Goal: Task Accomplishment & Management: Complete application form

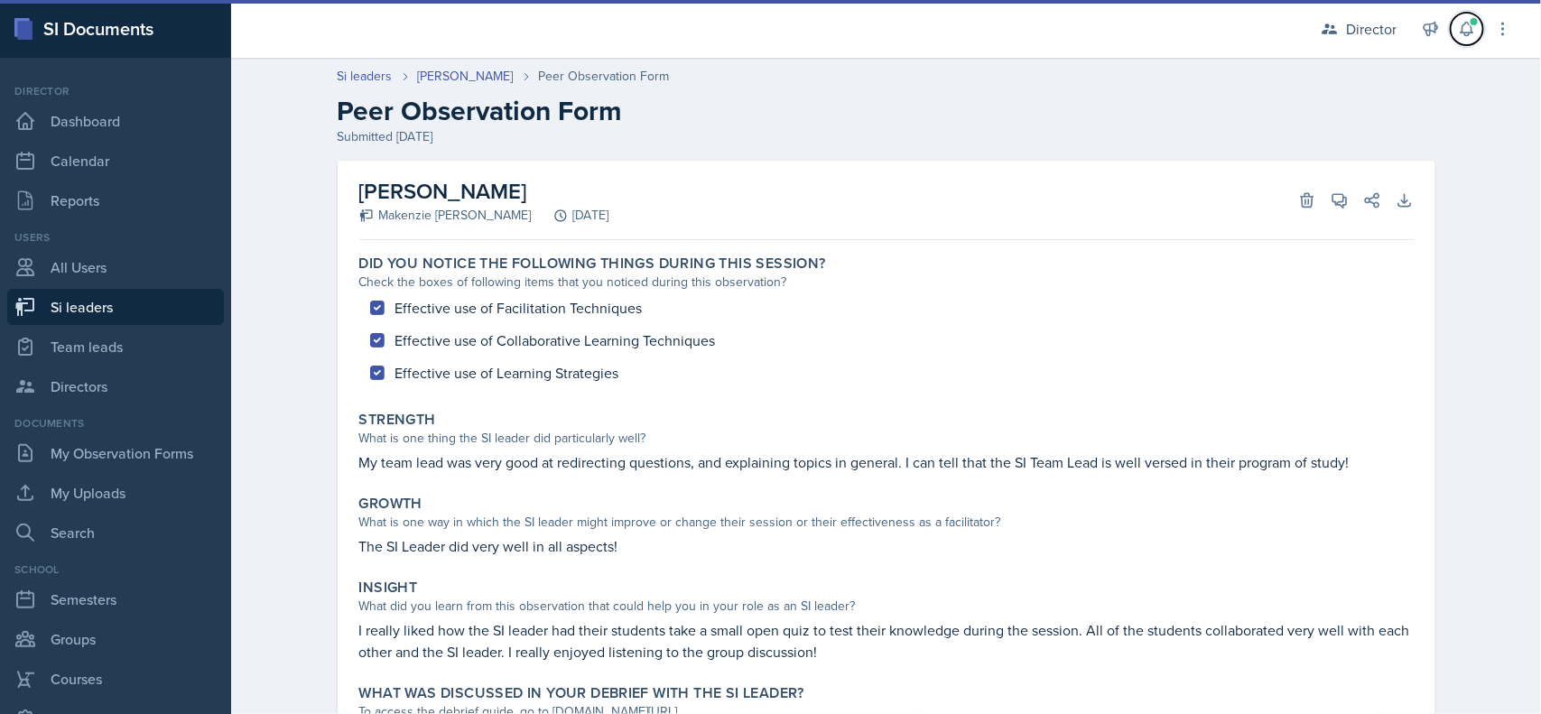
click at [1465, 33] on icon at bounding box center [1466, 30] width 12 height 14
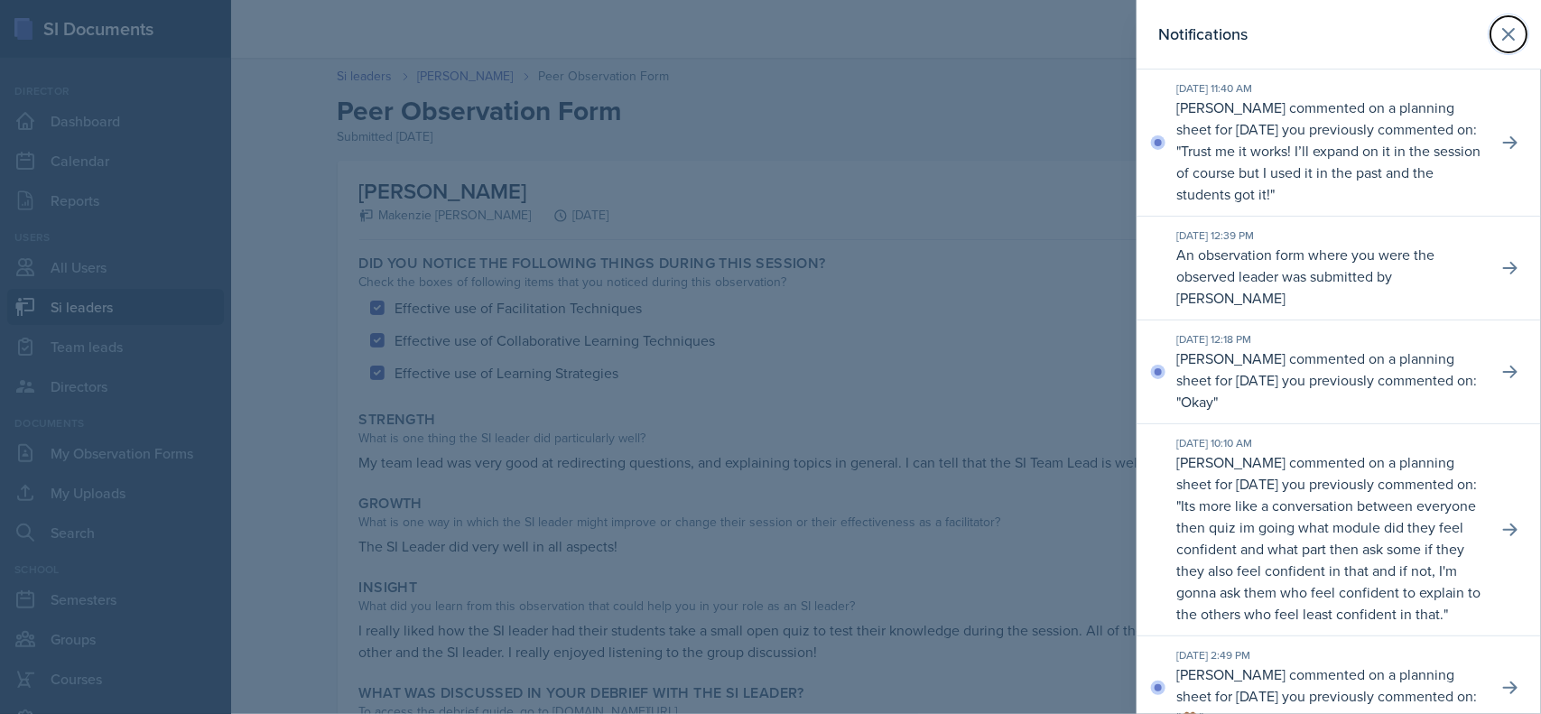
click at [1490, 46] on button at bounding box center [1508, 34] width 36 height 36
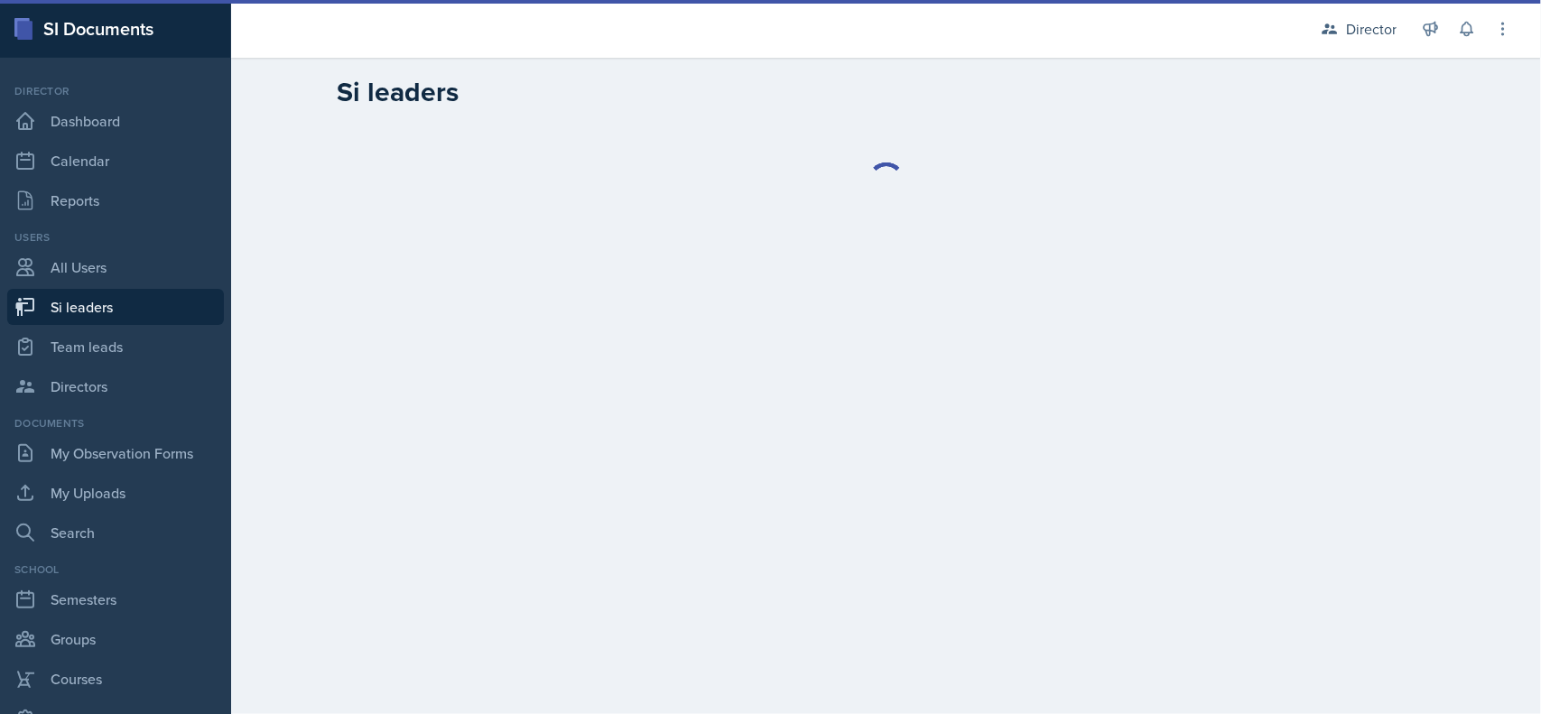
click at [1368, 34] on div "Director" at bounding box center [1371, 29] width 51 height 22
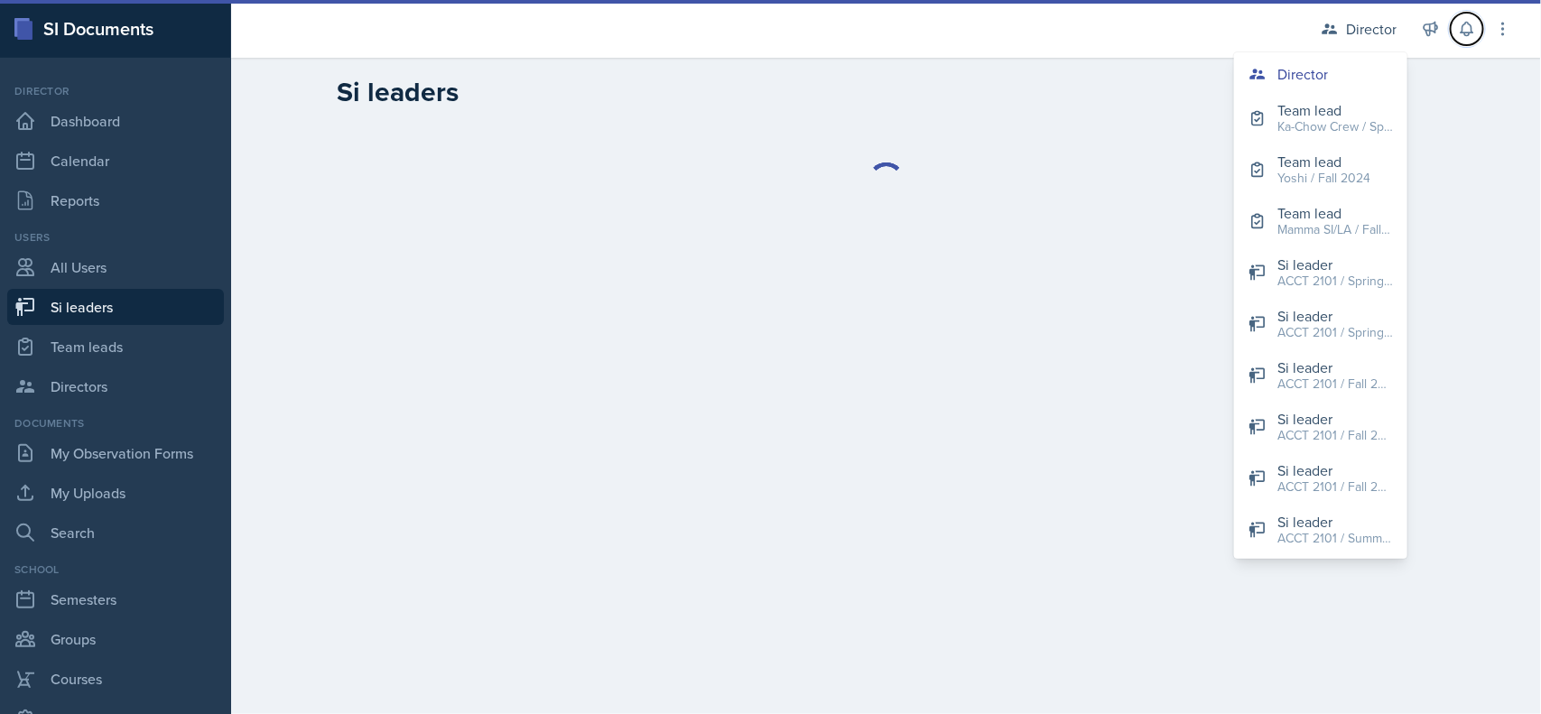
click at [1467, 36] on icon at bounding box center [1466, 30] width 12 height 14
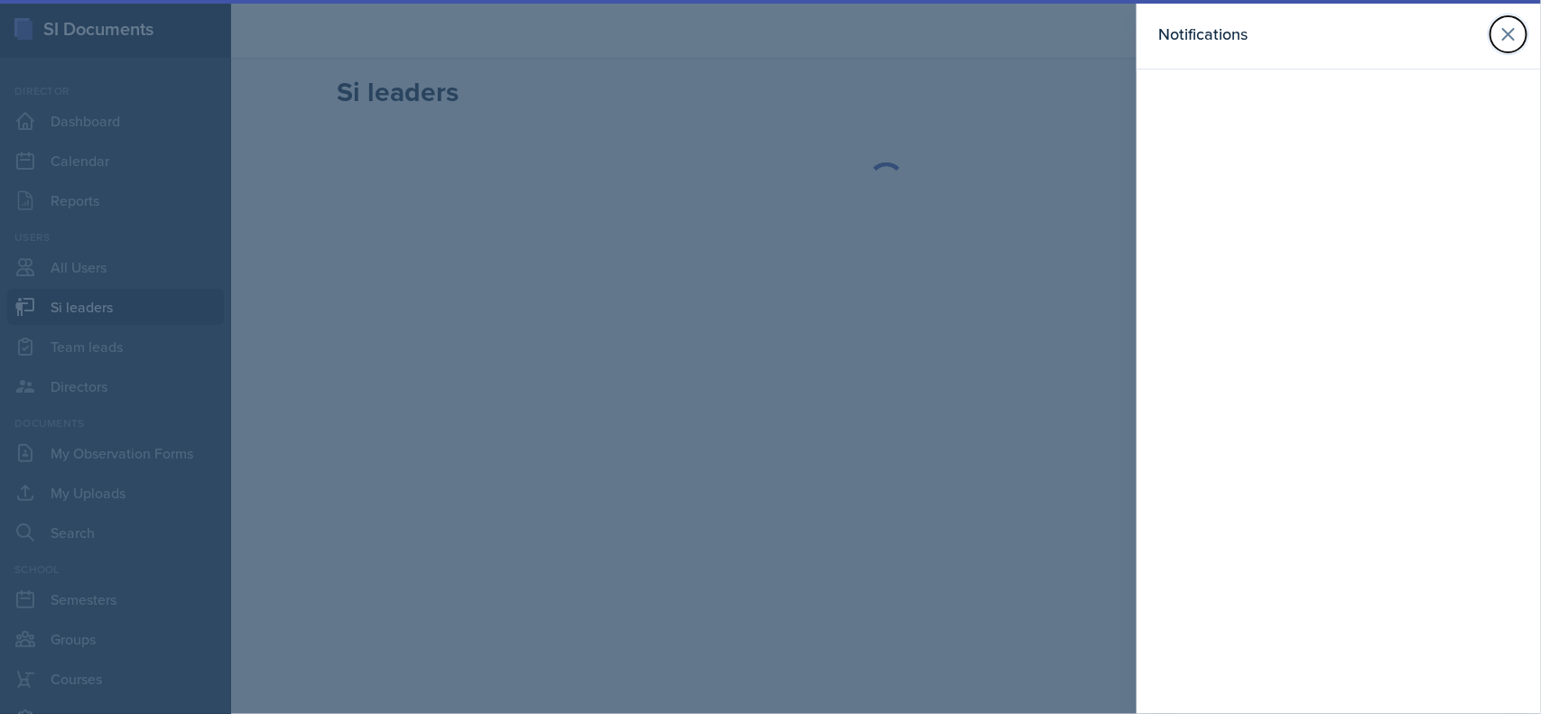
click at [1495, 32] on button at bounding box center [1508, 34] width 36 height 36
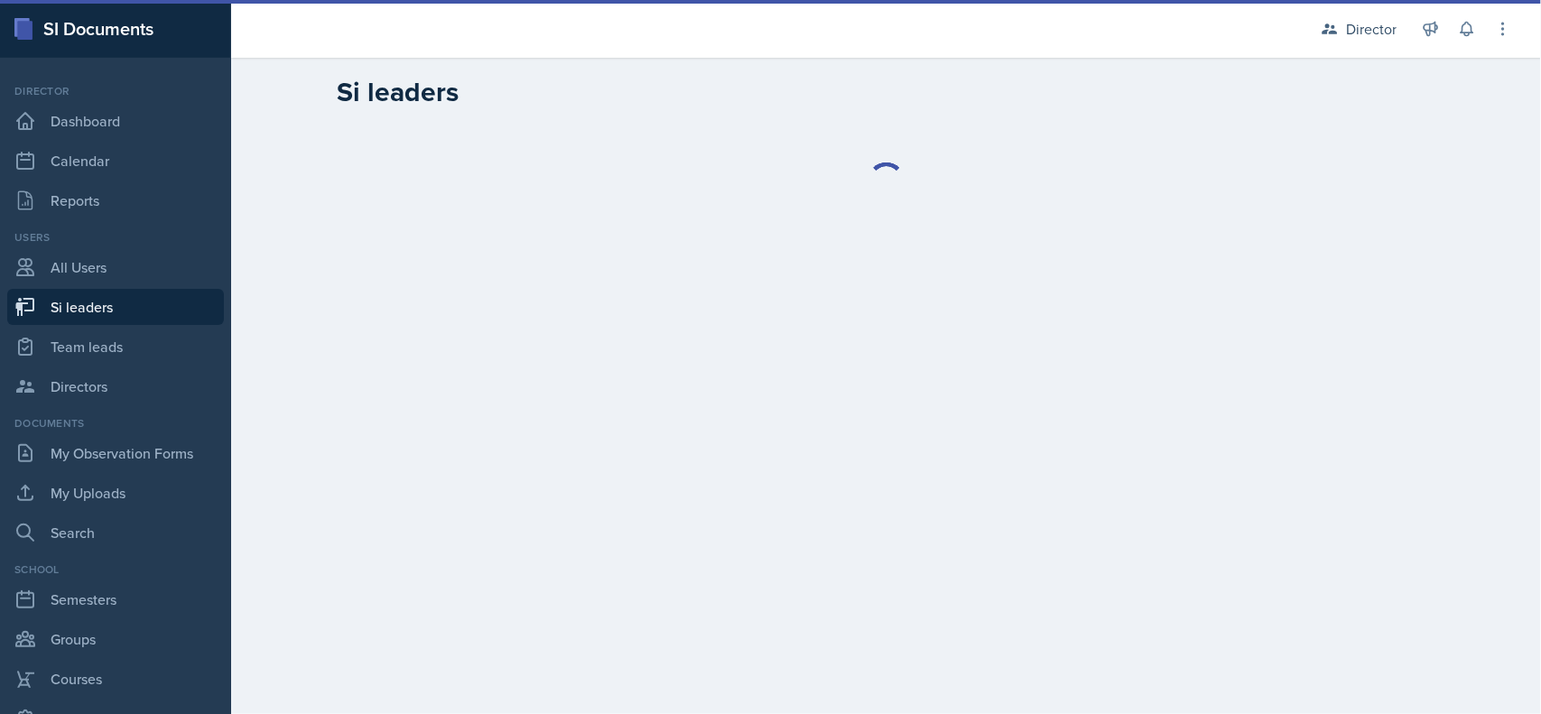
click at [127, 311] on link "Si leaders" at bounding box center [115, 307] width 217 height 36
click at [1364, 41] on div "Director" at bounding box center [1358, 29] width 97 height 32
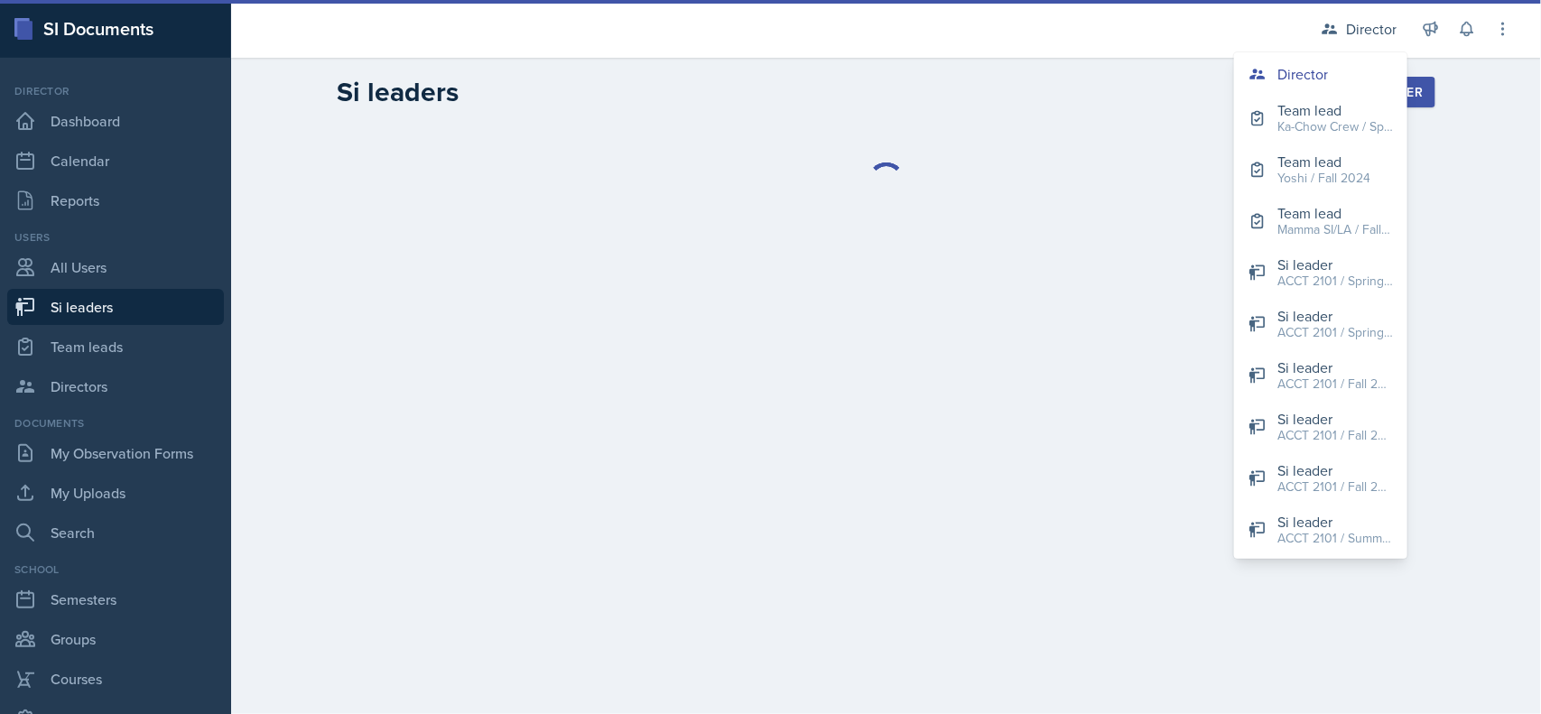
click at [1356, 280] on div "ACCT 2101 / Spring 2024" at bounding box center [1335, 281] width 116 height 19
select select "2bed604d-1099-4043-b1bc-2365e8740244"
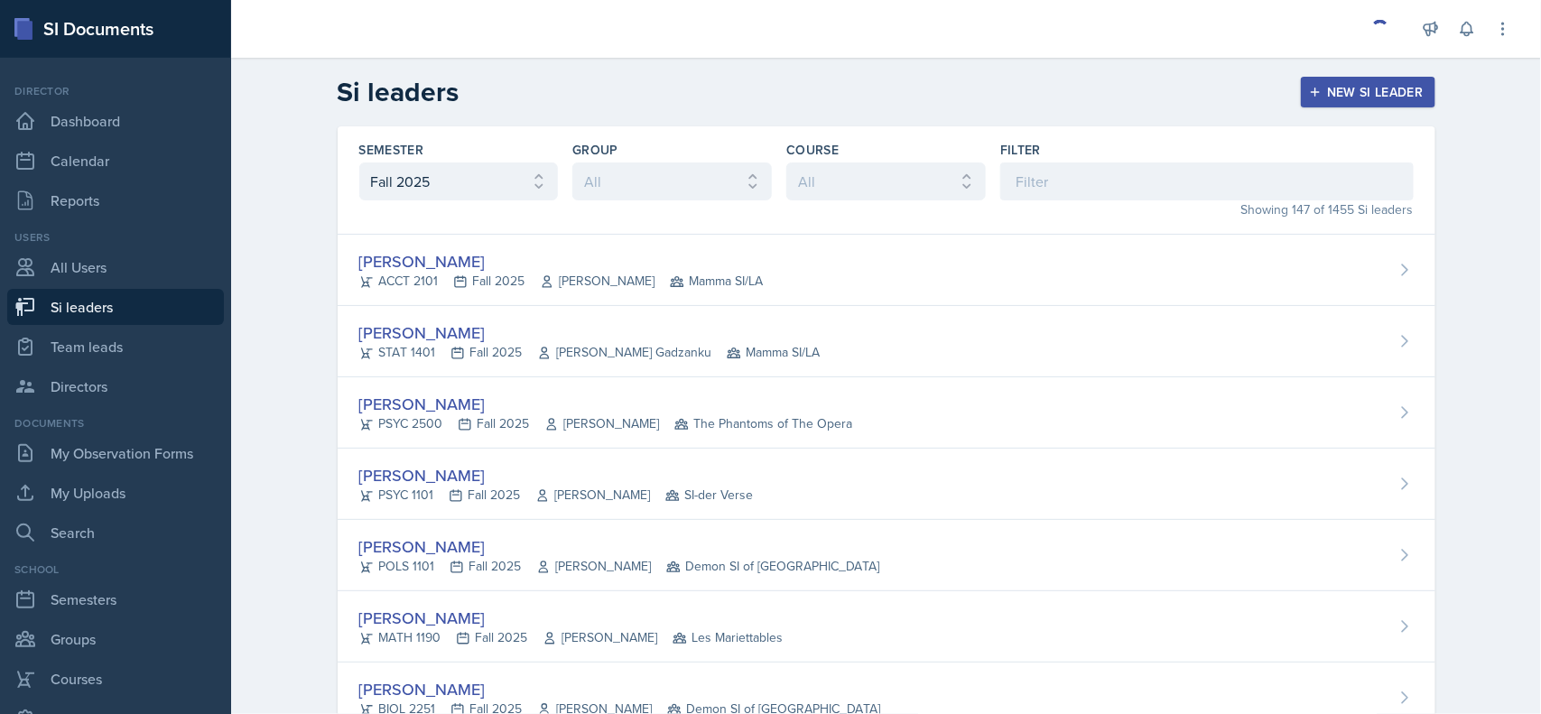
click at [1371, 33] on div at bounding box center [1380, 29] width 18 height 18
click at [1379, 28] on div at bounding box center [1380, 29] width 18 height 18
click at [1375, 37] on div at bounding box center [1380, 29] width 18 height 18
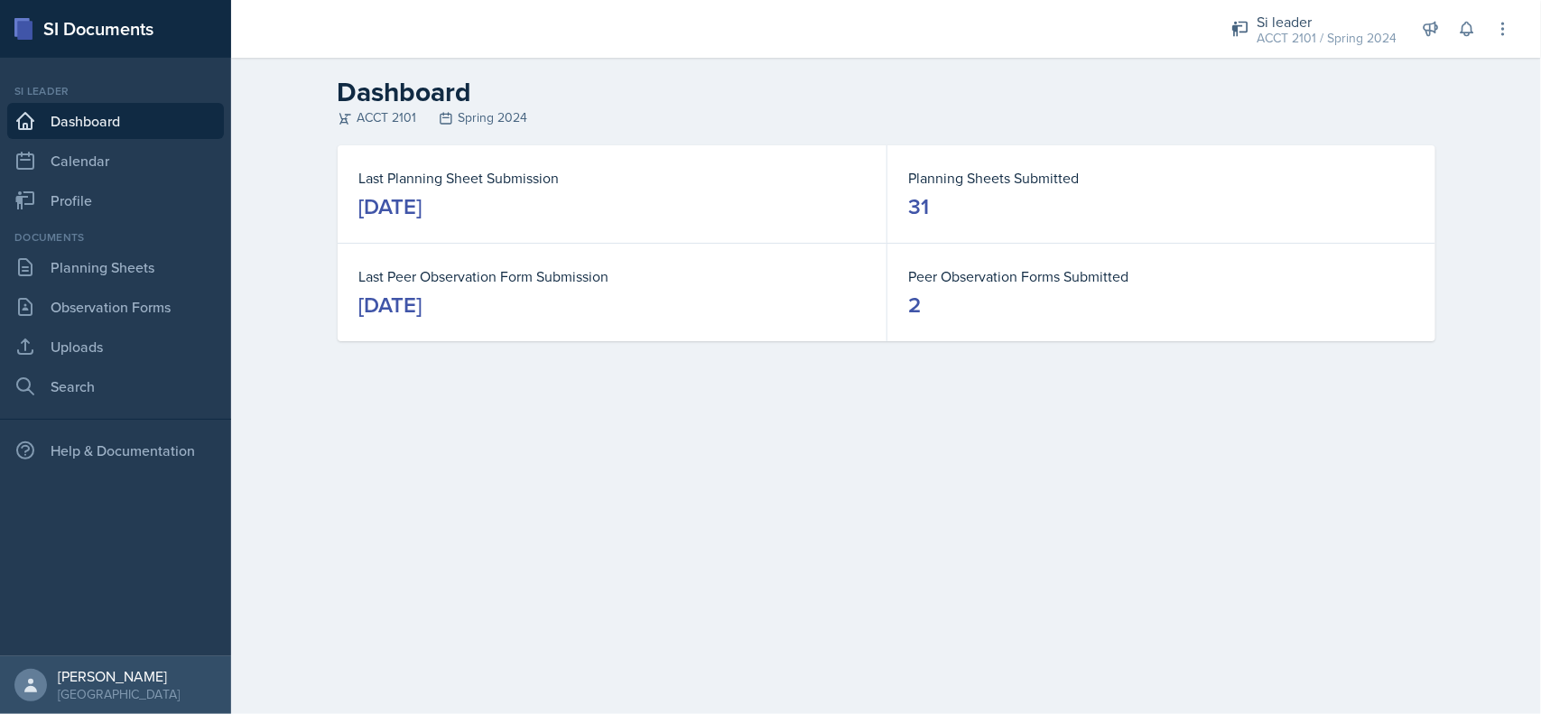
click at [1368, 24] on div "Si leader" at bounding box center [1326, 22] width 140 height 22
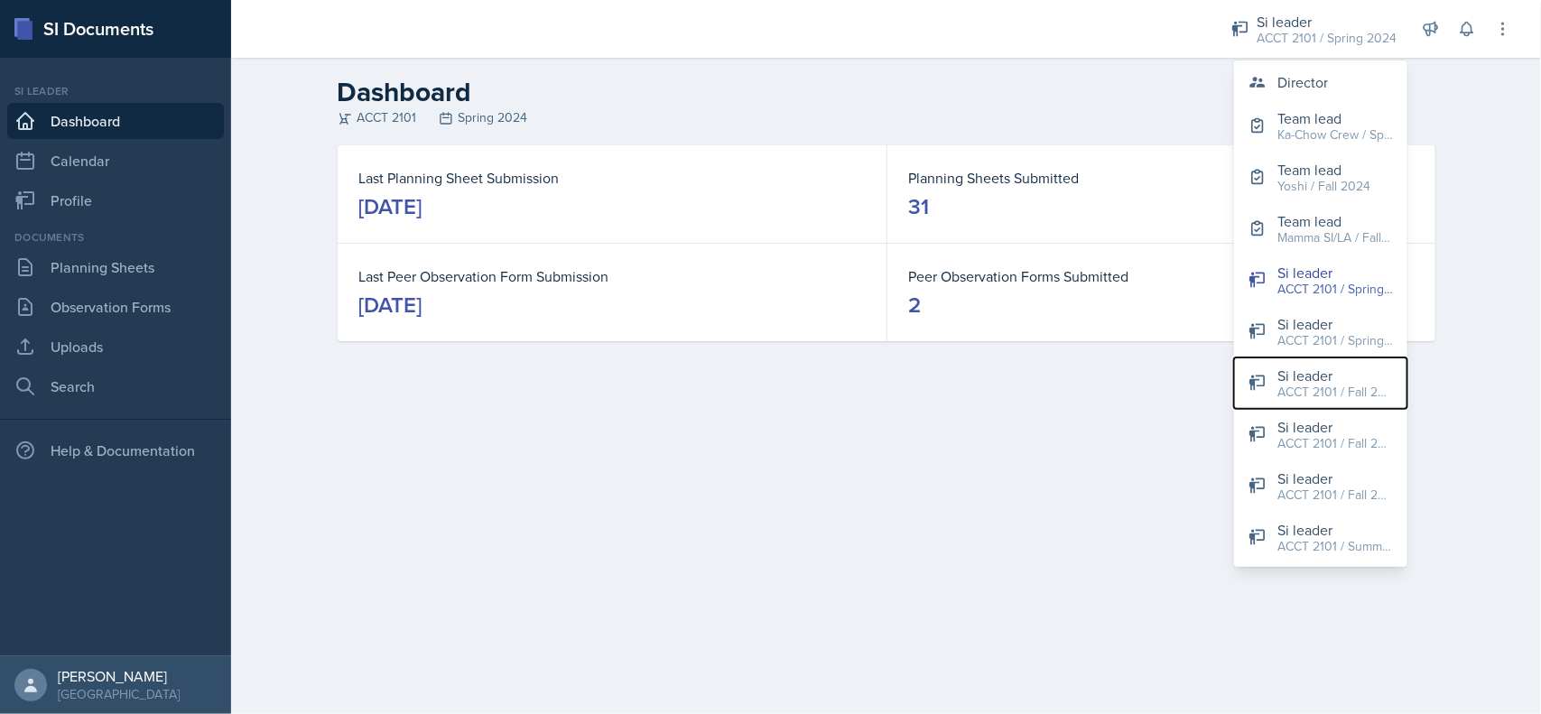
click at [1340, 390] on div "ACCT 2101 / Fall 2024" at bounding box center [1335, 392] width 116 height 19
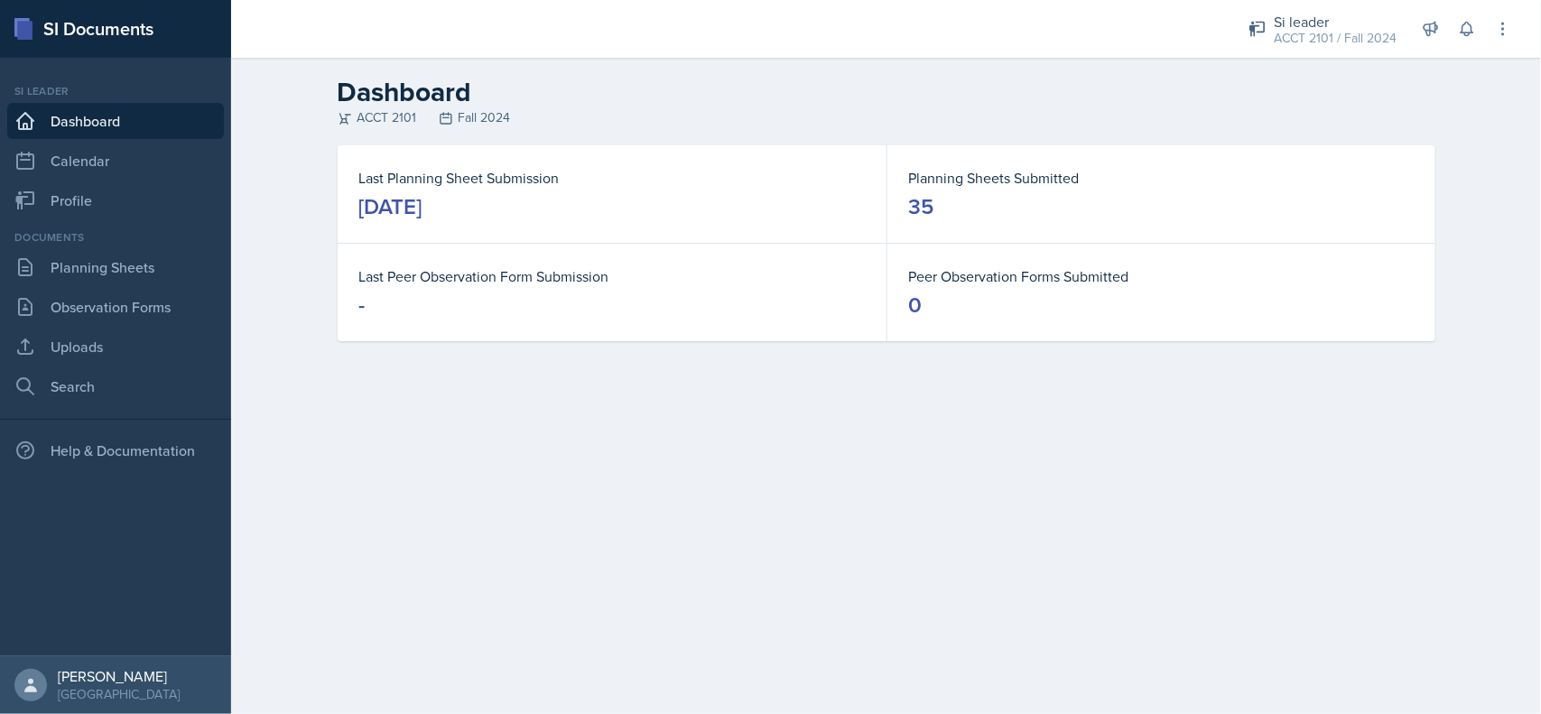
click at [1331, 25] on div "Si leader" at bounding box center [1334, 22] width 123 height 22
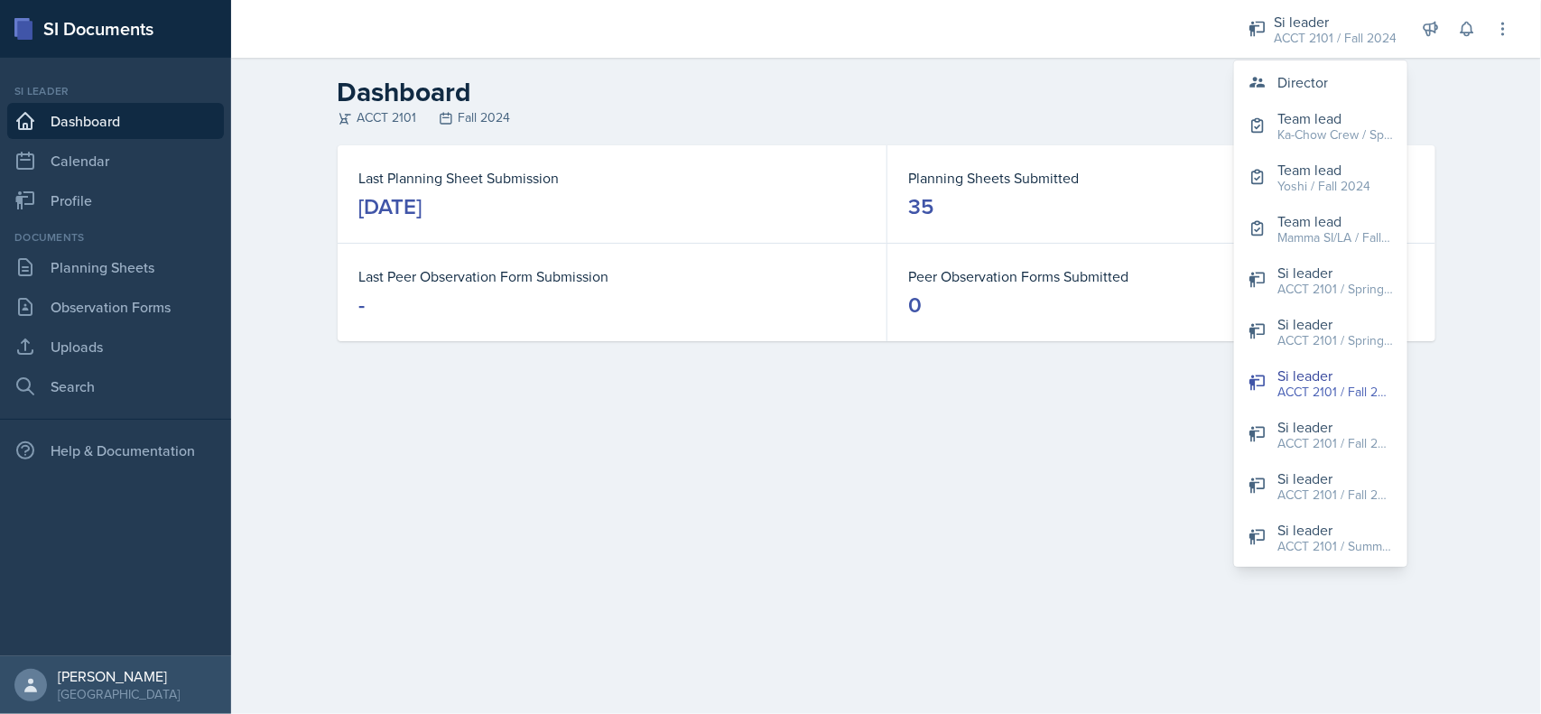
click at [1358, 447] on div "ACCT 2101 / Fall 2023" at bounding box center [1335, 443] width 116 height 19
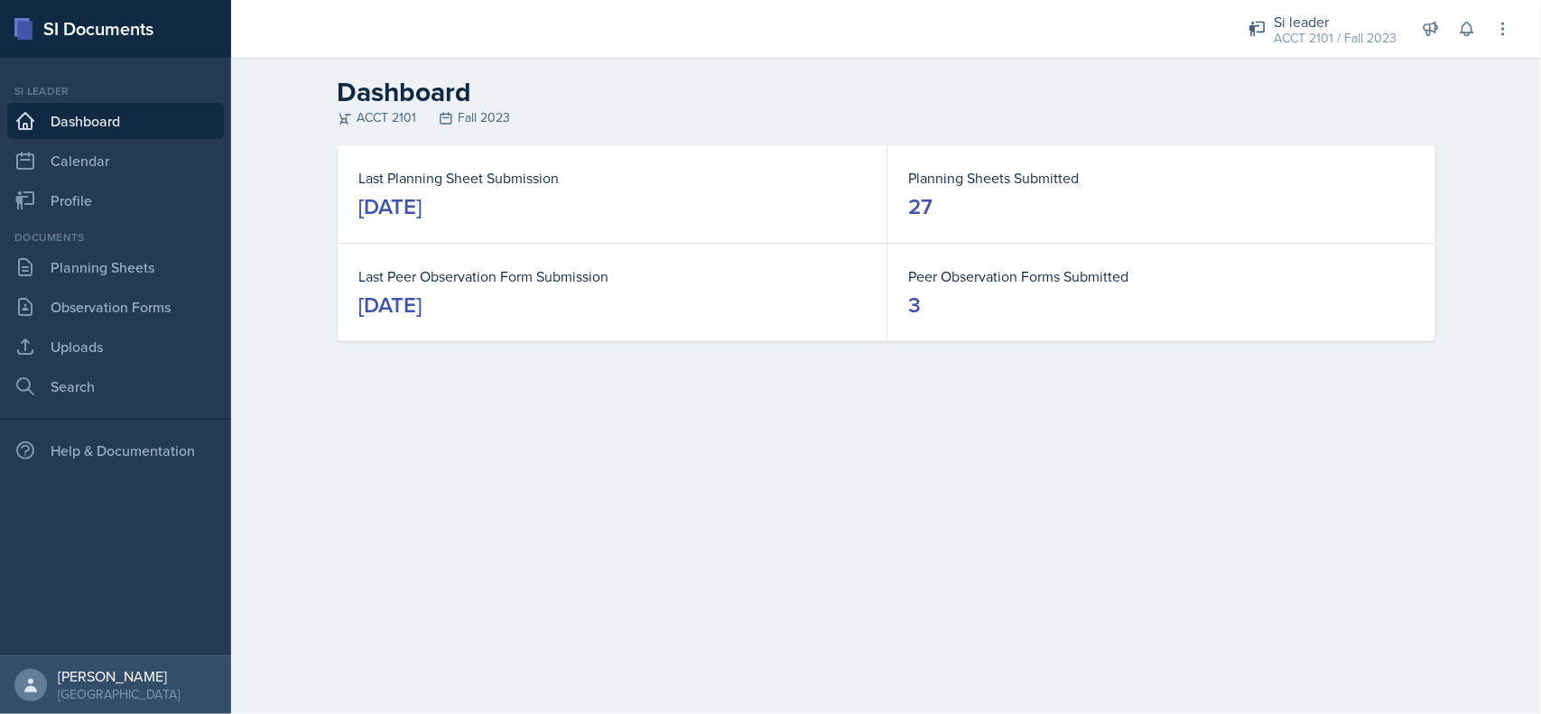
click at [1340, 36] on div "ACCT 2101 / Fall 2023" at bounding box center [1334, 38] width 123 height 19
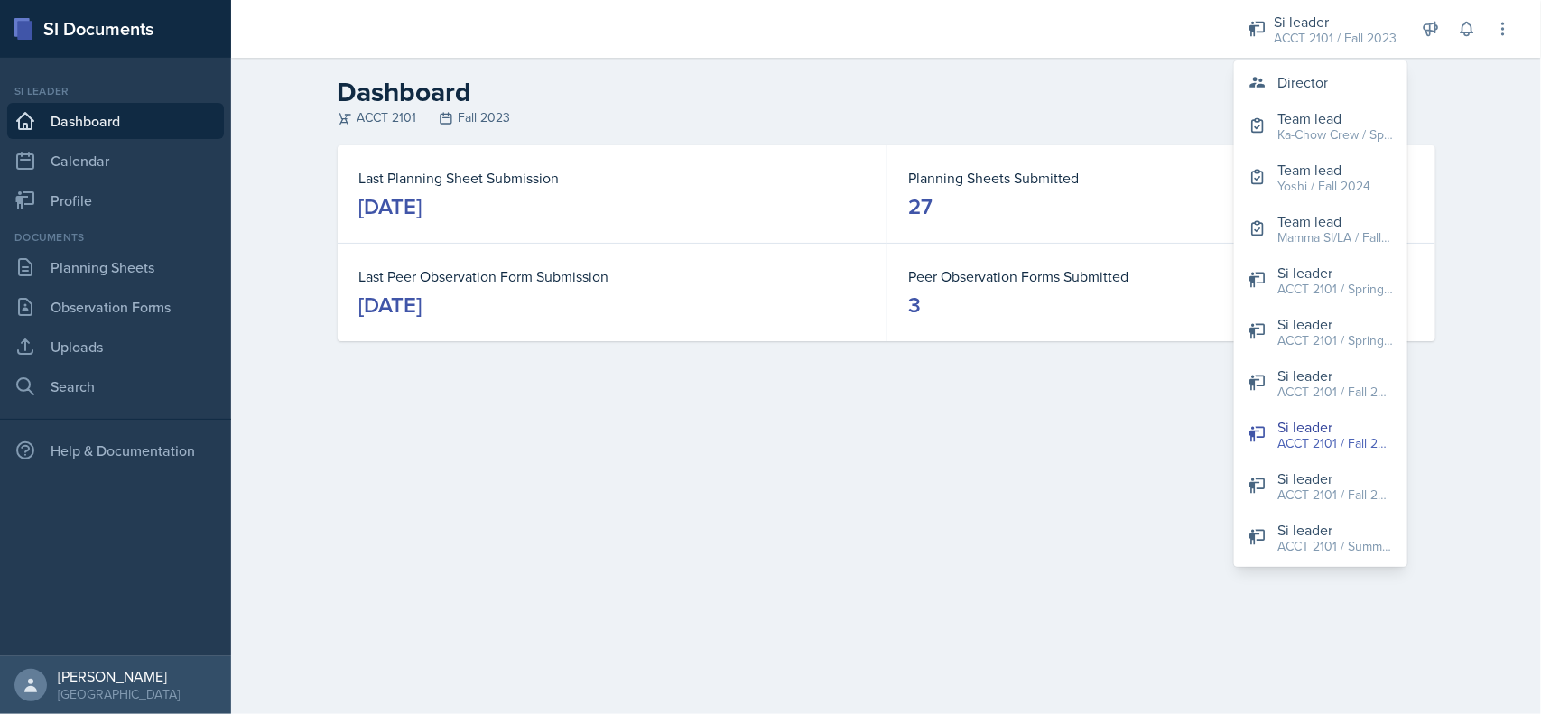
click at [1347, 496] on div "ACCT 2101 / Fall 2025" at bounding box center [1335, 495] width 116 height 19
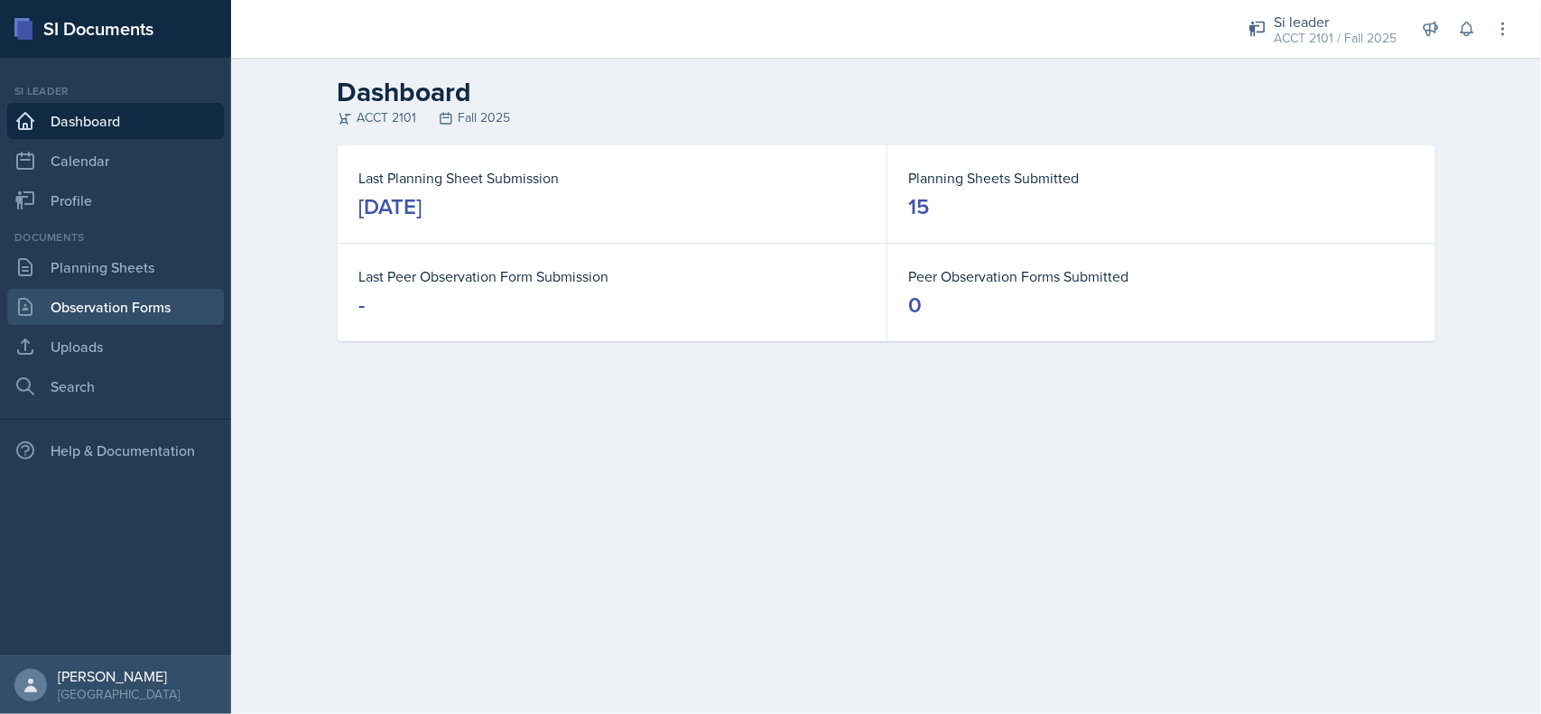
click at [96, 319] on link "Observation Forms" at bounding box center [115, 307] width 217 height 36
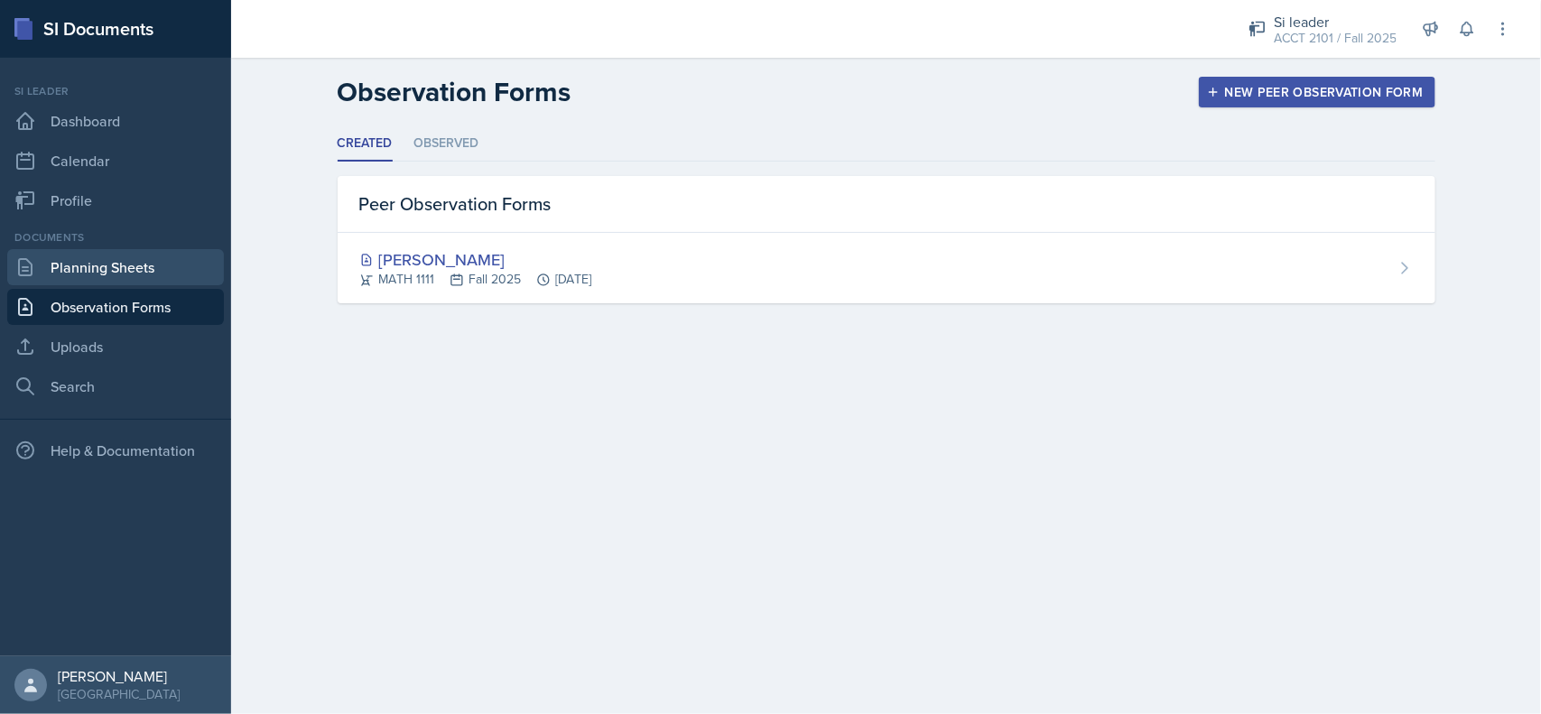
click at [108, 272] on link "Planning Sheets" at bounding box center [115, 267] width 217 height 36
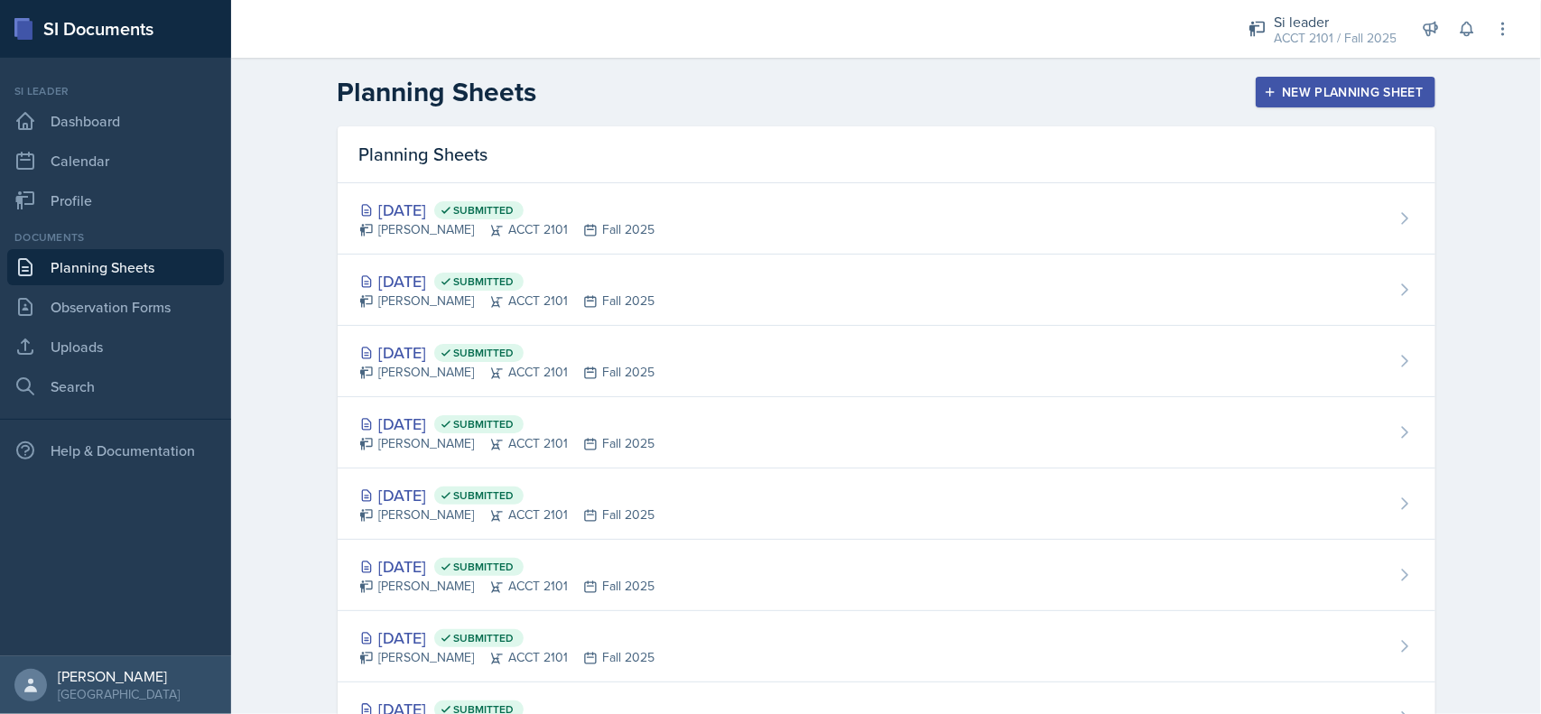
click at [729, 444] on div "Sep 29th, 2025 Submitted Becca Adams ACCT 2101 Fall 2025" at bounding box center [886, 432] width 1097 height 71
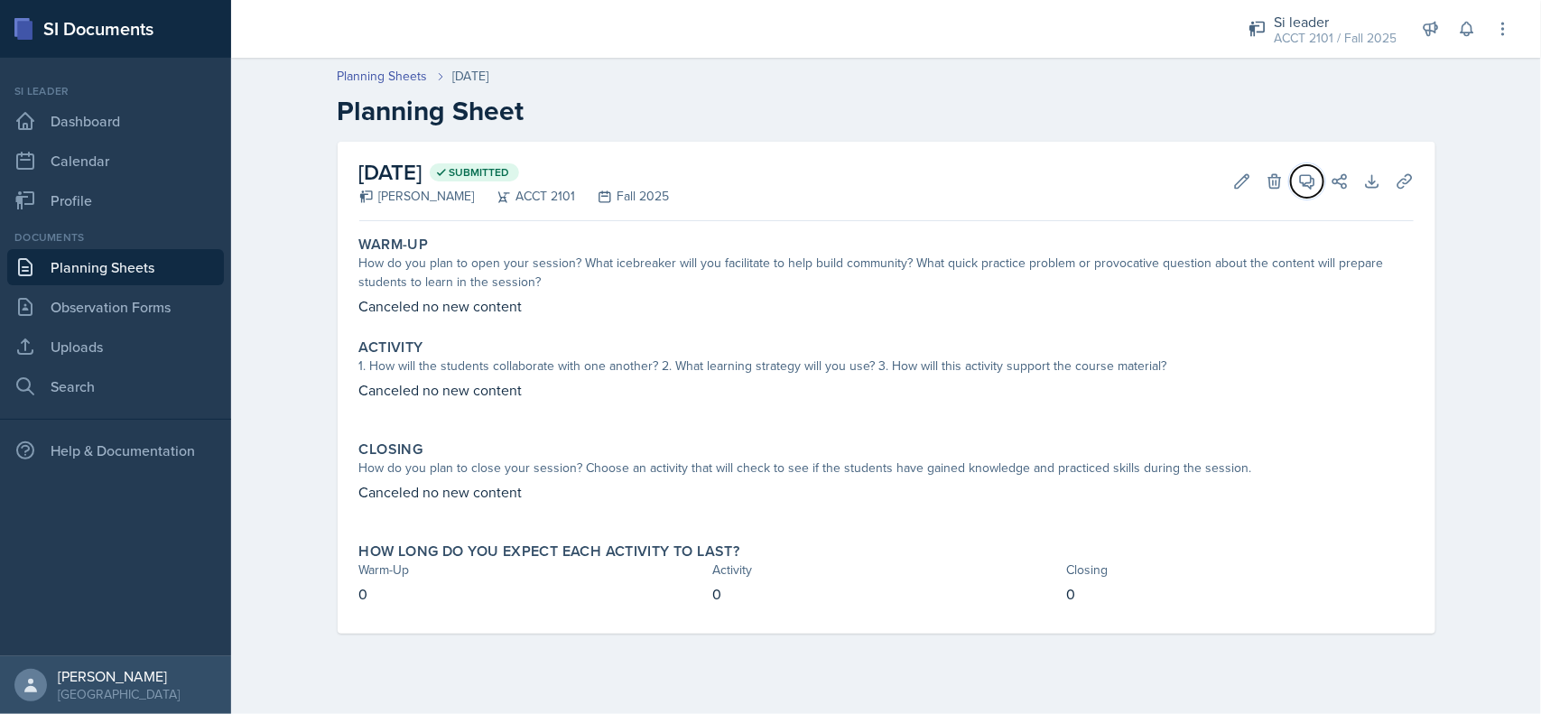
click at [1310, 176] on span at bounding box center [1313, 175] width 9 height 9
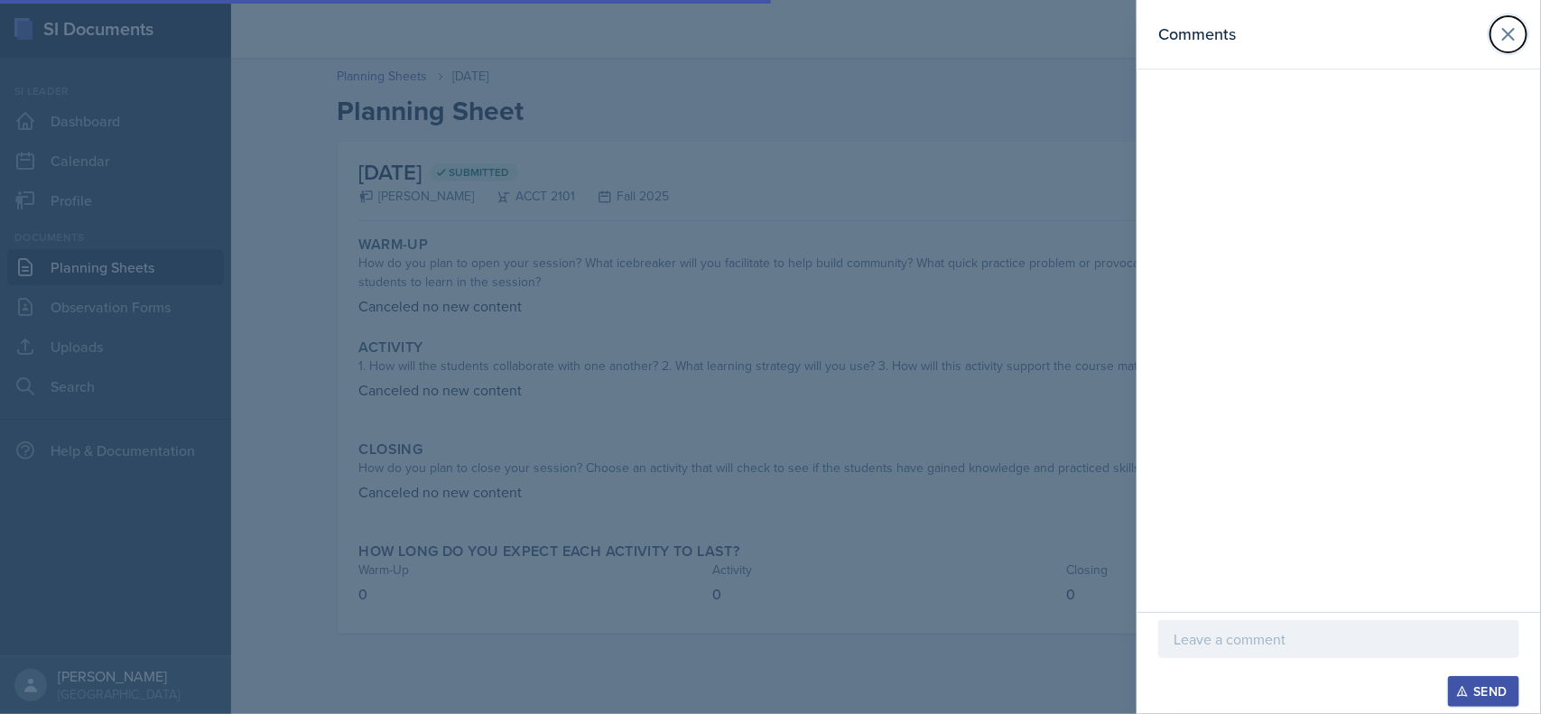
click at [1495, 43] on button at bounding box center [1508, 34] width 36 height 36
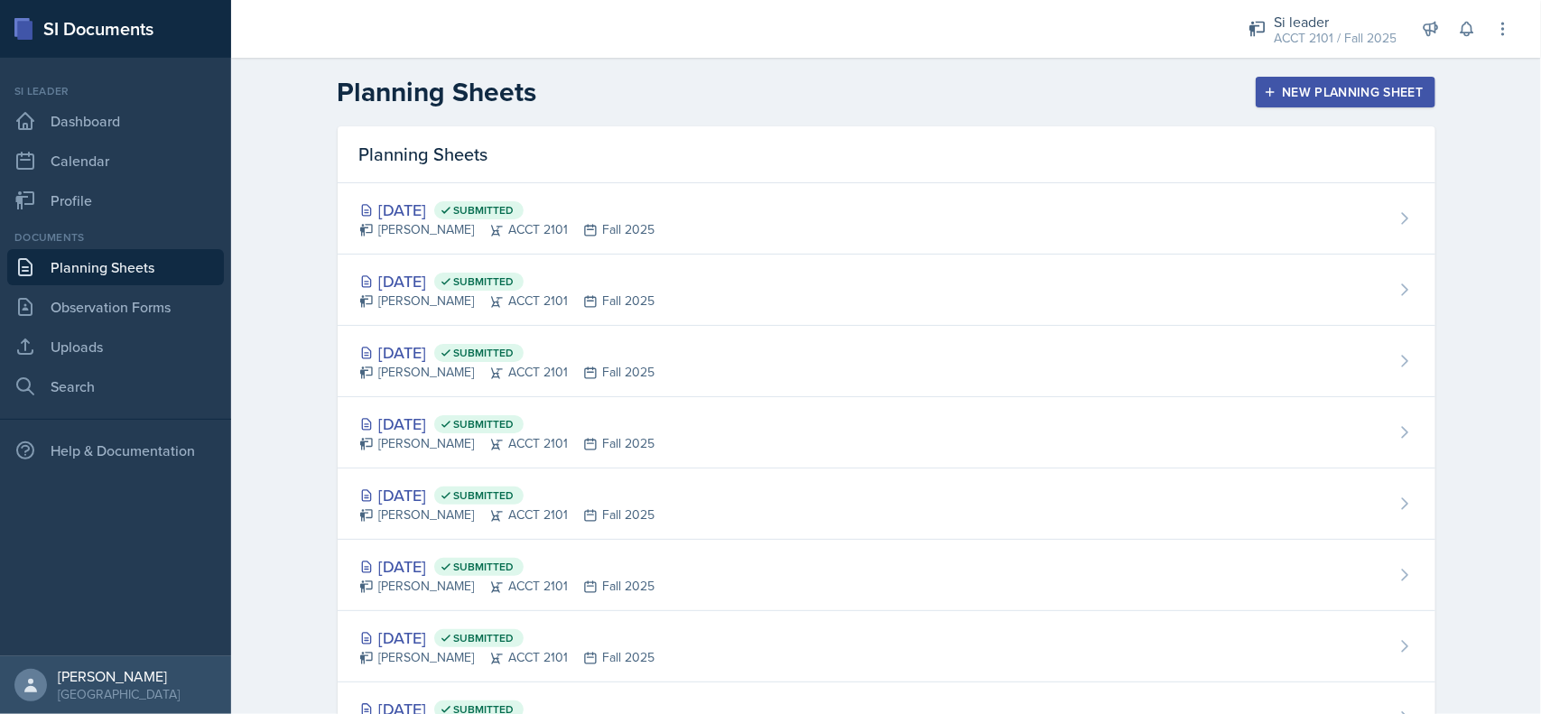
click at [695, 444] on div "Sep 29th, 2025 Submitted Becca Adams ACCT 2101 Fall 2025" at bounding box center [886, 432] width 1097 height 71
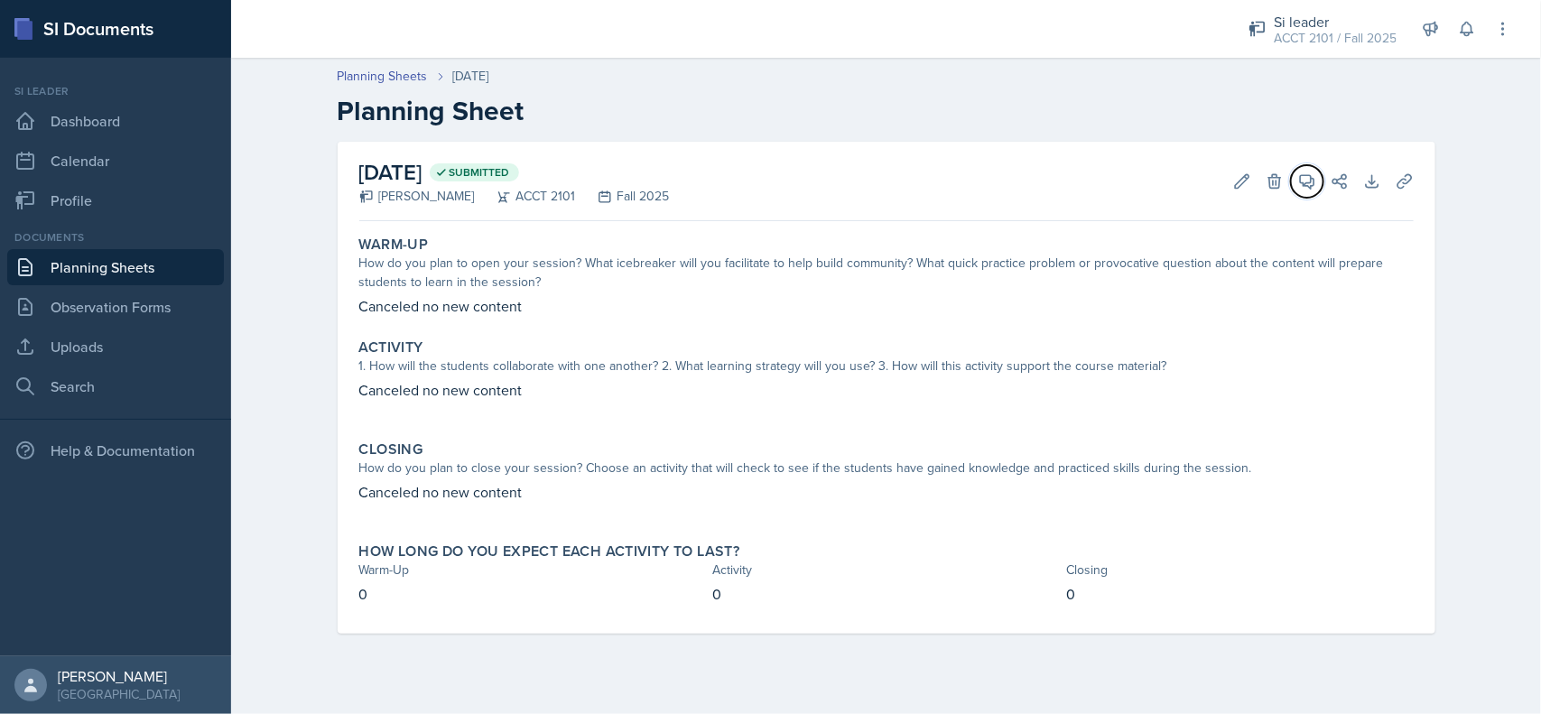
click at [1305, 185] on icon at bounding box center [1307, 182] width 14 height 14
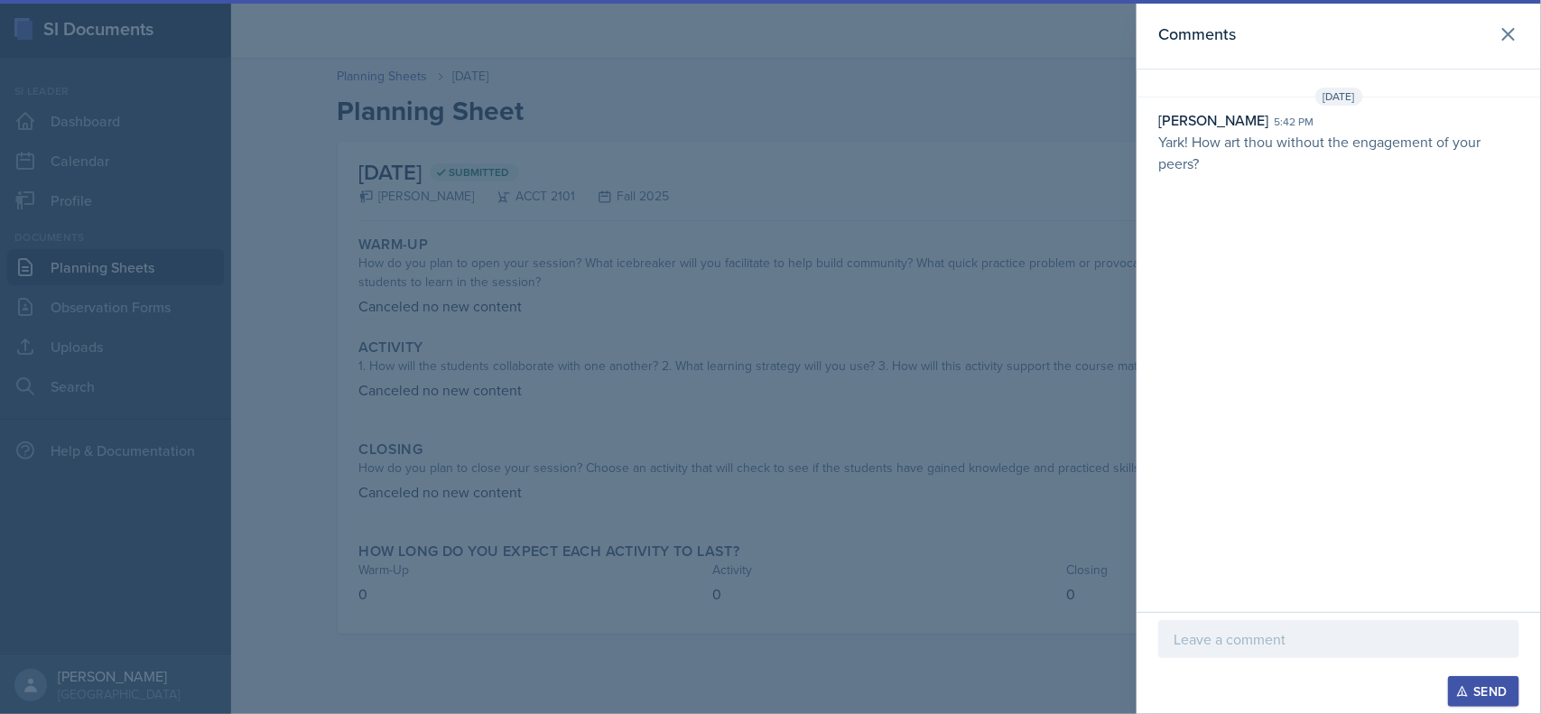
click at [1491, 45] on div "Comments" at bounding box center [1338, 34] width 361 height 25
click at [1495, 34] on button at bounding box center [1508, 34] width 36 height 36
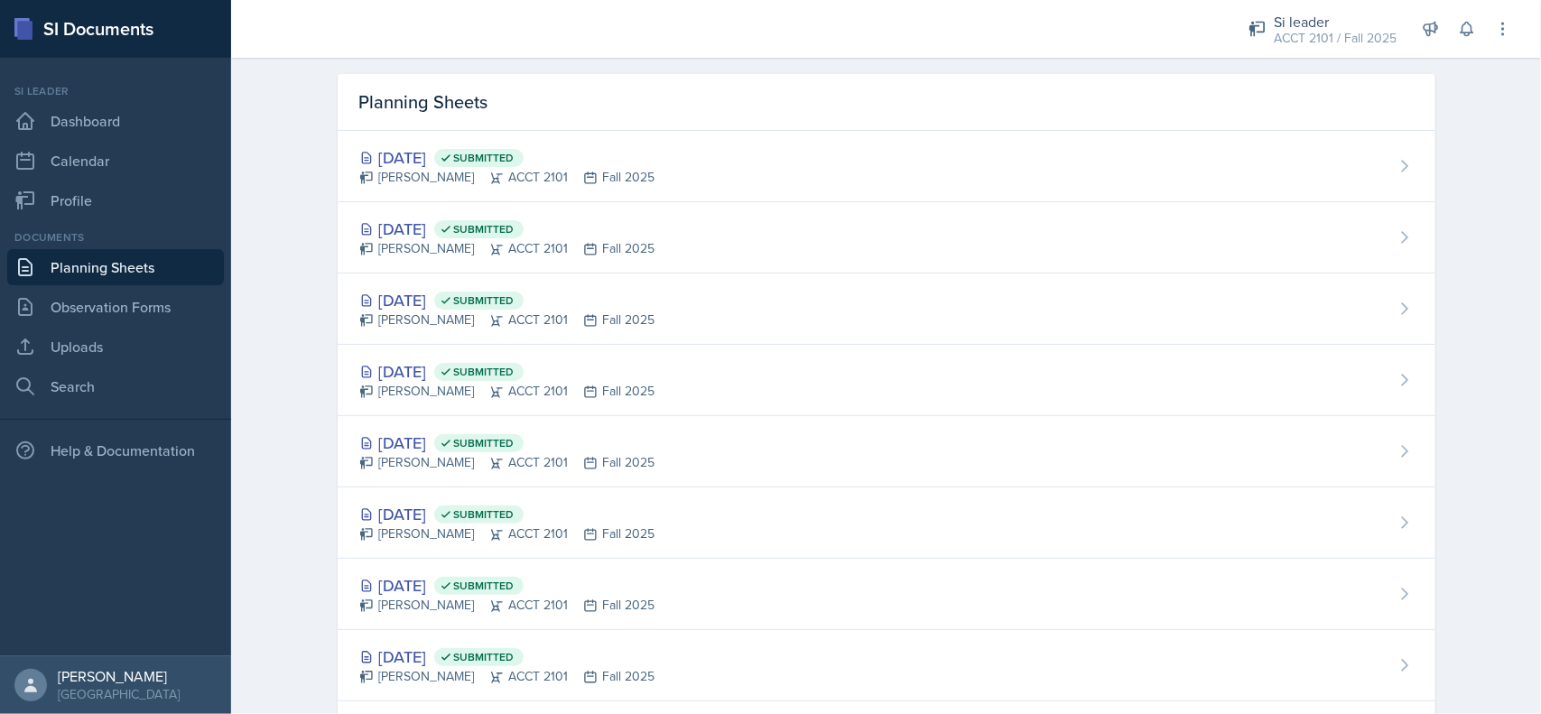
scroll to position [36, 0]
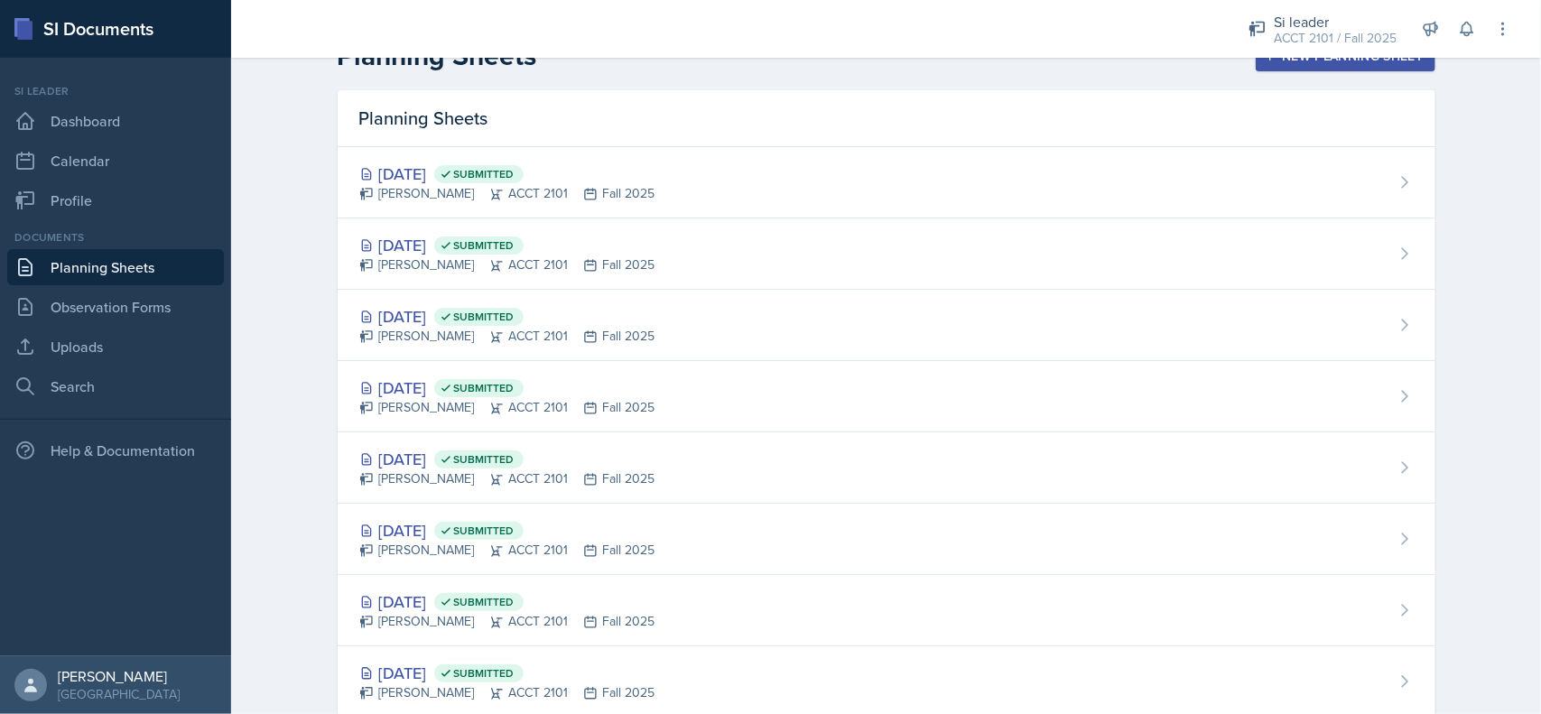
click at [714, 257] on div "Oct 6th, 2025 Submitted Becca Adams ACCT 2101 Fall 2025" at bounding box center [886, 253] width 1097 height 71
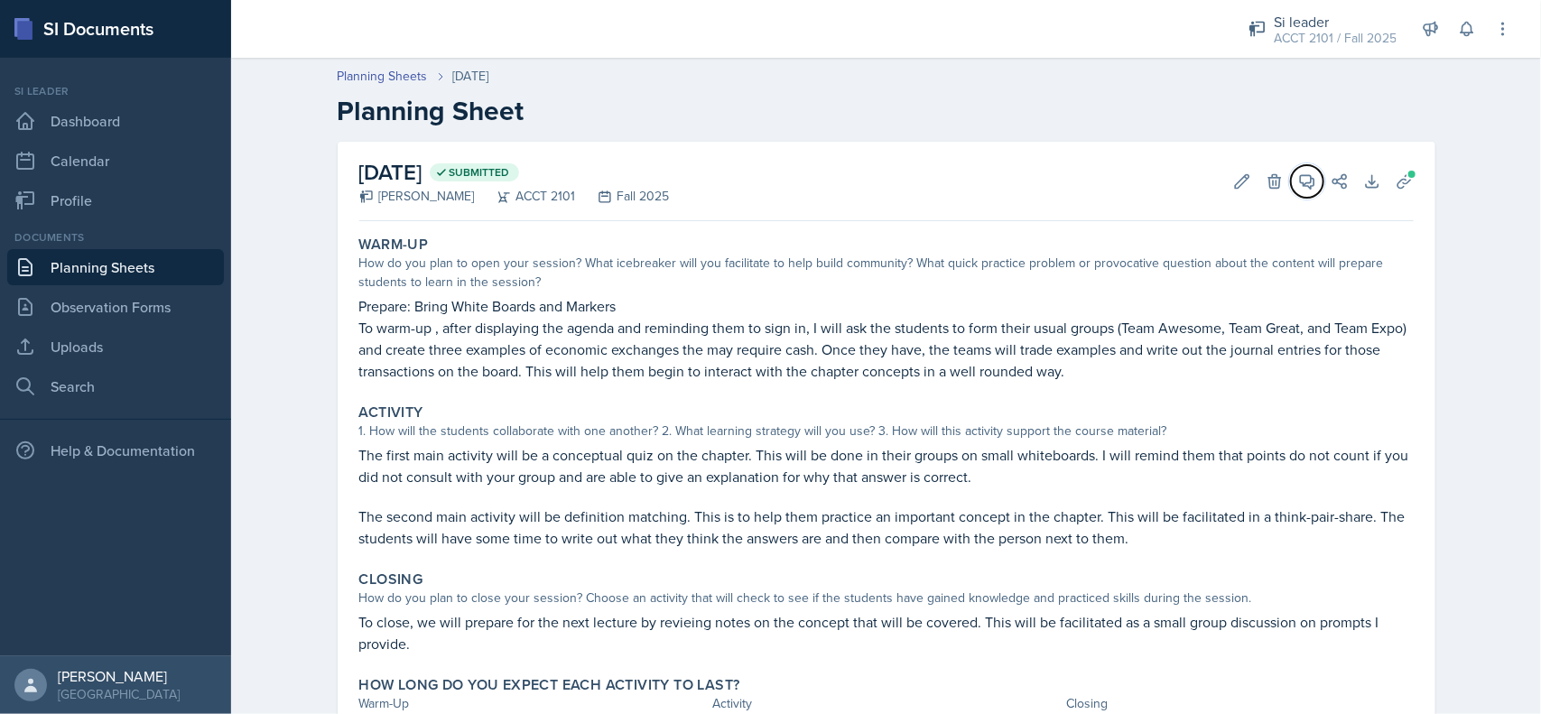
click at [1291, 177] on button "View Comments" at bounding box center [1307, 181] width 32 height 32
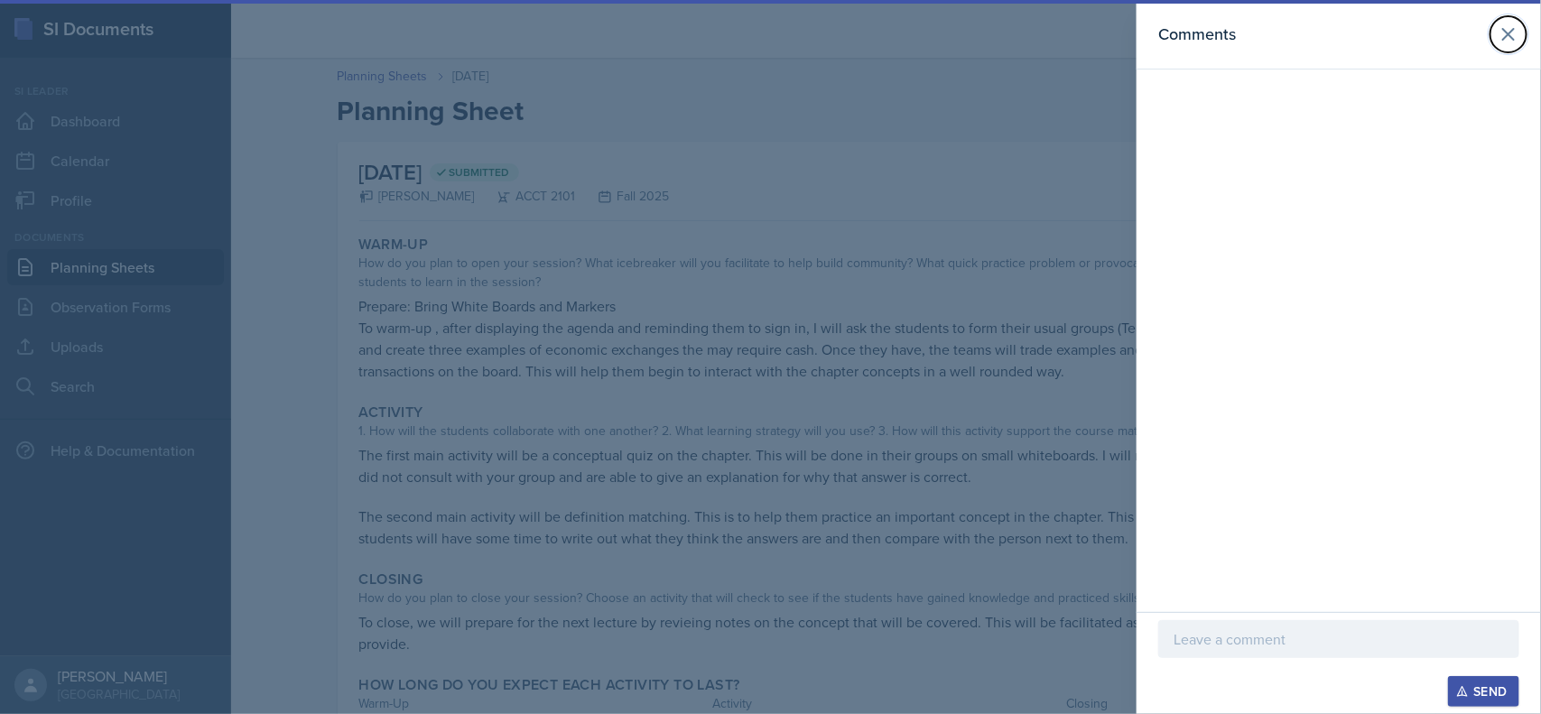
click at [1495, 42] on button at bounding box center [1508, 34] width 36 height 36
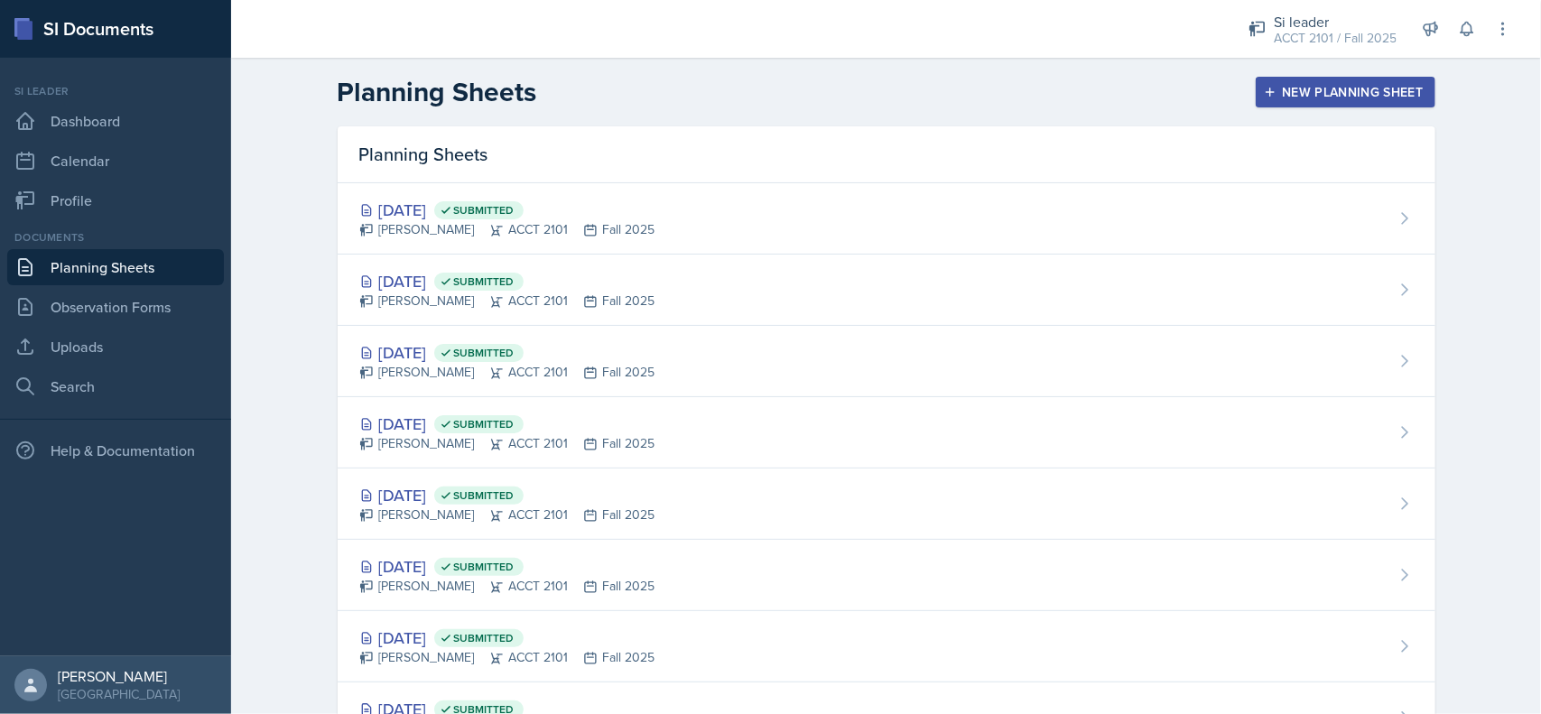
click at [616, 345] on div "Oct 1st, 2025 Submitted" at bounding box center [507, 352] width 296 height 24
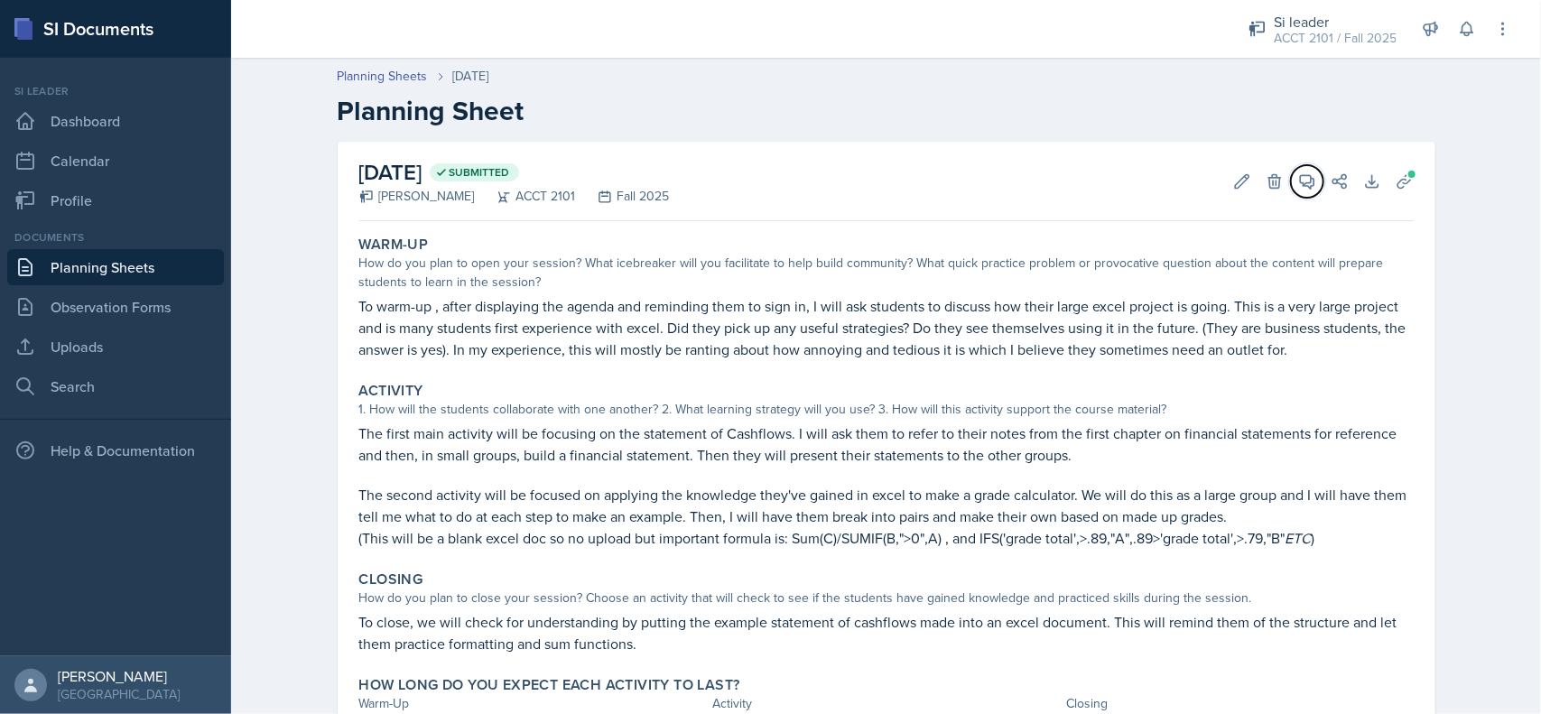
click at [1298, 181] on icon at bounding box center [1307, 181] width 18 height 18
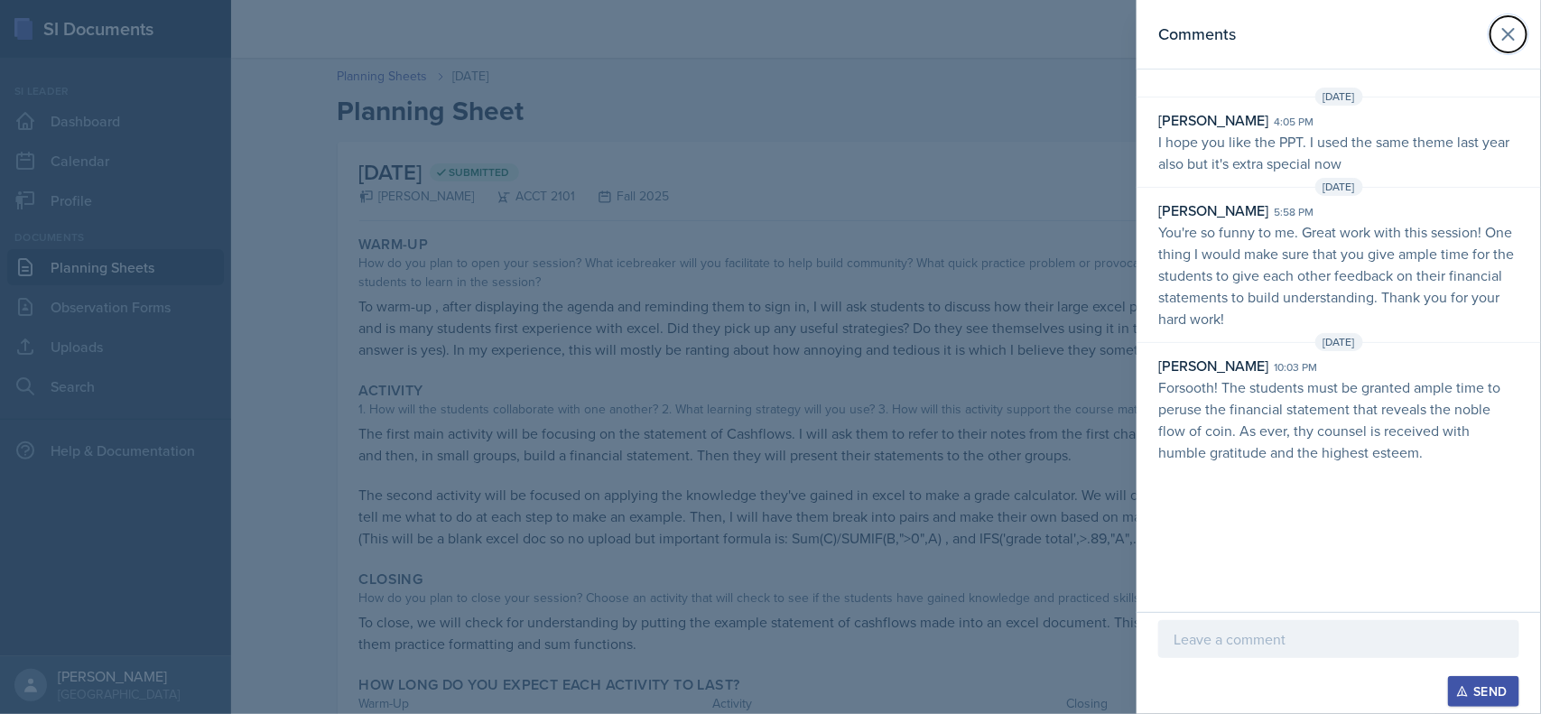
click at [1507, 34] on icon at bounding box center [1508, 34] width 11 height 11
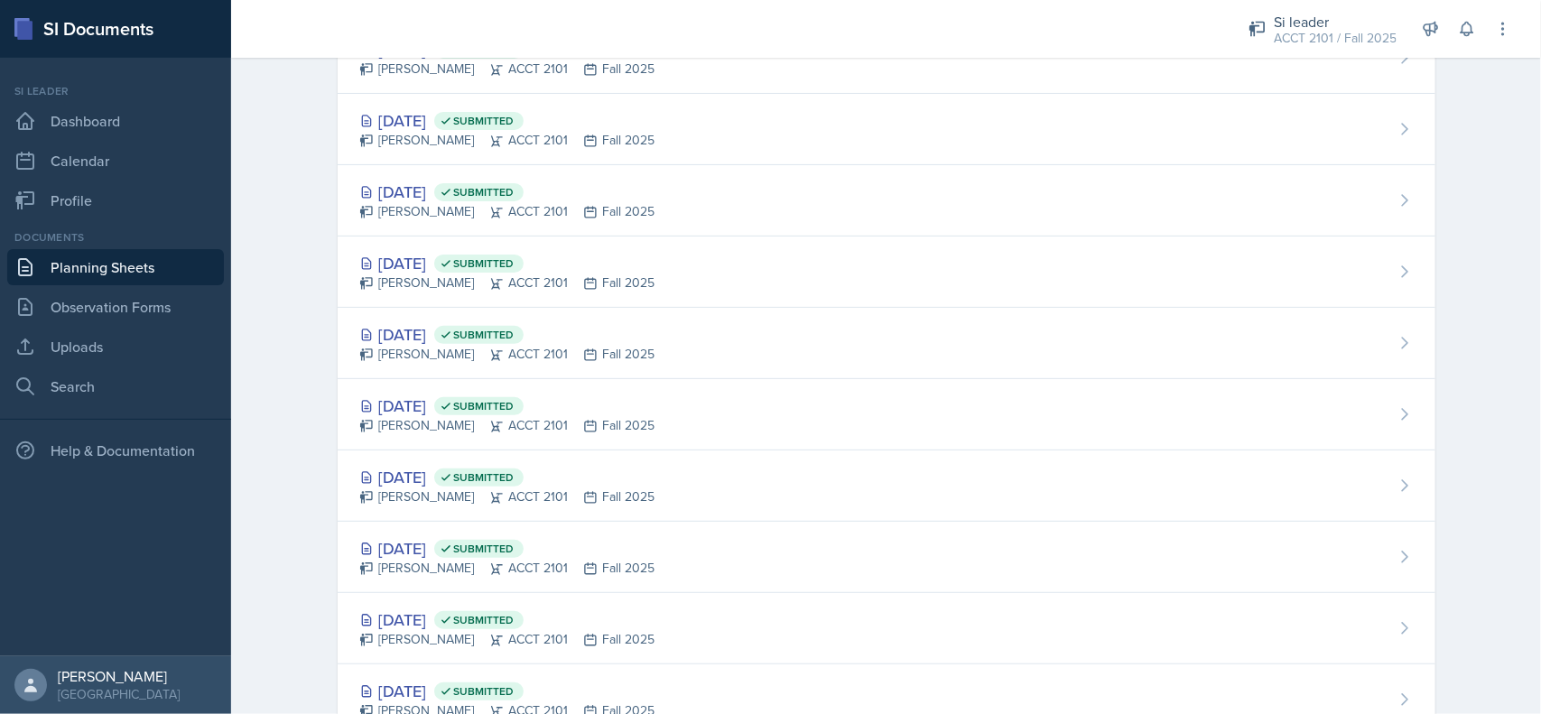
scroll to position [254, 0]
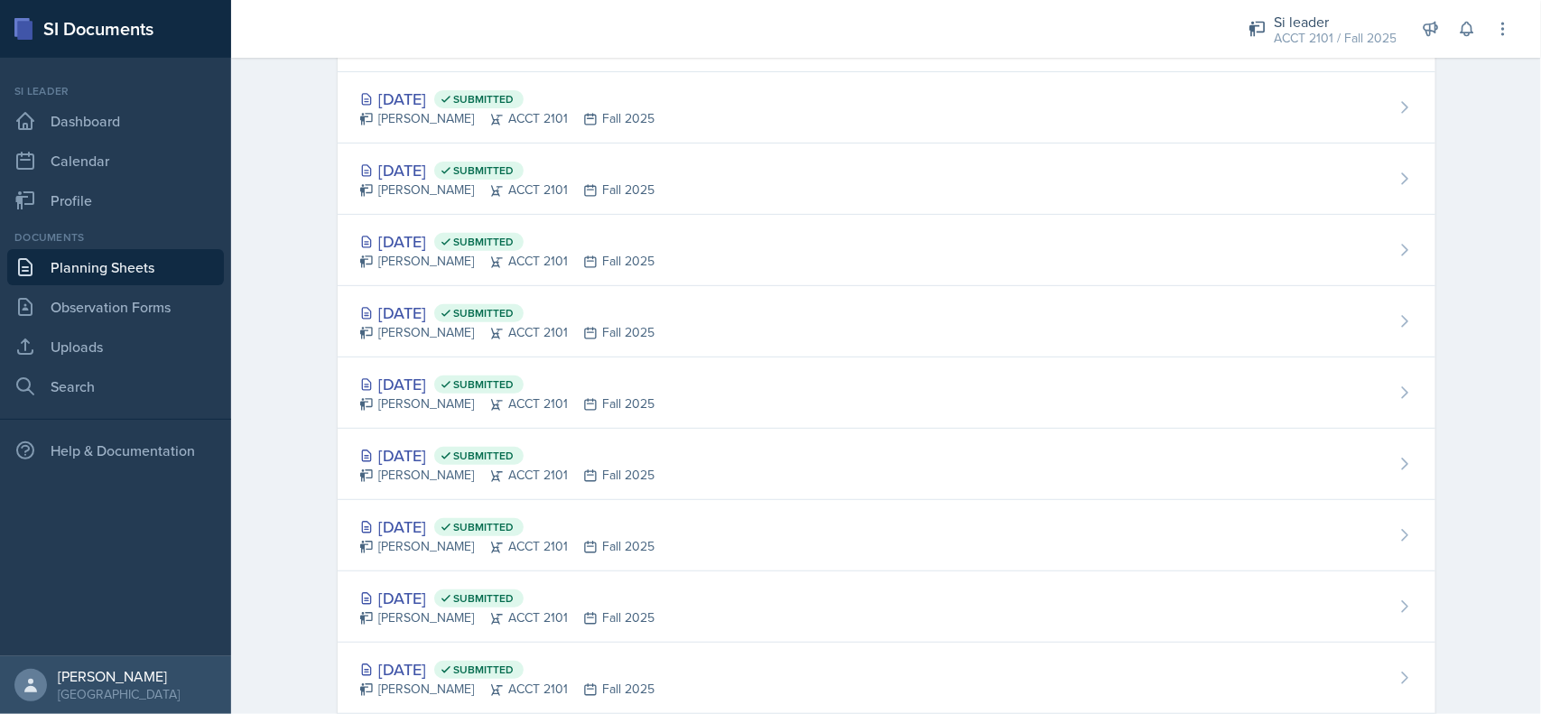
click at [824, 244] on div "Sep 24th, 2025 Submitted Becca Adams ACCT 2101 Fall 2025" at bounding box center [886, 250] width 1097 height 71
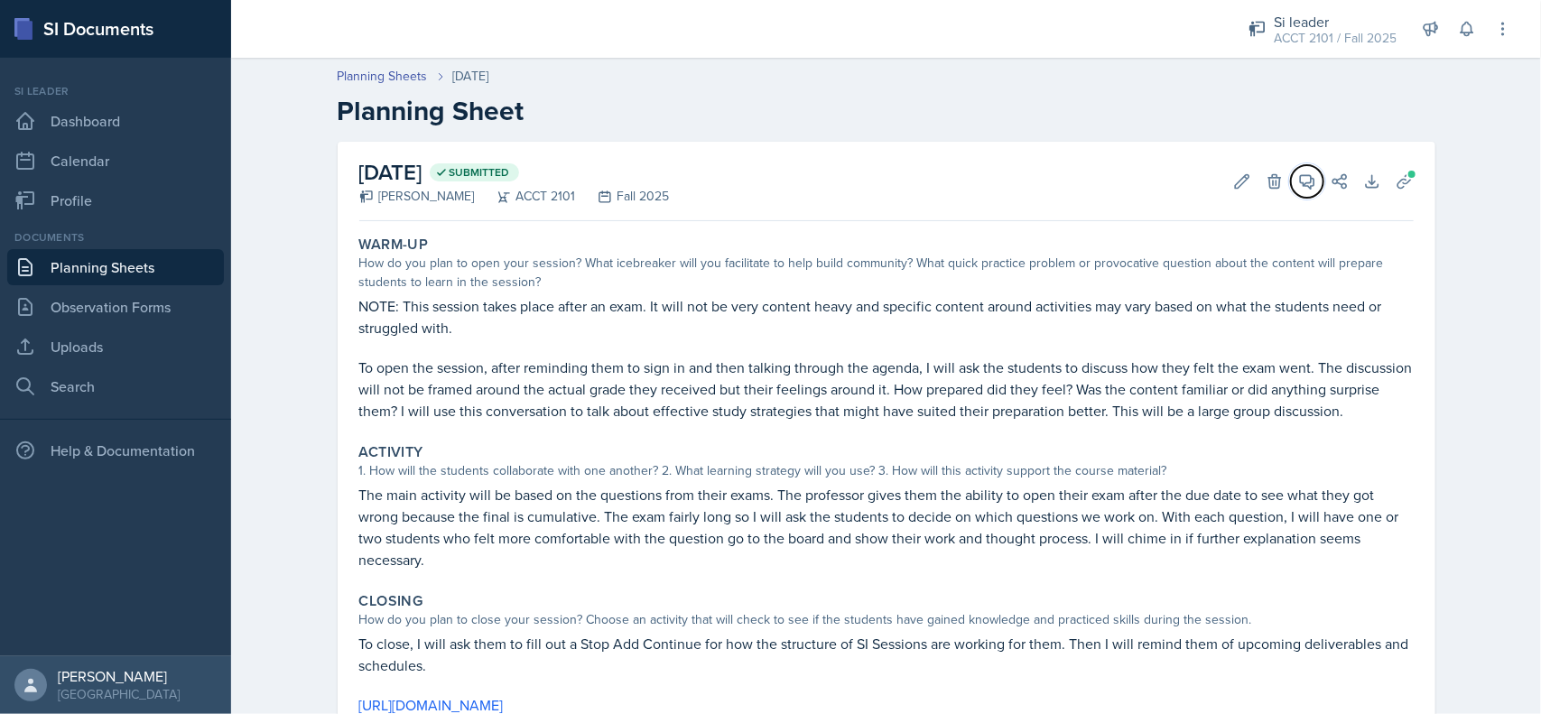
click at [1309, 178] on button "View Comments" at bounding box center [1307, 181] width 32 height 32
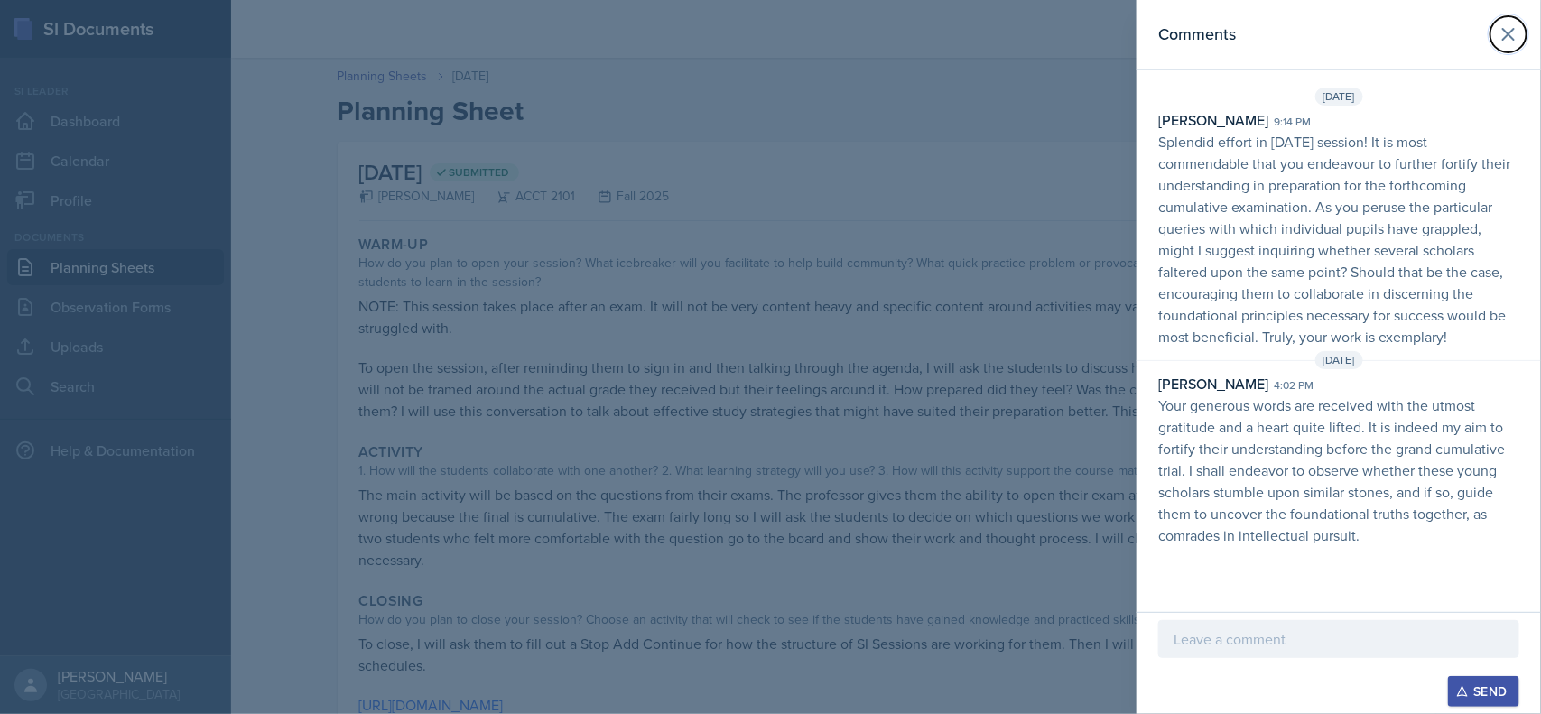
click at [1505, 33] on icon at bounding box center [1508, 34] width 22 height 22
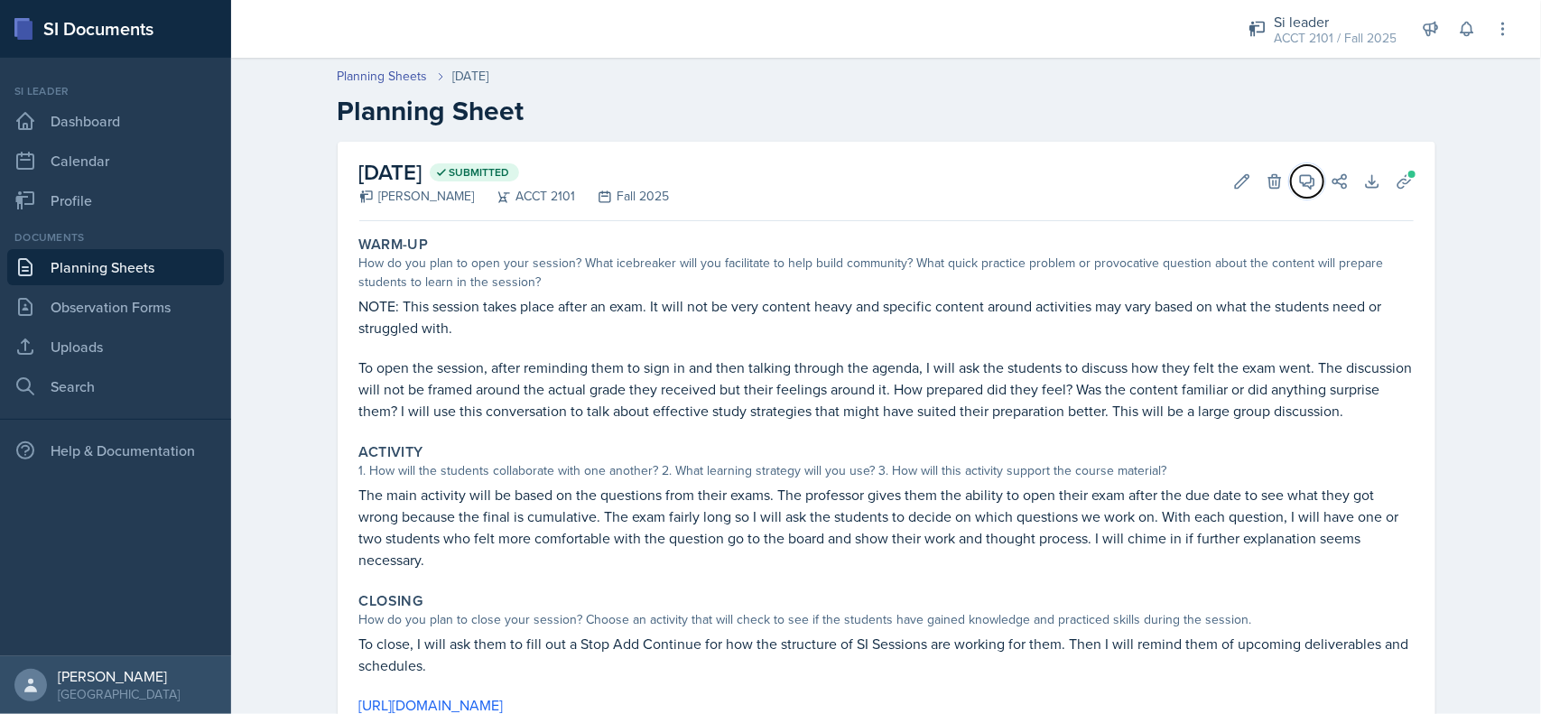
click at [1298, 177] on icon at bounding box center [1307, 181] width 18 height 18
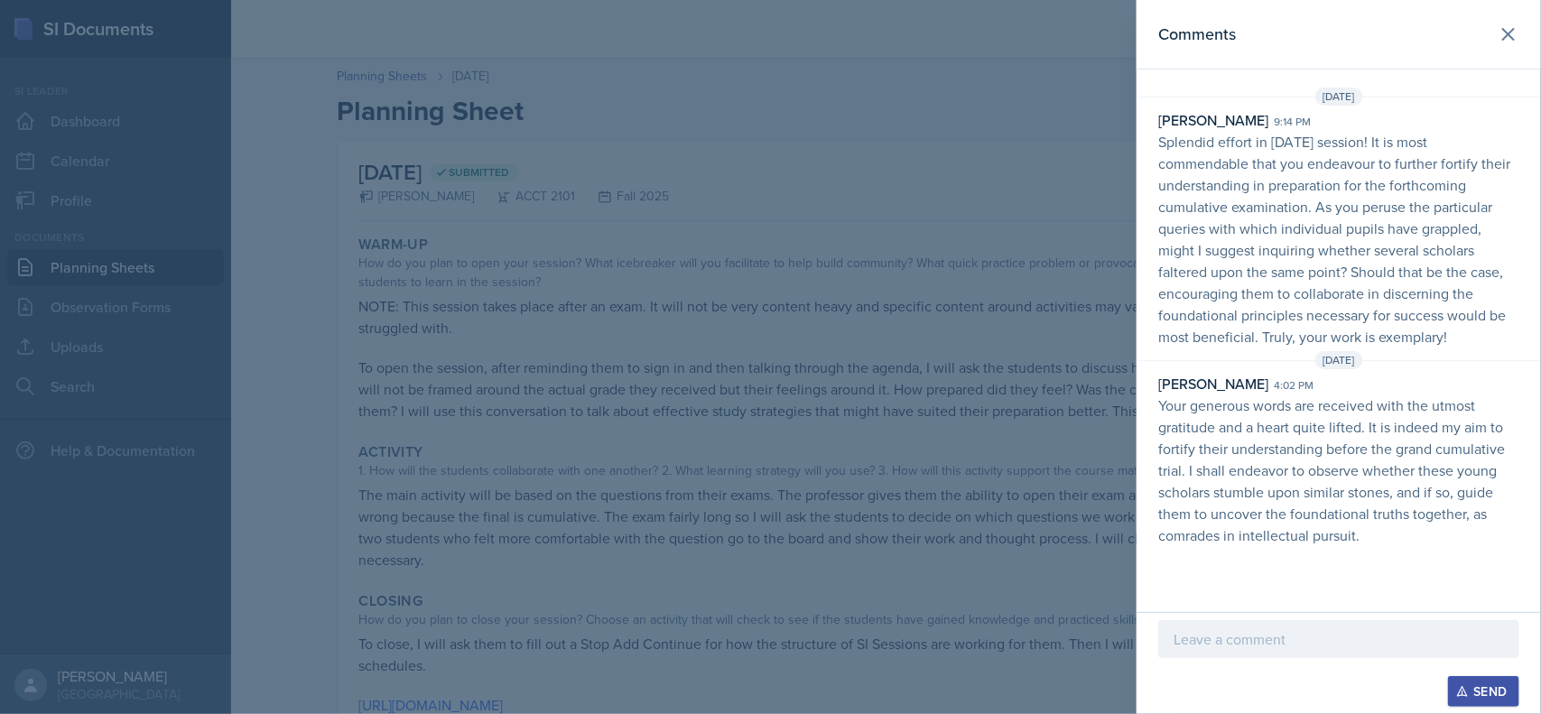
click at [1291, 165] on button "View Comments" at bounding box center [1307, 181] width 32 height 32
click at [1512, 41] on icon at bounding box center [1508, 34] width 22 height 22
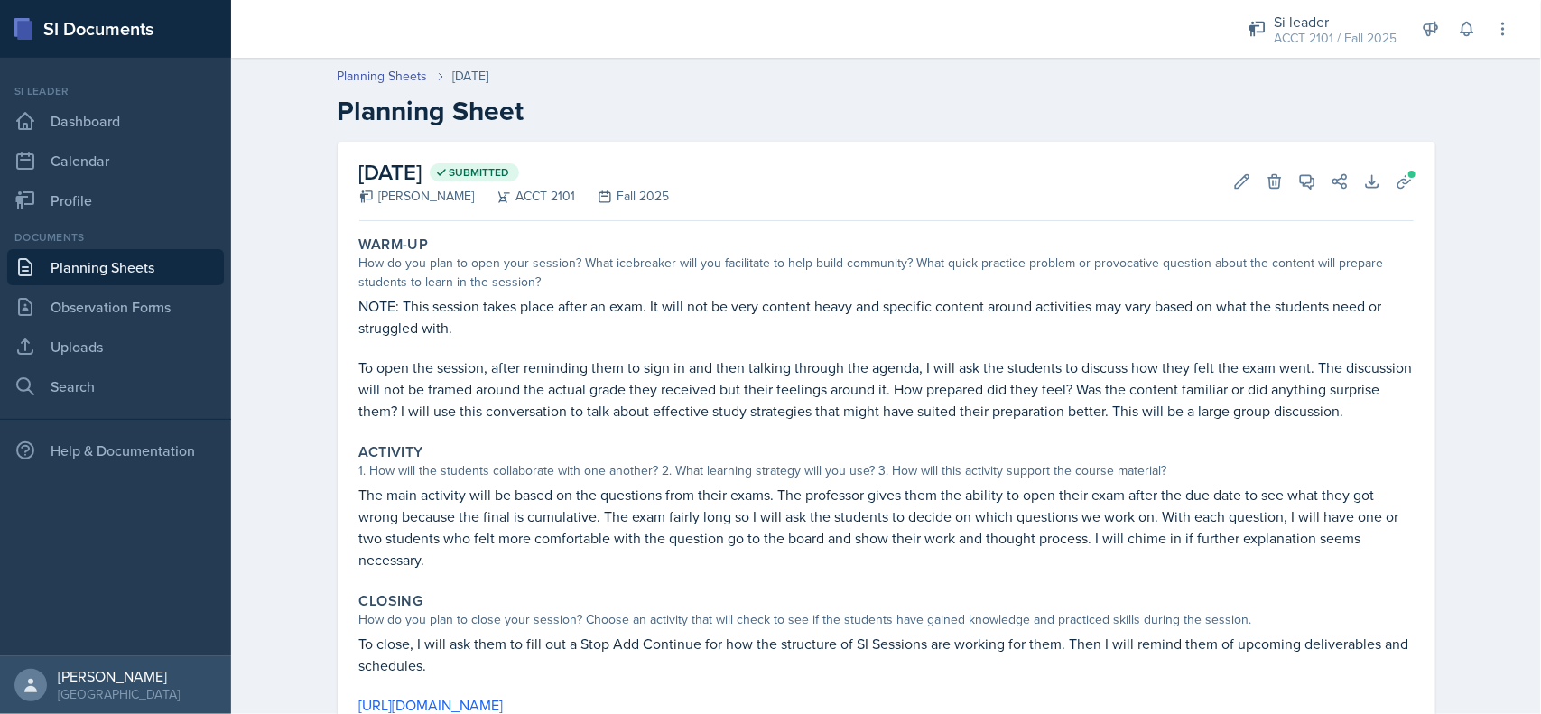
click at [1331, 476] on div "1. How will the students collaborate with one another? 2. What learning strateg…" at bounding box center [886, 470] width 1054 height 19
click at [1328, 30] on div "ACCT 2101 / Fall 2025" at bounding box center [1334, 38] width 123 height 19
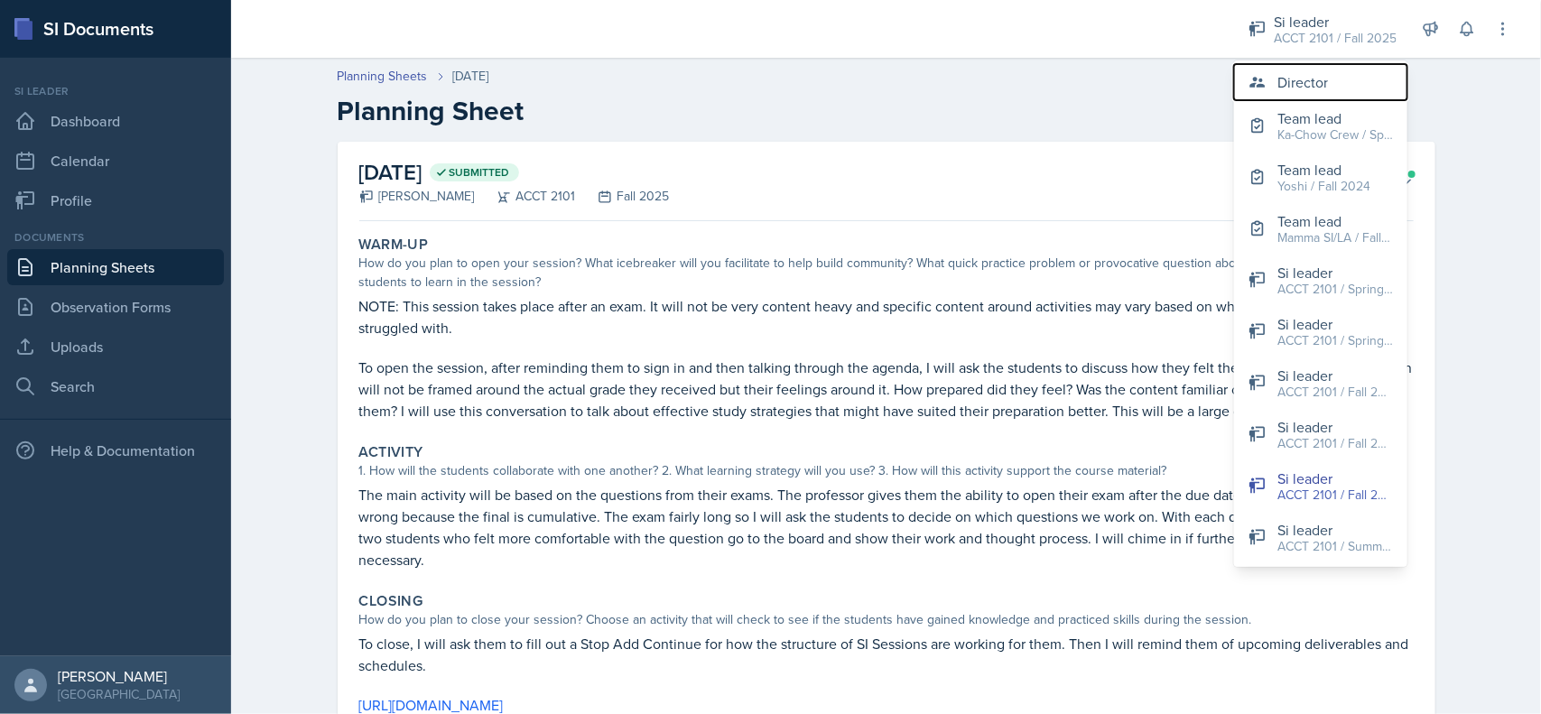
click at [1337, 82] on button "Director" at bounding box center [1320, 82] width 173 height 36
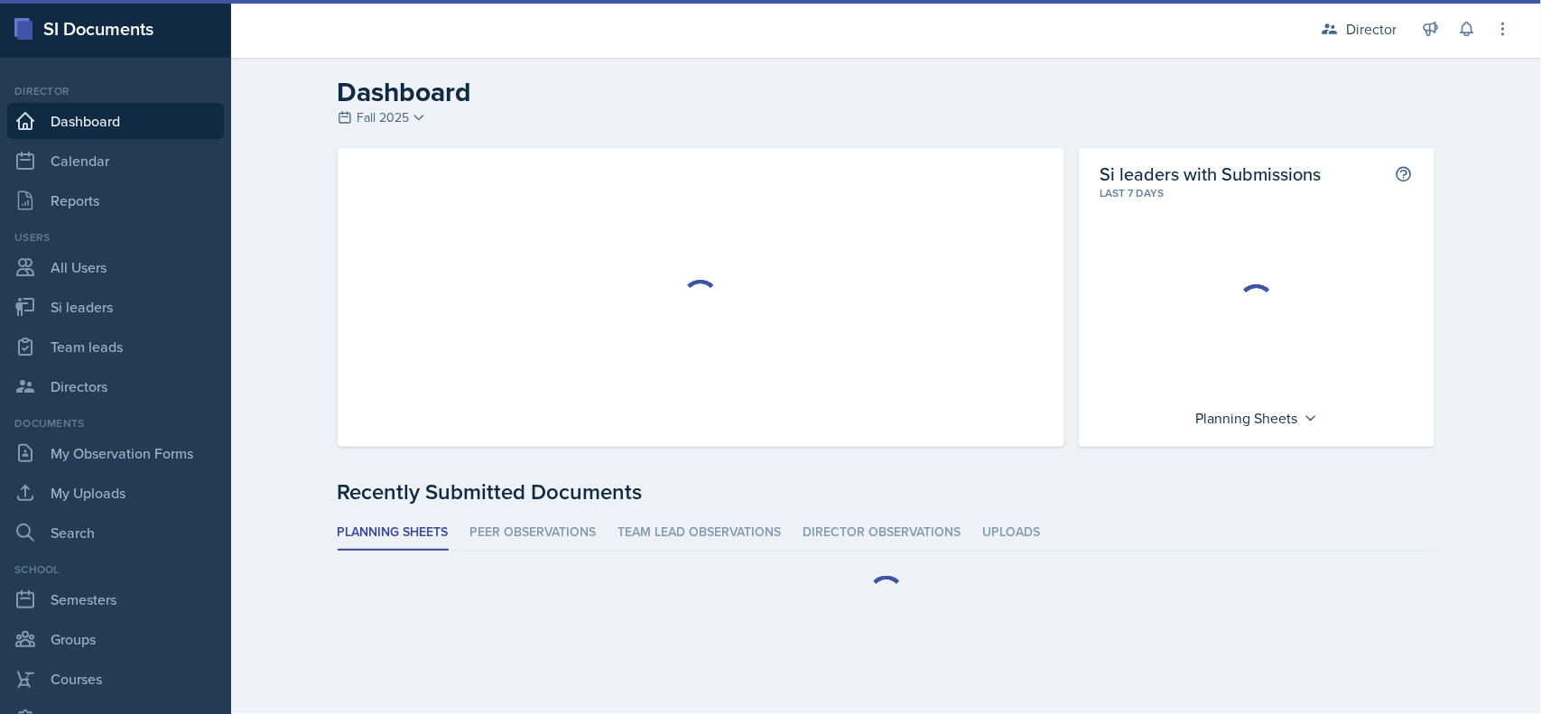
click at [160, 174] on link "Calendar" at bounding box center [115, 161] width 217 height 36
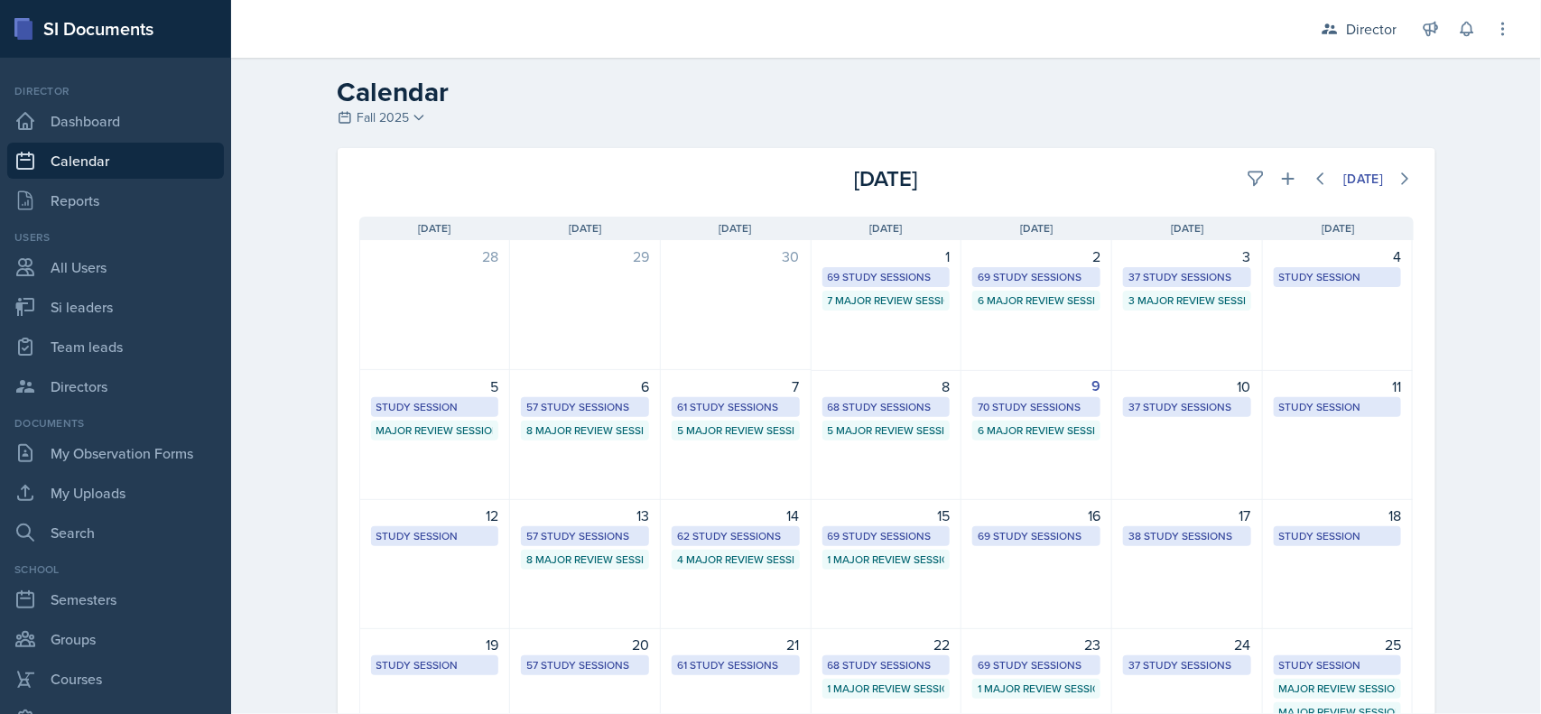
click at [1246, 174] on icon at bounding box center [1255, 179] width 18 height 18
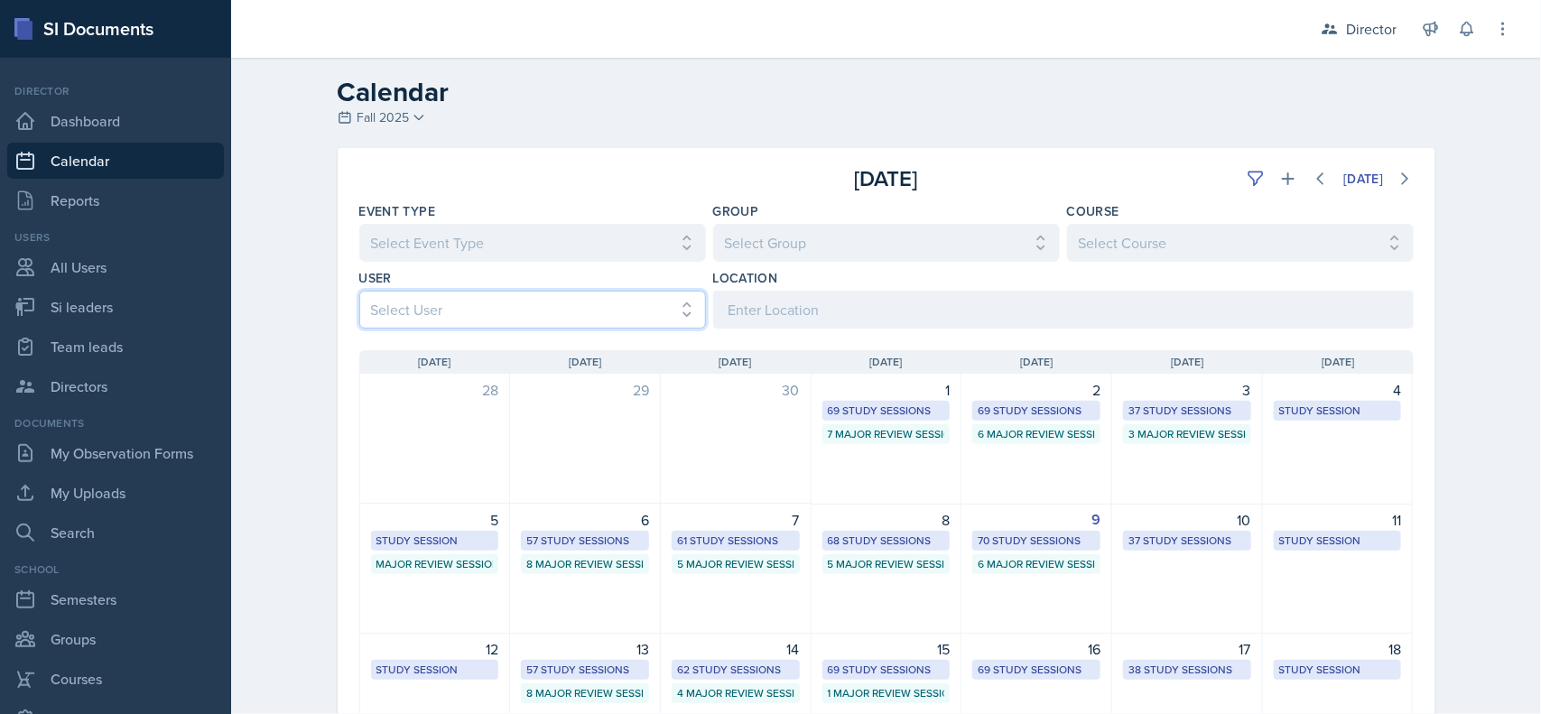
click at [619, 320] on select "Select User All Abeer Kayser Aditya Chauhan Aissa Sylla Alberto Di Stanislao Al…" at bounding box center [532, 310] width 347 height 38
select select "c46617bf-0f99-47eb-825f-85a2eea48c5b"
click at [359, 291] on select "Select User All Abeer Kayser Aditya Chauhan Aissa Sylla Alberto Di Stanislao Al…" at bounding box center [532, 310] width 347 height 38
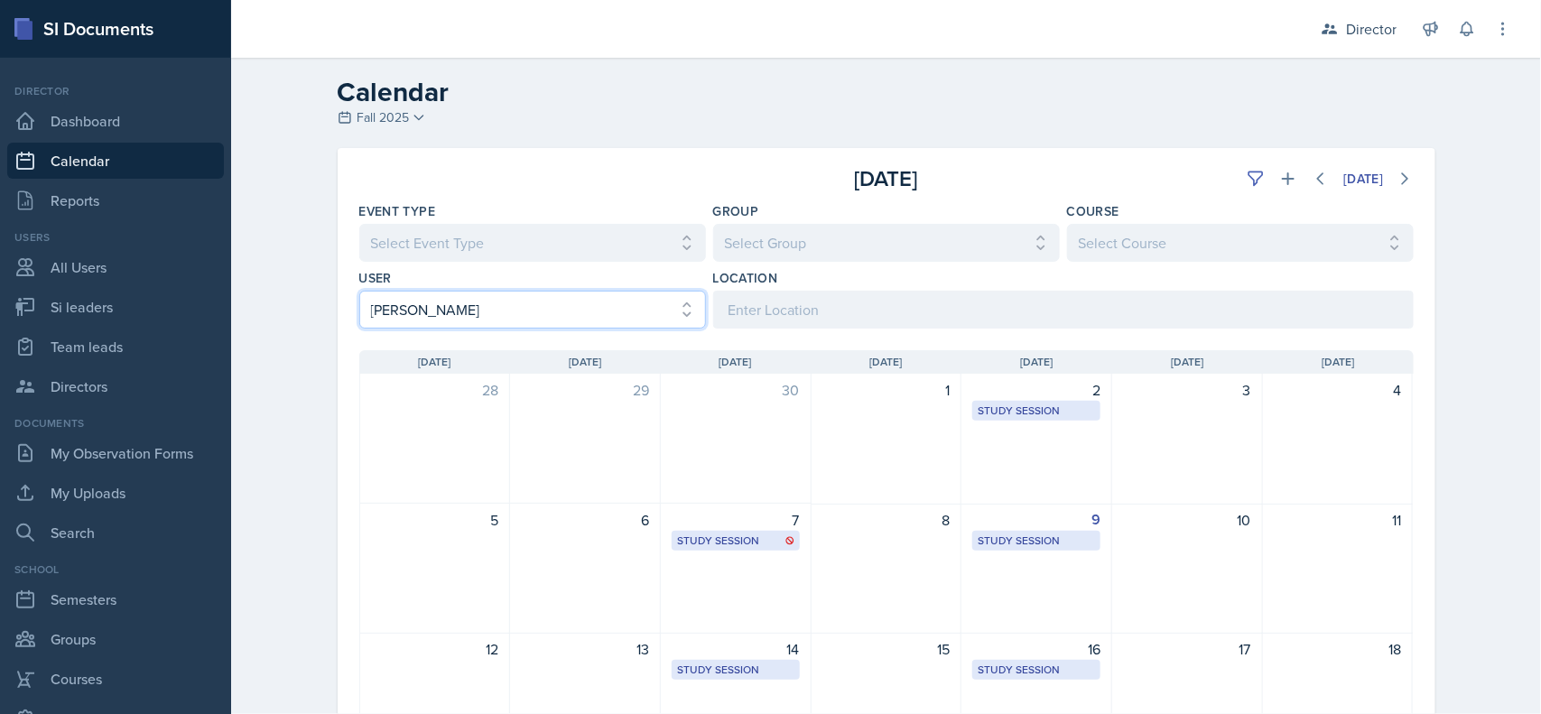
scroll to position [224, 0]
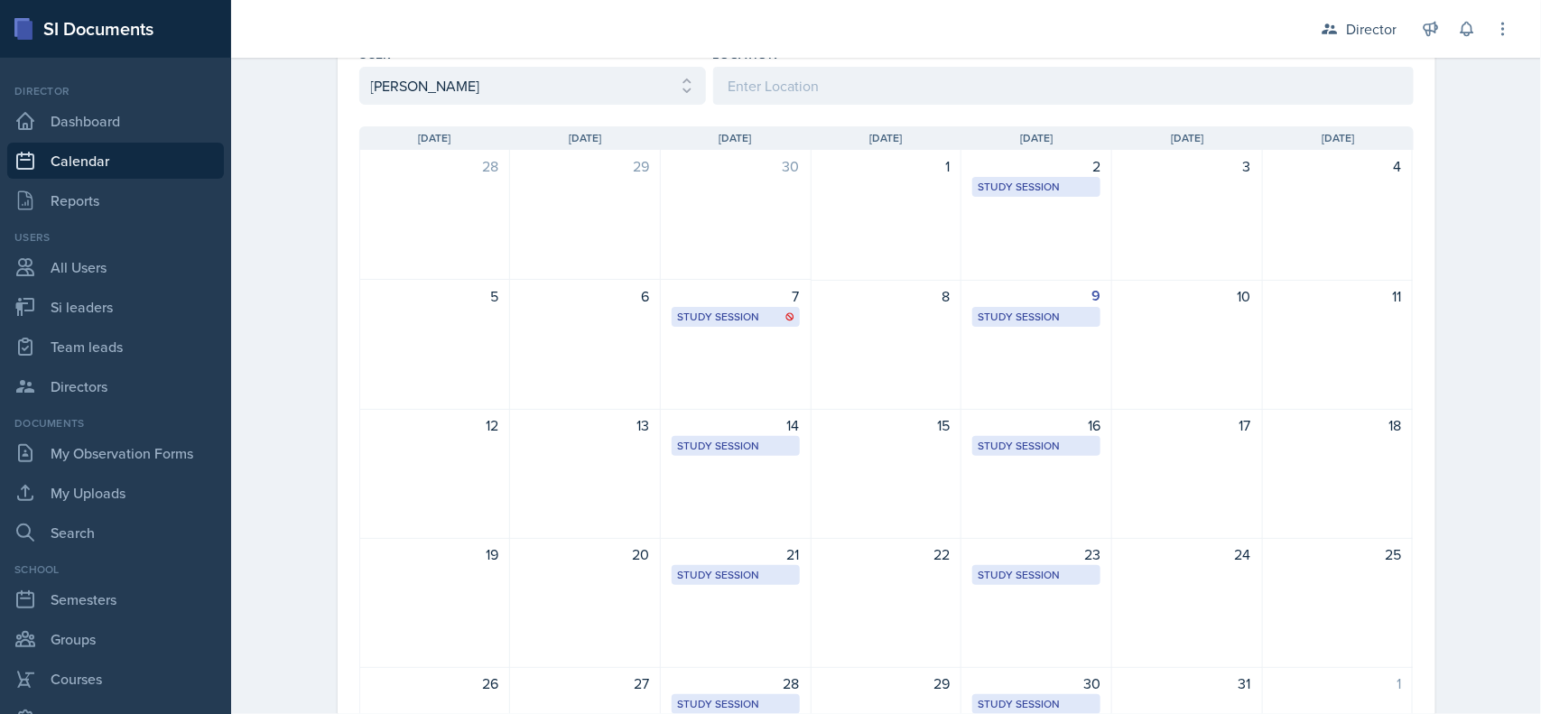
click at [1047, 316] on div "Study Session" at bounding box center [1035, 317] width 117 height 16
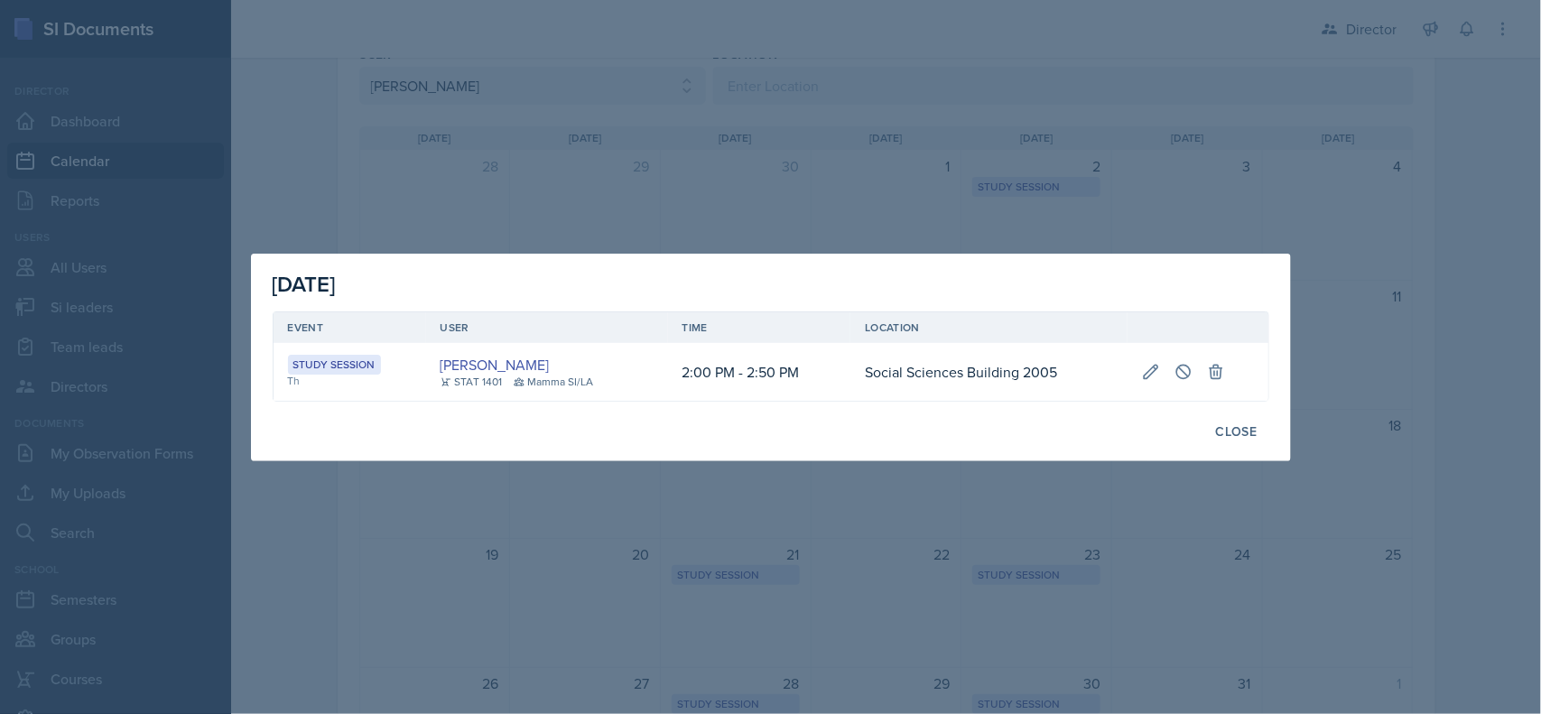
click at [1217, 544] on div at bounding box center [770, 357] width 1541 height 714
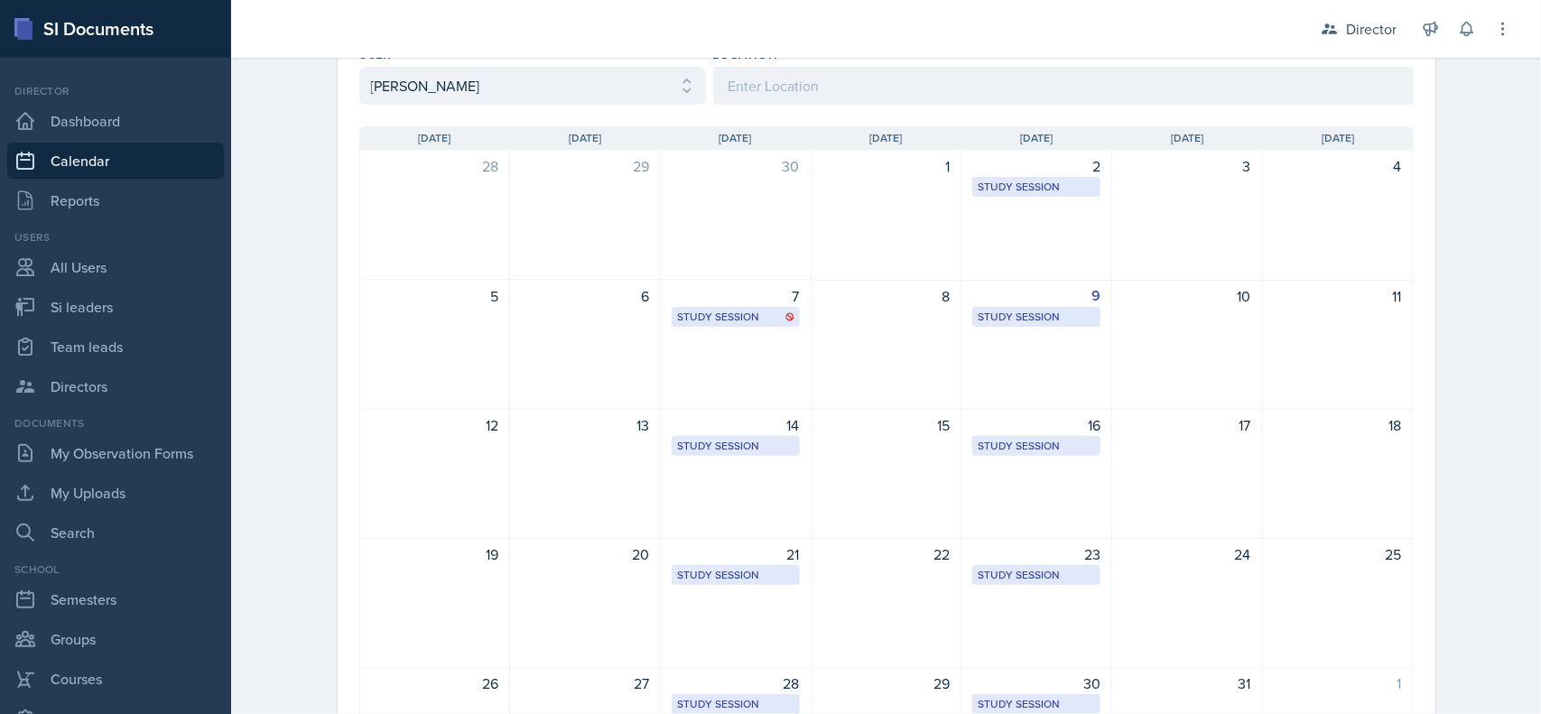
click at [1377, 23] on div "Director" at bounding box center [1371, 29] width 51 height 22
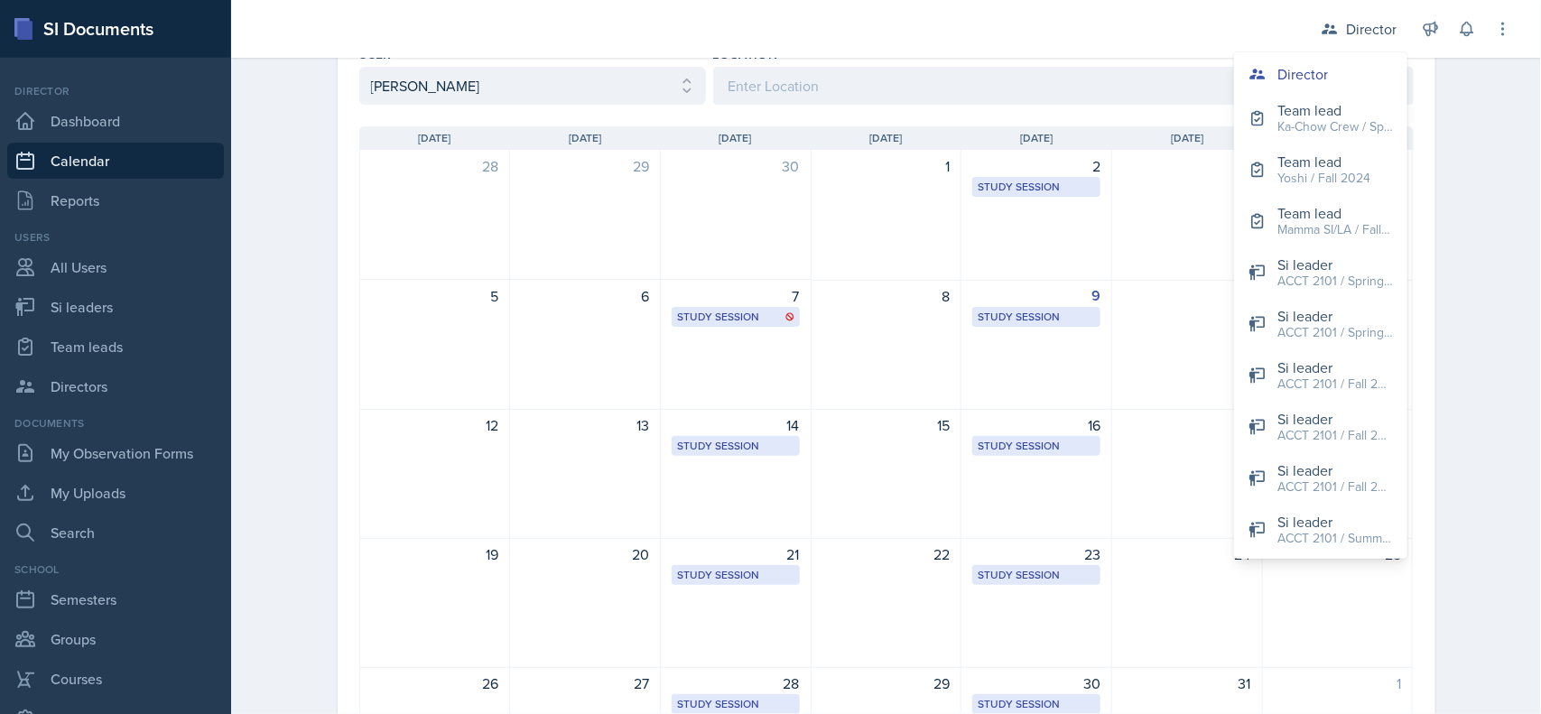
scroll to position [0, 0]
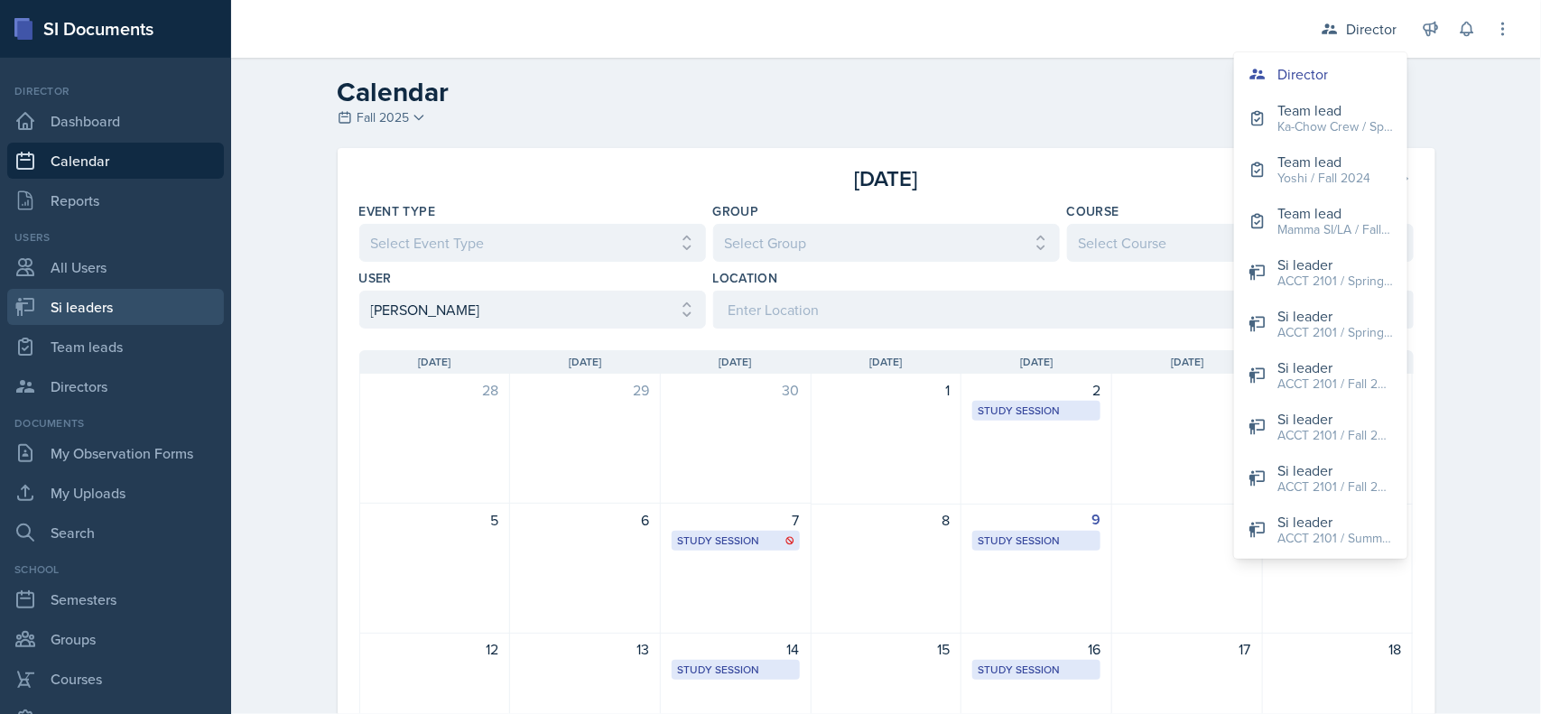
click at [122, 316] on link "Si leaders" at bounding box center [115, 307] width 217 height 36
select select "2bed604d-1099-4043-b1bc-2365e8740244"
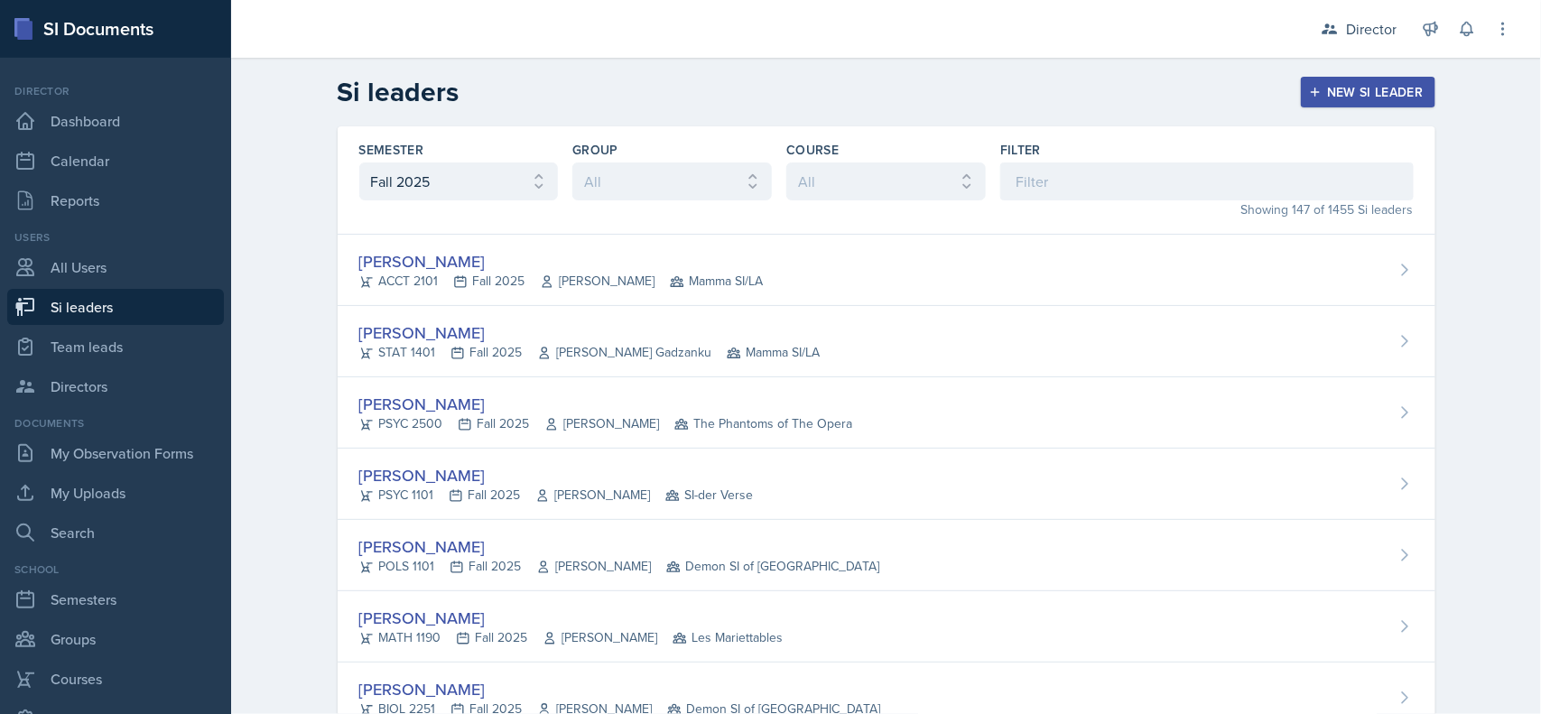
click at [69, 309] on link "Si leaders" at bounding box center [115, 307] width 217 height 36
click at [1152, 190] on input at bounding box center [1206, 181] width 413 height 38
type input "t"
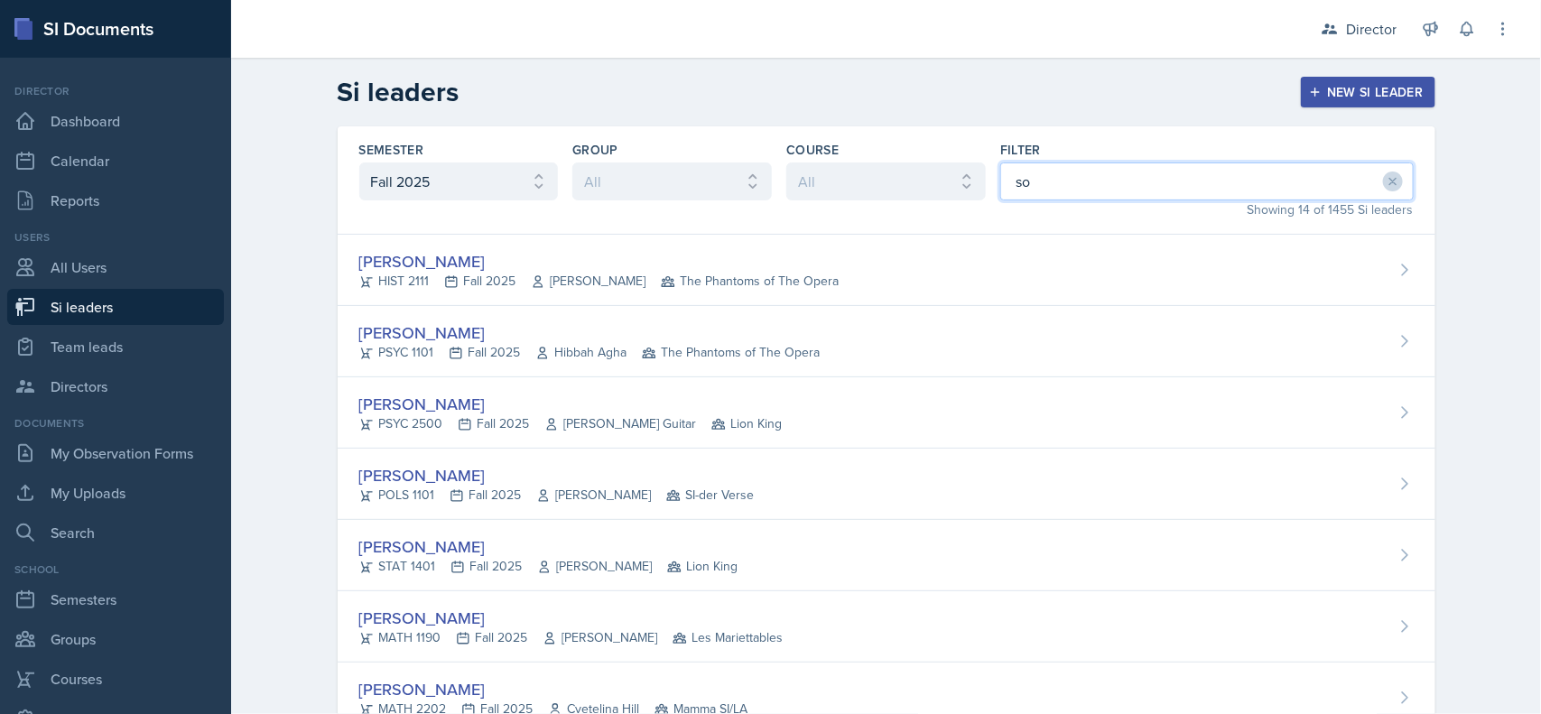
type input "sof"
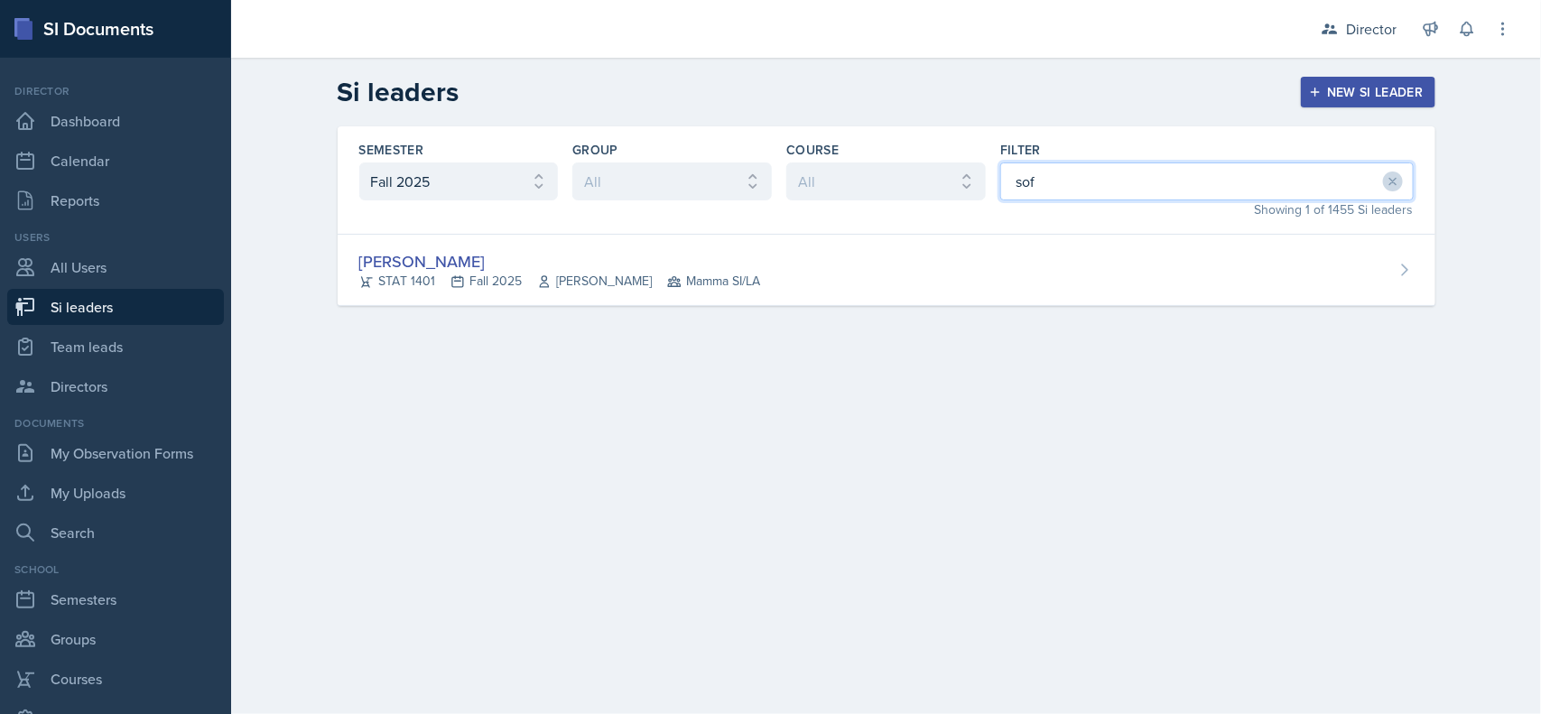
click at [934, 257] on div "Sofia Rose Ibarra STAT 1401 Fall 2025 Sheri Johnson Mamma SI/LA" at bounding box center [886, 270] width 1097 height 71
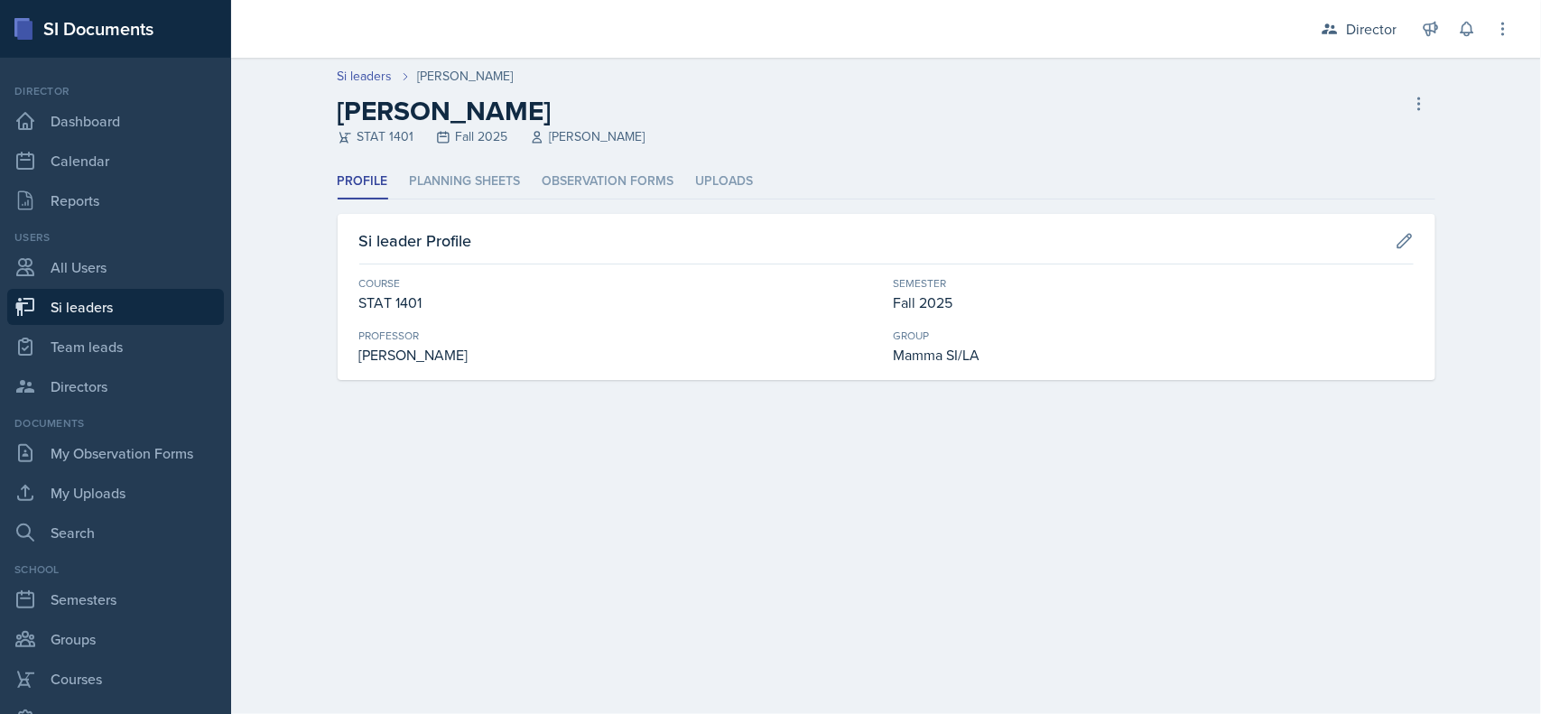
click at [470, 192] on li "Planning Sheets" at bounding box center [465, 181] width 111 height 35
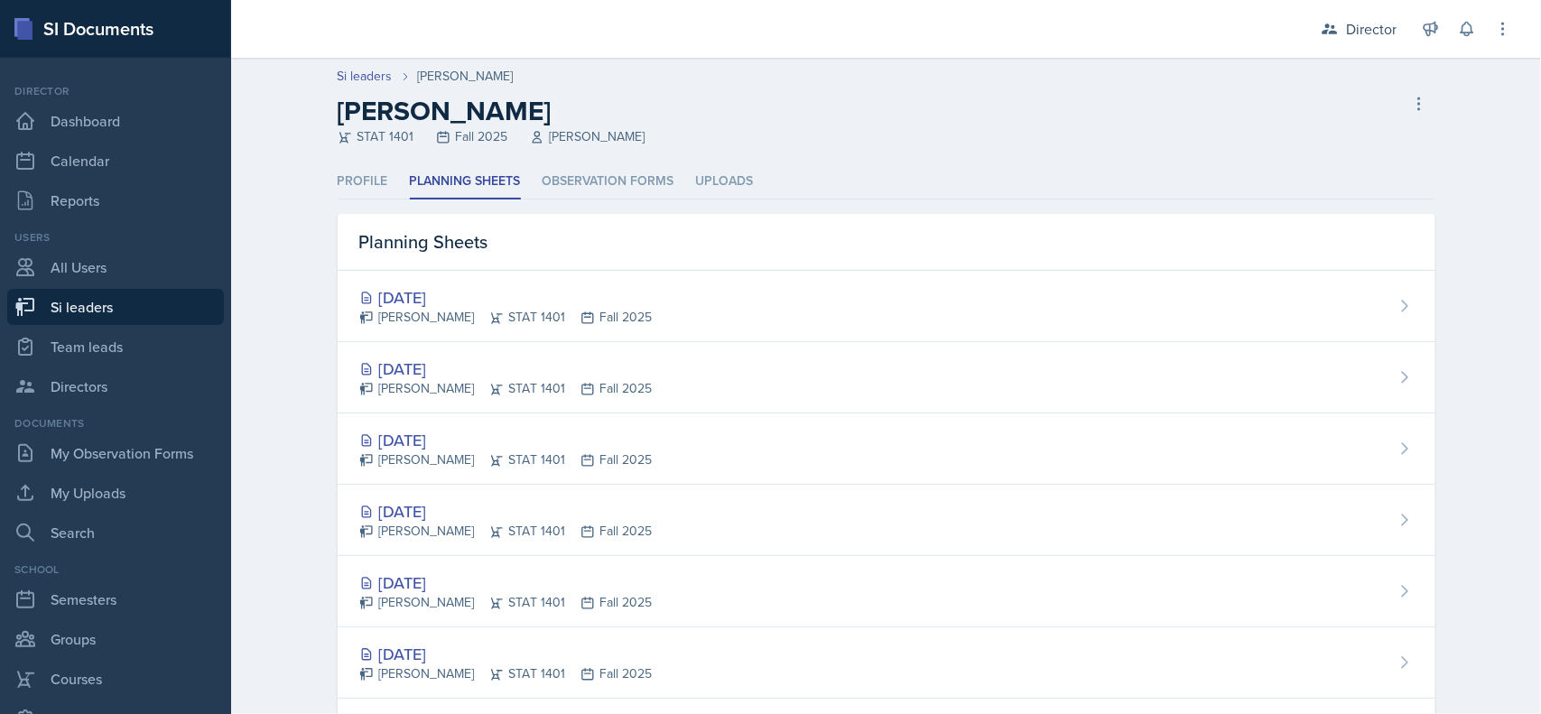
click at [882, 312] on div "[DATE] [PERSON_NAME] STAT 1401 Fall 2025" at bounding box center [886, 306] width 1097 height 71
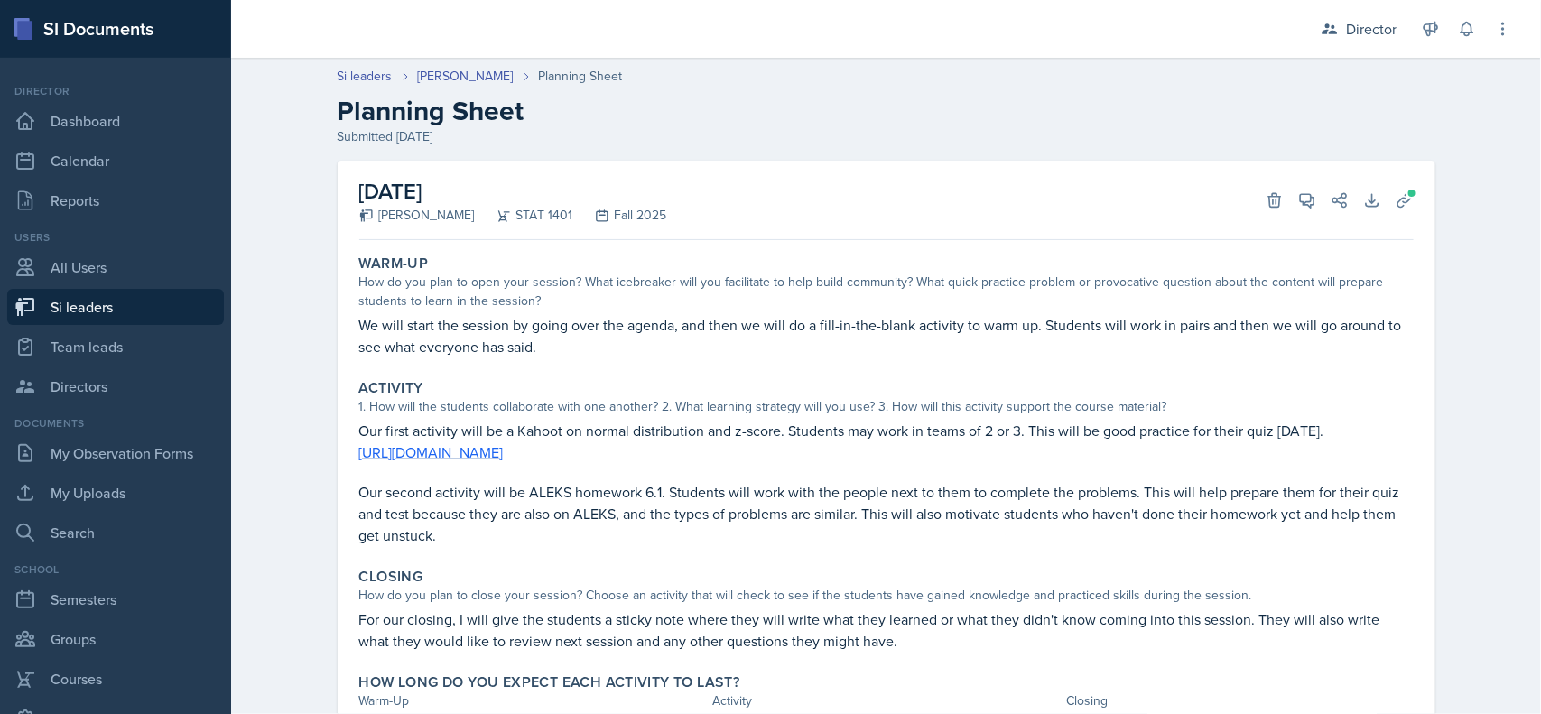
click at [449, 79] on link "[PERSON_NAME]" at bounding box center [466, 76] width 96 height 19
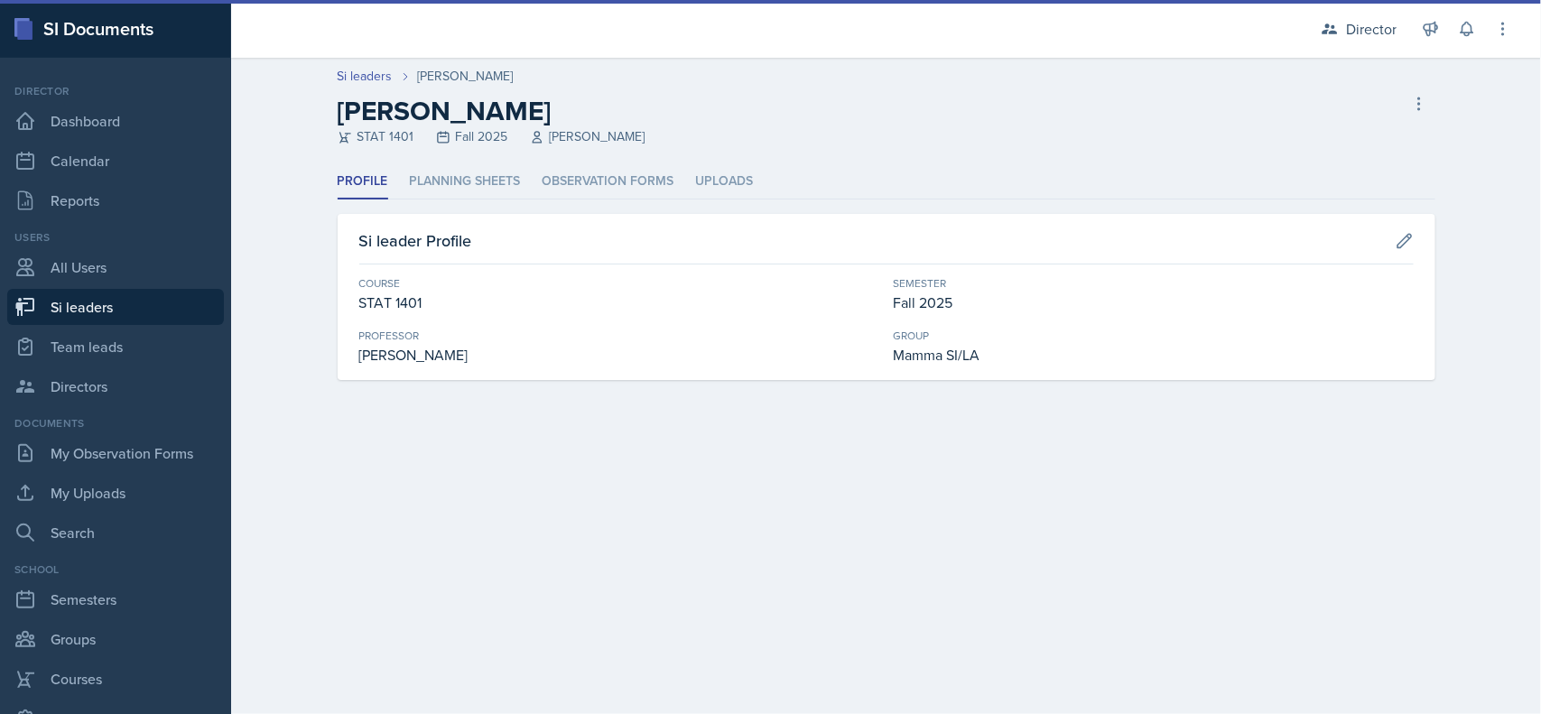
click at [607, 187] on li "Observation Forms" at bounding box center [608, 181] width 132 height 35
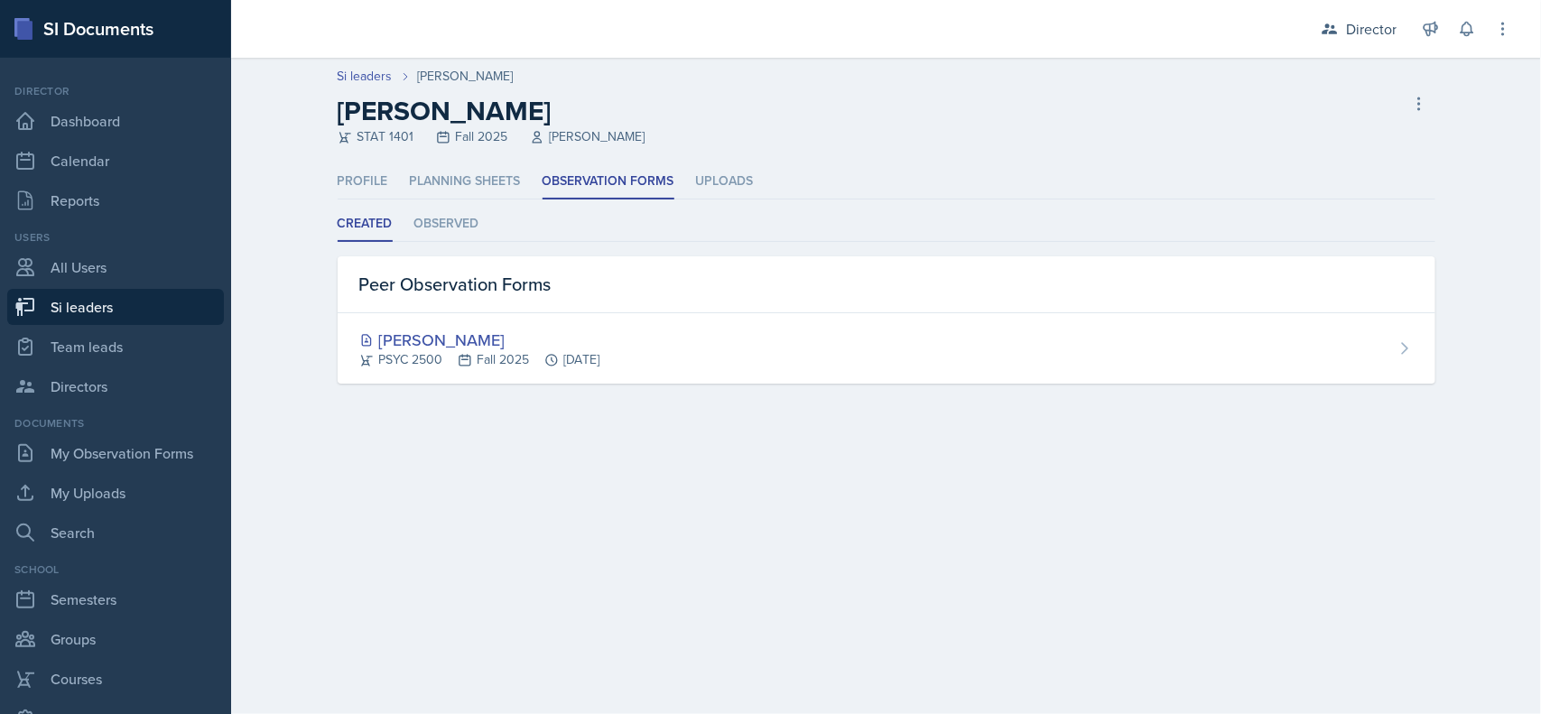
click at [443, 236] on li "Observed" at bounding box center [446, 224] width 65 height 35
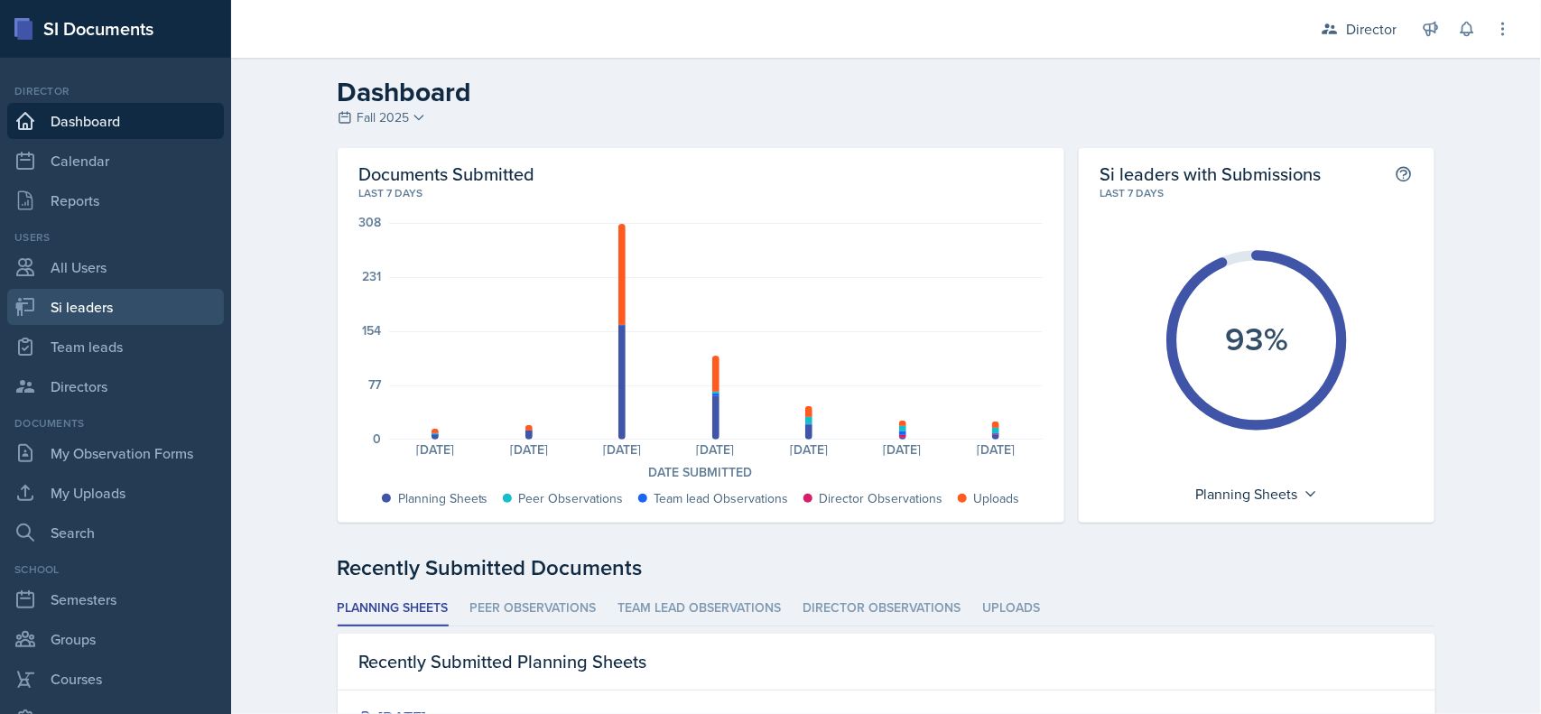
click at [54, 300] on link "Si leaders" at bounding box center [115, 307] width 217 height 36
select select "2bed604d-1099-4043-b1bc-2365e8740244"
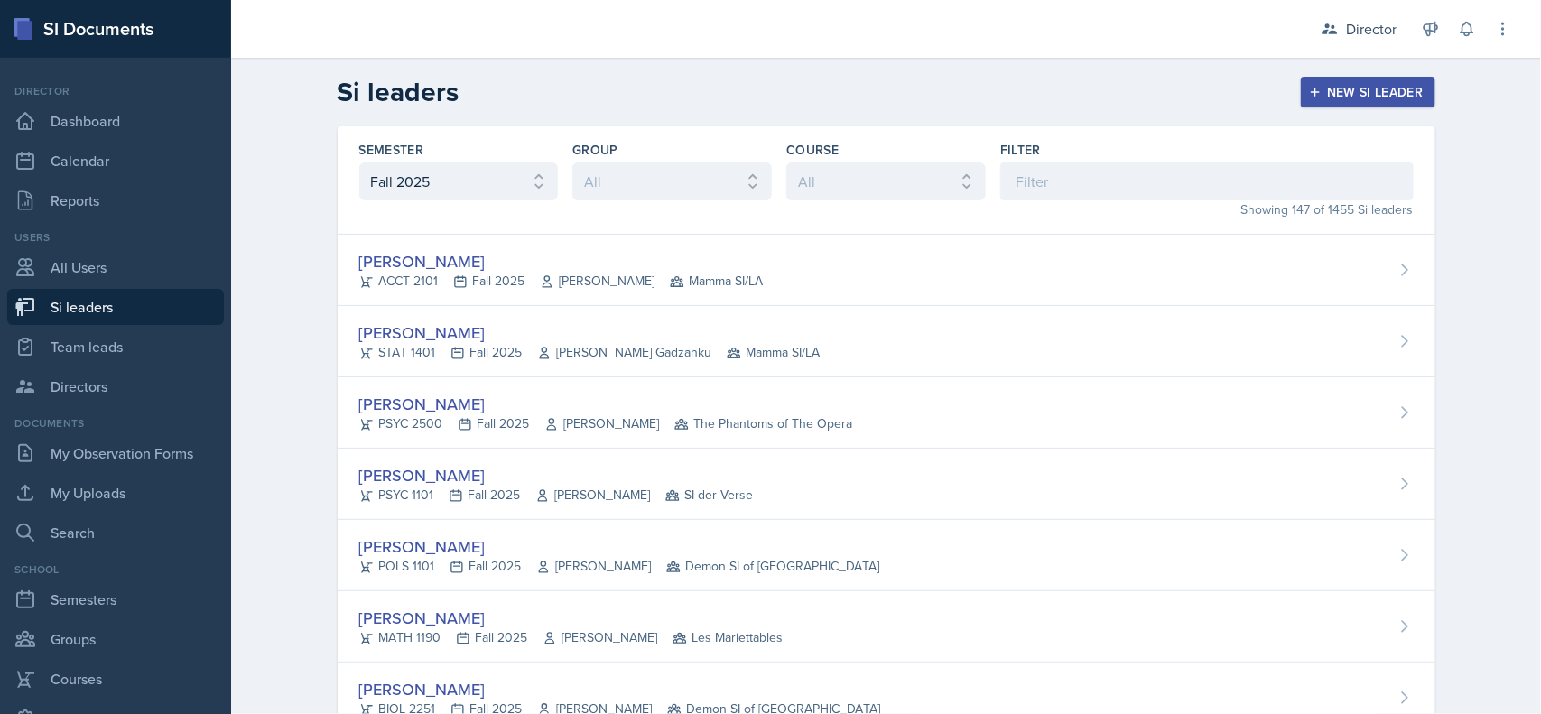
click at [1367, 39] on div "Director" at bounding box center [1371, 29] width 51 height 22
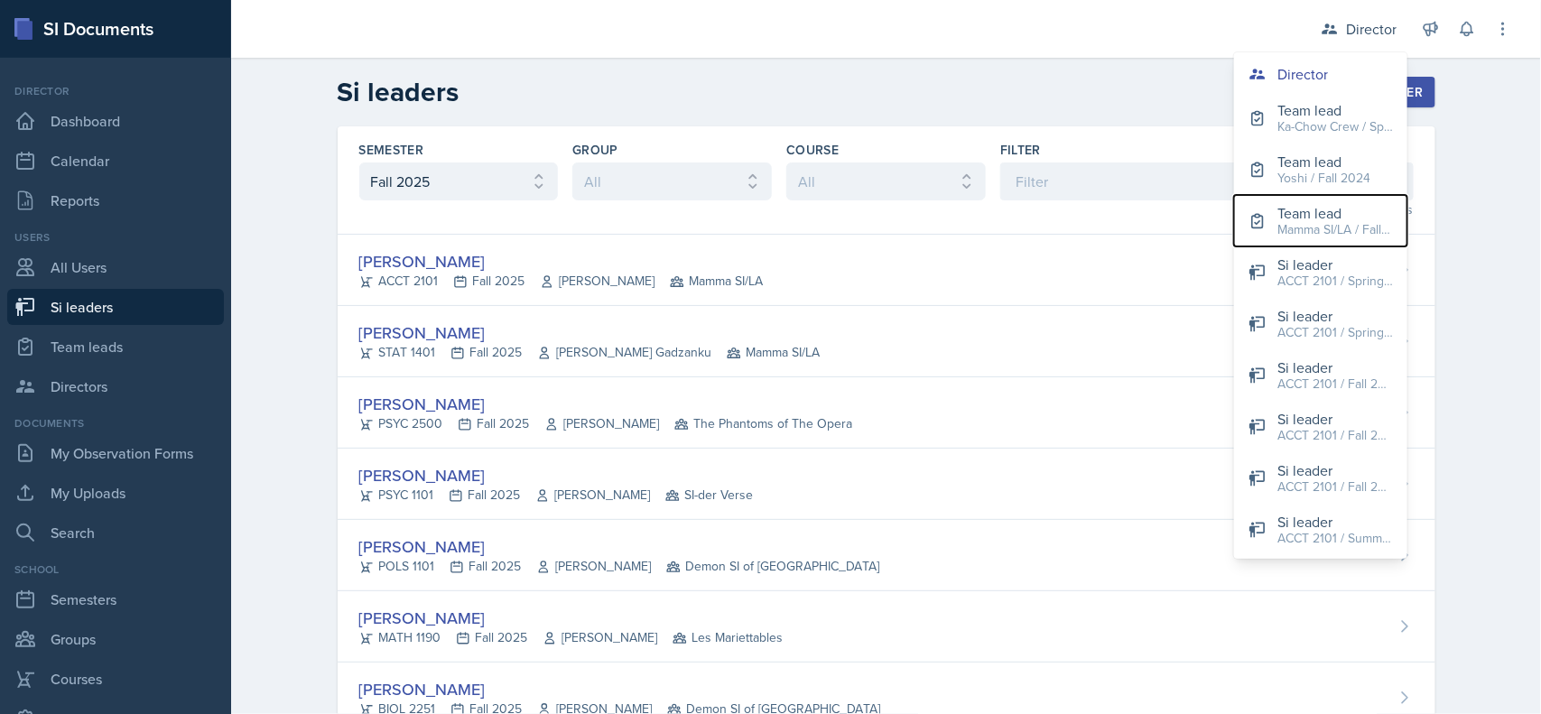
click at [1355, 236] on div "Mamma SI/LA / Fall 2025" at bounding box center [1335, 229] width 116 height 19
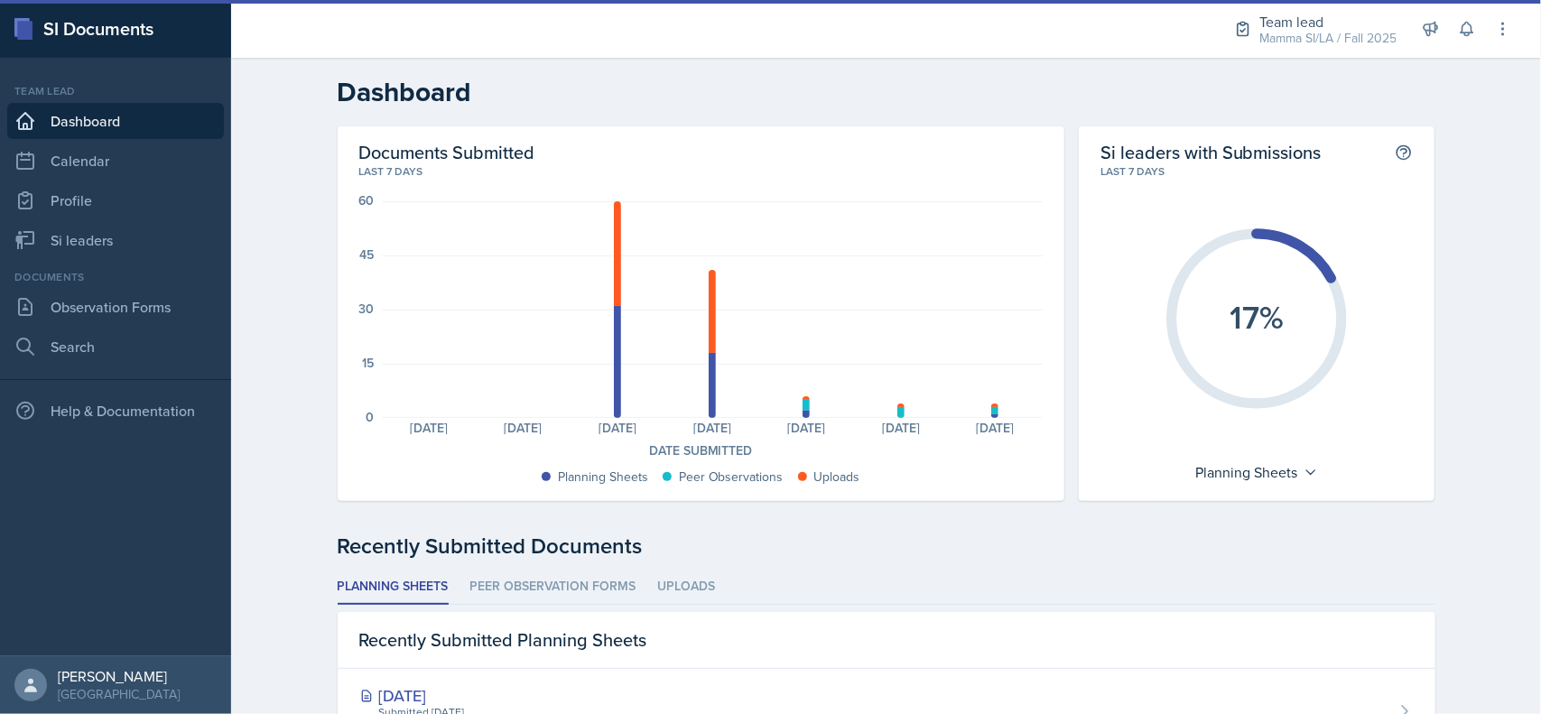
scroll to position [574, 0]
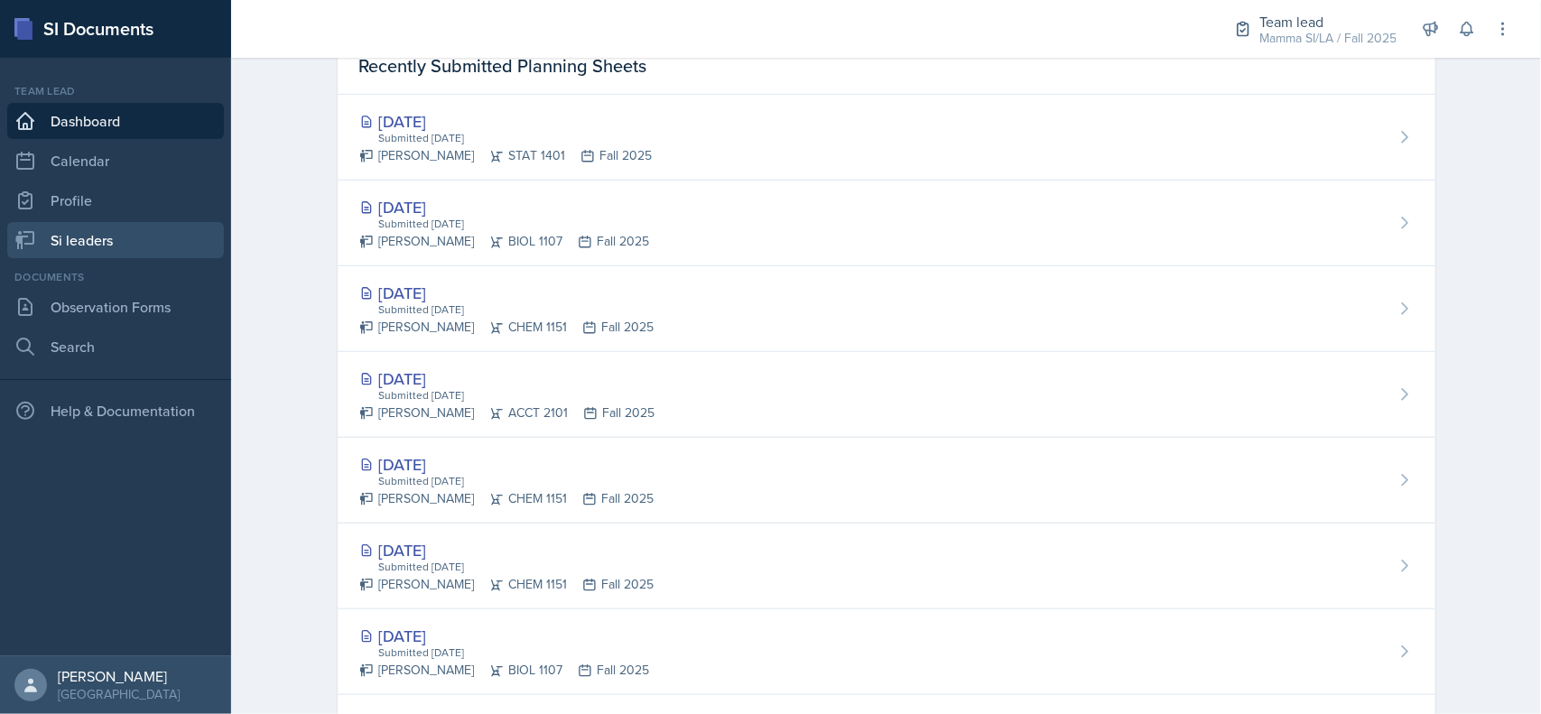
click at [69, 246] on link "Si leaders" at bounding box center [115, 240] width 217 height 36
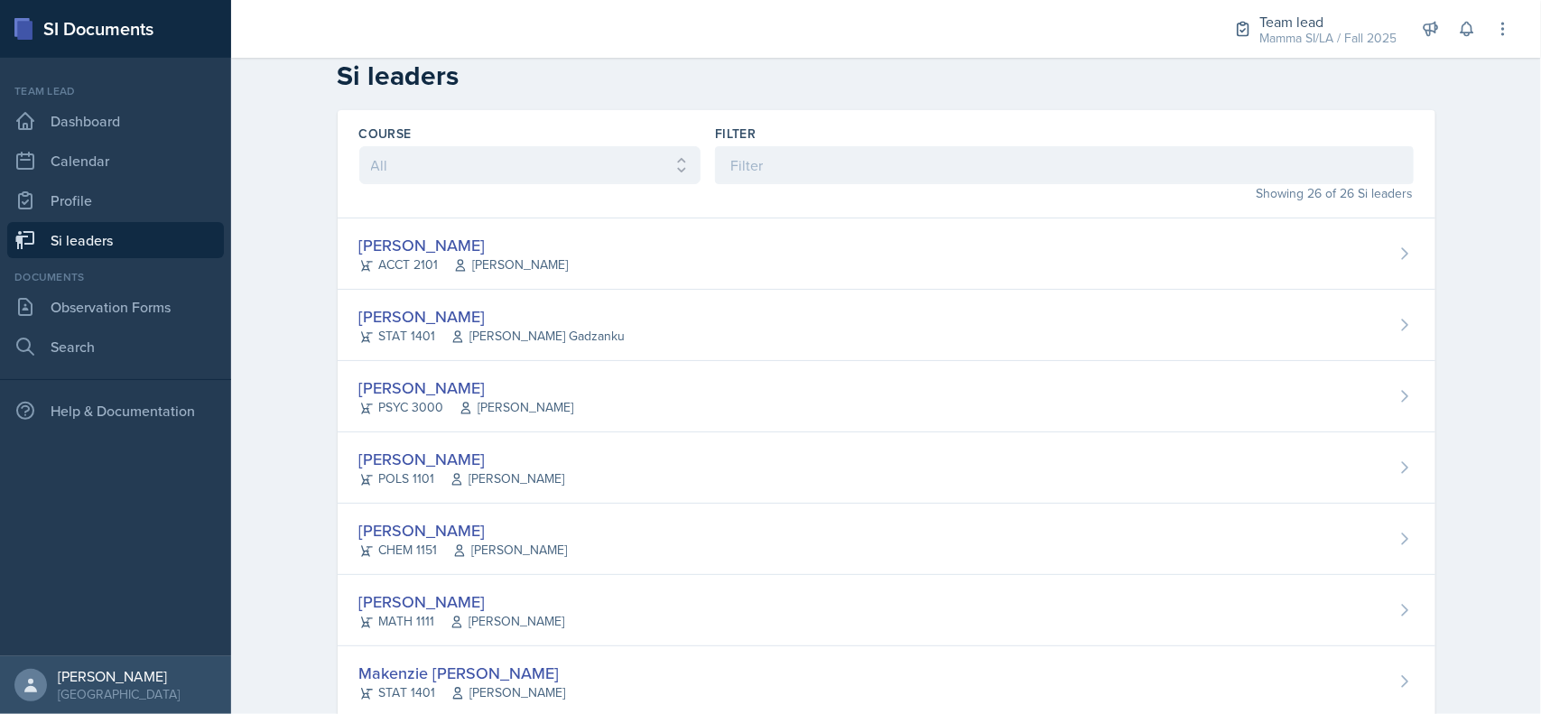
scroll to position [14, 0]
click at [838, 171] on input at bounding box center [1064, 167] width 698 height 38
click at [792, 167] on input at bounding box center [1064, 167] width 698 height 38
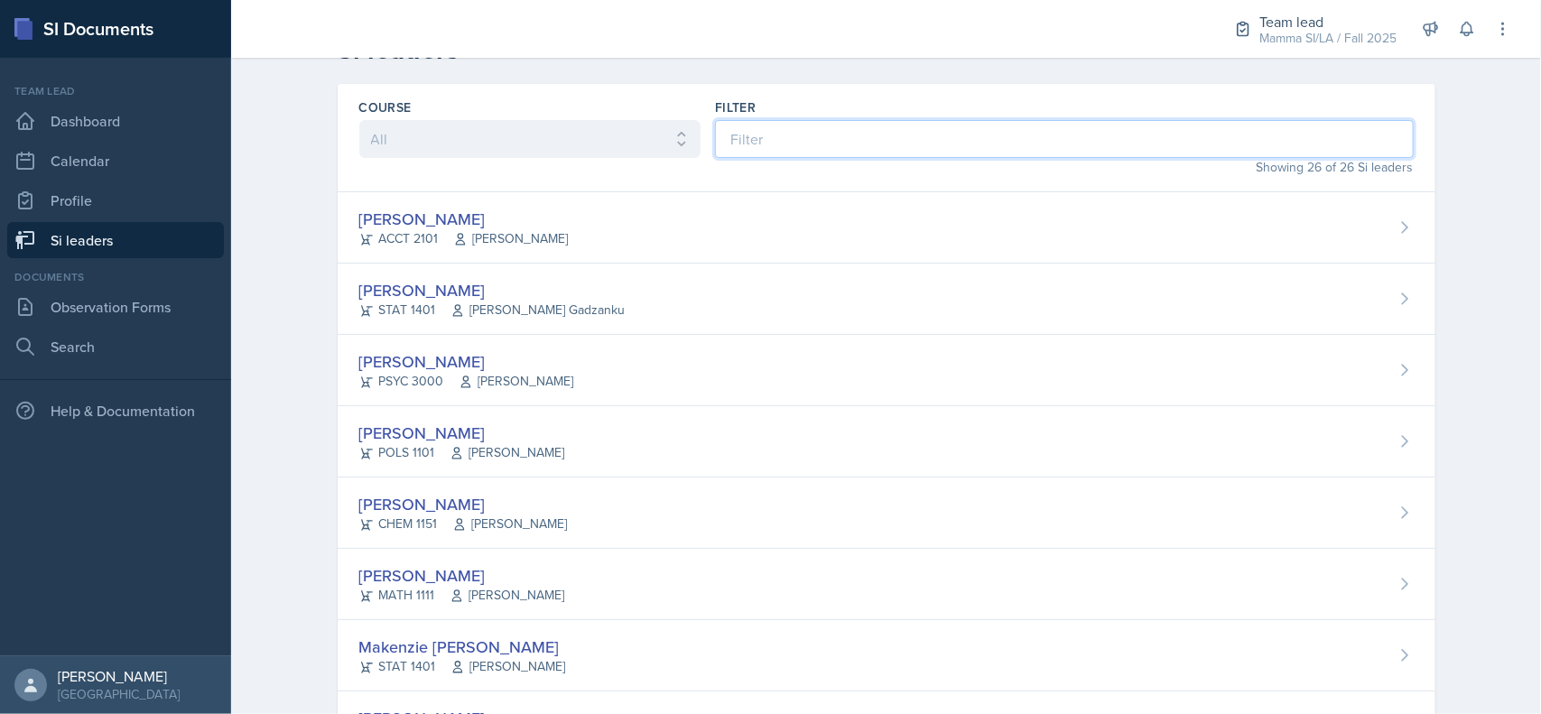
scroll to position [0, 0]
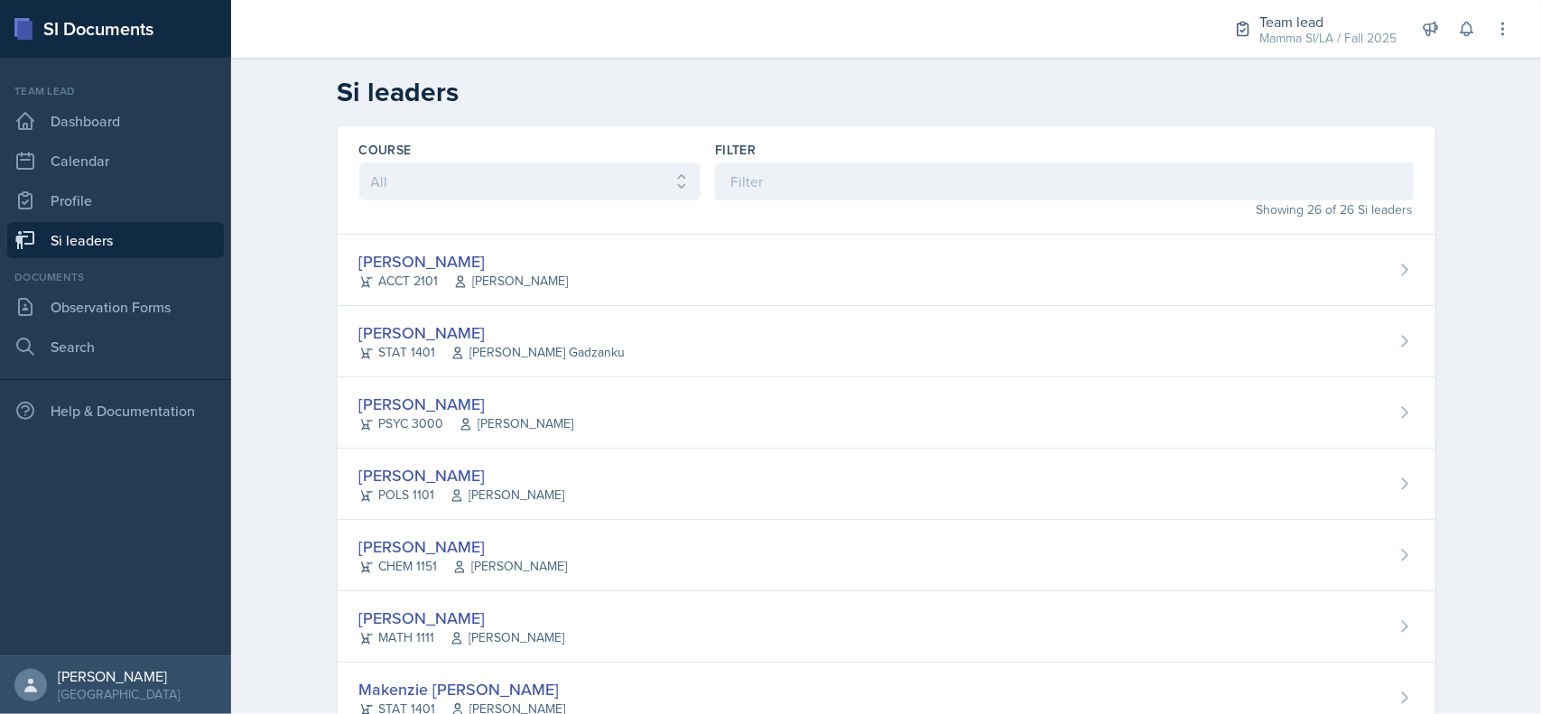
click at [78, 304] on link "Observation Forms" at bounding box center [115, 307] width 217 height 36
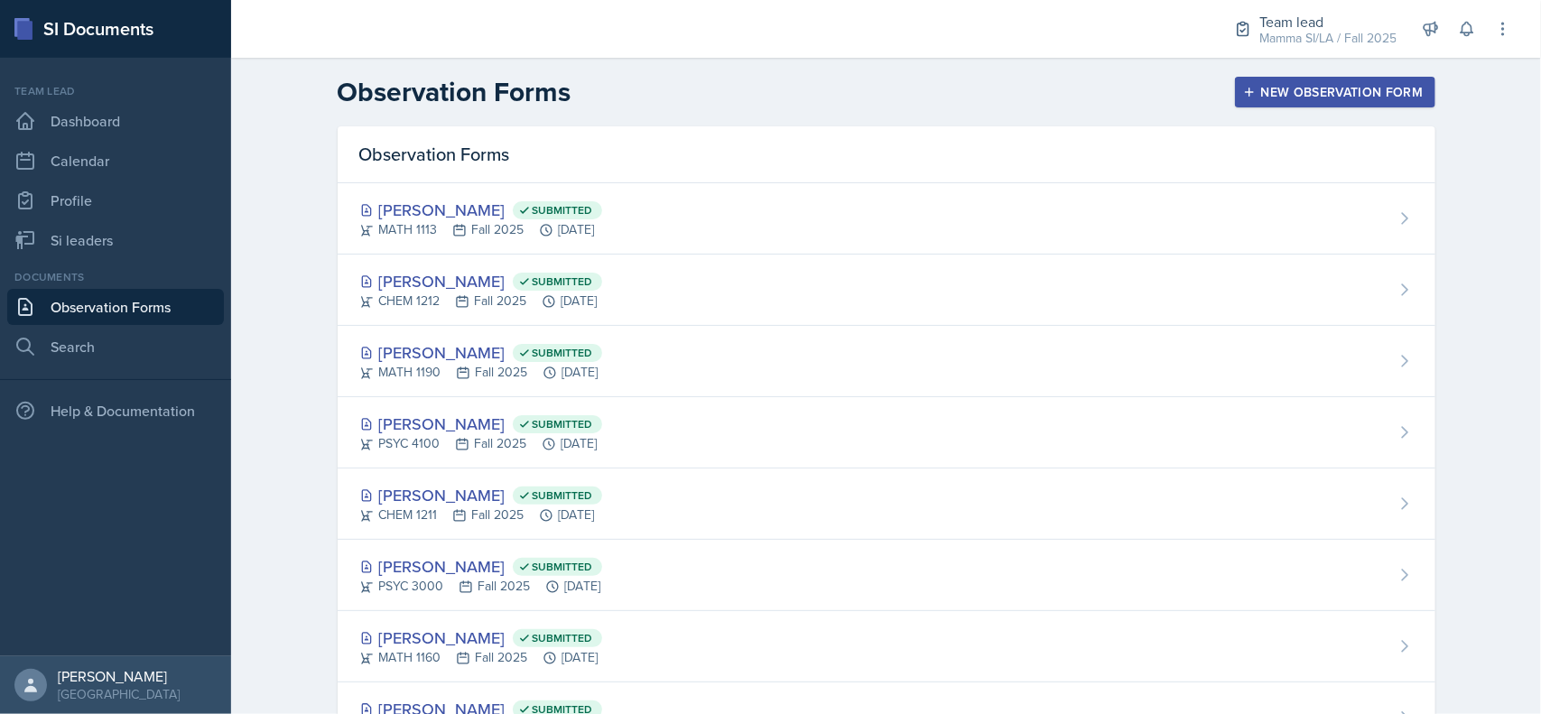
click at [1310, 88] on div "New Observation Form" at bounding box center [1334, 92] width 177 height 14
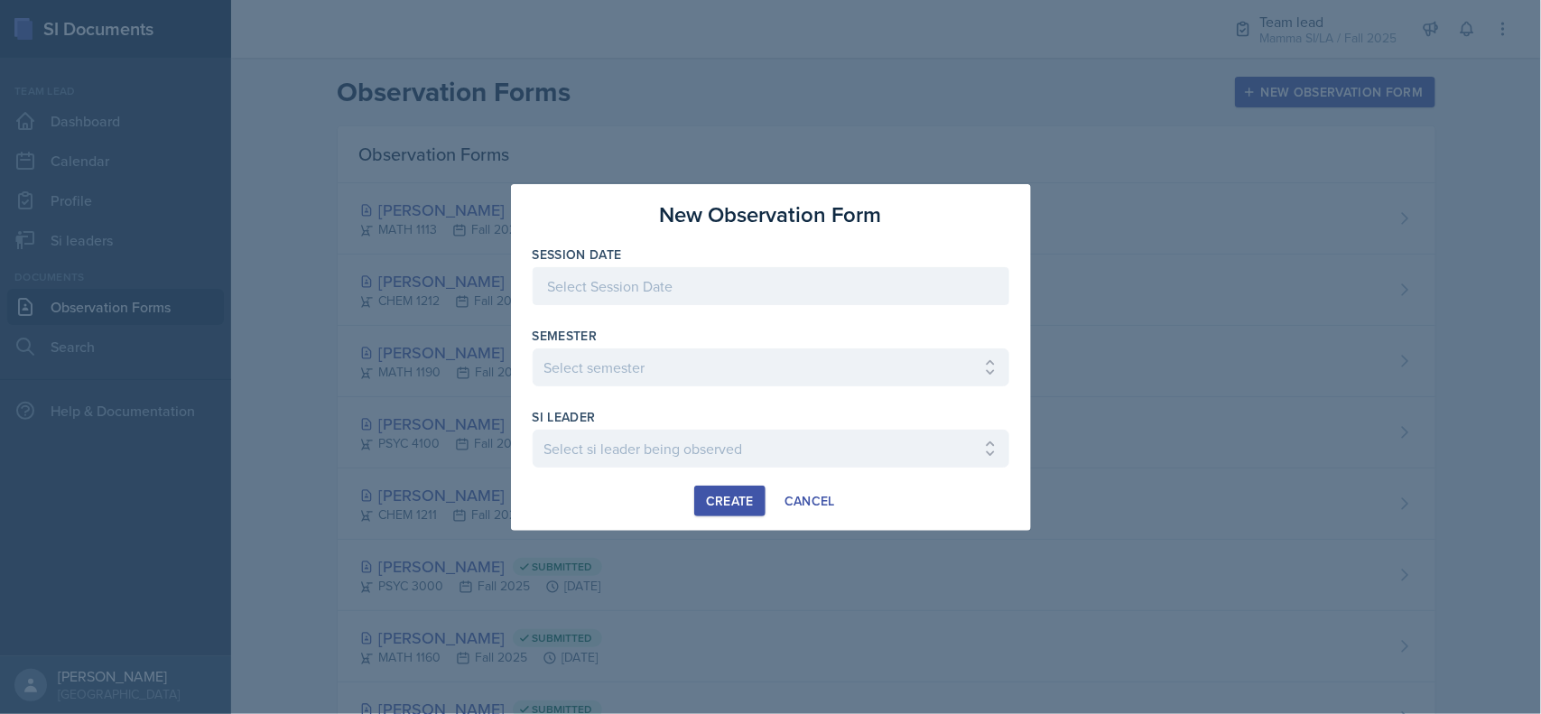
click at [776, 257] on div "Session Date" at bounding box center [771, 254] width 477 height 18
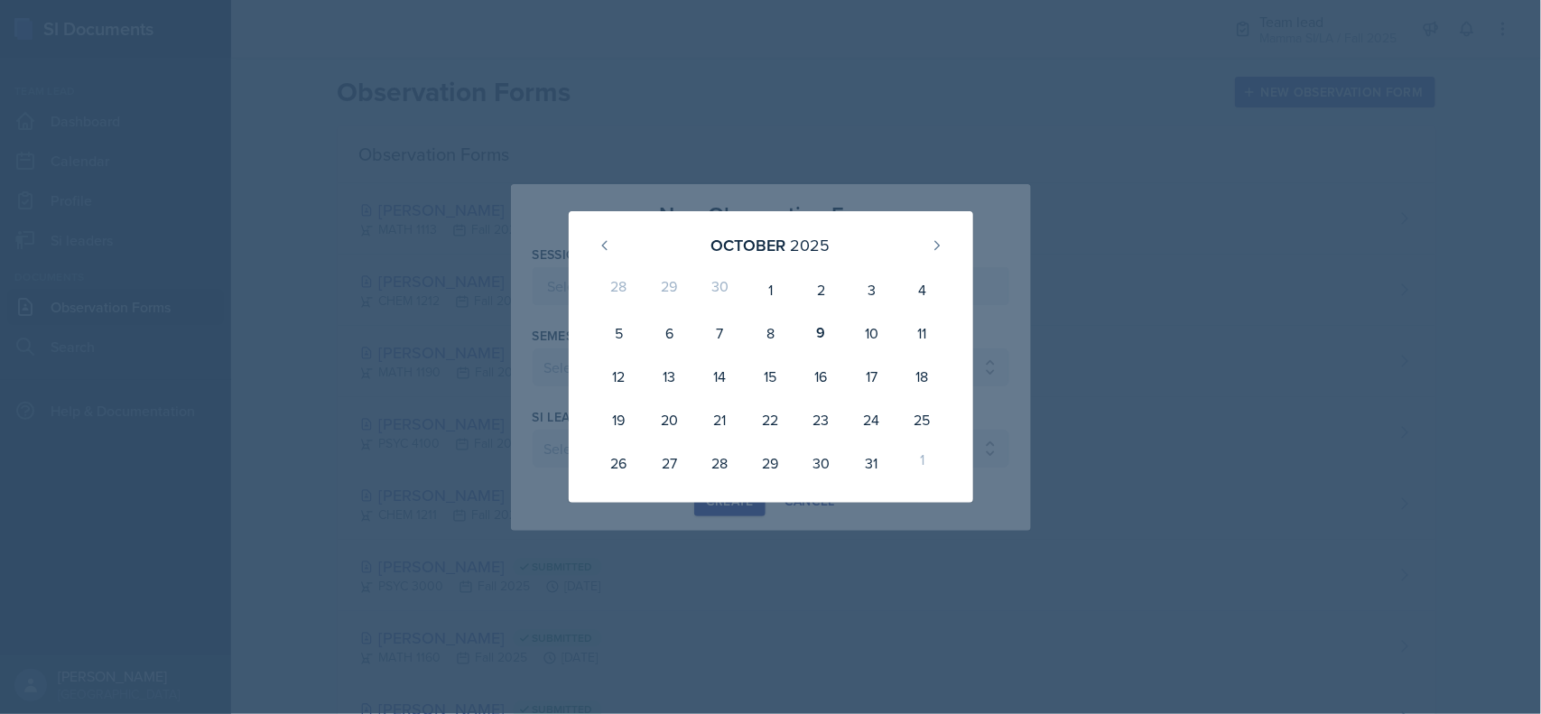
click at [820, 334] on div "9" at bounding box center [820, 332] width 51 height 43
type input "[DATE]"
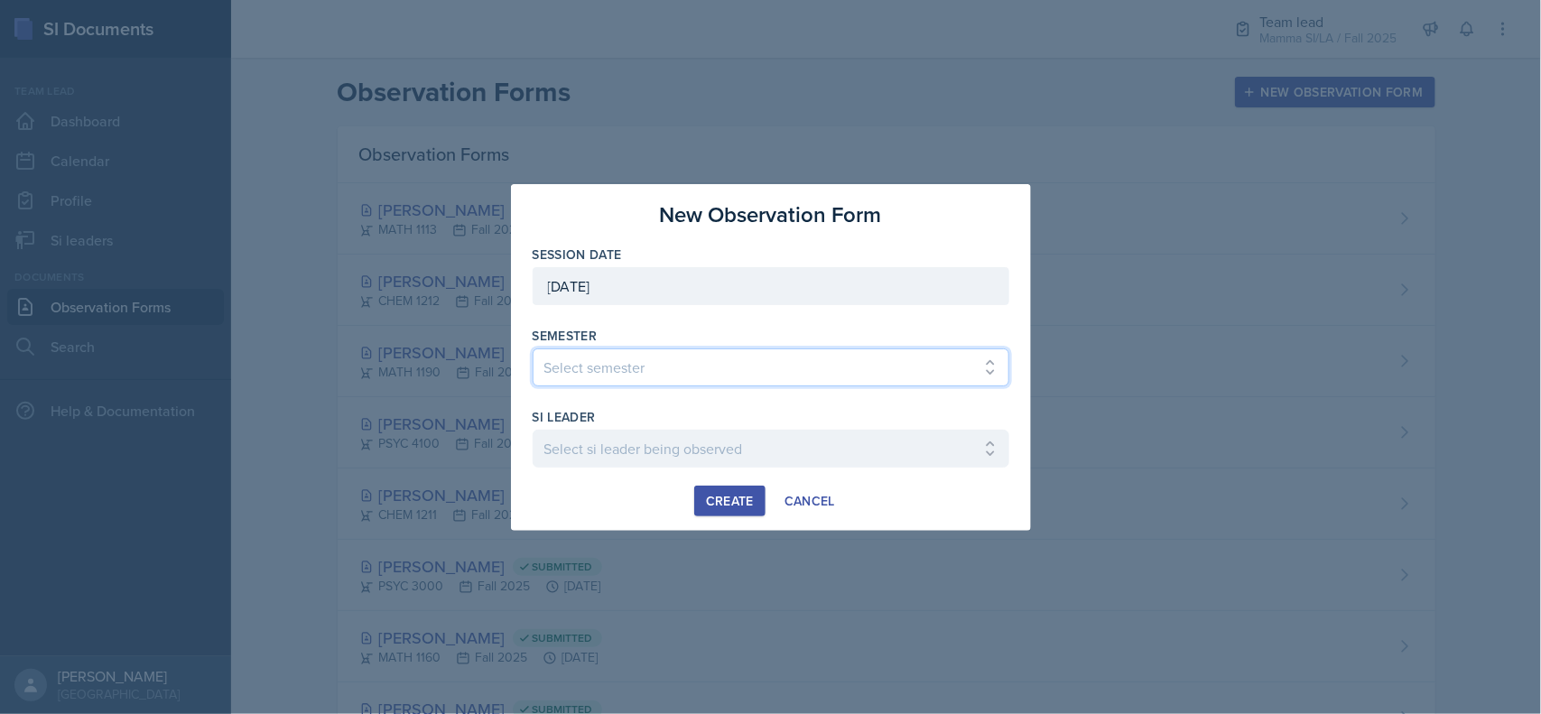
click at [783, 367] on select "Select semester All Spring 2021 Summer 2021 Spring 2022 Fall 2020 Fall 2021 Fal…" at bounding box center [771, 367] width 477 height 38
select select "2bed604d-1099-4043-b1bc-2365e8740244"
click at [533, 348] on select "Select semester All Spring 2021 Summer 2021 Spring 2022 Fall 2020 Fall 2021 Fal…" at bounding box center [771, 367] width 477 height 38
click at [783, 465] on select "Select si leader being observed Anais Gjergji / CHEM 1211 / Demon SI of Fleet S…" at bounding box center [771, 449] width 477 height 38
select select "a260eafd-bda8-4f81-8702-22762ddf07d8"
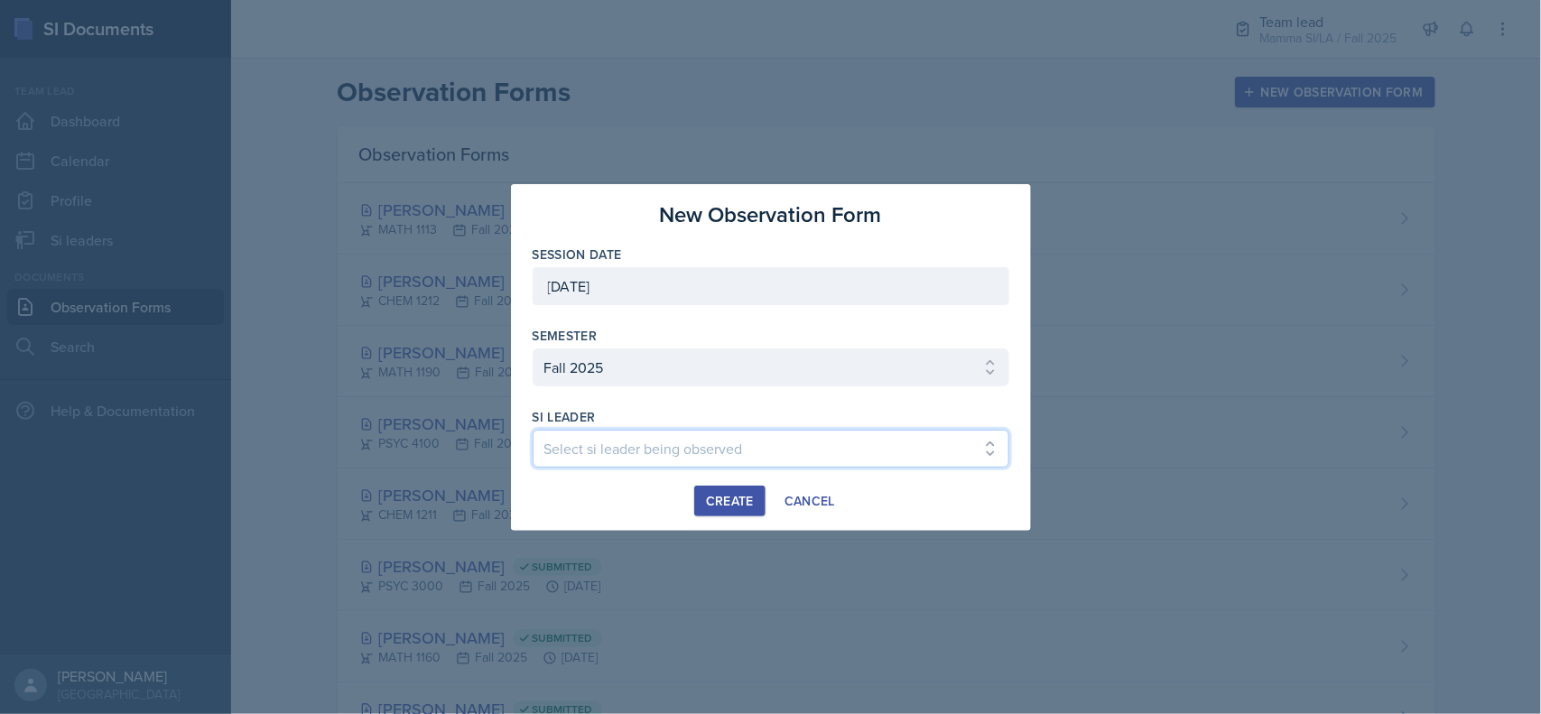
click at [533, 430] on select "Select si leader being observed Anais Gjergji / CHEM 1211 / Demon SI of Fleet S…" at bounding box center [771, 449] width 477 height 38
click at [723, 497] on div "Create" at bounding box center [730, 501] width 48 height 14
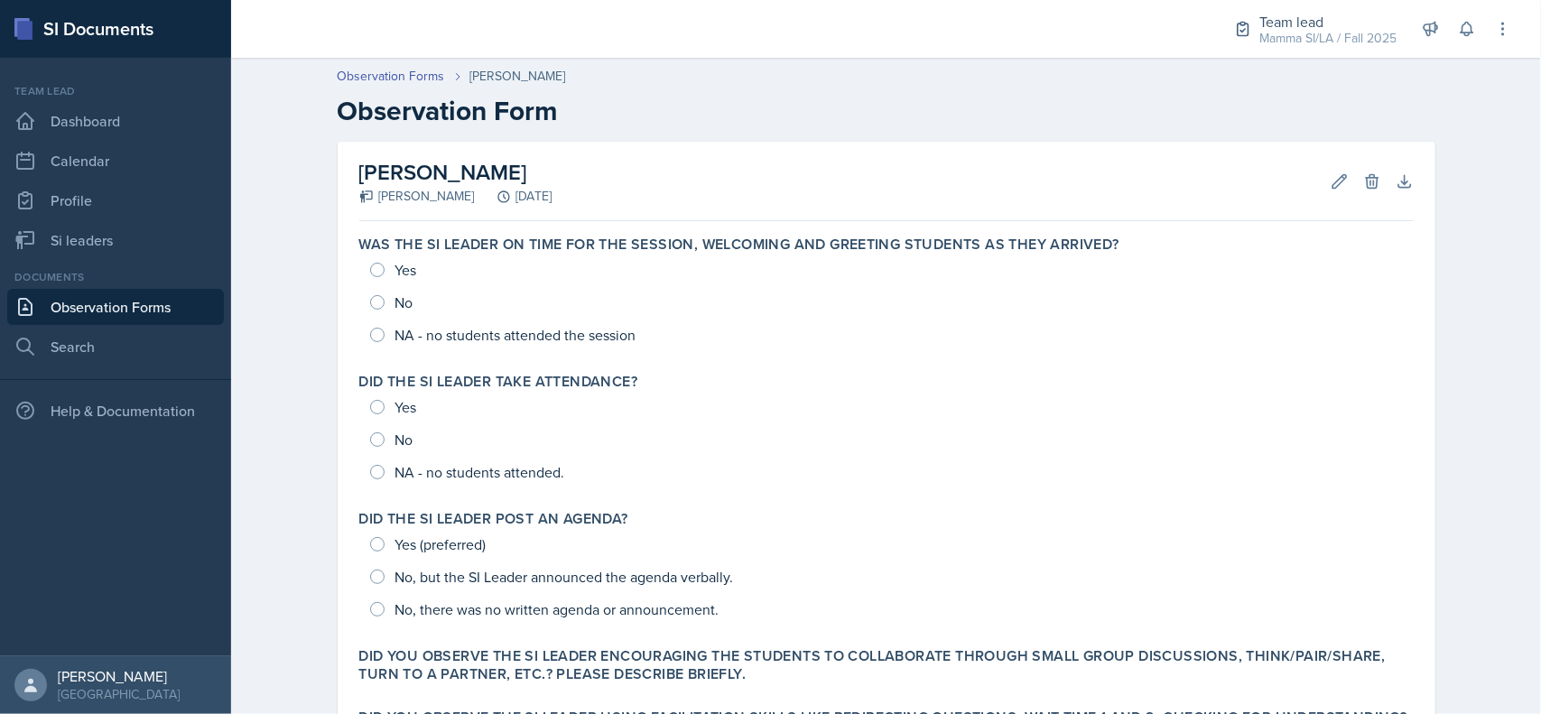
click at [359, 285] on div "Yes No NA - no students attended the session" at bounding box center [886, 302] width 1054 height 97
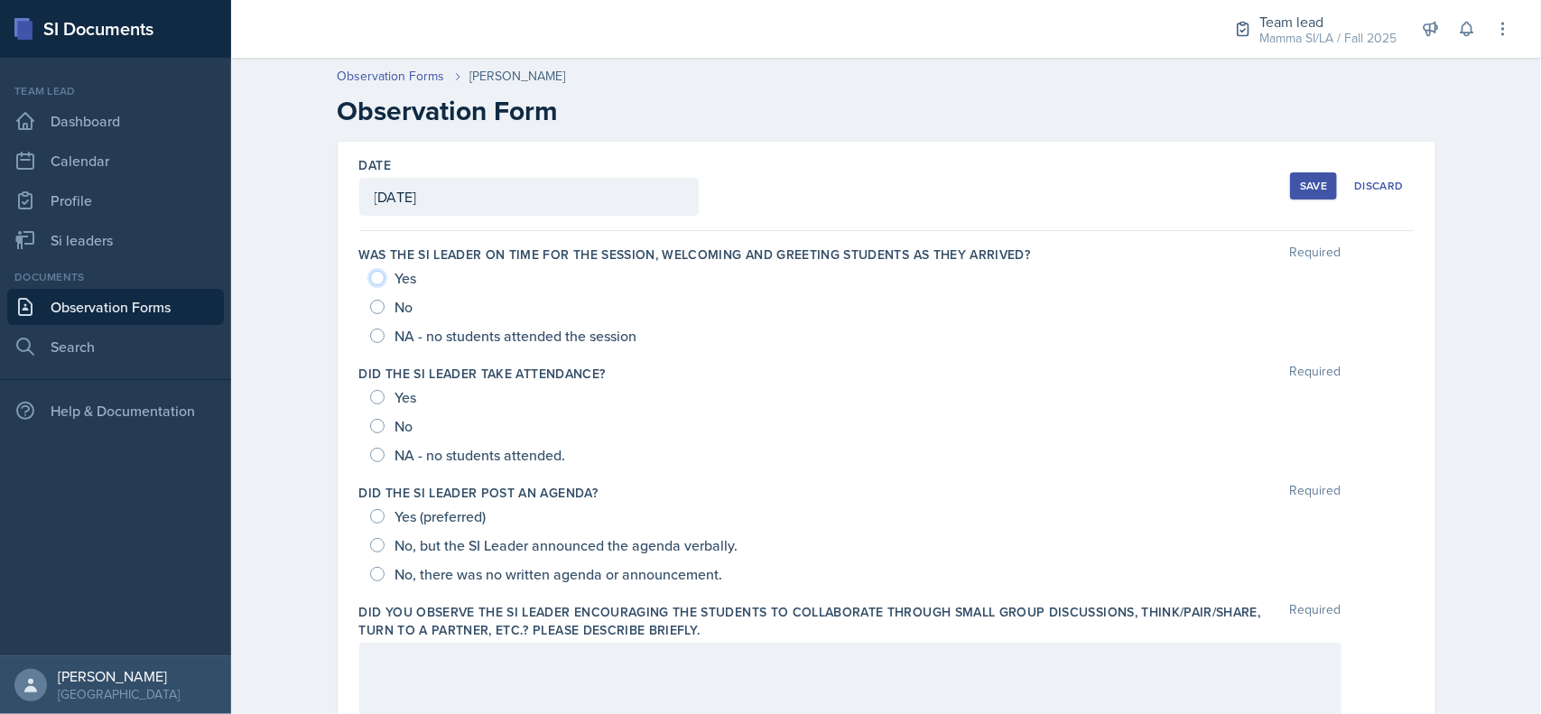
click at [370, 275] on input "Yes" at bounding box center [377, 278] width 14 height 14
radio input "true"
click at [370, 398] on input "Yes" at bounding box center [377, 397] width 14 height 14
radio input "true"
click at [372, 337] on input "NA - no students attended the session" at bounding box center [377, 336] width 14 height 14
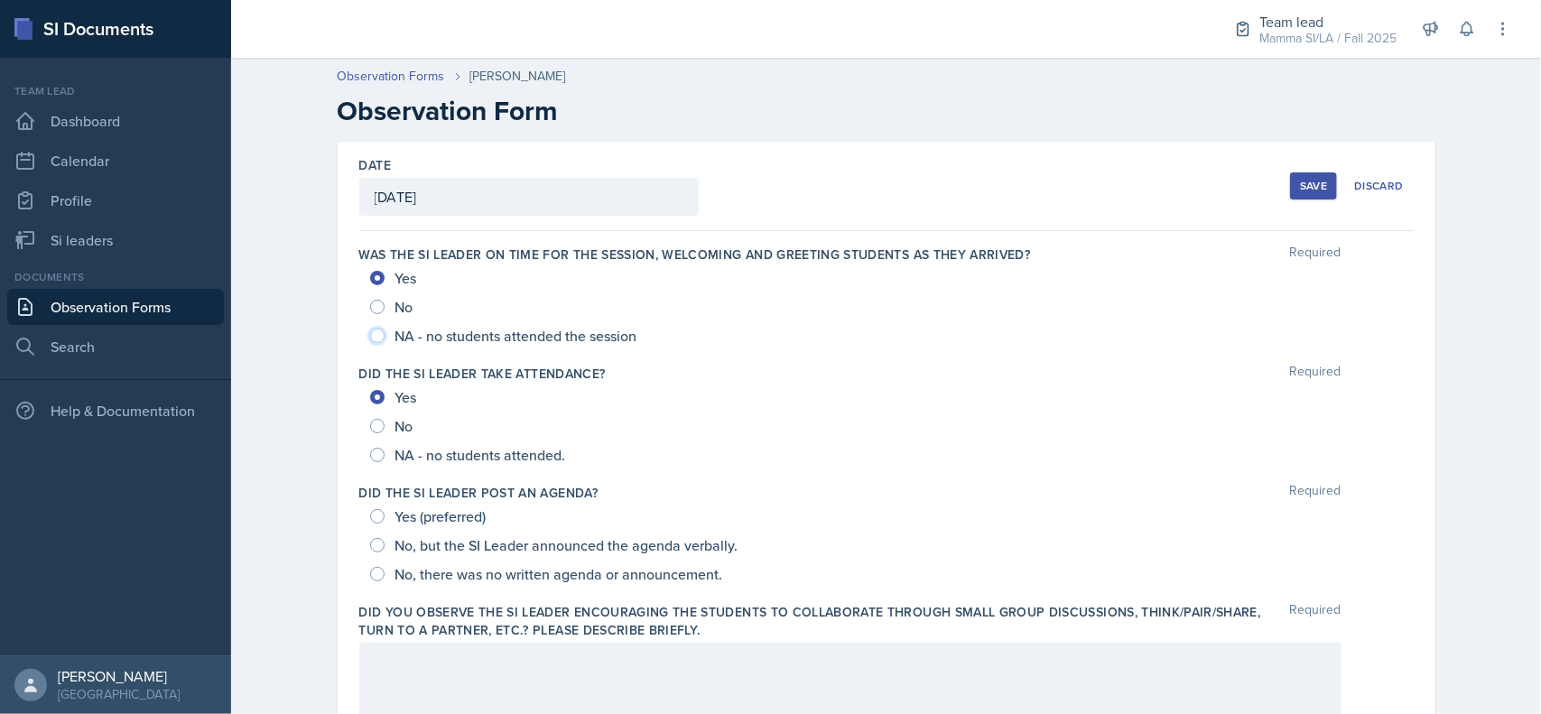
radio input "true"
click at [363, 474] on div "Did the SI Leader take attendance? Required Yes No NA - no students attended." at bounding box center [886, 416] width 1054 height 119
click at [371, 461] on input "NA - no students attended." at bounding box center [377, 455] width 14 height 14
radio input "true"
click at [370, 519] on input "Yes (preferred)" at bounding box center [377, 516] width 14 height 14
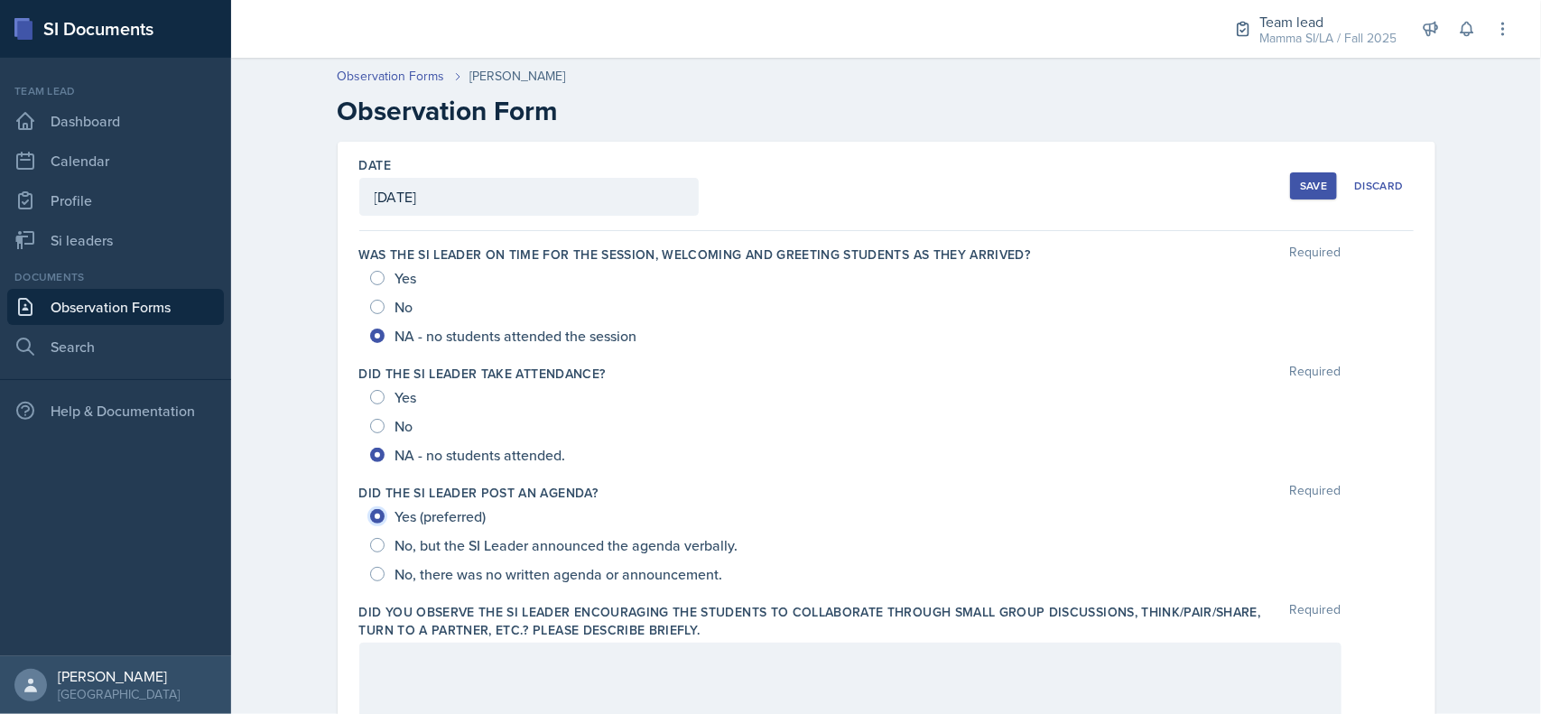
radio input "true"
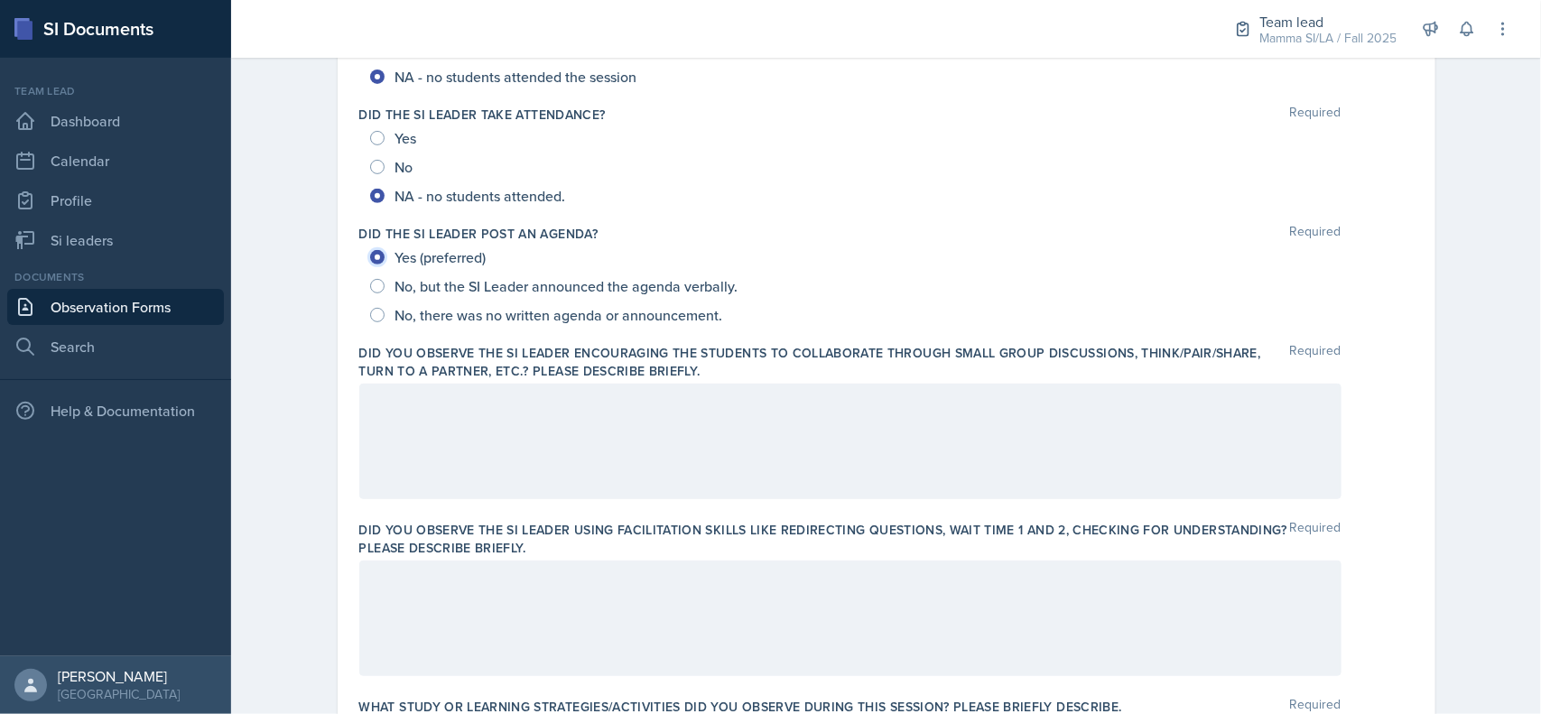
scroll to position [273, 0]
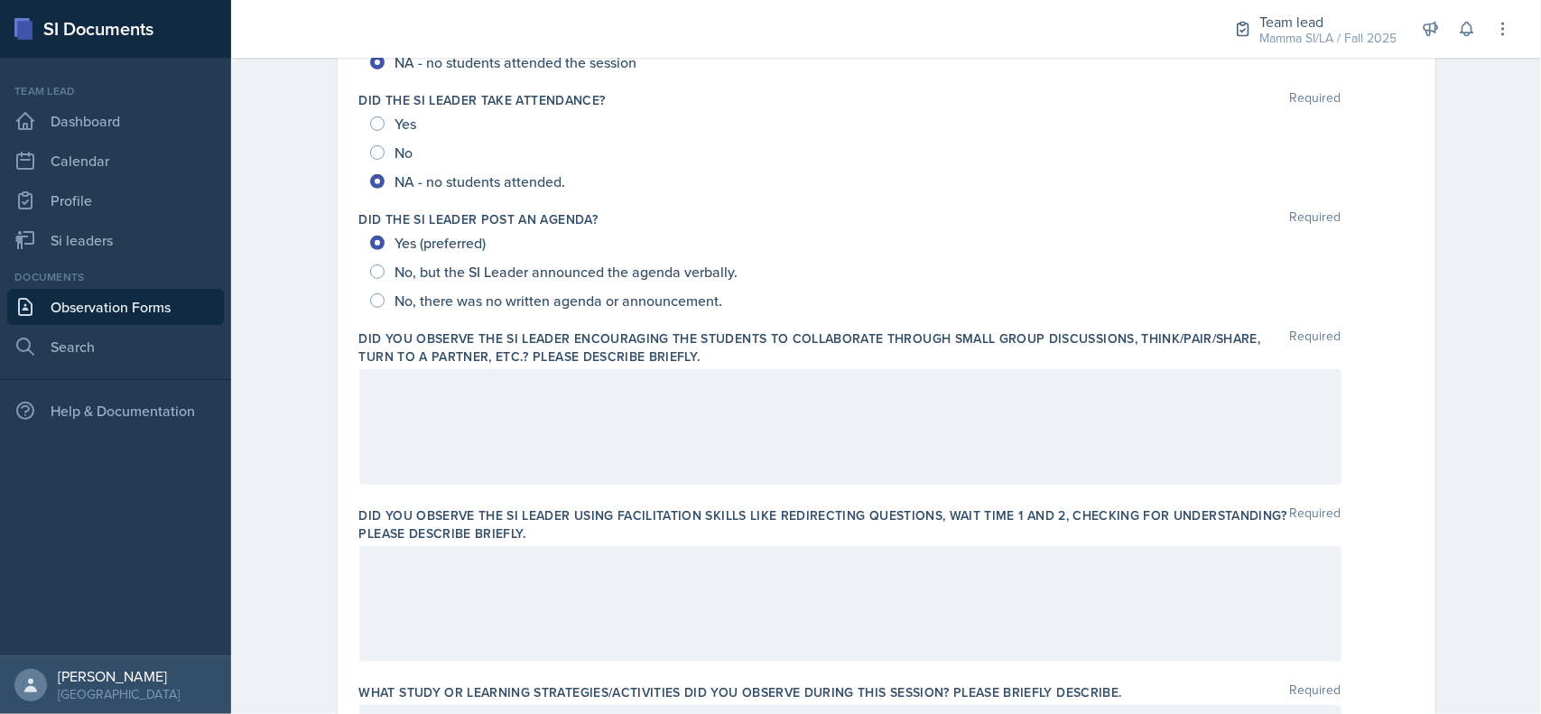
click at [394, 415] on div at bounding box center [850, 427] width 982 height 116
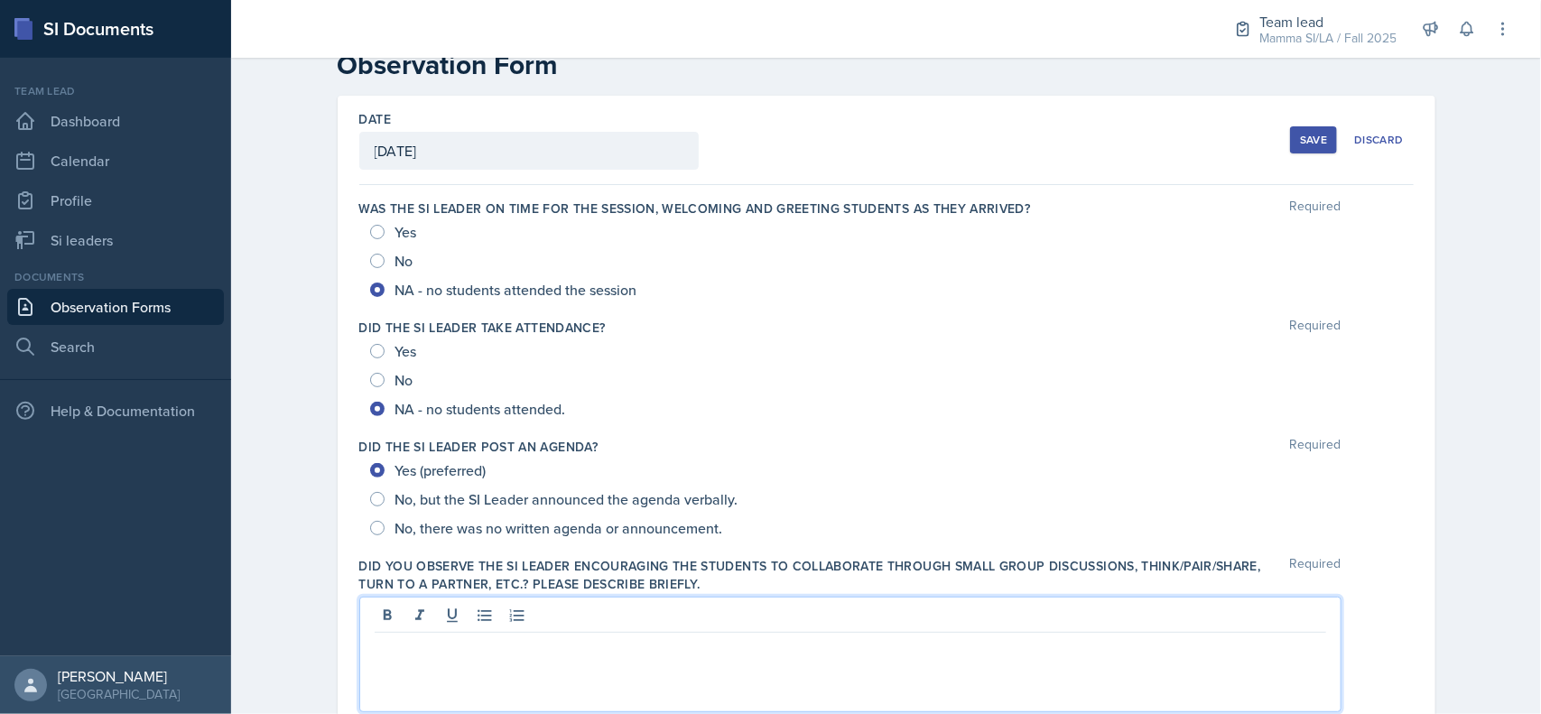
scroll to position [23, 0]
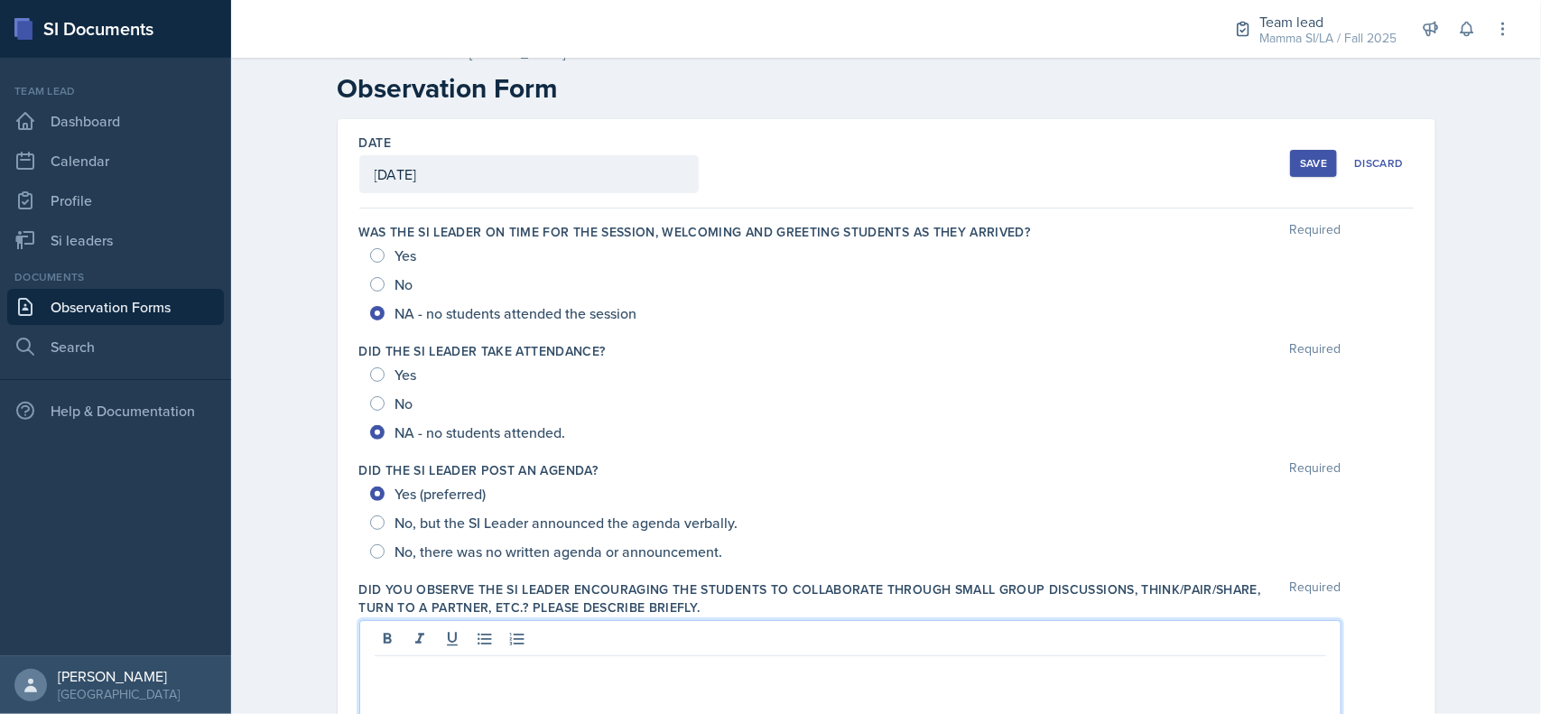
click at [467, 275] on div "No" at bounding box center [886, 284] width 1033 height 29
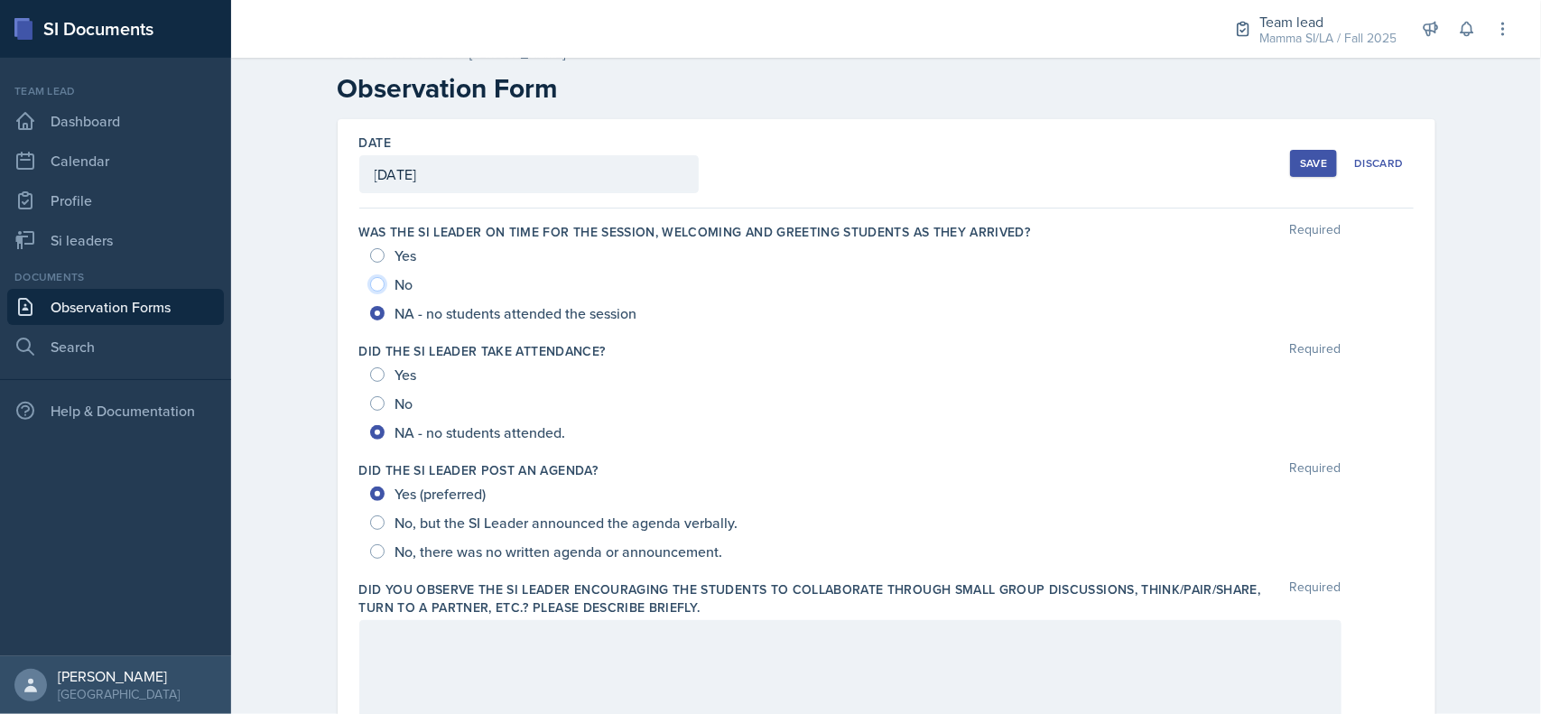
click at [370, 281] on input "No" at bounding box center [377, 284] width 14 height 14
radio input "true"
click at [370, 368] on input "Yes" at bounding box center [377, 374] width 14 height 14
radio input "true"
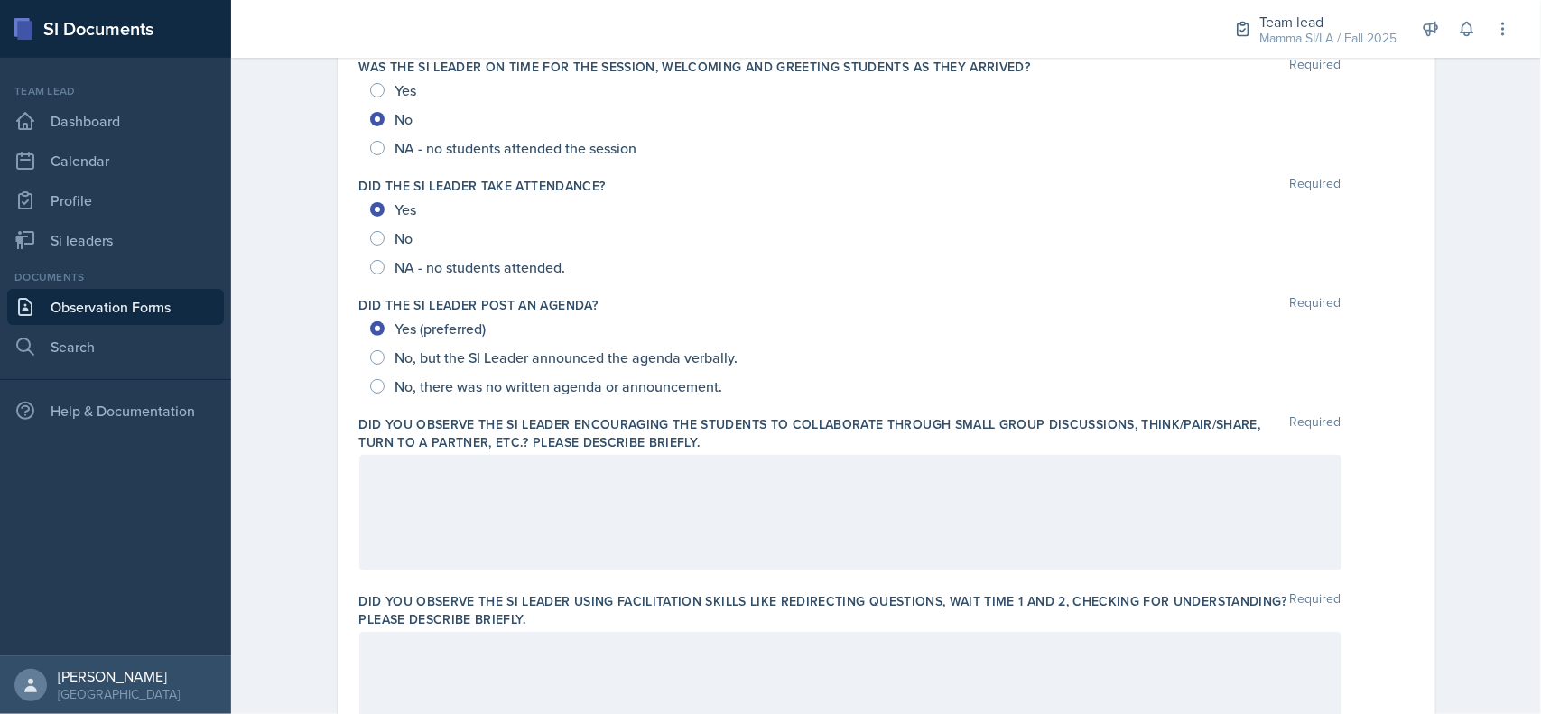
click at [605, 516] on div at bounding box center [850, 513] width 982 height 116
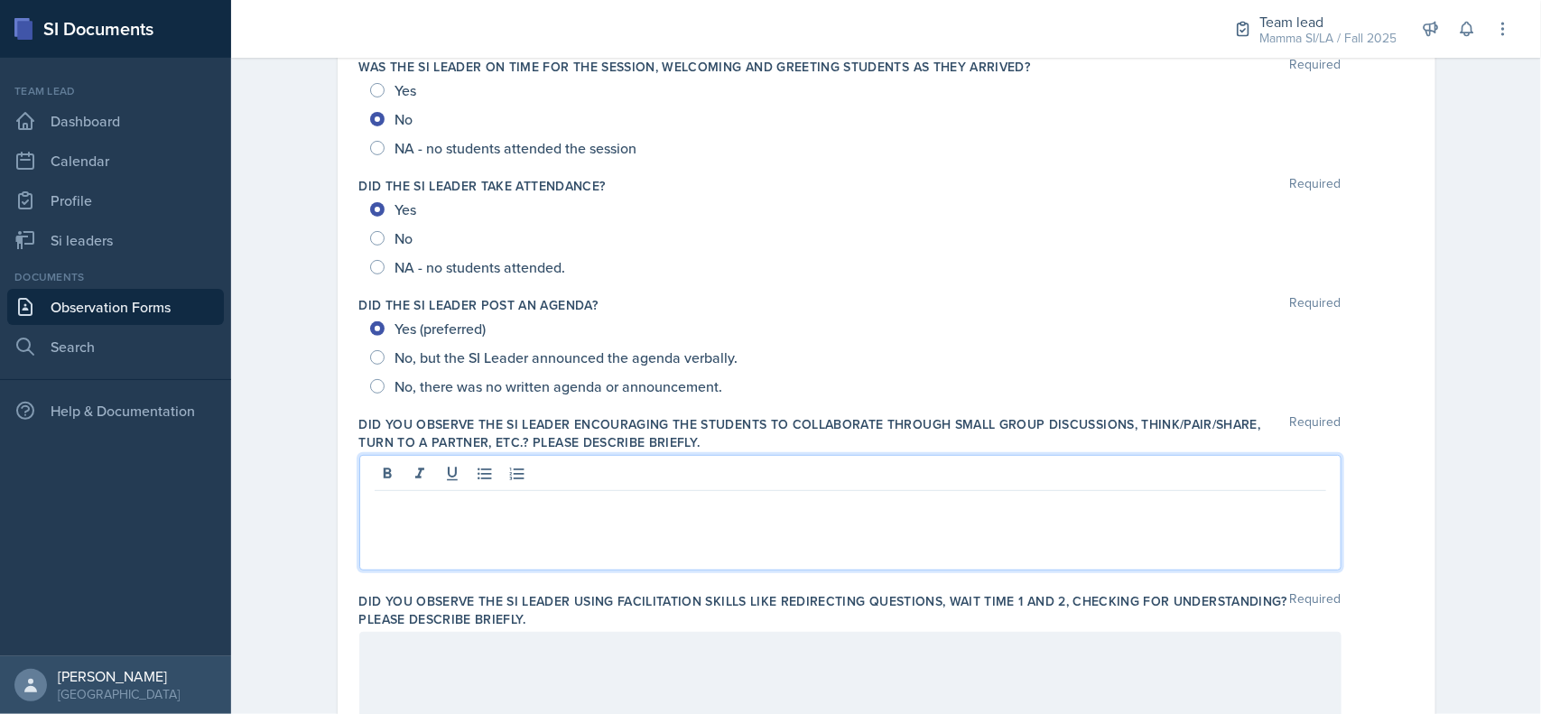
scroll to position [219, 0]
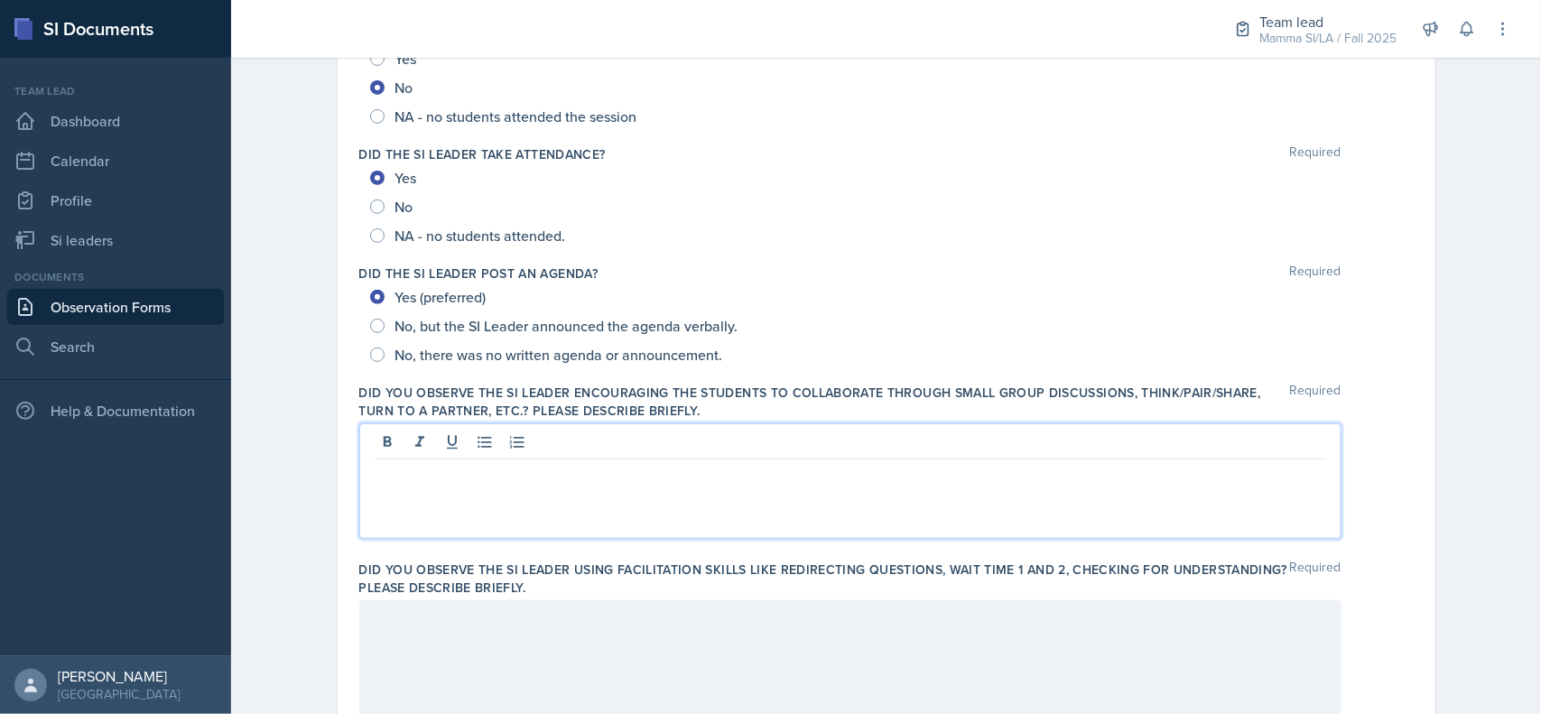
click at [624, 481] on p at bounding box center [850, 474] width 951 height 22
click at [863, 625] on div at bounding box center [850, 658] width 982 height 116
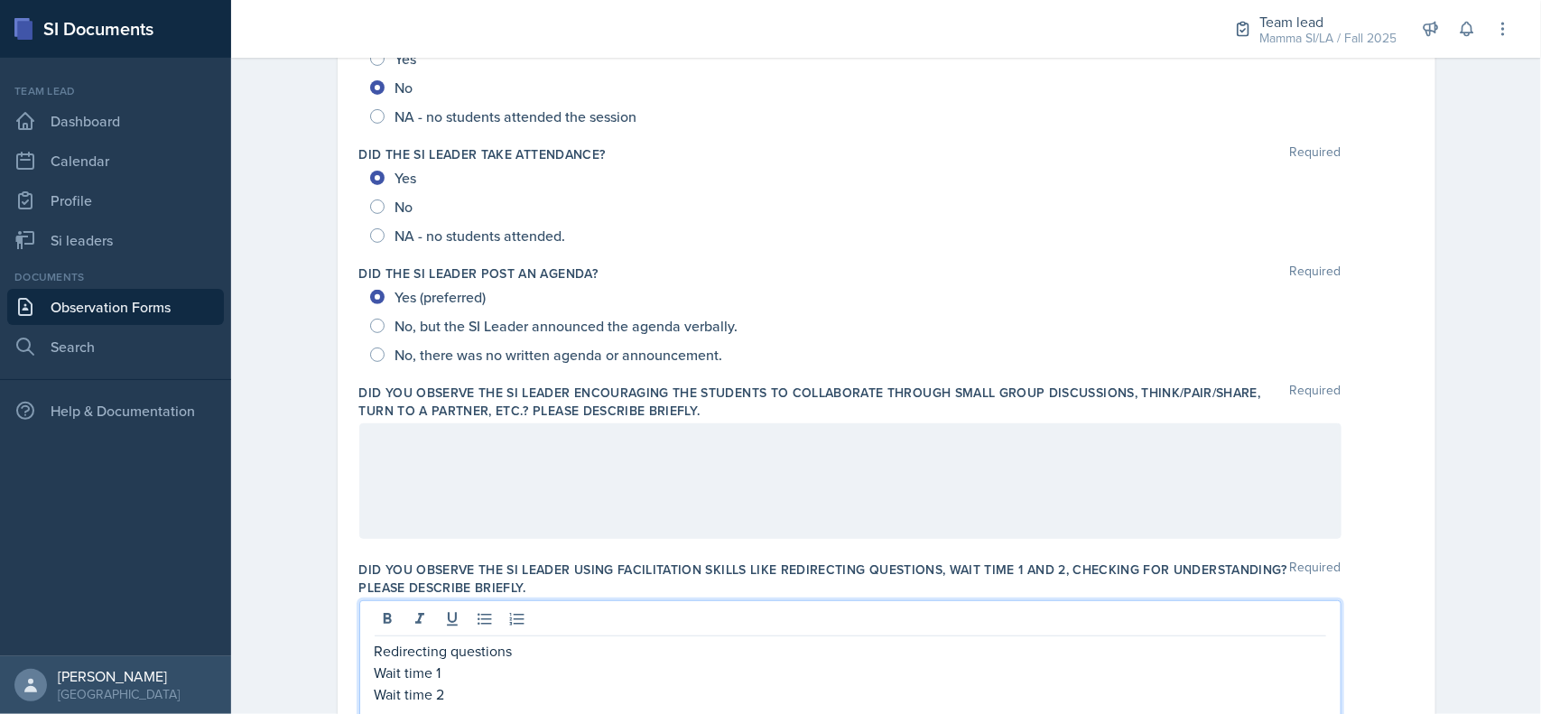
scroll to position [236, 0]
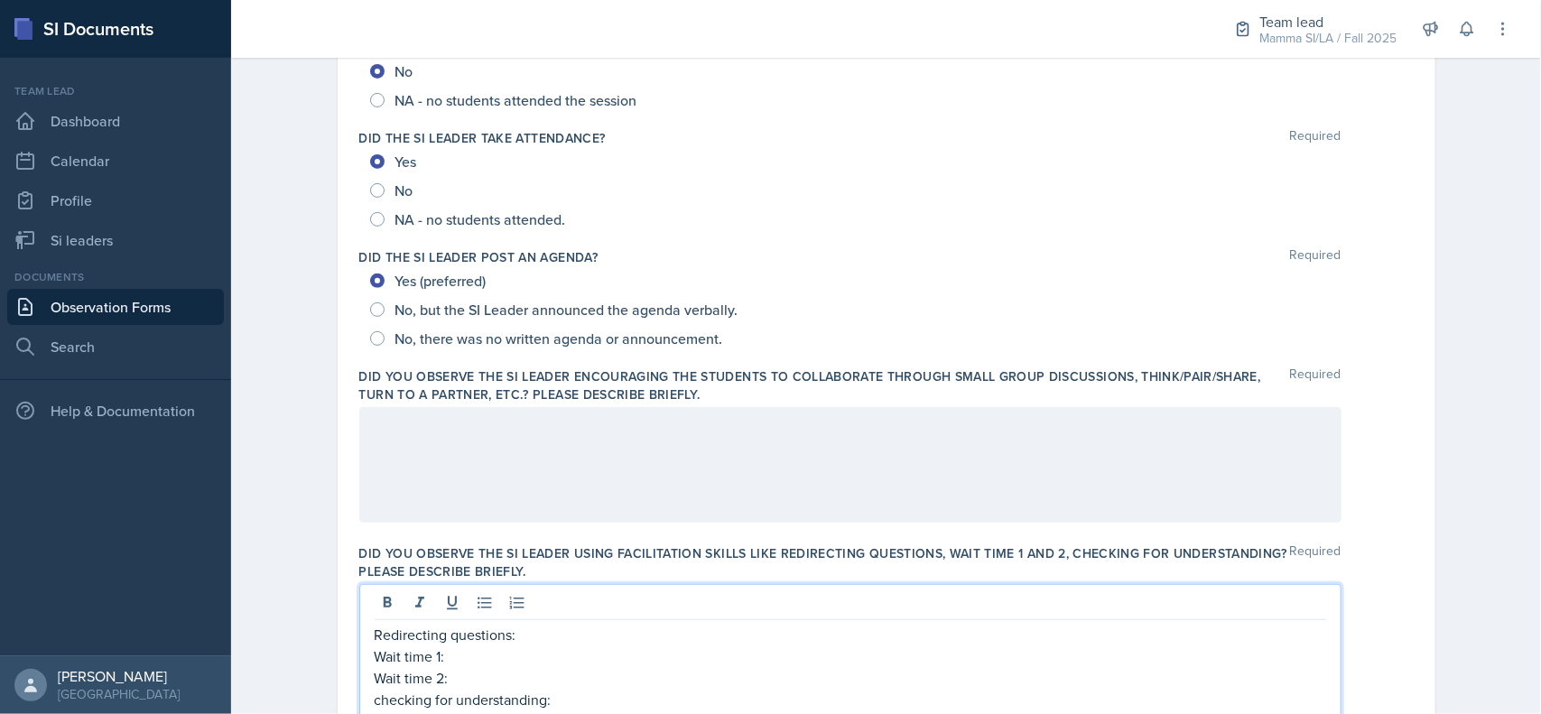
click at [440, 462] on div at bounding box center [850, 465] width 982 height 116
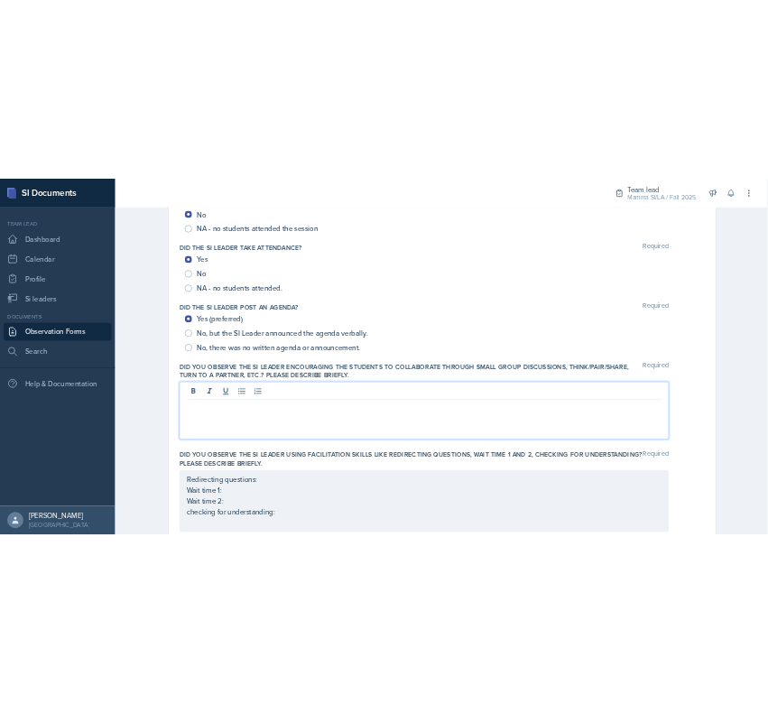
scroll to position [267, 0]
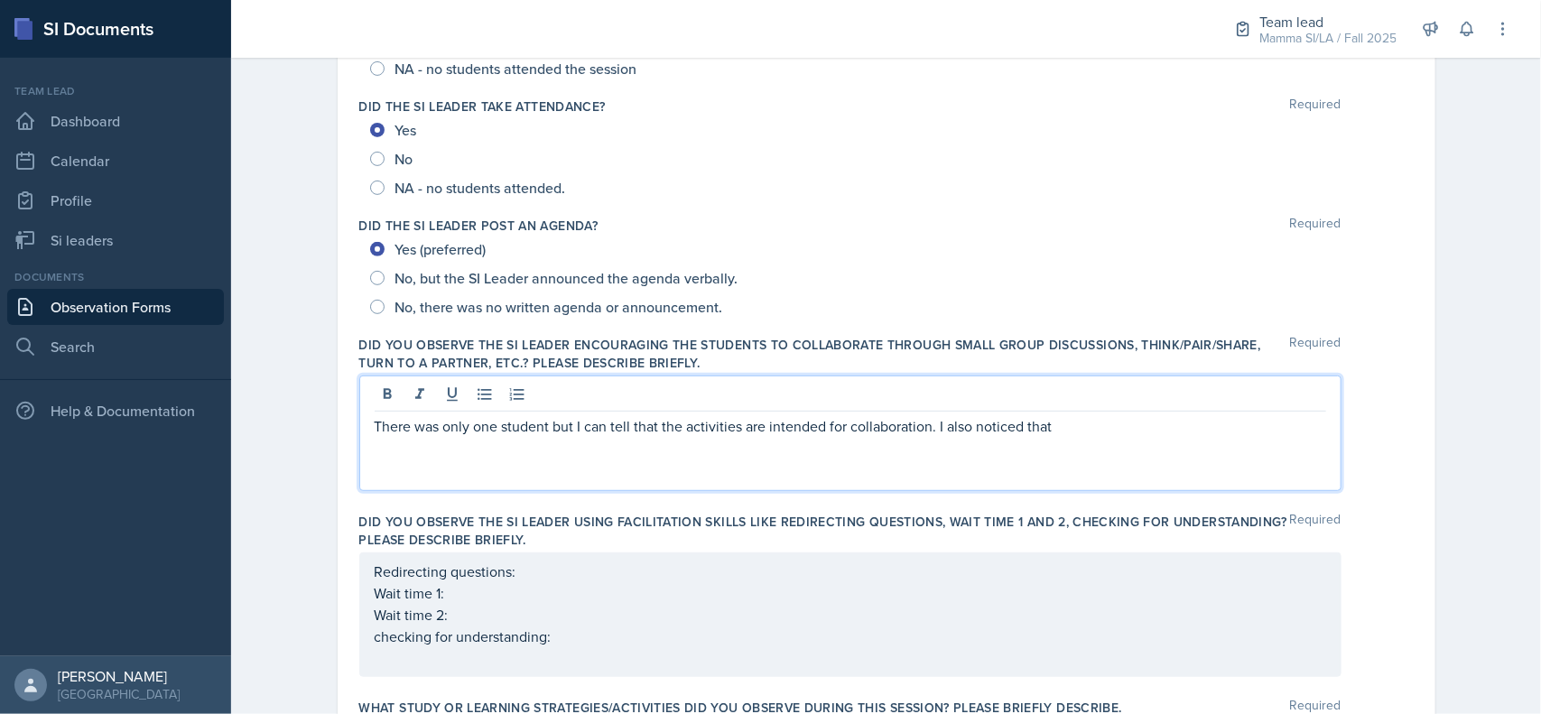
click at [1117, 226] on div "Did the SI Leader post an agenda? Required" at bounding box center [886, 226] width 1054 height 18
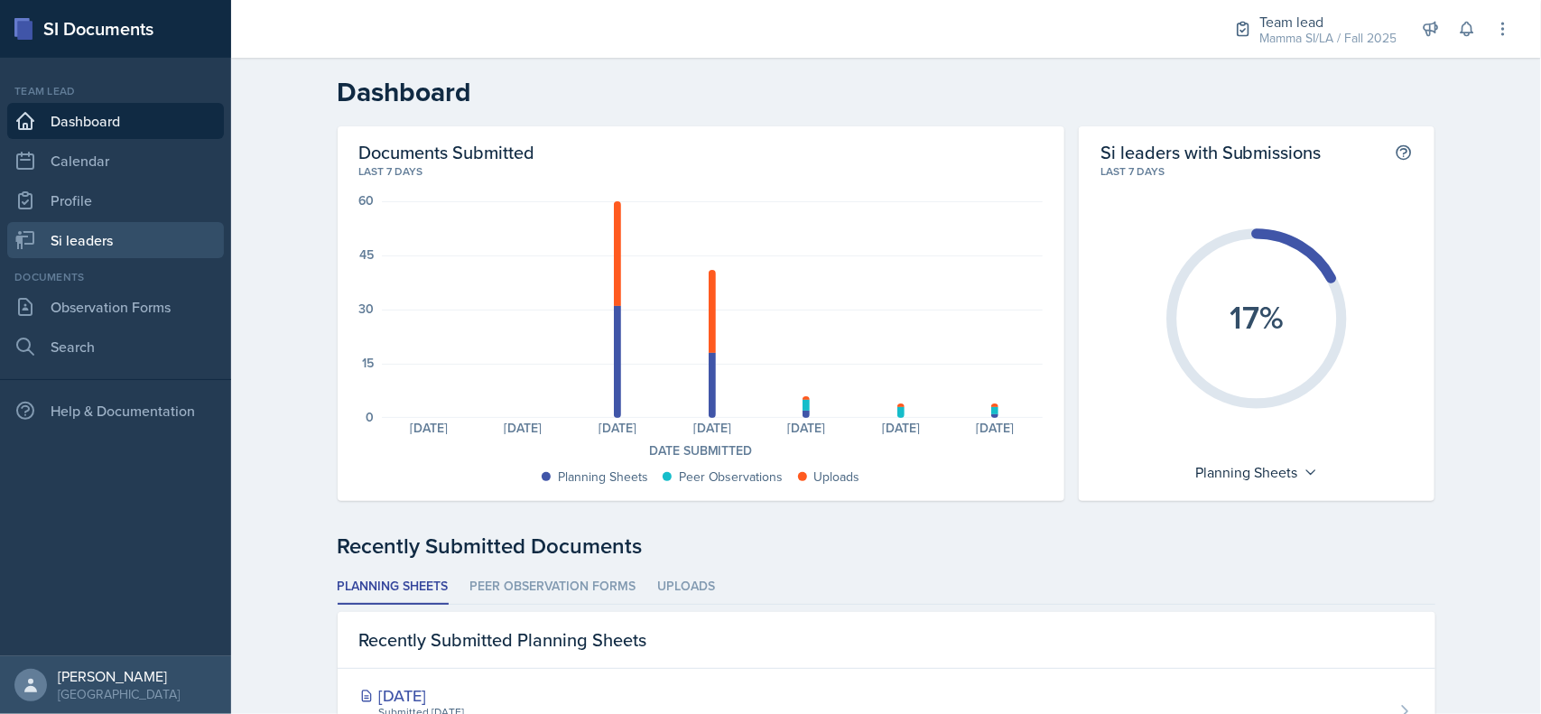
click at [51, 246] on link "Si leaders" at bounding box center [115, 240] width 217 height 36
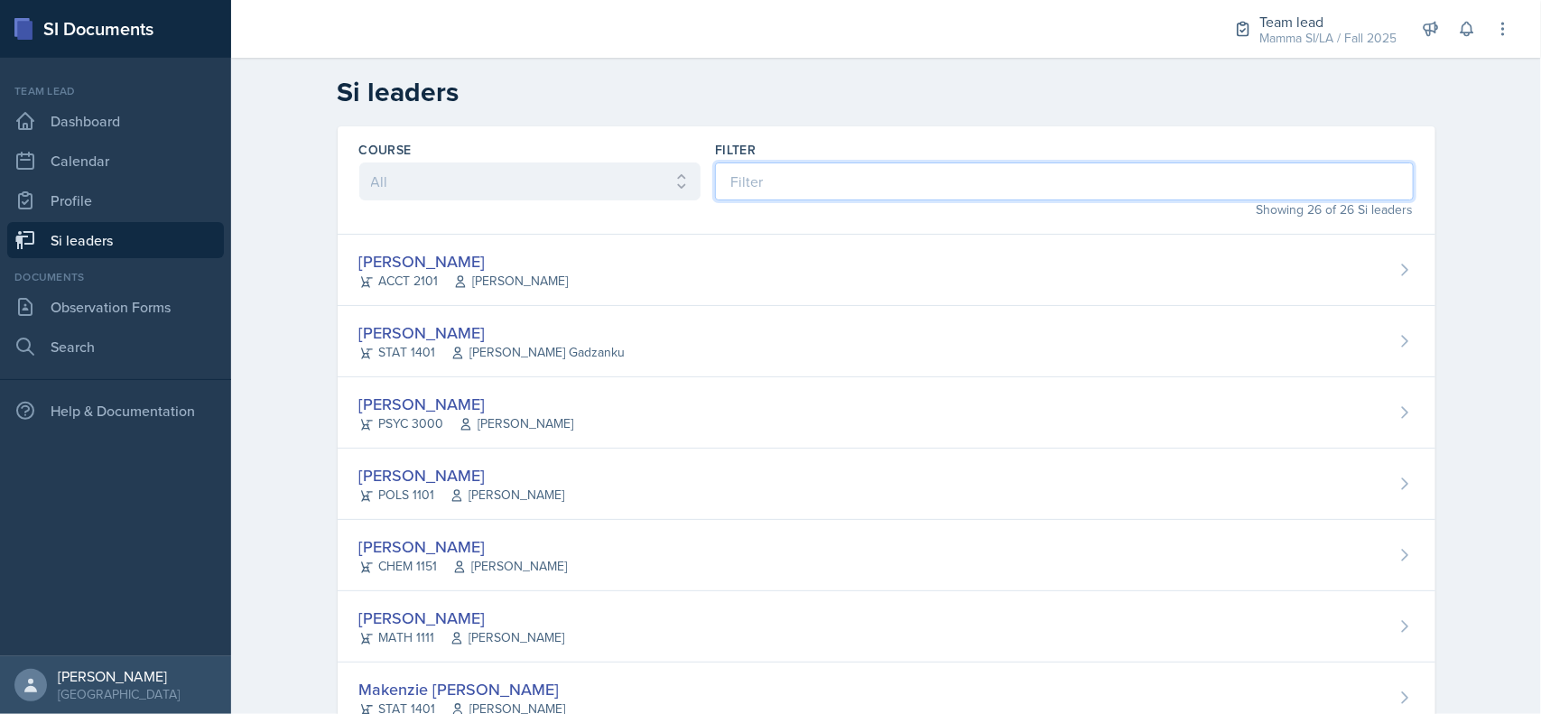
click at [1053, 188] on input at bounding box center [1064, 181] width 698 height 38
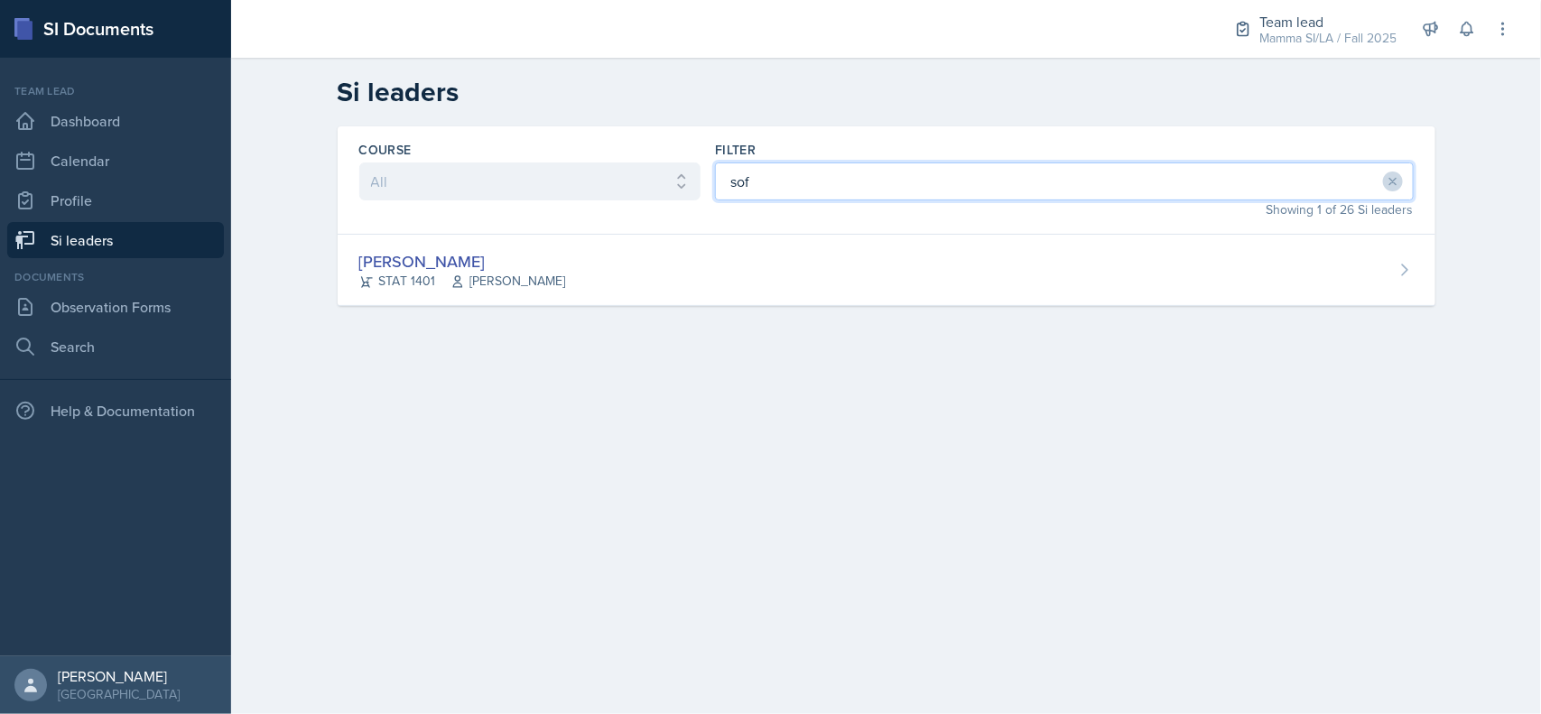
type input "sofi"
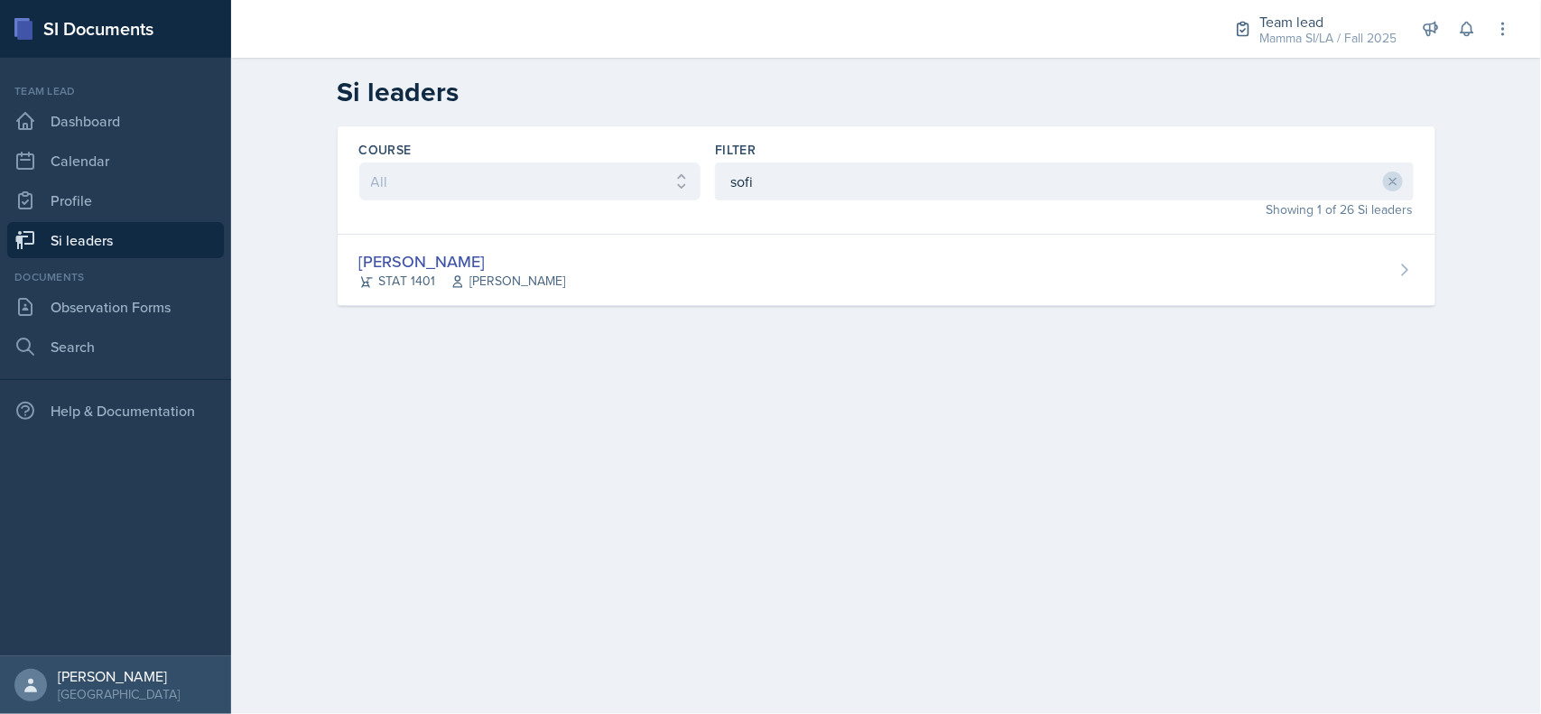
click at [810, 299] on div "[PERSON_NAME] STAT 1401 [PERSON_NAME]" at bounding box center [886, 270] width 1097 height 71
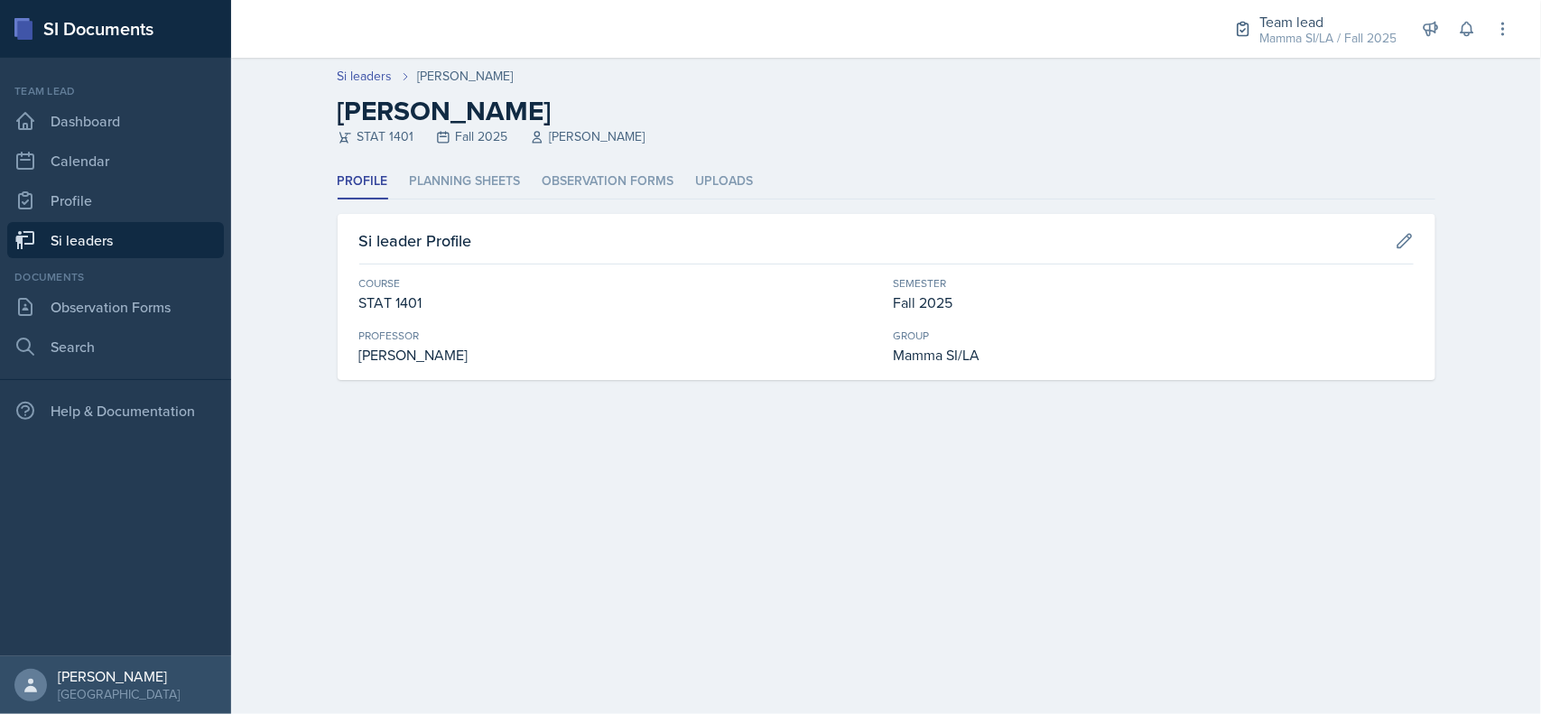
click at [549, 178] on li "Observation Forms" at bounding box center [608, 181] width 132 height 35
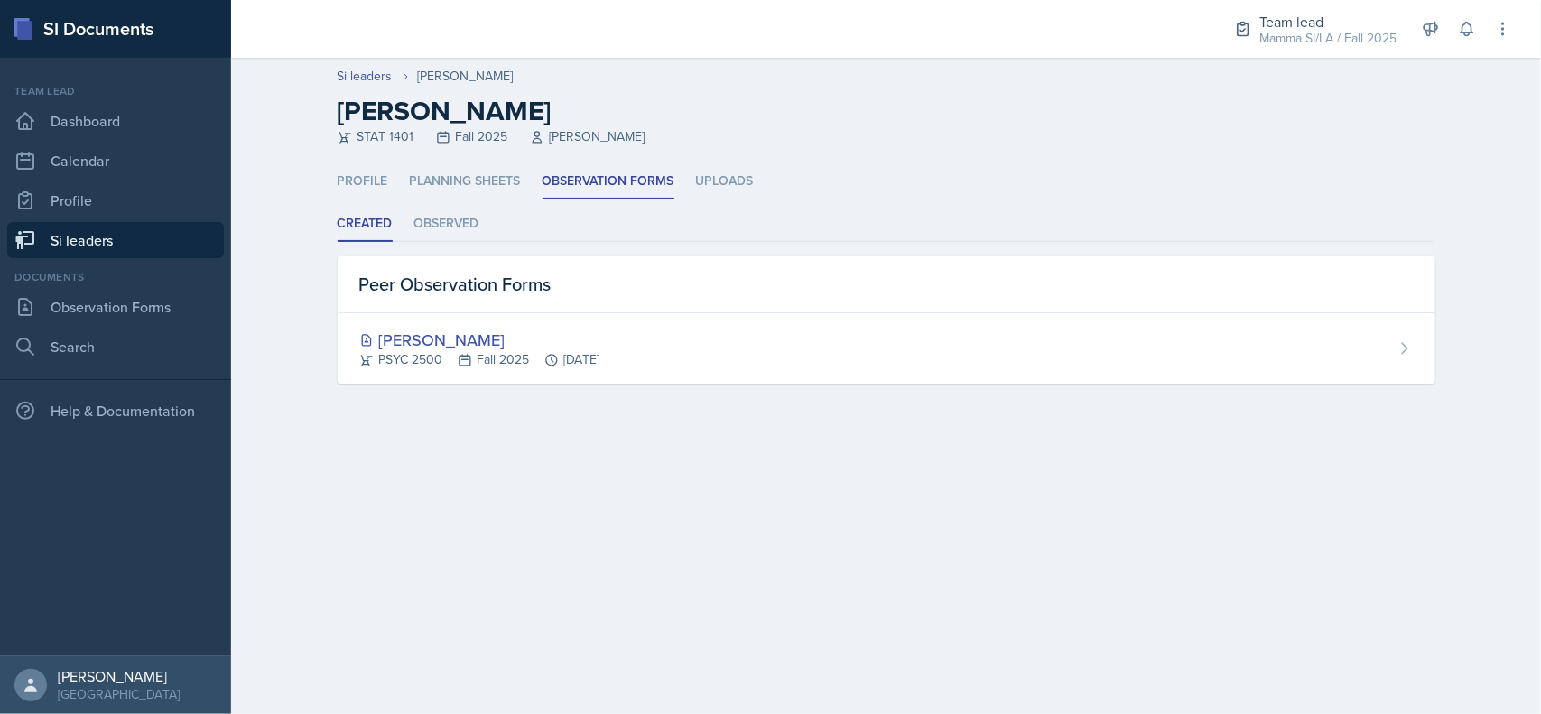
click at [440, 197] on li "Planning Sheets" at bounding box center [465, 181] width 111 height 35
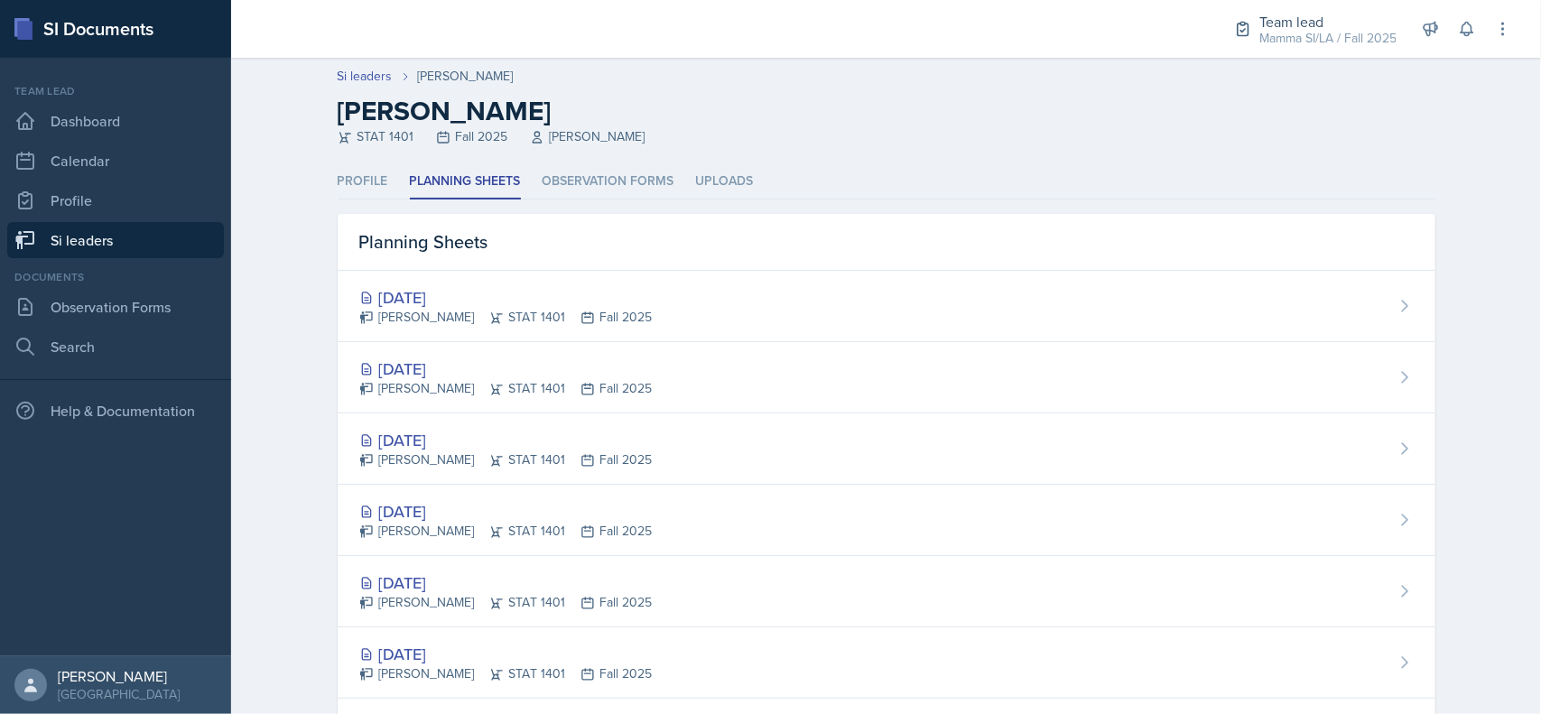
click at [412, 292] on div "[DATE]" at bounding box center [505, 297] width 293 height 24
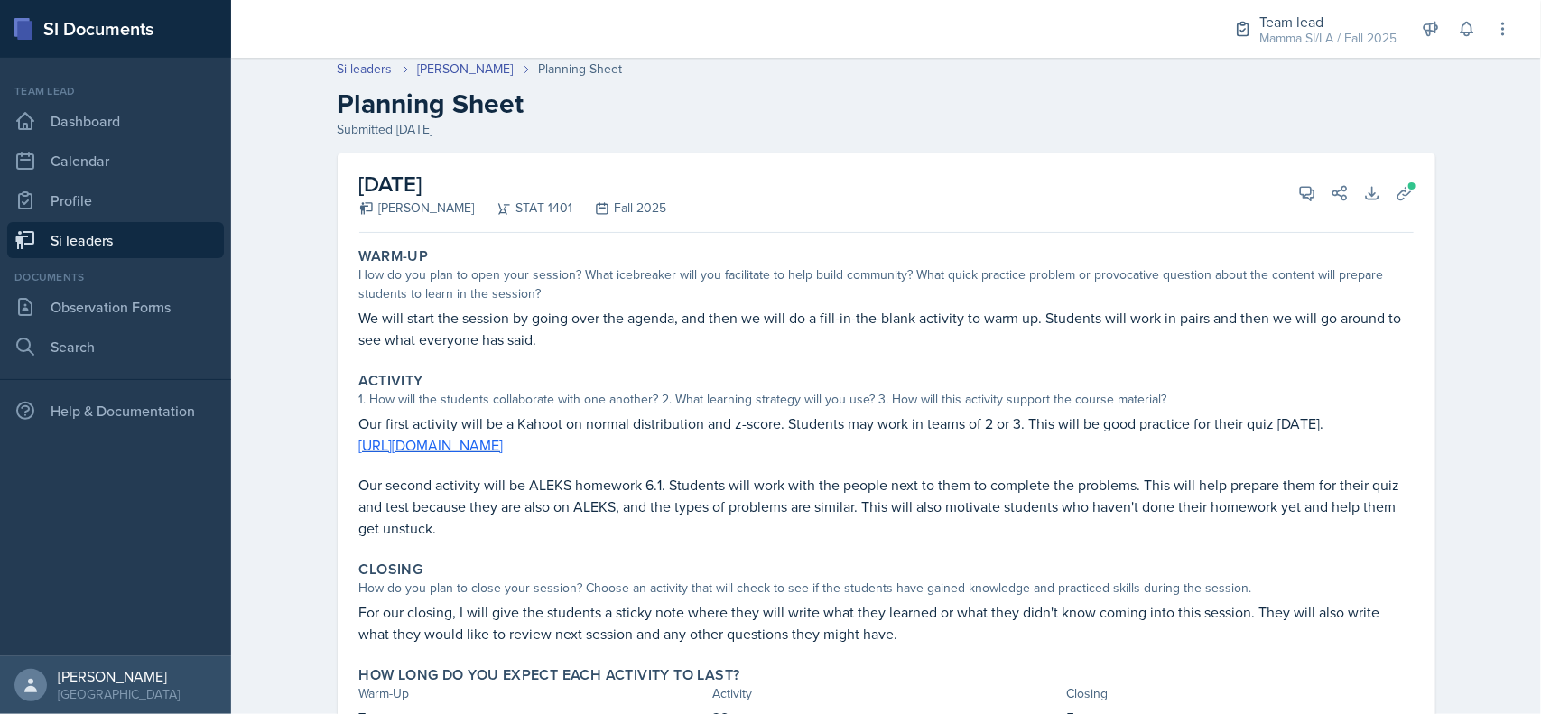
scroll to position [5, 0]
click at [170, 244] on link "Si leaders" at bounding box center [115, 240] width 217 height 36
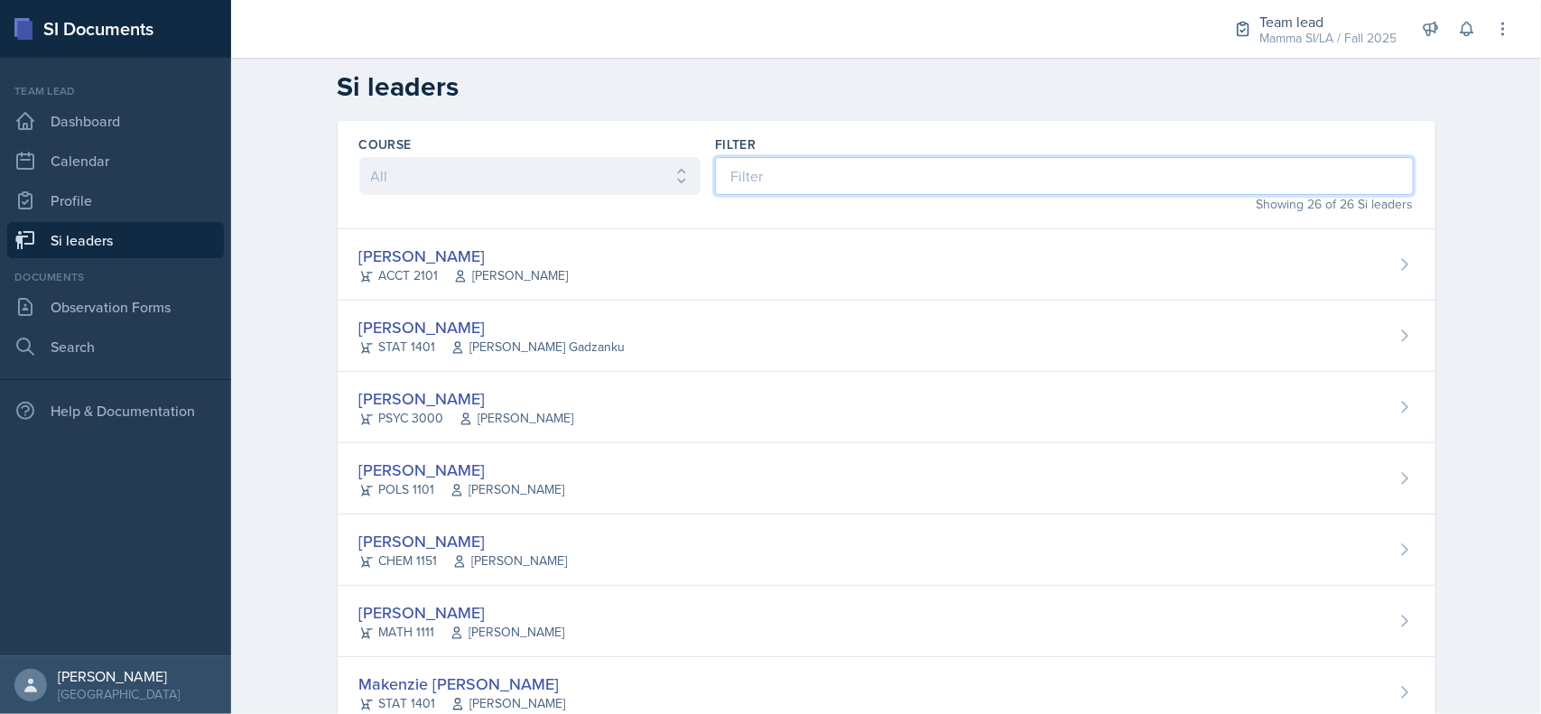
click at [962, 178] on input at bounding box center [1064, 176] width 698 height 38
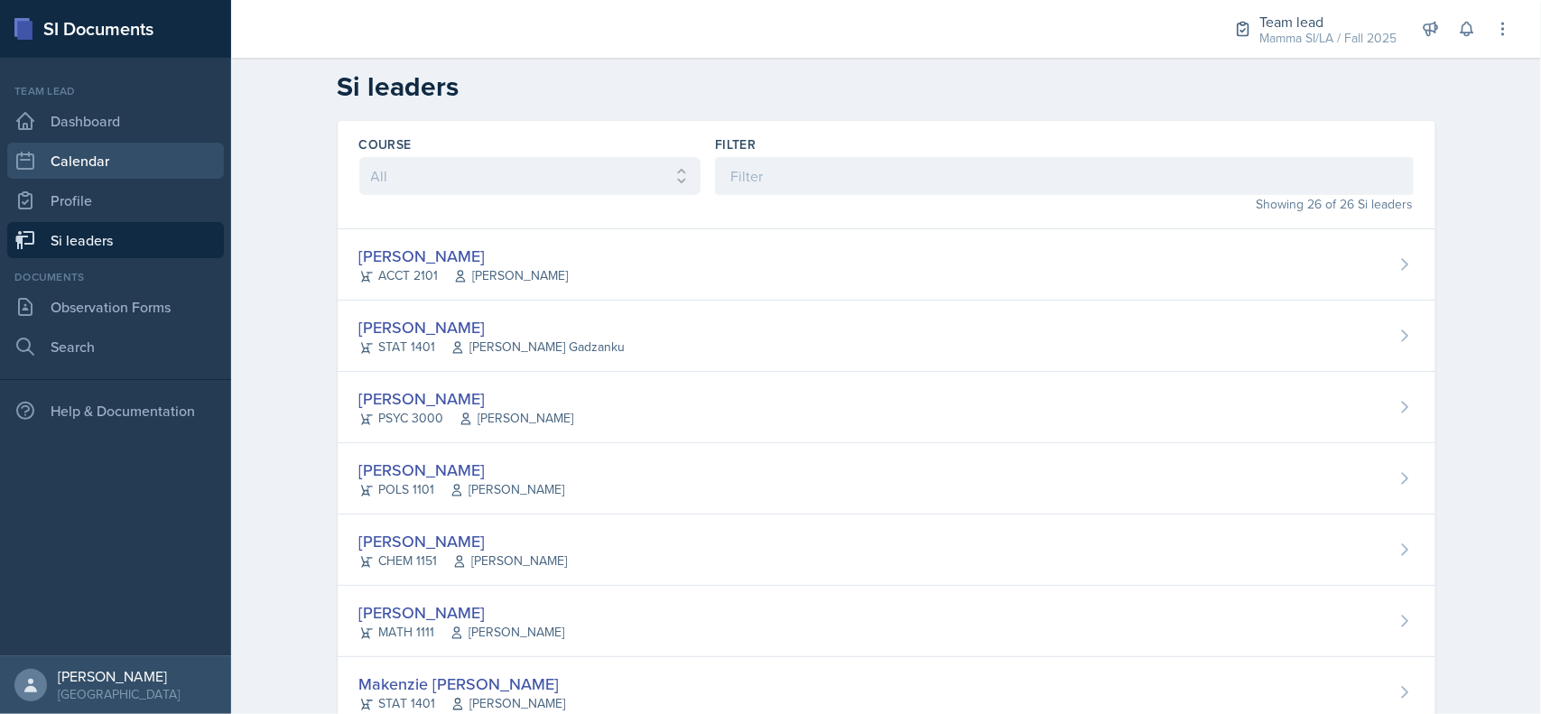
click at [126, 170] on link "Calendar" at bounding box center [115, 161] width 217 height 36
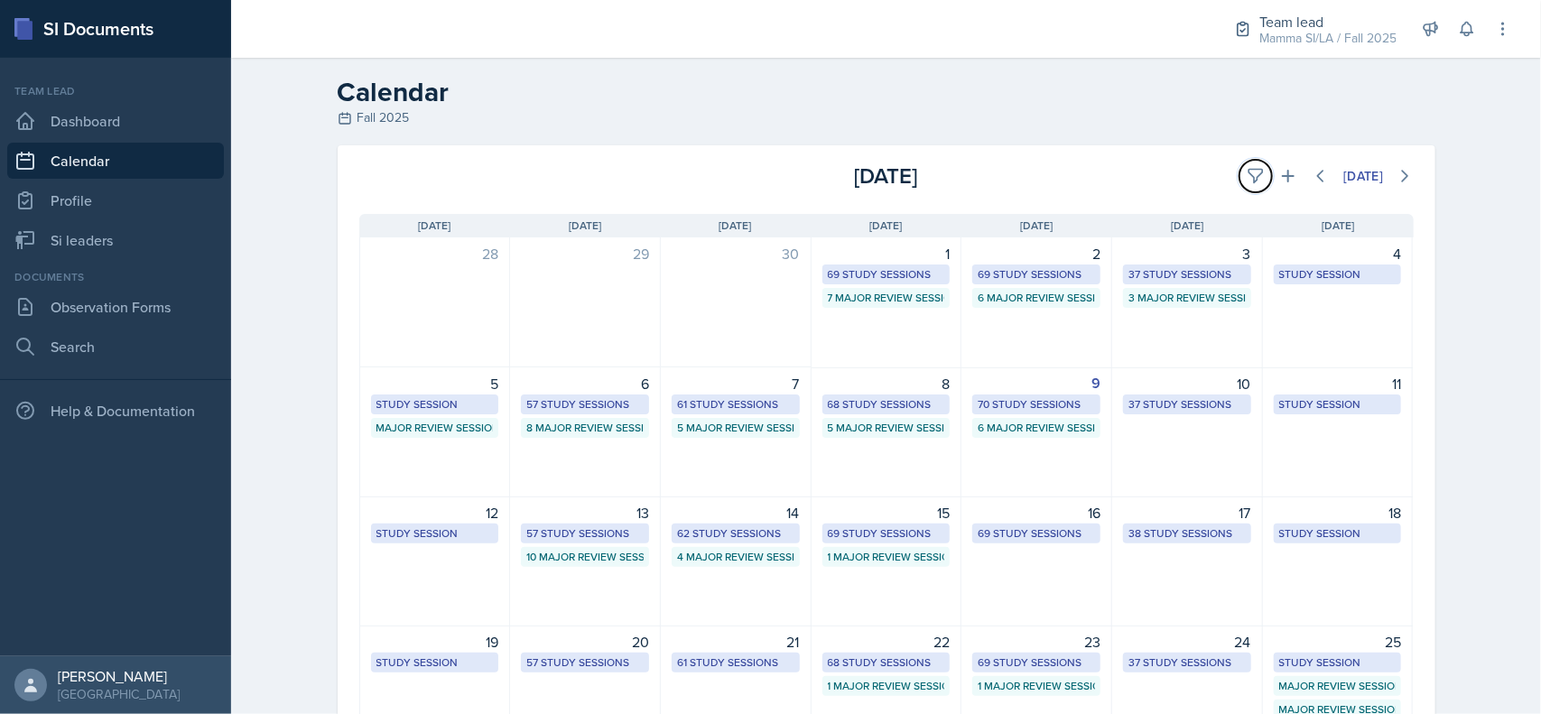
click at [1246, 164] on button at bounding box center [1255, 176] width 32 height 32
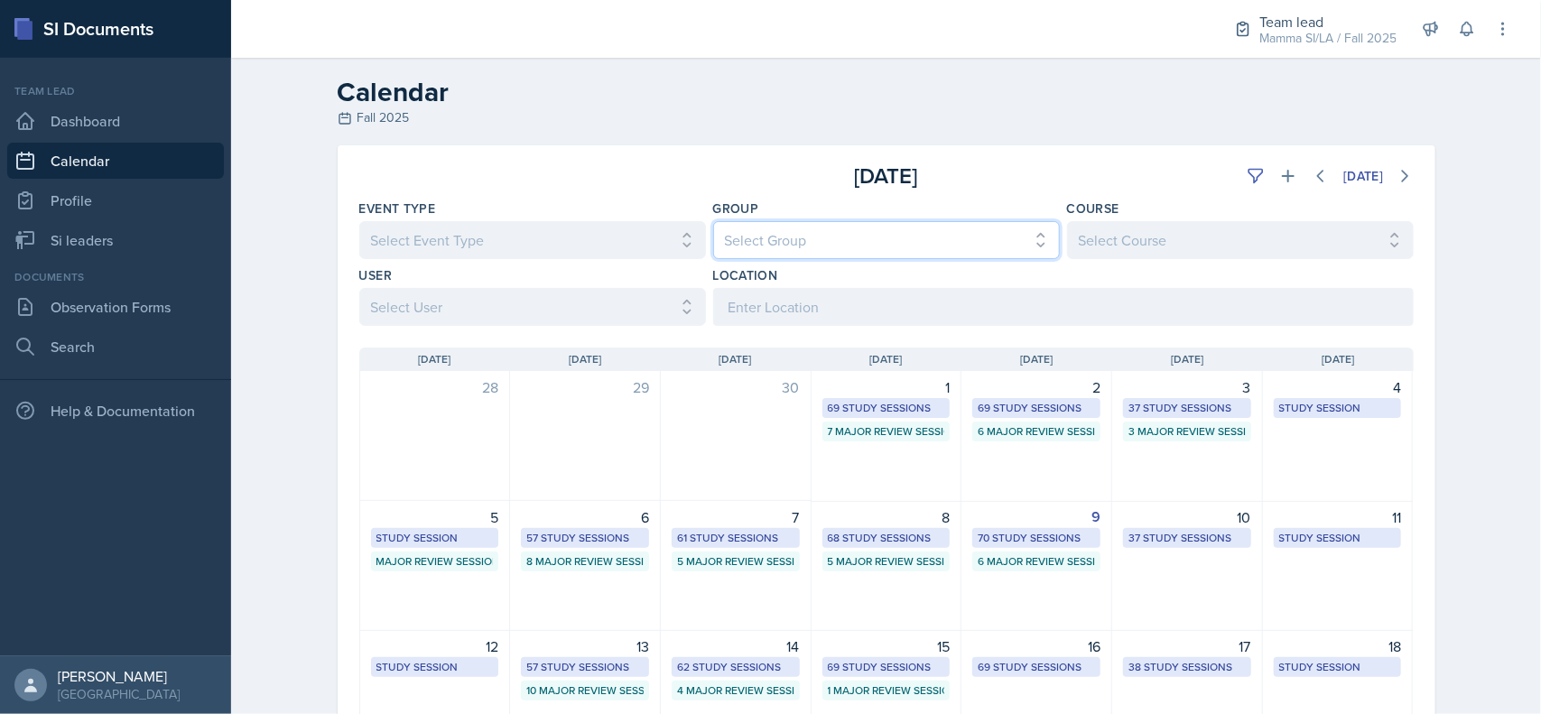
click at [961, 244] on select "Select Group All Demon SI of [GEOGRAPHIC_DATA] Les Mariettables Lion King Mamma…" at bounding box center [886, 240] width 347 height 38
select select "9642c9bf-76f9-4442-a3b4-36d015a1a667"
click at [713, 221] on select "Select Group All Demon SI of [GEOGRAPHIC_DATA] Les Mariettables Lion King Mamma…" at bounding box center [886, 240] width 347 height 38
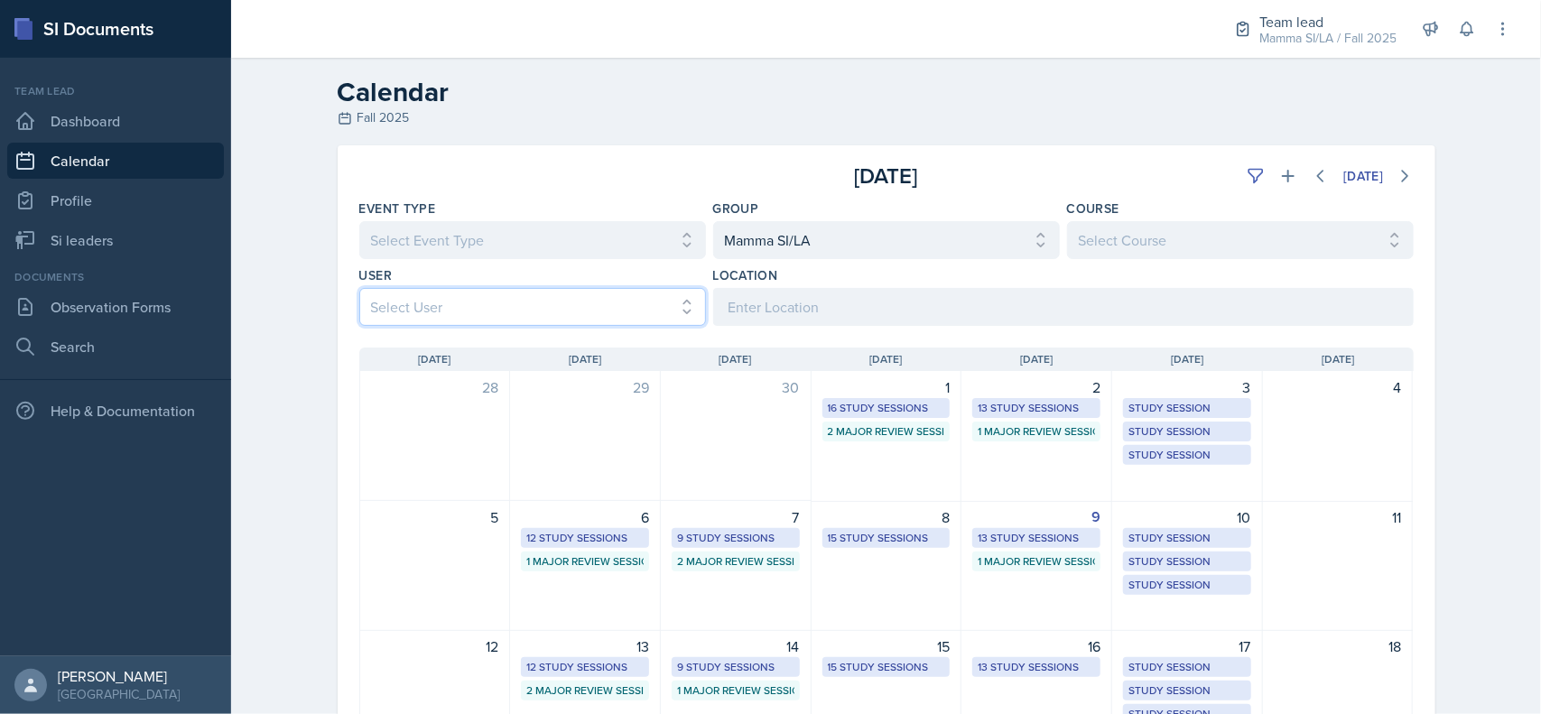
click at [669, 307] on select "Select User All" at bounding box center [532, 307] width 347 height 38
click at [671, 311] on select "Select User All" at bounding box center [532, 307] width 347 height 38
click at [1178, 239] on select "Select Course All ACCT 2101 ACCT 2102 ACCT 4050 ANTH 1102 ANTH 3301 ARCH 1000 A…" at bounding box center [1240, 240] width 347 height 38
select select "834e4a61-10d2-4b52-98e1-66666996b5f0"
click at [1067, 221] on select "Select Course All ACCT 2101 ACCT 2102 ACCT 4050 ANTH 1102 ANTH 3301 ARCH 1000 A…" at bounding box center [1240, 240] width 347 height 38
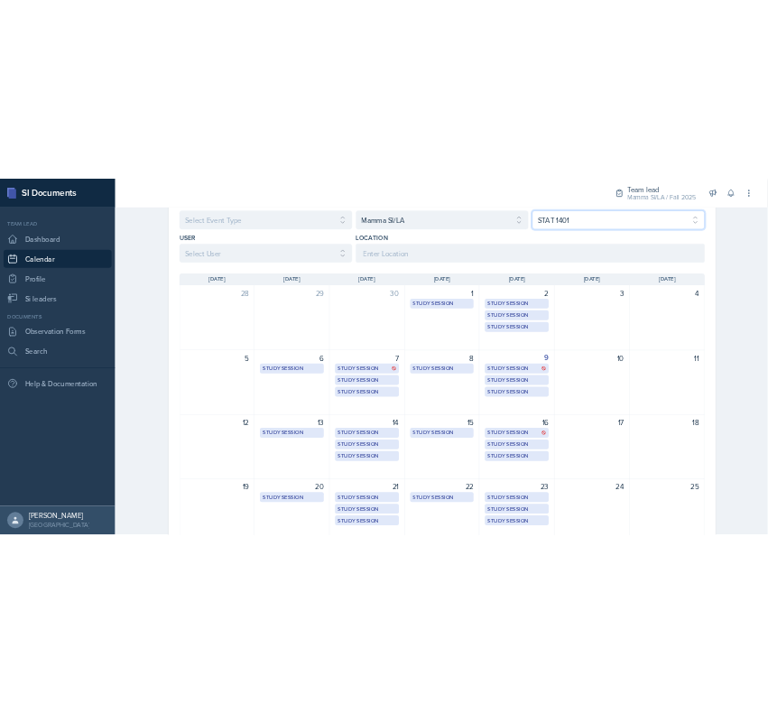
scroll to position [167, 0]
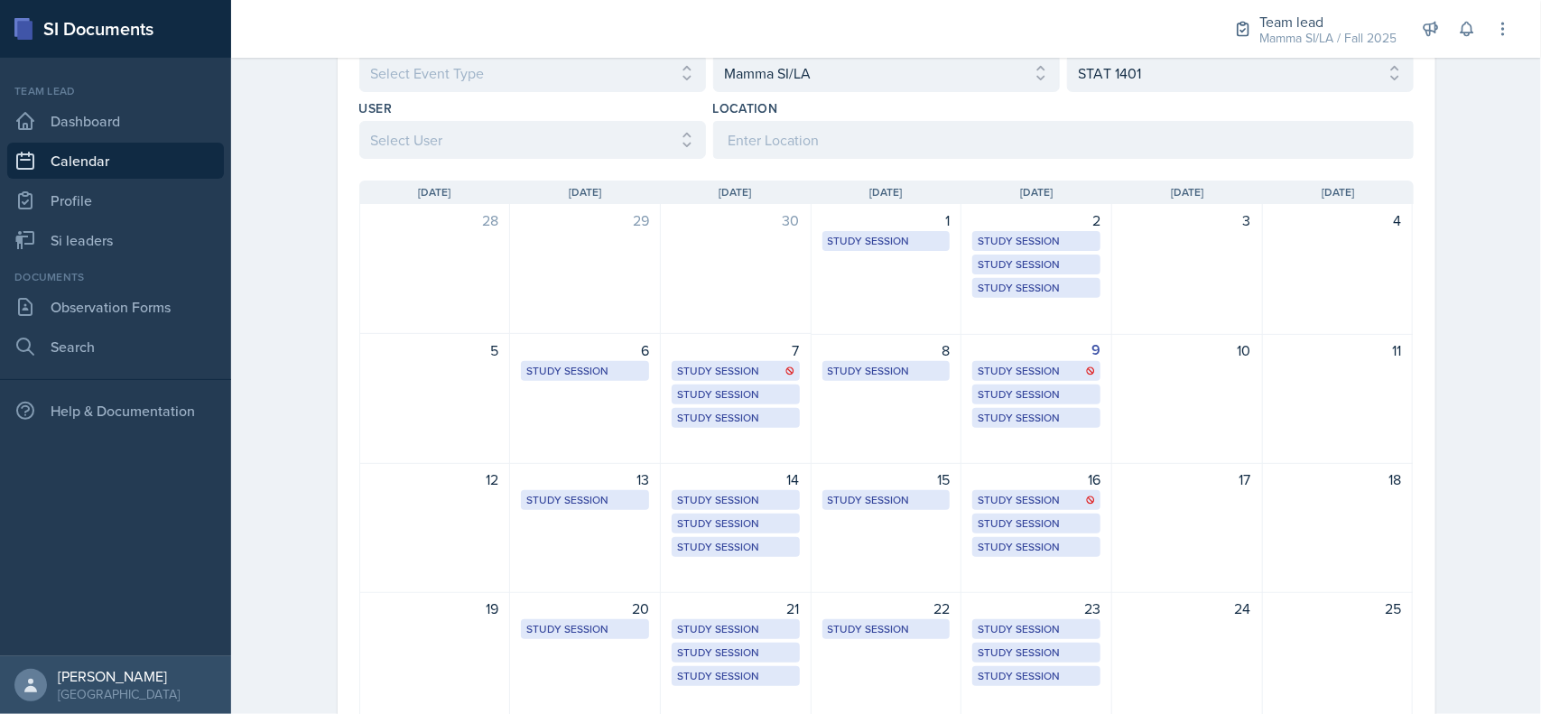
click at [1049, 394] on div "Study Session" at bounding box center [1035, 394] width 117 height 16
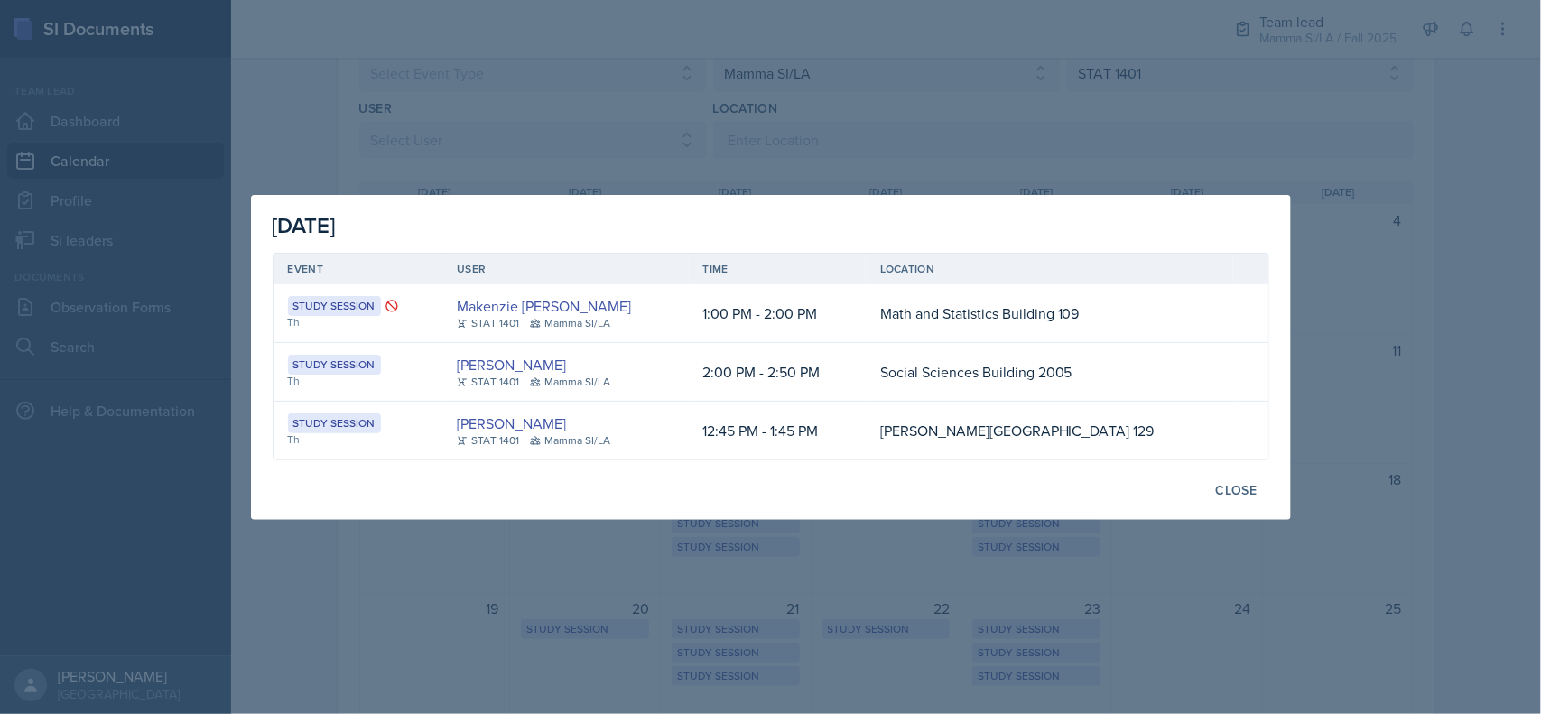
click at [1442, 492] on div at bounding box center [770, 357] width 1541 height 714
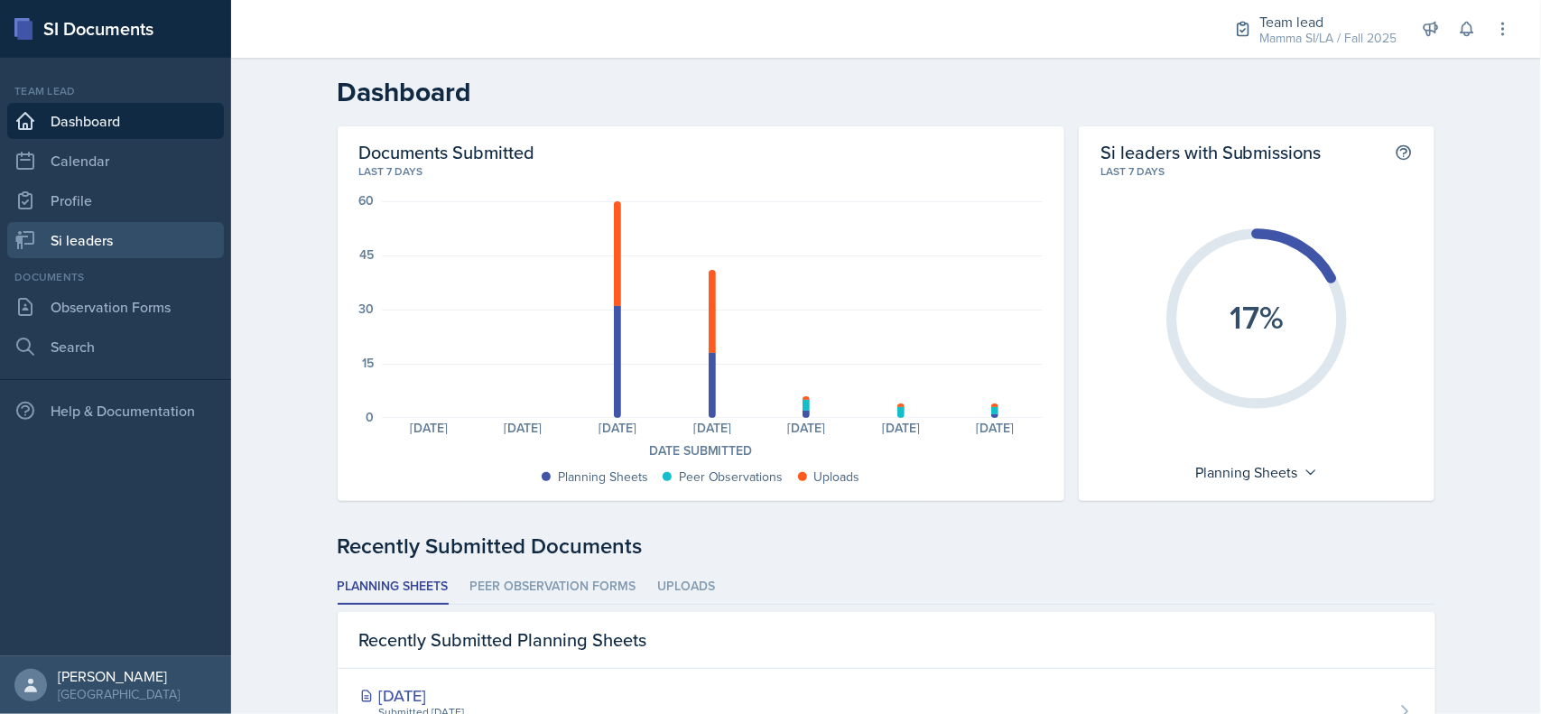
click at [143, 235] on link "Si leaders" at bounding box center [115, 240] width 217 height 36
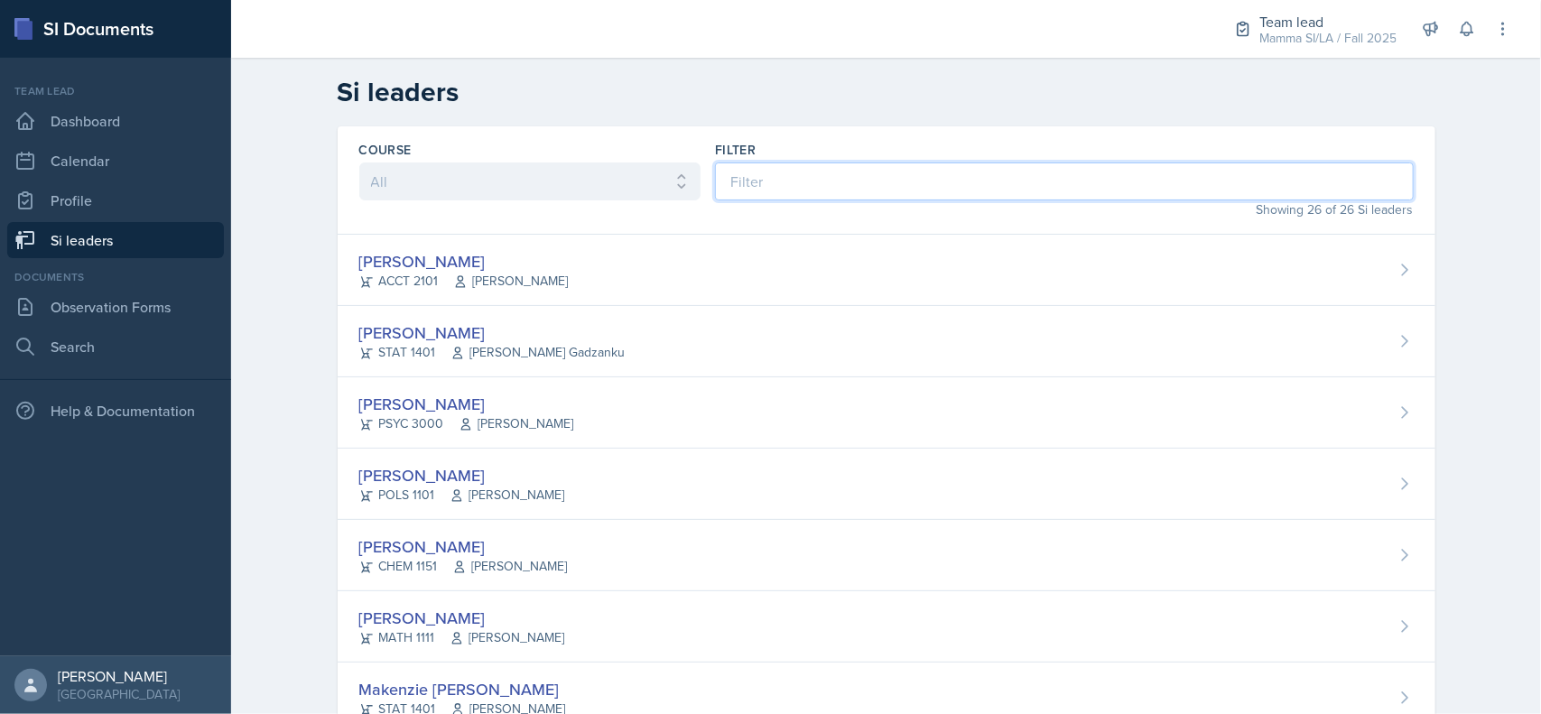
click at [903, 176] on input at bounding box center [1064, 181] width 698 height 38
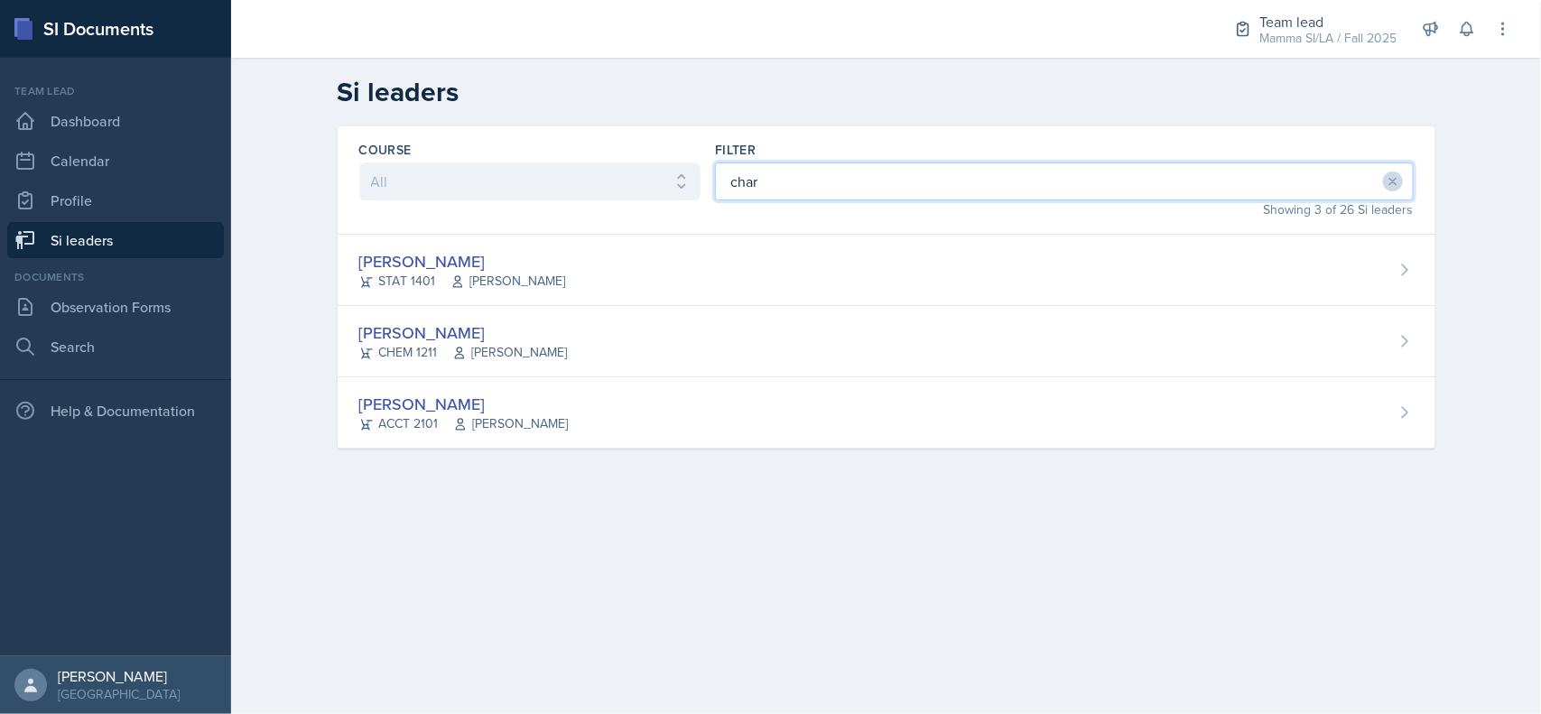
type input "char"
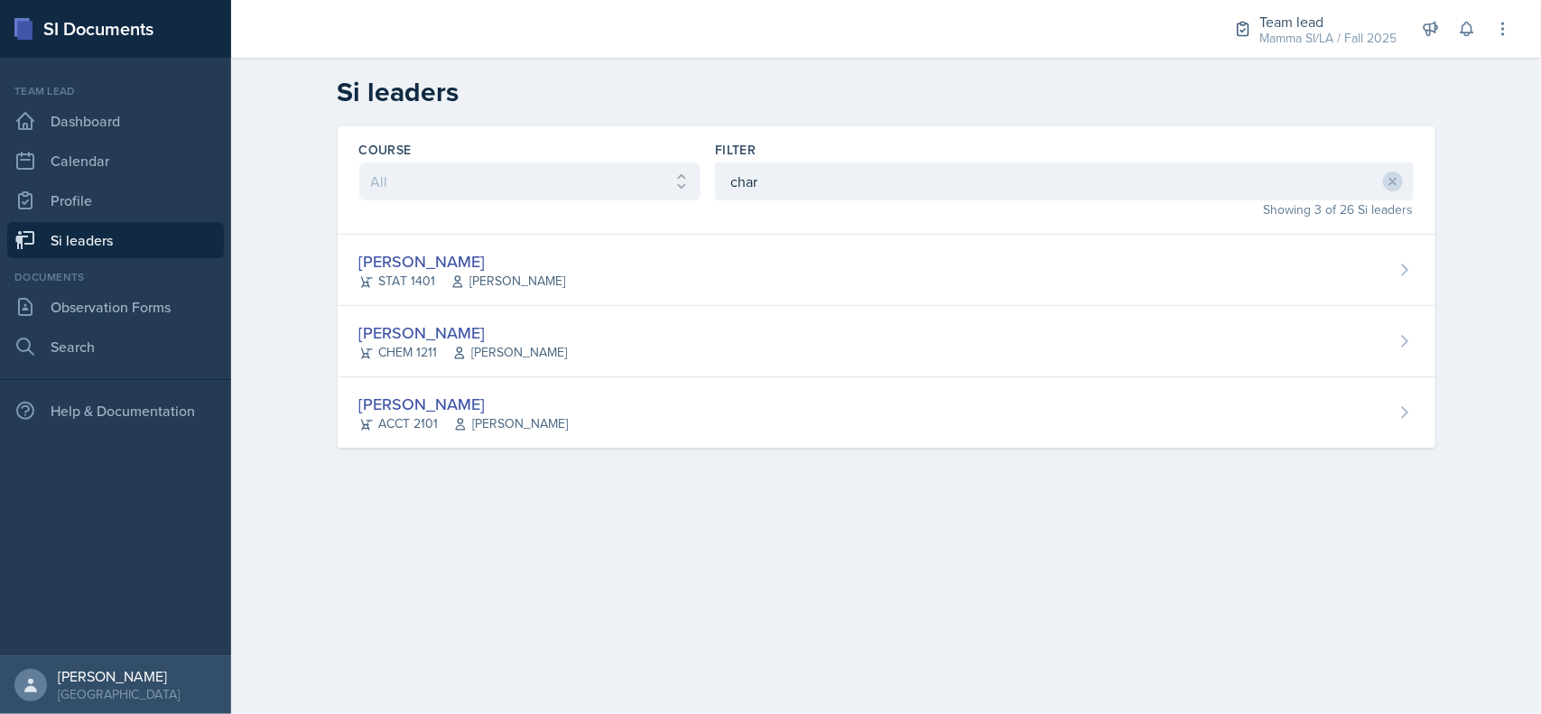
click at [810, 255] on div "[PERSON_NAME] STAT 1401 [PERSON_NAME]" at bounding box center [886, 270] width 1097 height 71
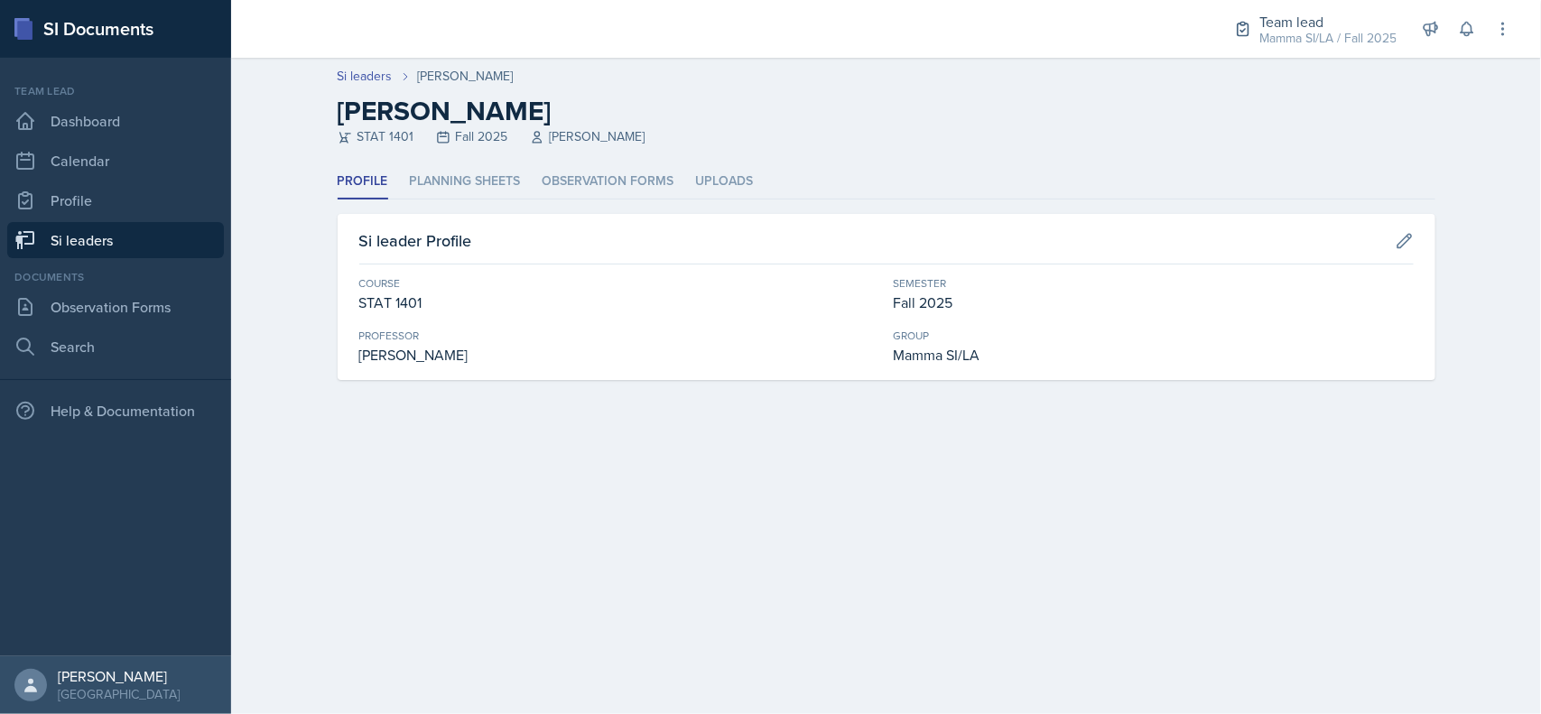
click at [493, 176] on li "Planning Sheets" at bounding box center [465, 181] width 111 height 35
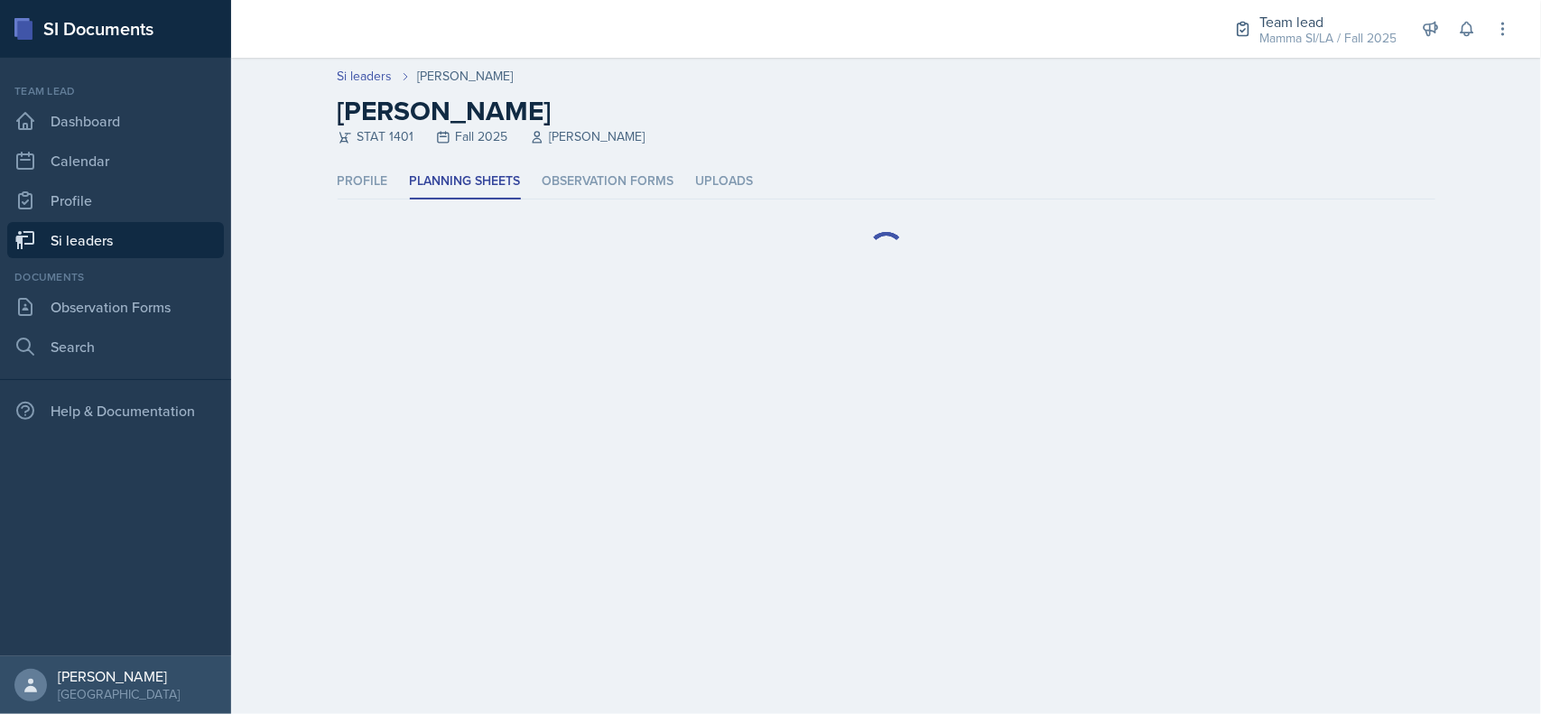
click at [629, 195] on li "Observation Forms" at bounding box center [608, 181] width 132 height 35
click at [465, 218] on li "Observed" at bounding box center [446, 224] width 65 height 35
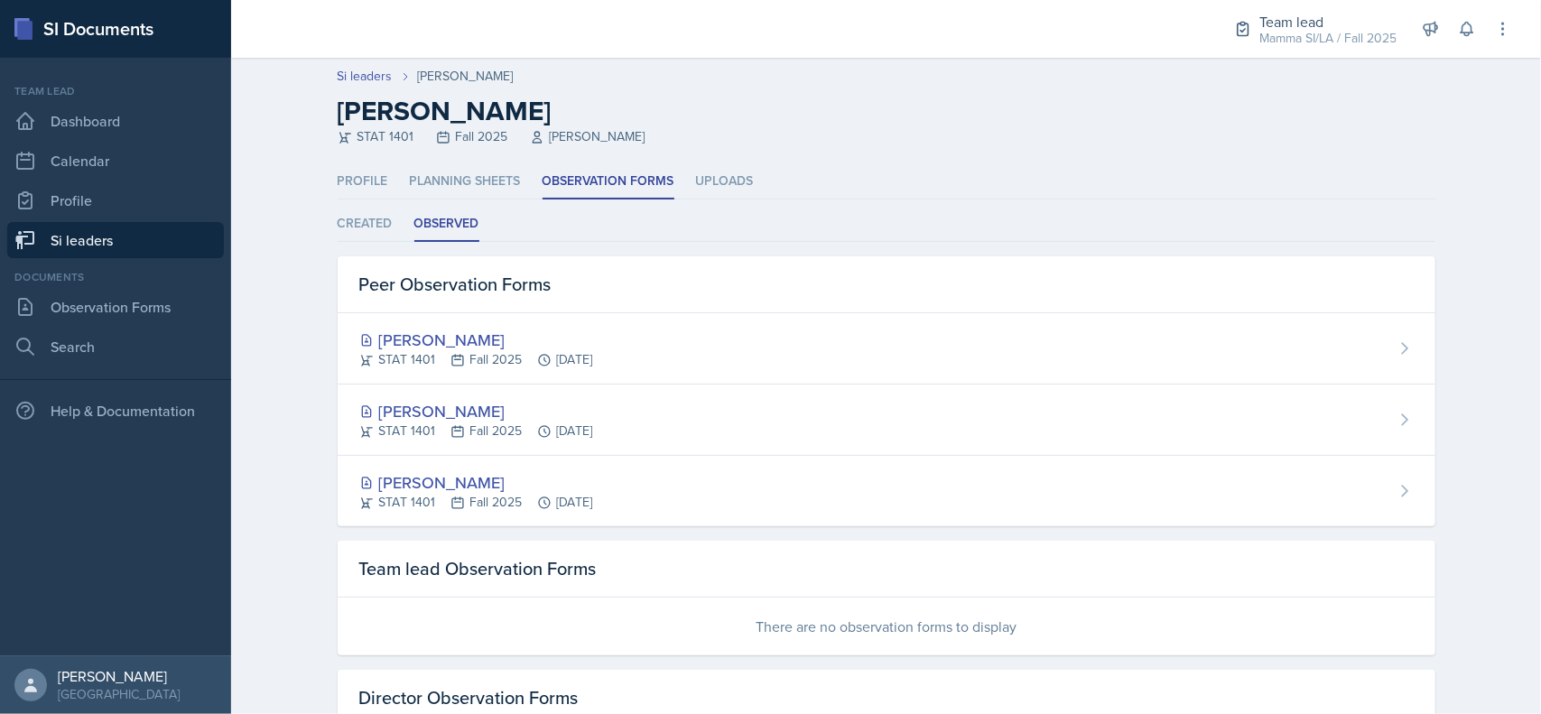
click at [497, 168] on li "Planning Sheets" at bounding box center [465, 181] width 111 height 35
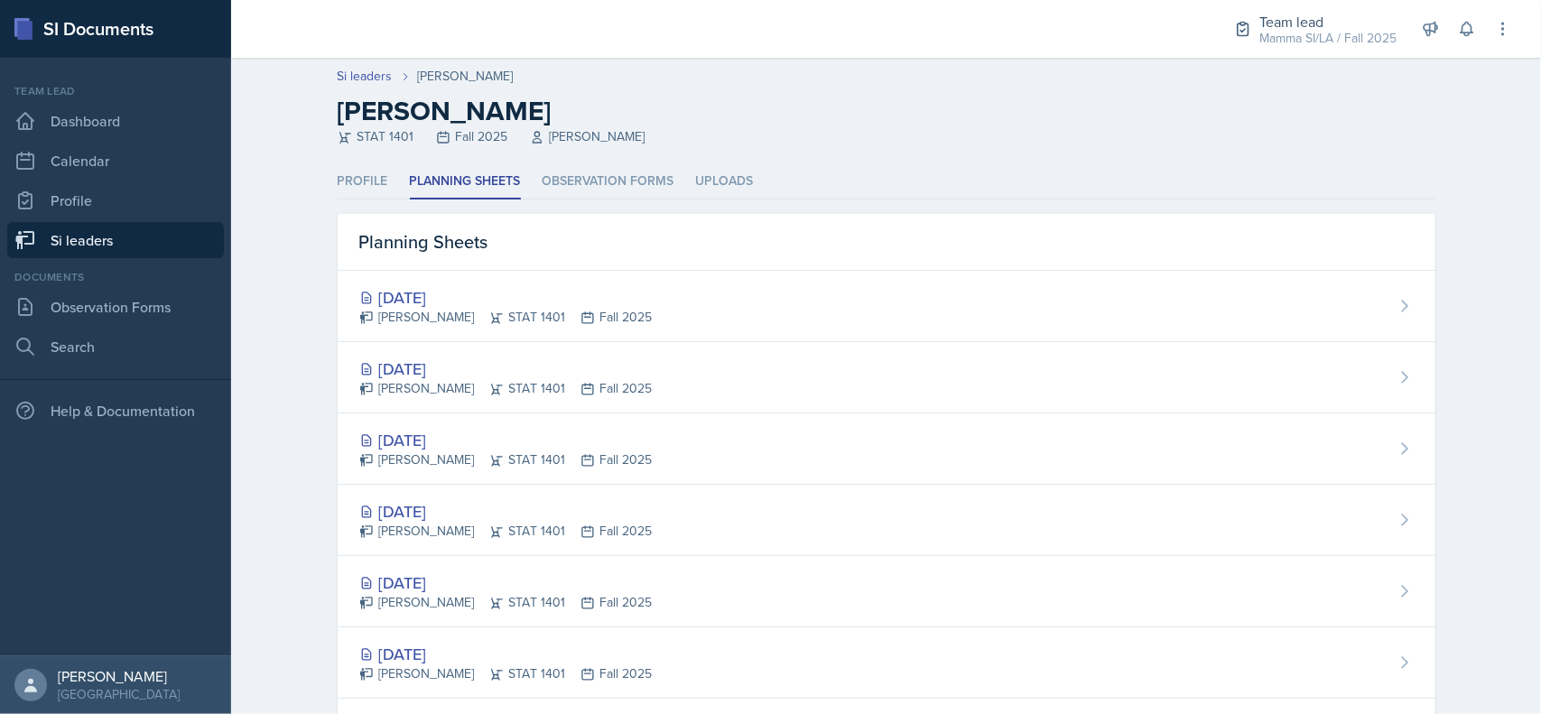
click at [668, 107] on h2 "[PERSON_NAME]" at bounding box center [886, 111] width 1097 height 32
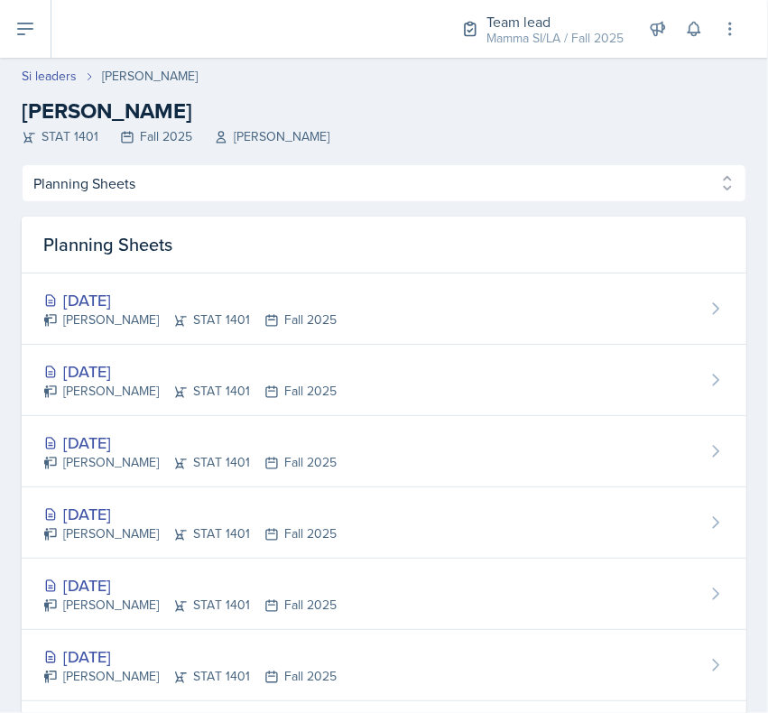
click at [37, 81] on link "Si leaders" at bounding box center [49, 76] width 55 height 19
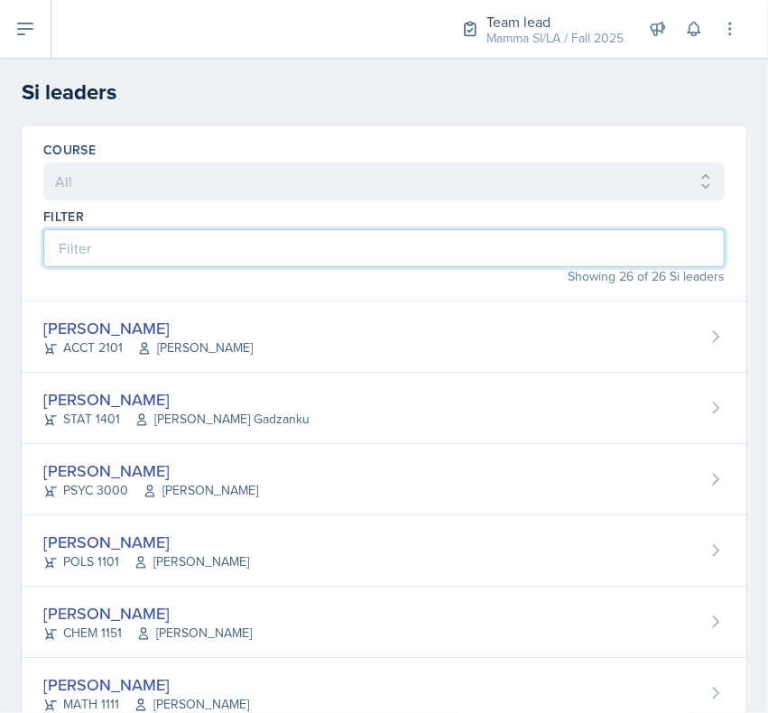
click at [326, 236] on input at bounding box center [383, 248] width 681 height 38
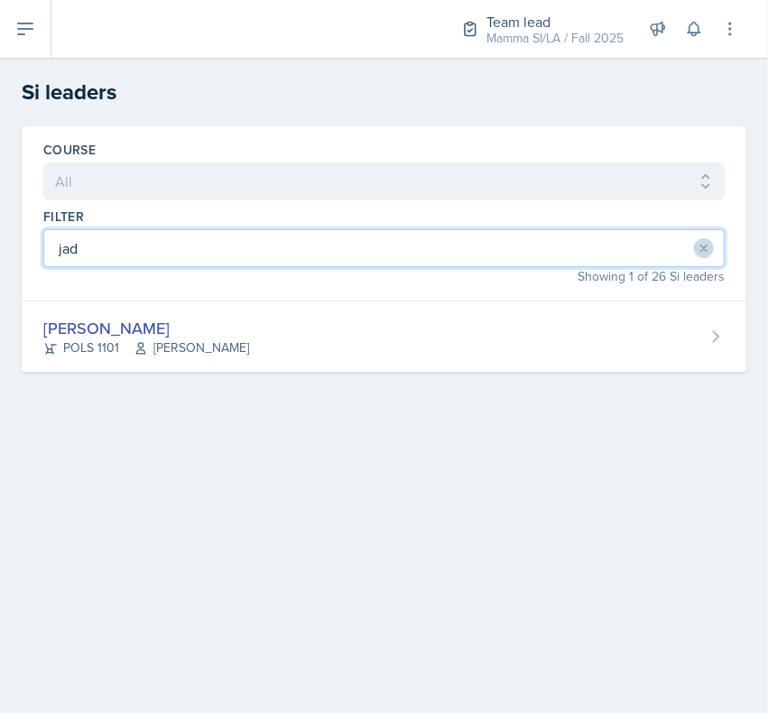
type input "[PERSON_NAME]"
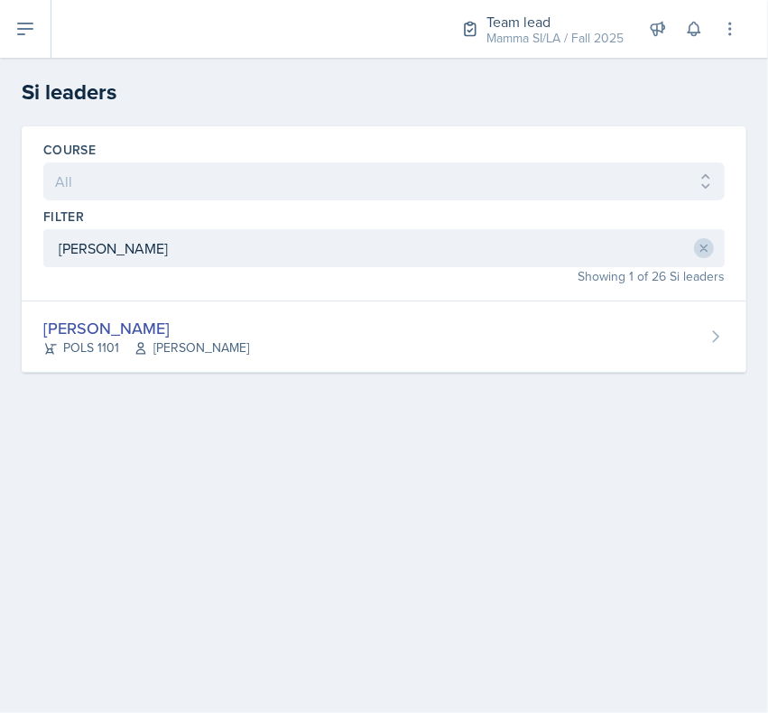
click at [151, 364] on div "[PERSON_NAME] POLS 1101 Semline [PERSON_NAME]" at bounding box center [384, 336] width 725 height 71
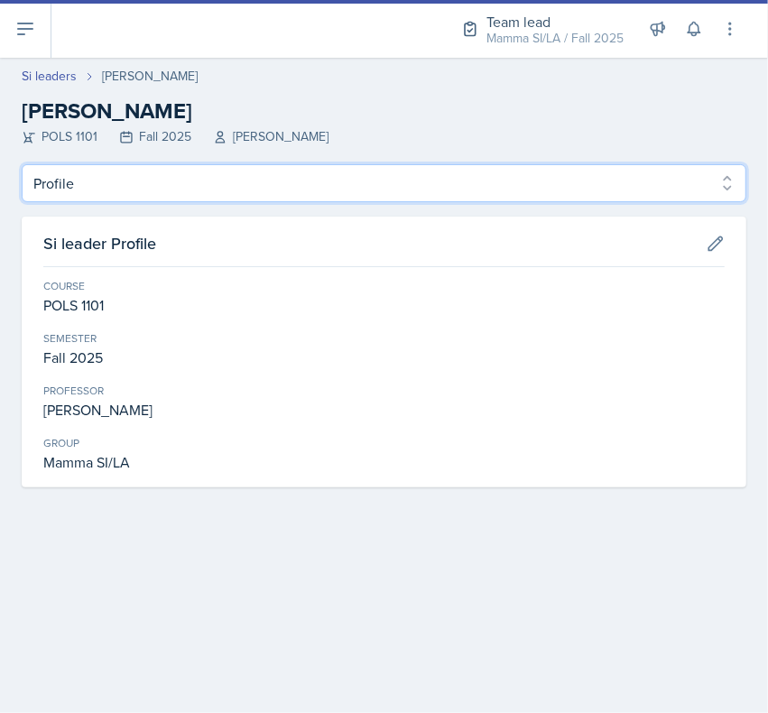
click at [83, 179] on select "Profile Planning Sheets Observation Forms Uploads" at bounding box center [384, 183] width 725 height 38
click at [22, 164] on select "Profile Planning Sheets Observation Forms Uploads" at bounding box center [384, 183] width 725 height 38
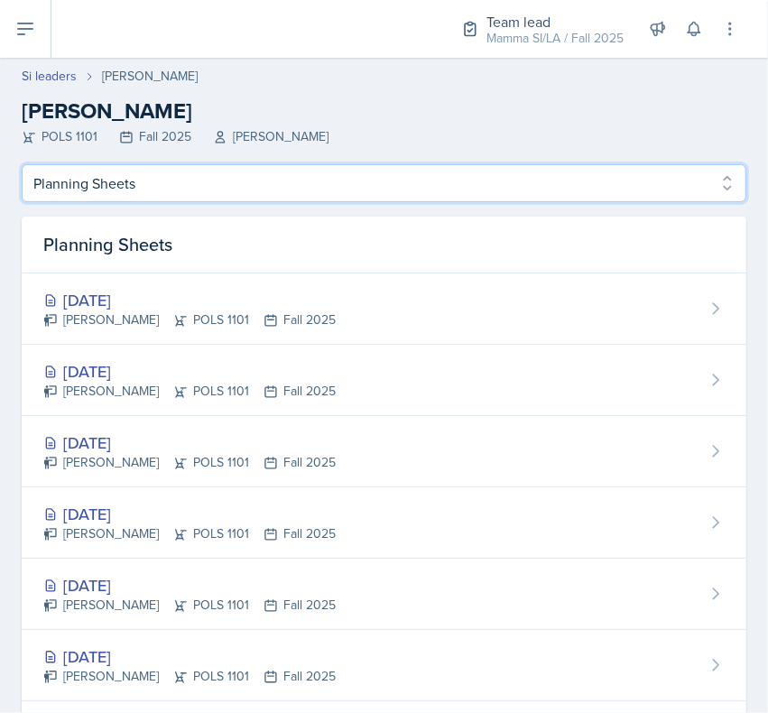
click at [73, 176] on select "Profile Planning Sheets Observation Forms Uploads" at bounding box center [384, 183] width 725 height 38
select select "Observation Forms"
click at [22, 164] on select "Profile Planning Sheets Observation Forms Uploads" at bounding box center [384, 183] width 725 height 38
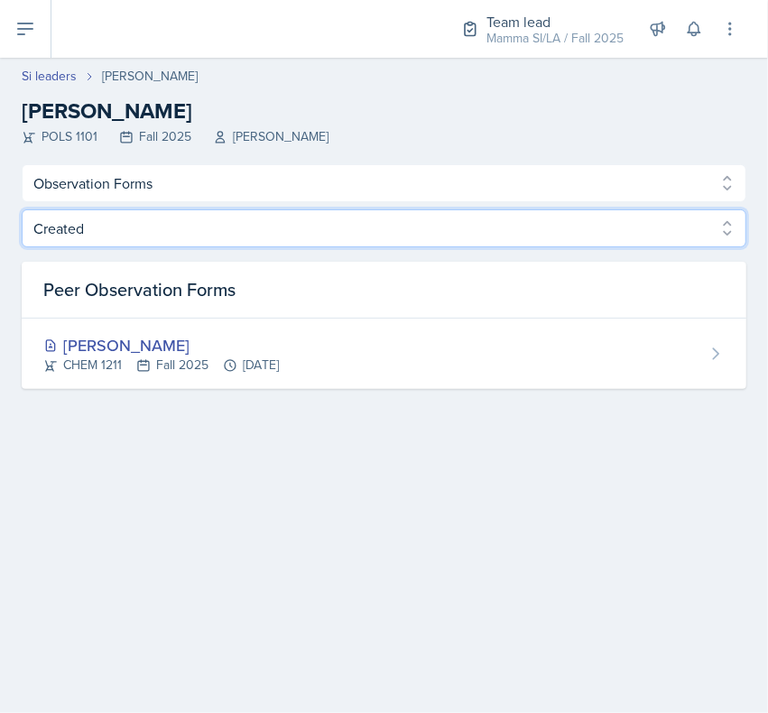
click at [78, 214] on select "Created Observed" at bounding box center [384, 228] width 725 height 38
select select "Observed"
click at [22, 209] on select "Created Observed" at bounding box center [384, 228] width 725 height 38
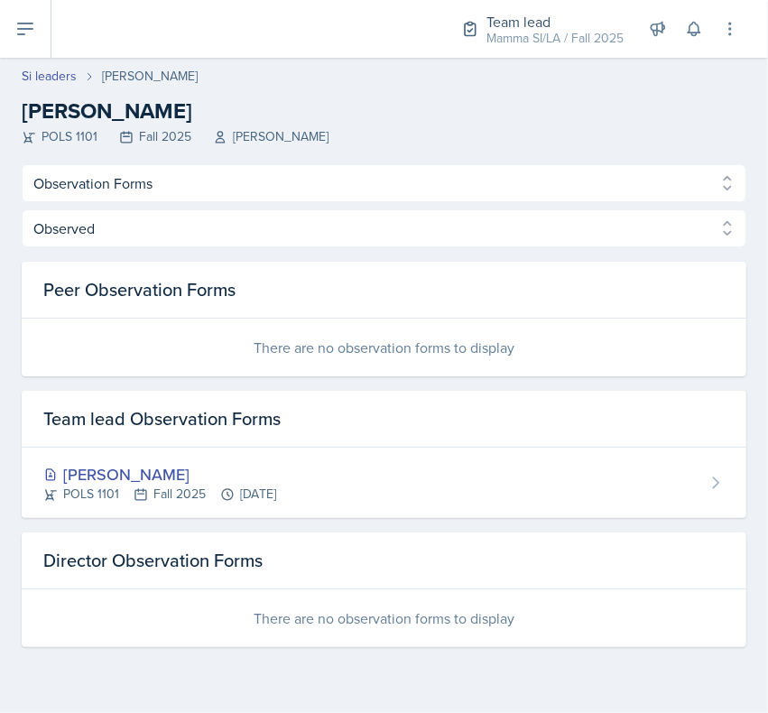
click at [135, 601] on div "There are no observation forms to display" at bounding box center [384, 618] width 725 height 58
click at [39, 77] on link "Si leaders" at bounding box center [49, 76] width 55 height 19
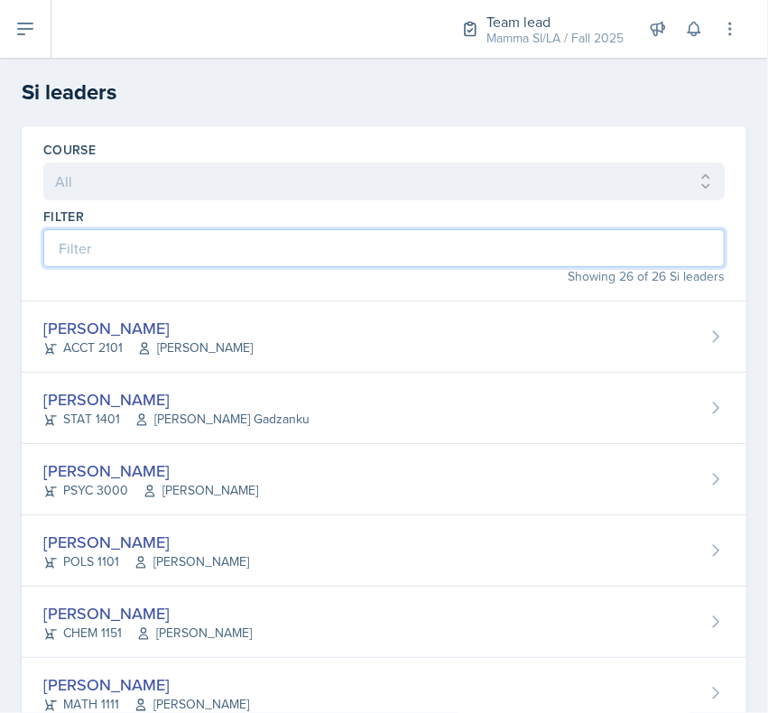
click at [86, 258] on input at bounding box center [383, 248] width 681 height 38
type input "my"
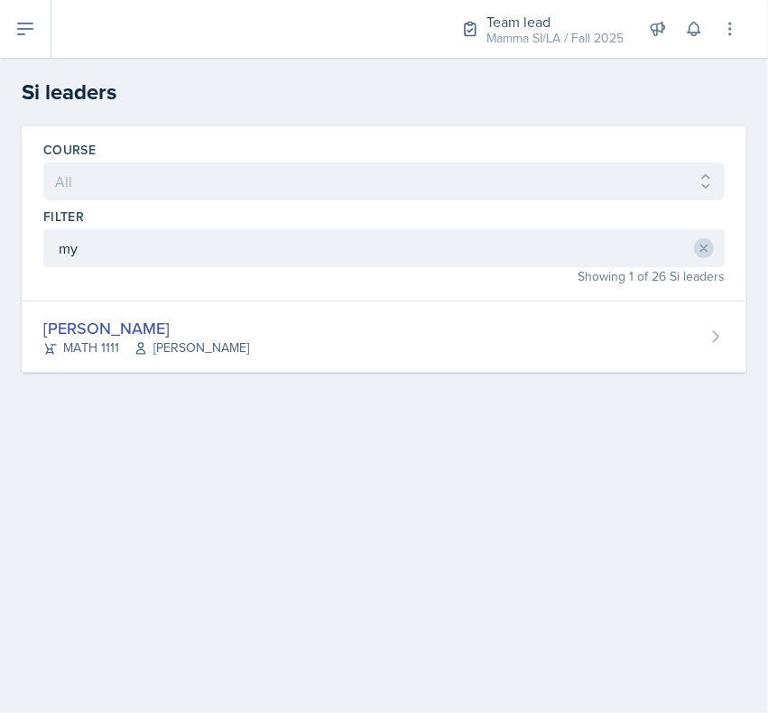
click at [102, 348] on div "MATH 1111 [PERSON_NAME]" at bounding box center [146, 347] width 206 height 19
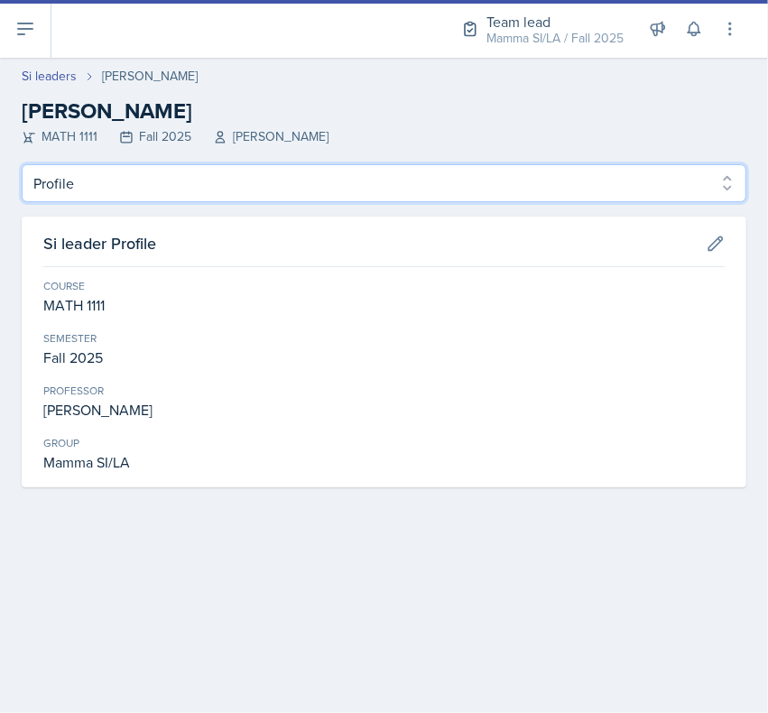
click at [57, 186] on select "Profile Planning Sheets Observation Forms Uploads" at bounding box center [384, 183] width 725 height 38
click at [22, 164] on select "Profile Planning Sheets Observation Forms Uploads" at bounding box center [384, 183] width 725 height 38
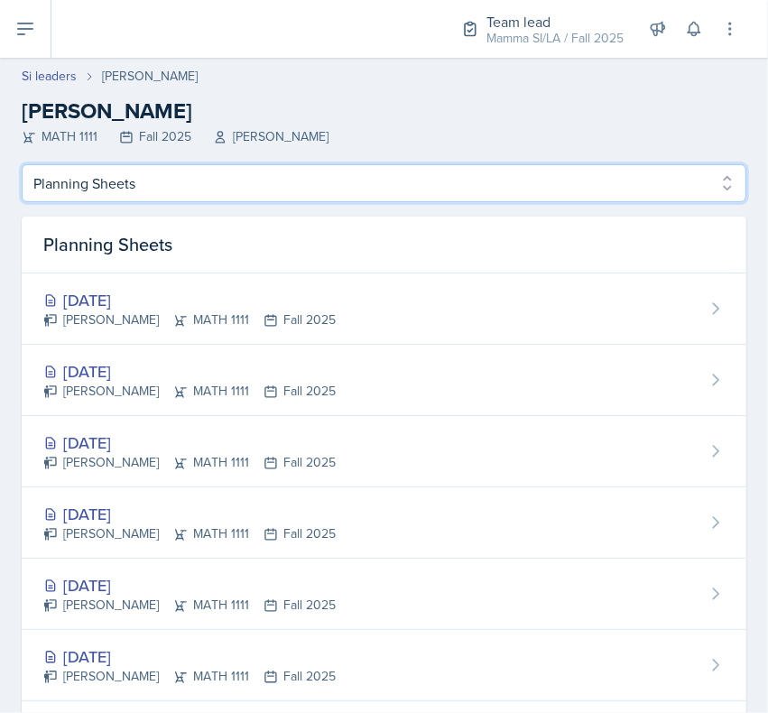
click at [83, 197] on select "Profile Planning Sheets Observation Forms Uploads" at bounding box center [384, 183] width 725 height 38
select select "Observation Forms"
click at [22, 164] on select "Profile Planning Sheets Observation Forms Uploads" at bounding box center [384, 183] width 725 height 38
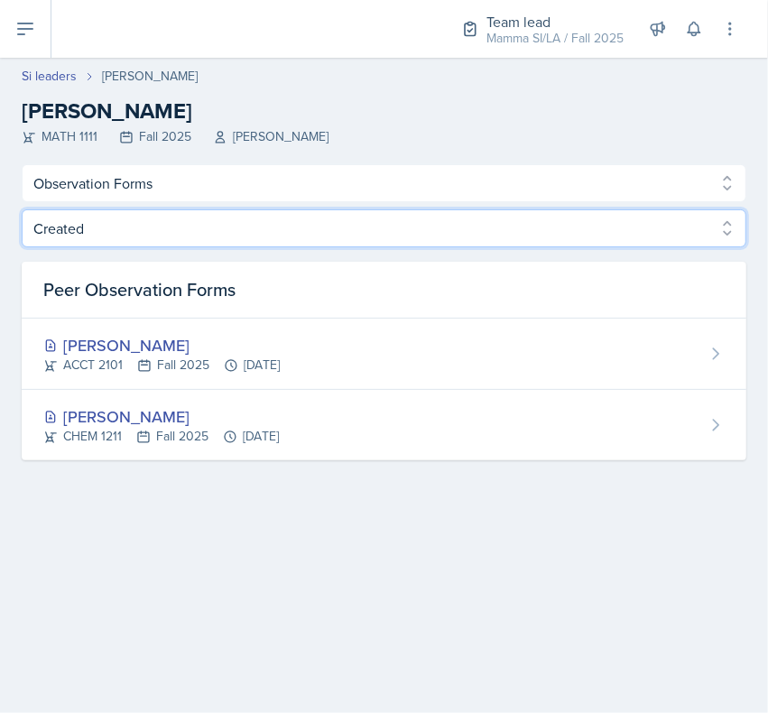
click at [57, 235] on select "Created Observed" at bounding box center [384, 228] width 725 height 38
select select "Observed"
click at [22, 209] on select "Created Observed" at bounding box center [384, 228] width 725 height 38
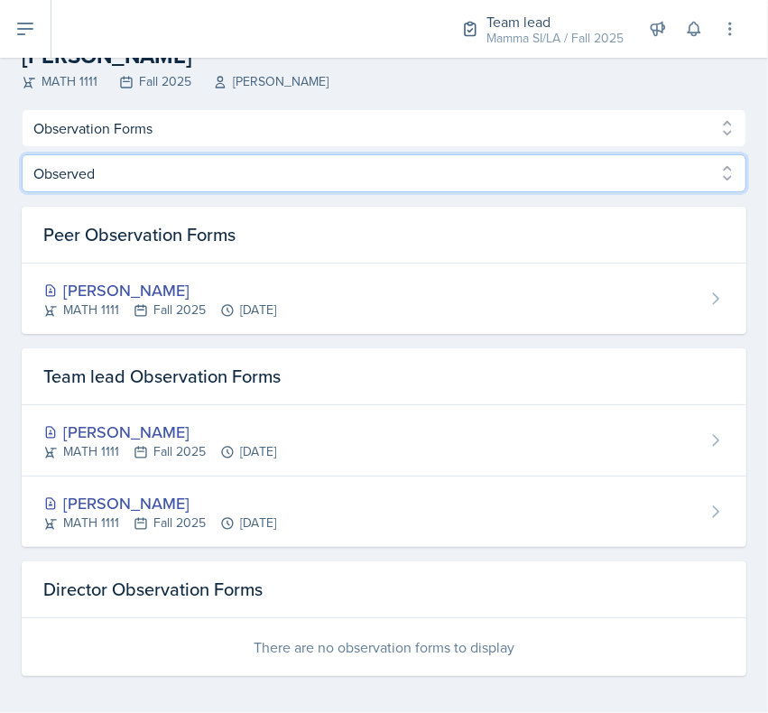
scroll to position [60, 0]
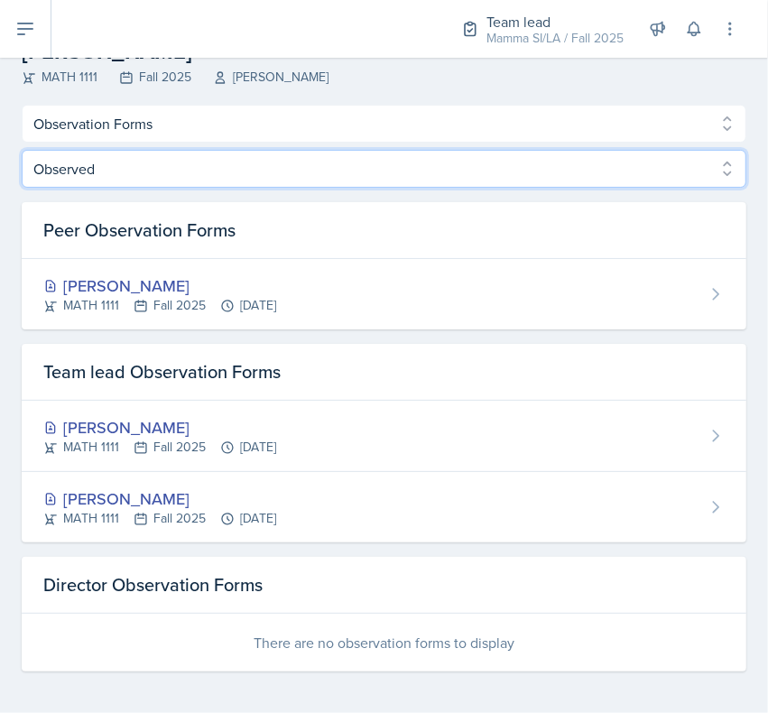
click at [23, 162] on select "Created Observed" at bounding box center [384, 169] width 725 height 38
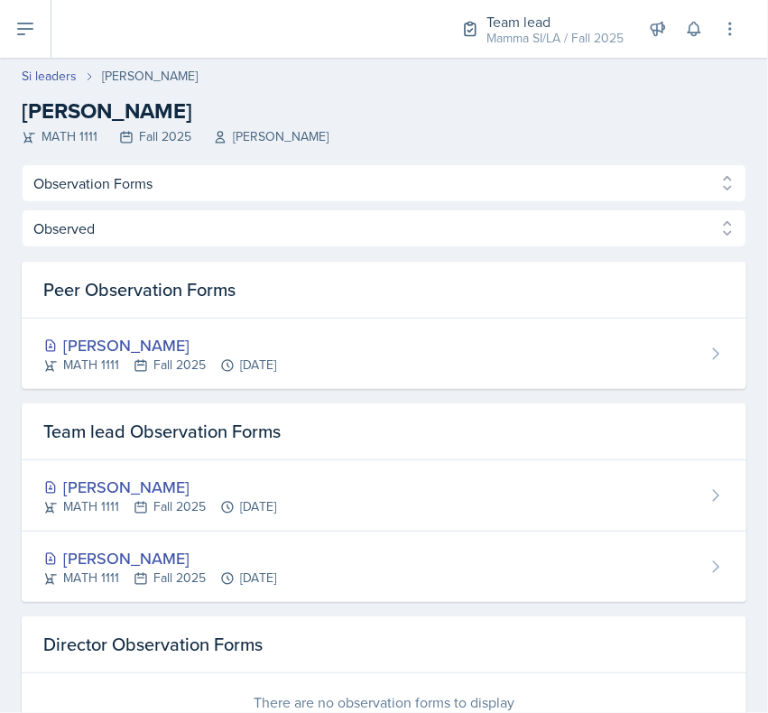
click at [52, 68] on link "Si leaders" at bounding box center [49, 76] width 55 height 19
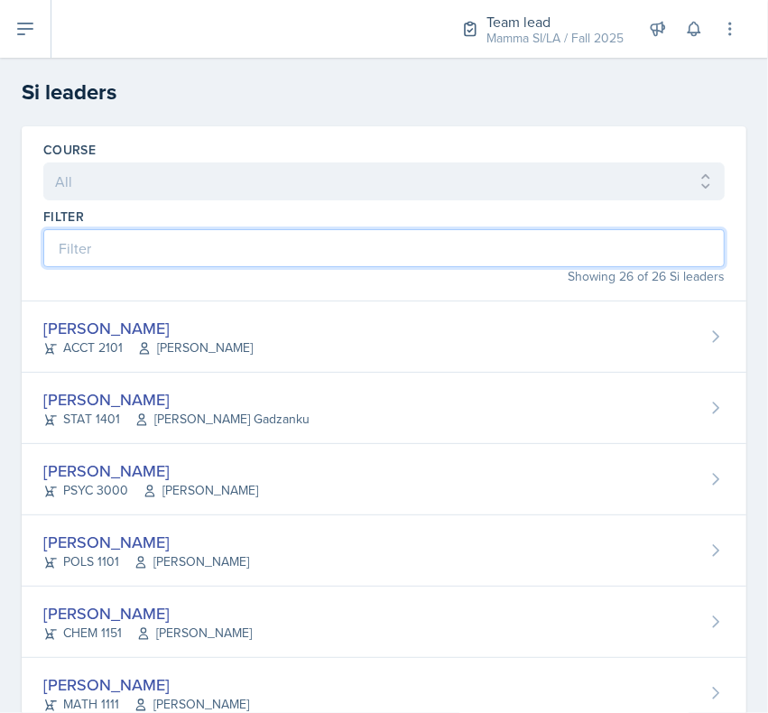
click at [72, 248] on input at bounding box center [383, 248] width 681 height 38
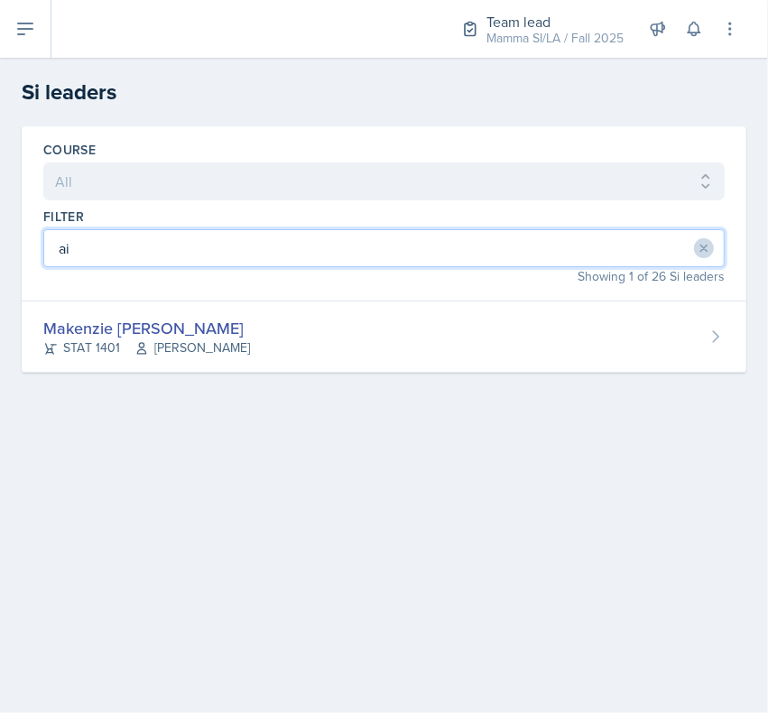
type input "aiy"
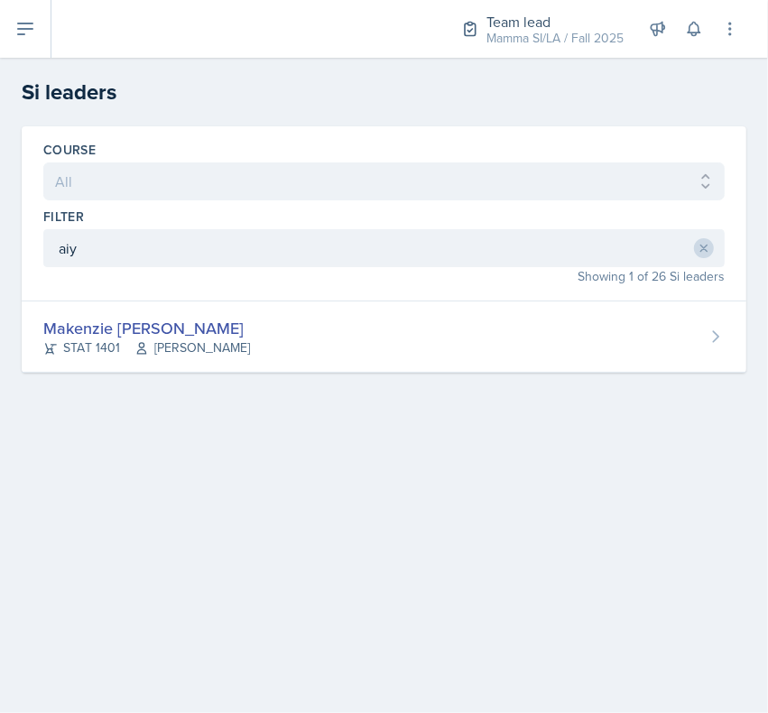
click at [81, 340] on div "STAT 1401 [PERSON_NAME]" at bounding box center [146, 347] width 207 height 19
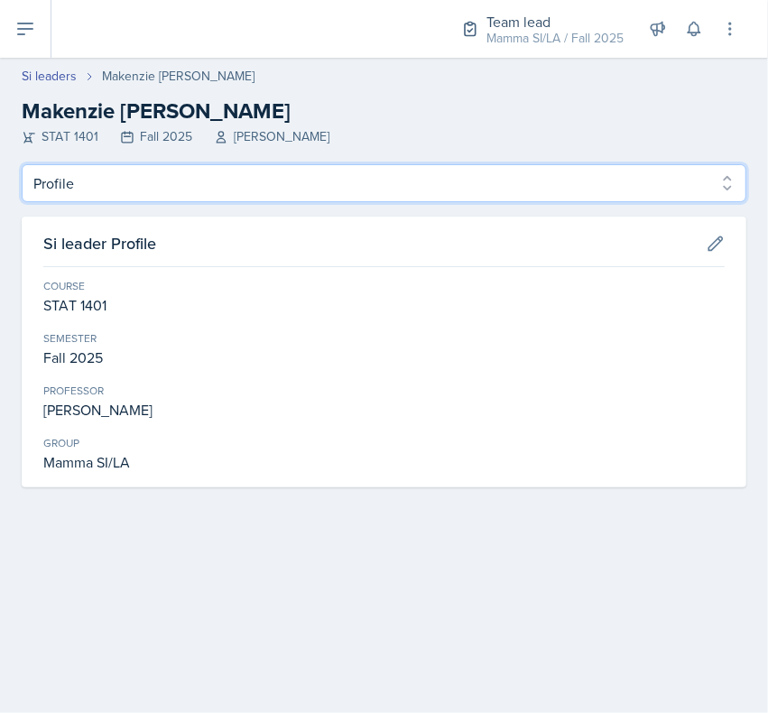
click at [54, 194] on select "Profile Planning Sheets Observation Forms Uploads" at bounding box center [384, 183] width 725 height 38
select select "Observation Forms"
click at [22, 164] on select "Profile Planning Sheets Observation Forms Uploads" at bounding box center [384, 183] width 725 height 38
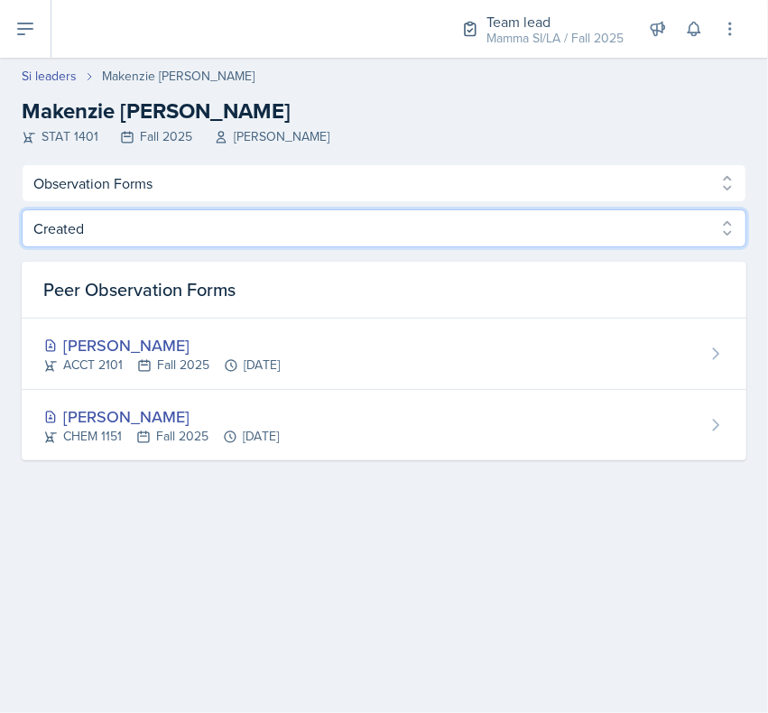
click at [43, 239] on select "Created Observed" at bounding box center [384, 228] width 725 height 38
select select "Observed"
click at [22, 209] on select "Created Observed" at bounding box center [384, 228] width 725 height 38
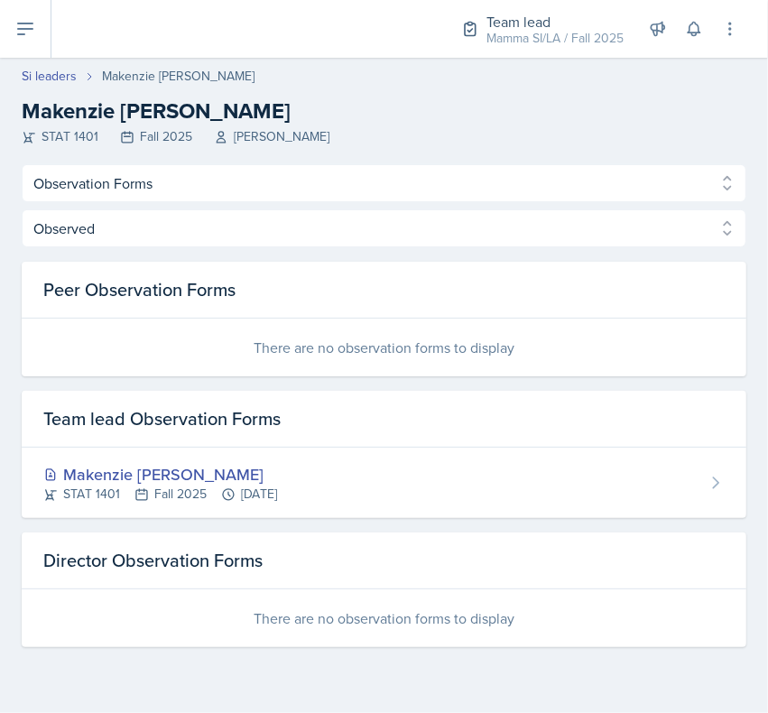
click at [39, 84] on link "Si leaders" at bounding box center [49, 76] width 55 height 19
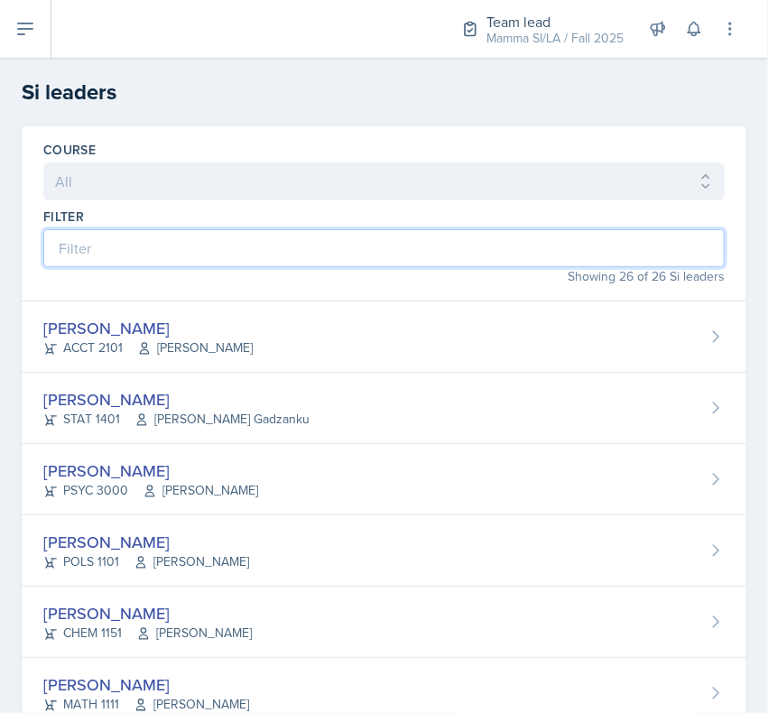
click at [81, 241] on input at bounding box center [383, 248] width 681 height 38
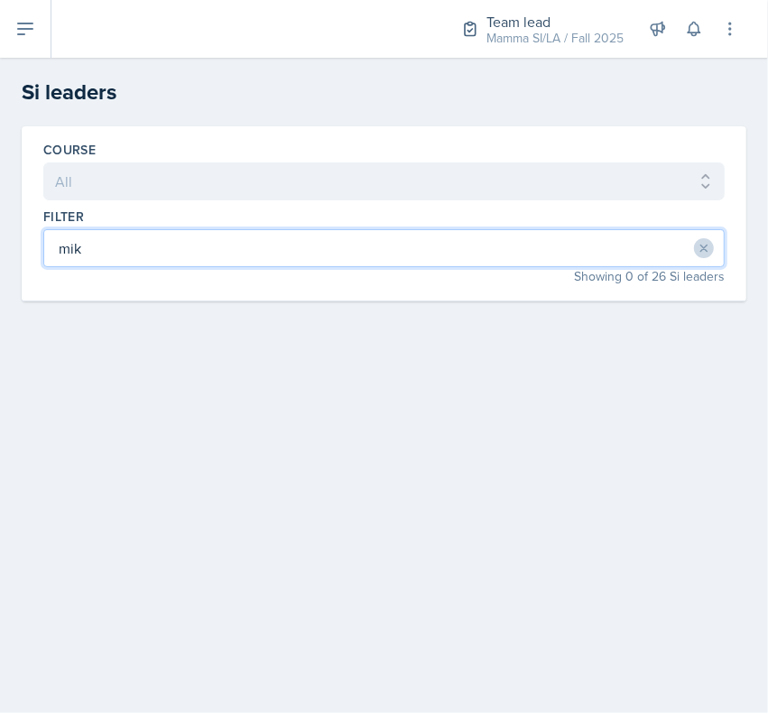
type input "mi"
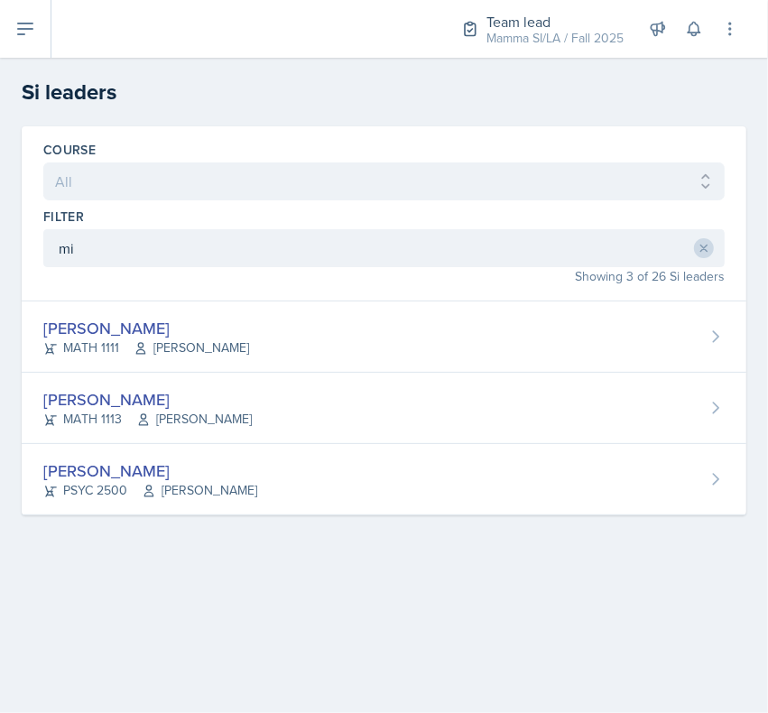
click at [57, 335] on div "[PERSON_NAME]" at bounding box center [146, 328] width 206 height 24
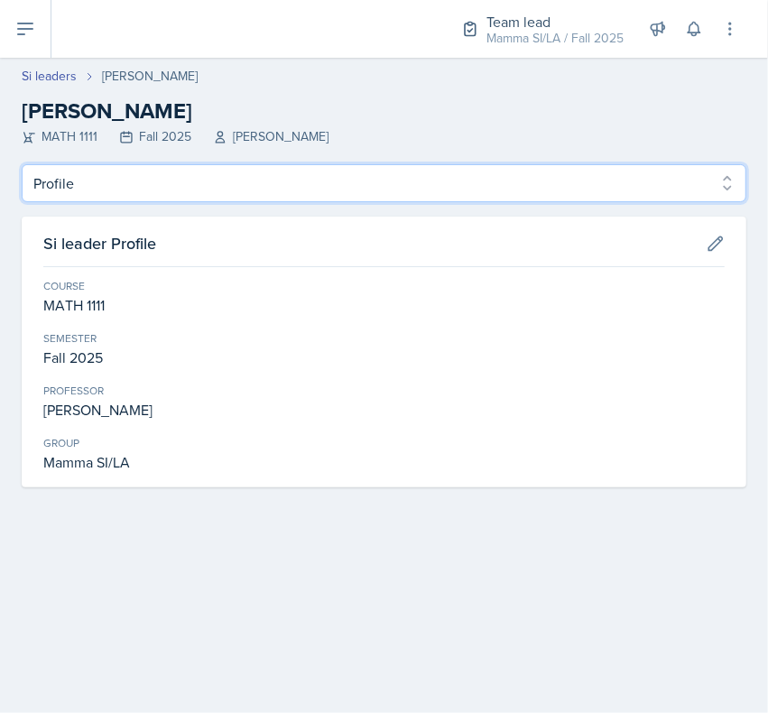
click at [54, 190] on select "Profile Planning Sheets Observation Forms Uploads" at bounding box center [384, 183] width 725 height 38
select select "Observation Forms"
click at [22, 164] on select "Profile Planning Sheets Observation Forms Uploads" at bounding box center [384, 183] width 725 height 38
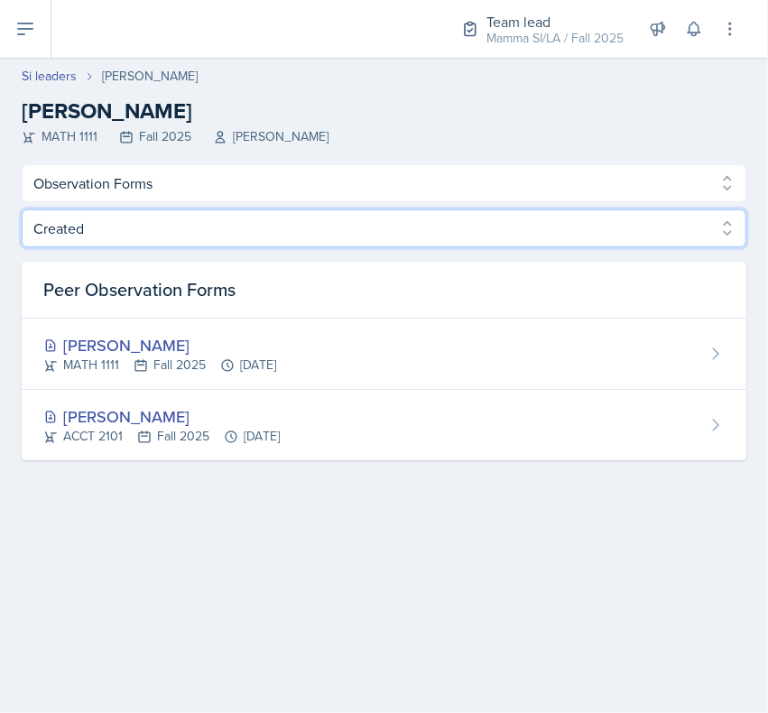
click at [51, 236] on select "Created Observed" at bounding box center [384, 228] width 725 height 38
select select "Observed"
click at [22, 209] on select "Created Observed" at bounding box center [384, 228] width 725 height 38
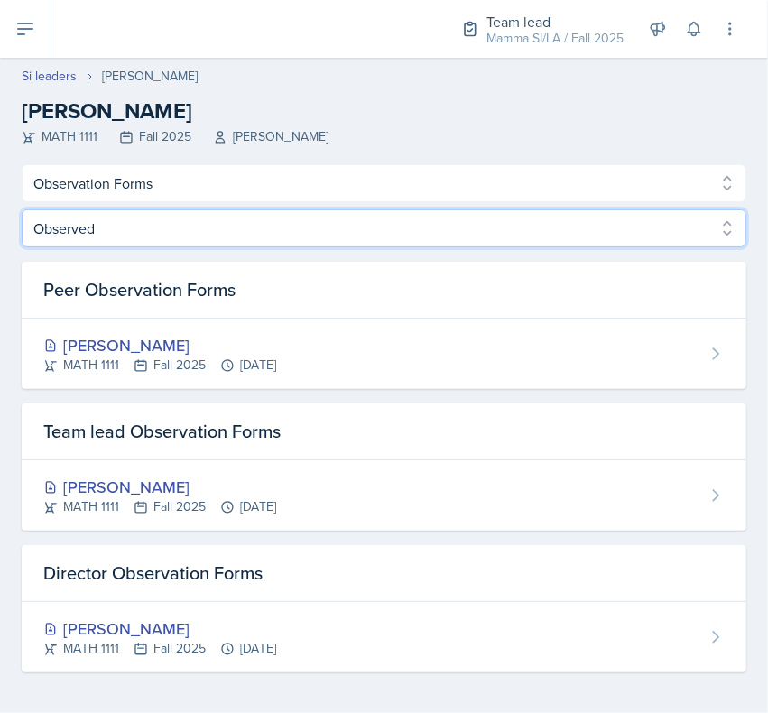
scroll to position [5, 0]
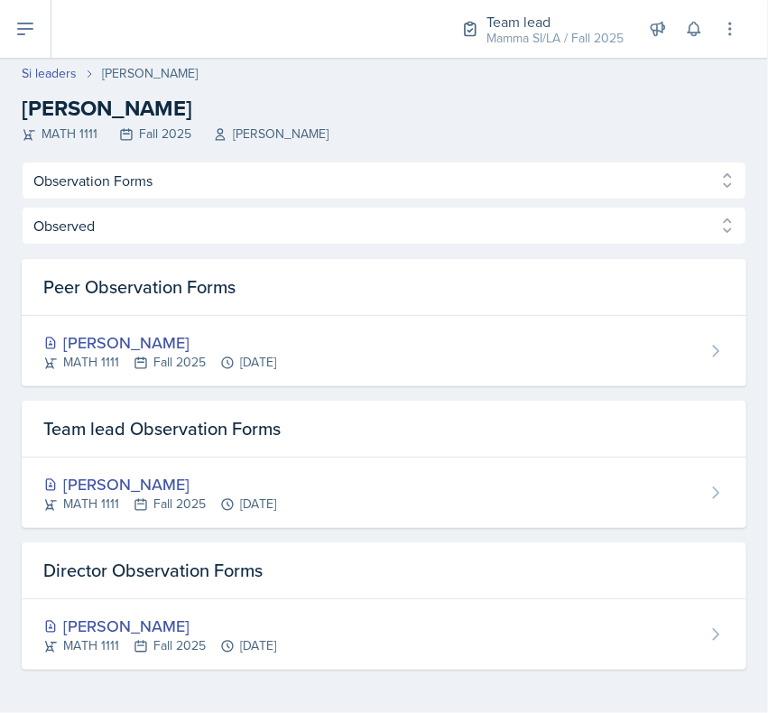
click at [25, 70] on link "Si leaders" at bounding box center [49, 73] width 55 height 19
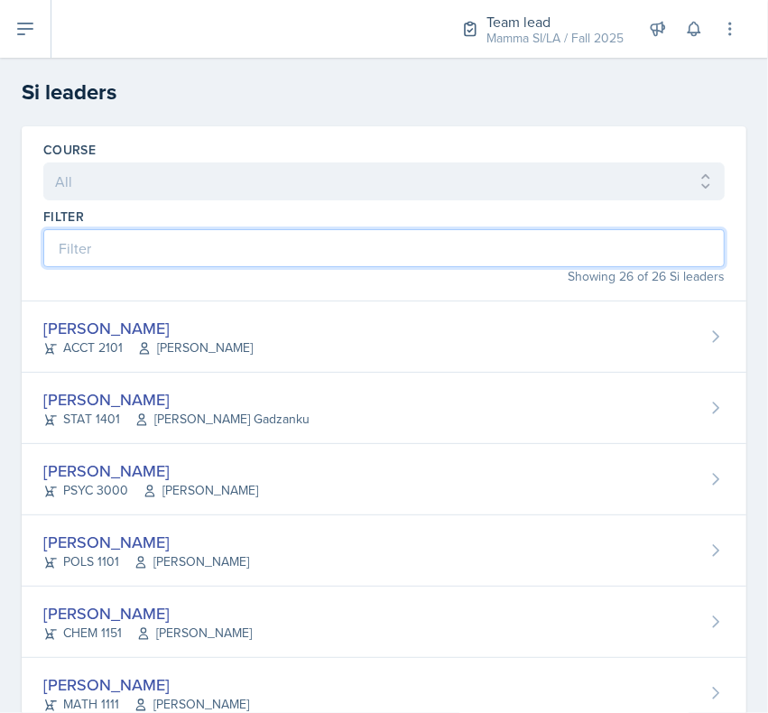
click at [68, 259] on input at bounding box center [383, 248] width 681 height 38
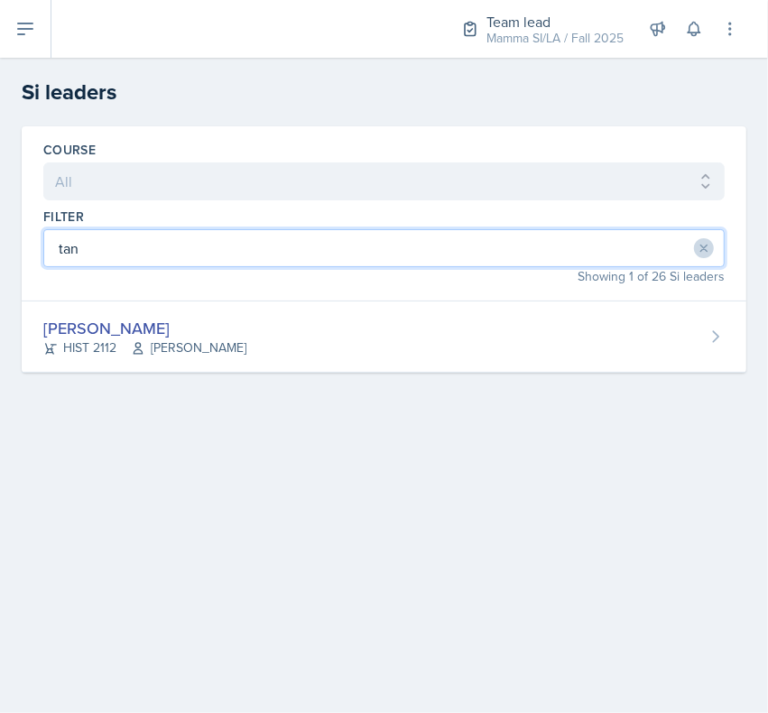
type input "[PERSON_NAME]"
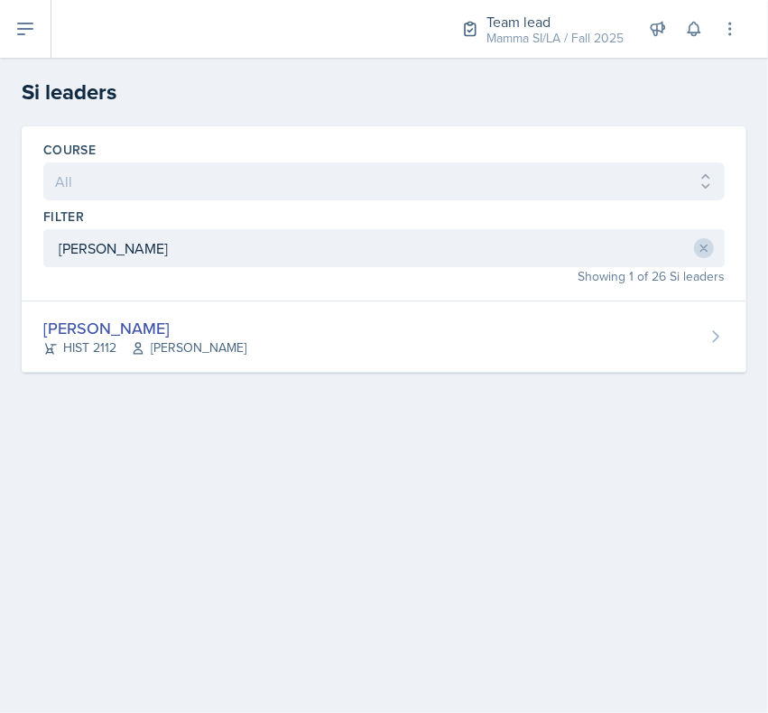
click at [69, 323] on div "[PERSON_NAME]" at bounding box center [144, 328] width 203 height 24
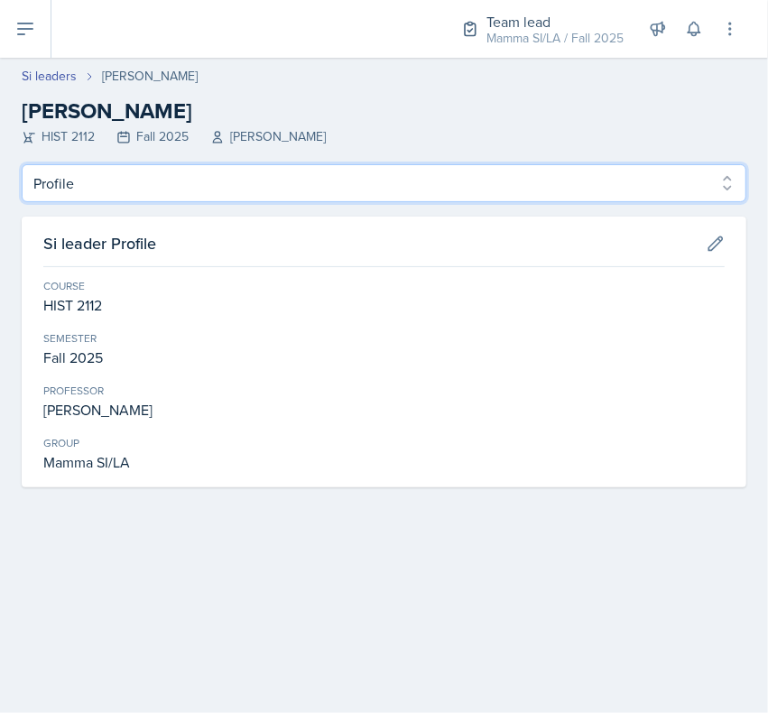
click at [84, 179] on select "Profile Planning Sheets Observation Forms Uploads" at bounding box center [384, 183] width 725 height 38
select select "Observation Forms"
click at [22, 164] on select "Profile Planning Sheets Observation Forms Uploads" at bounding box center [384, 183] width 725 height 38
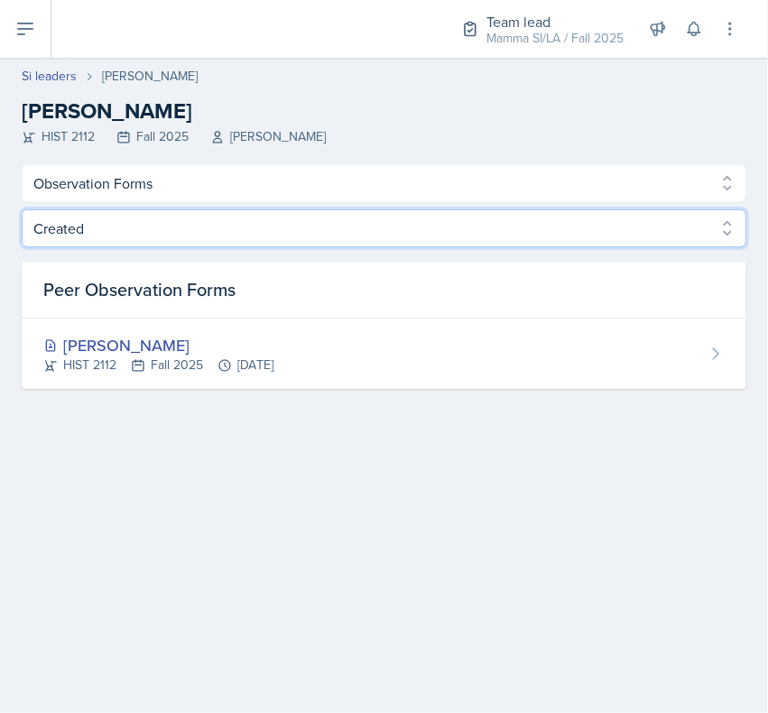
click at [57, 232] on select "Created Observed" at bounding box center [384, 228] width 725 height 38
select select "Observed"
click at [22, 209] on select "Created Observed" at bounding box center [384, 228] width 725 height 38
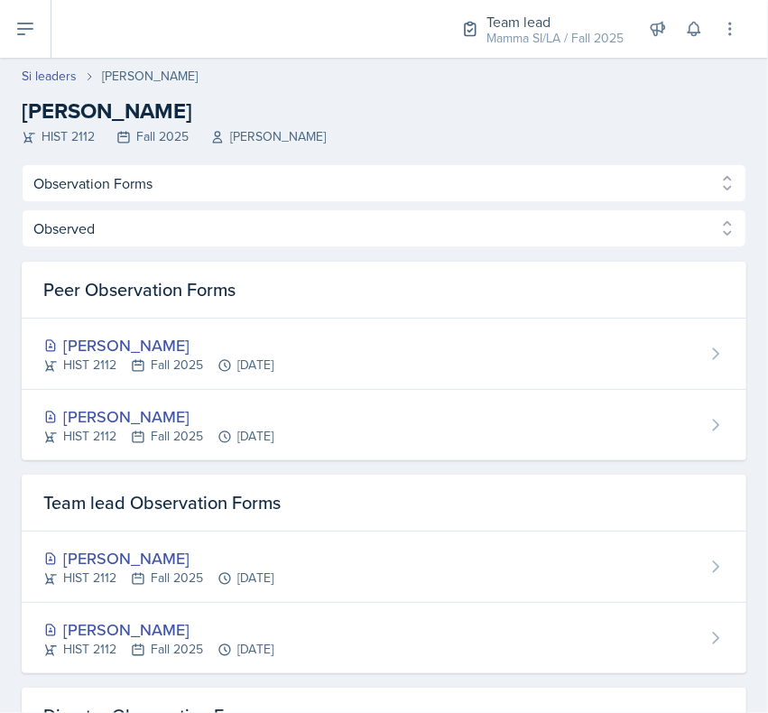
click at [48, 79] on link "Si leaders" at bounding box center [49, 76] width 55 height 19
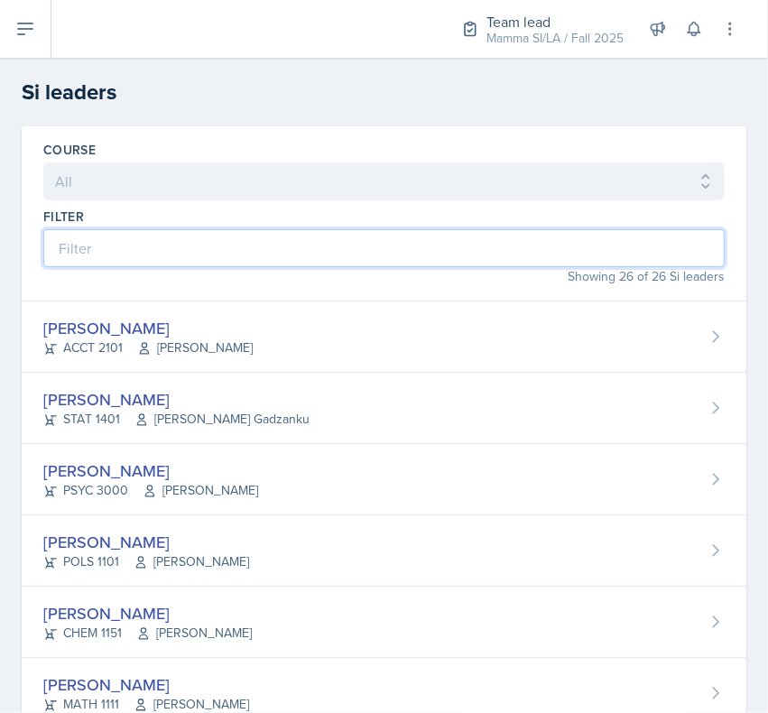
click at [92, 237] on input at bounding box center [383, 248] width 681 height 38
type input "dj"
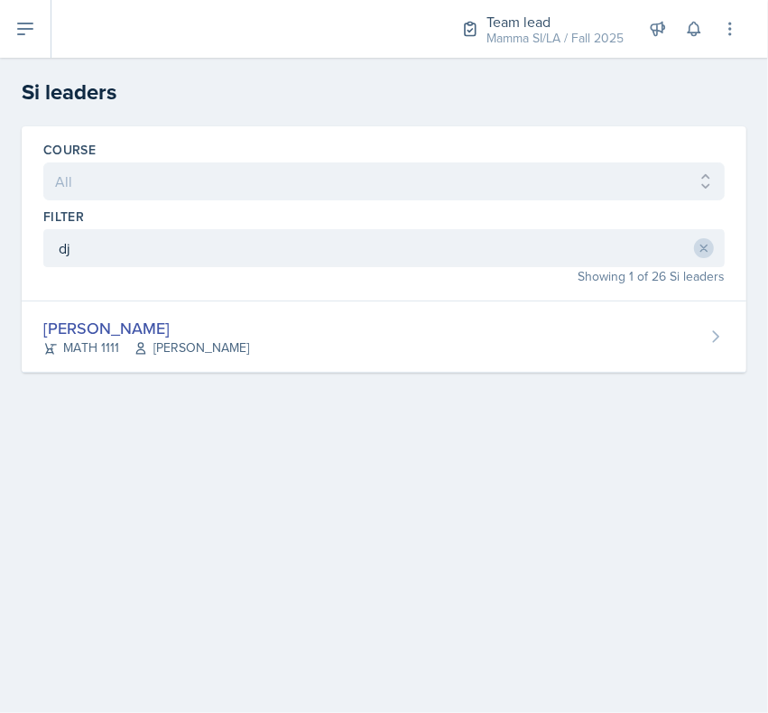
click at [77, 328] on div "[PERSON_NAME]" at bounding box center [146, 328] width 206 height 24
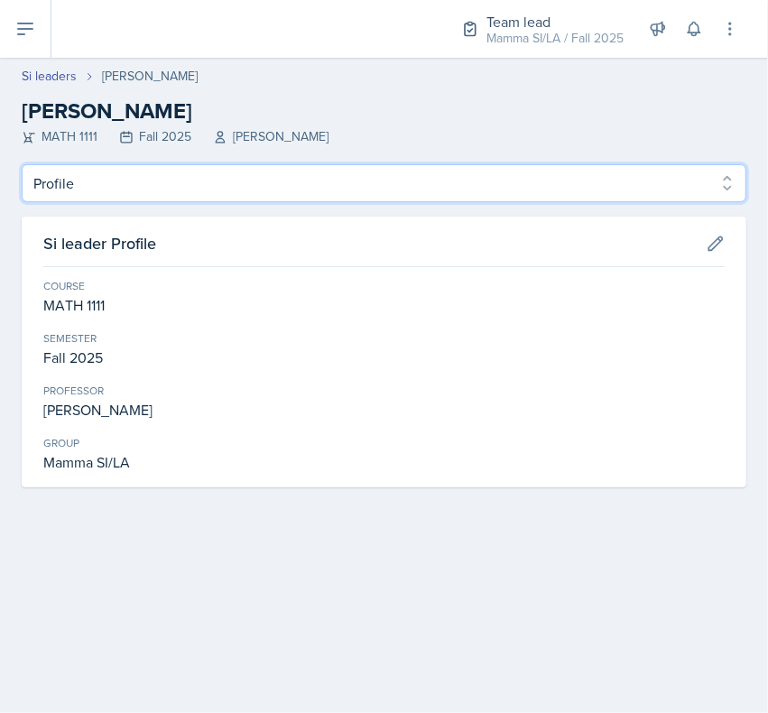
click at [52, 190] on select "Profile Planning Sheets Observation Forms Uploads" at bounding box center [384, 183] width 725 height 38
select select "Observation Forms"
click at [22, 164] on select "Profile Planning Sheets Observation Forms Uploads" at bounding box center [384, 183] width 725 height 38
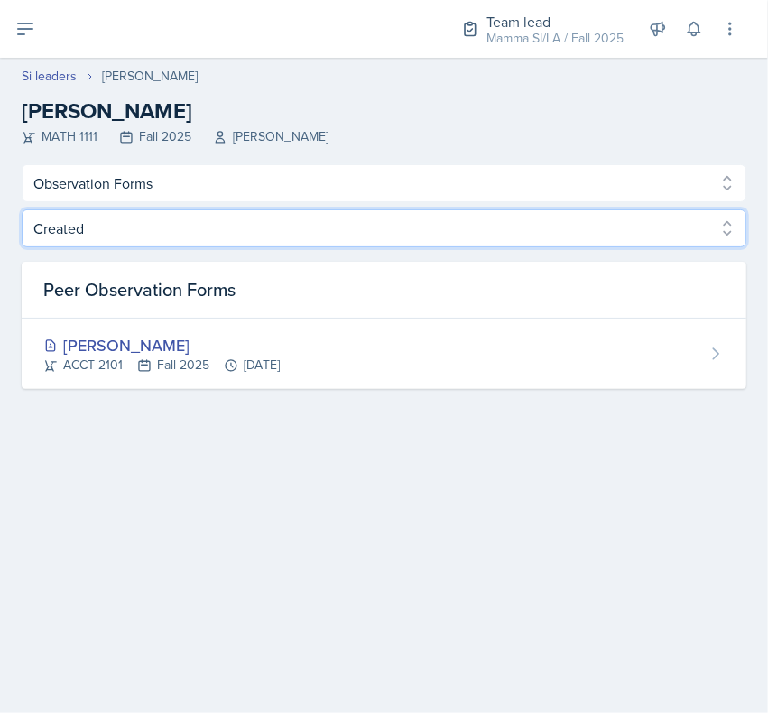
click at [51, 236] on select "Created Observed" at bounding box center [384, 228] width 725 height 38
select select "Observed"
click at [22, 209] on select "Created Observed" at bounding box center [384, 228] width 725 height 38
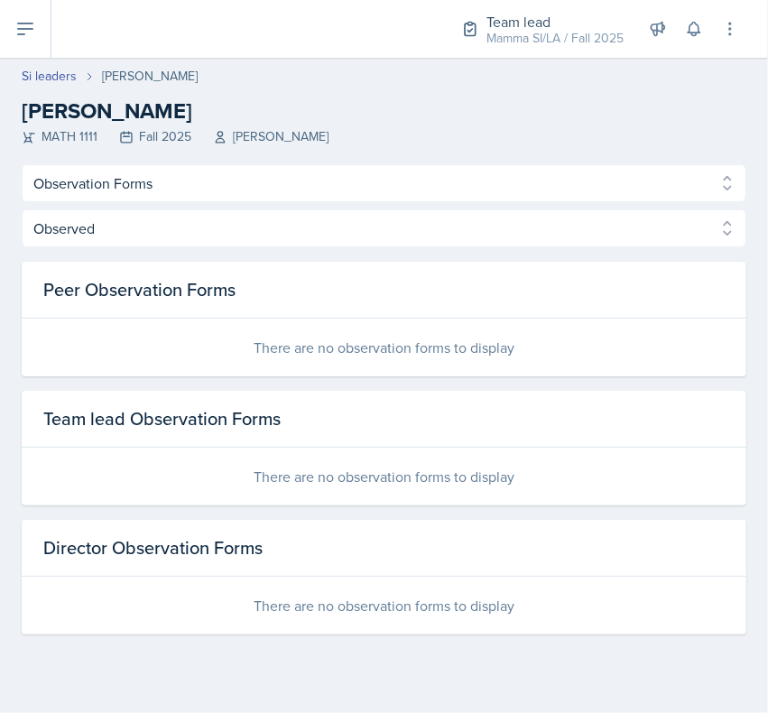
click at [32, 83] on link "Si leaders" at bounding box center [49, 76] width 55 height 19
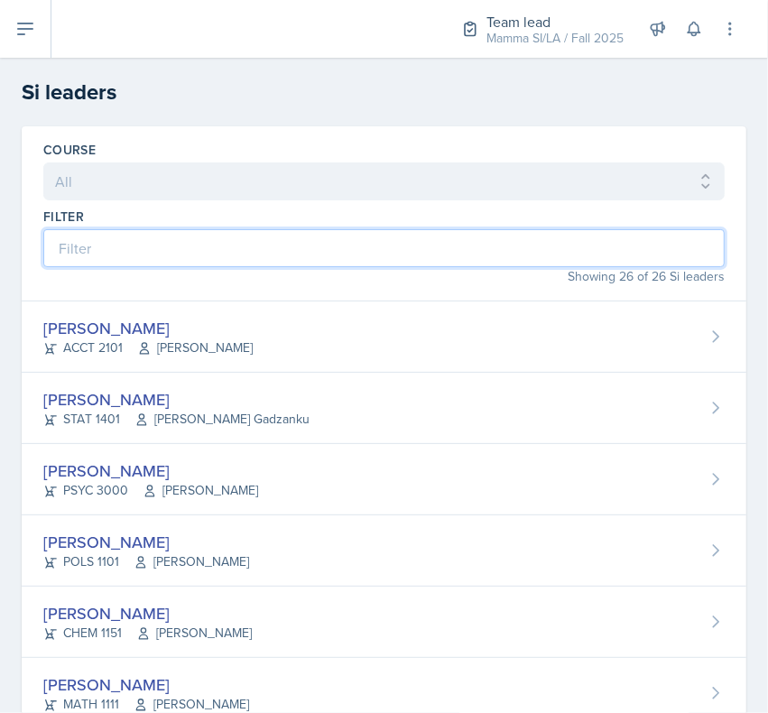
click at [92, 255] on input at bounding box center [383, 248] width 681 height 38
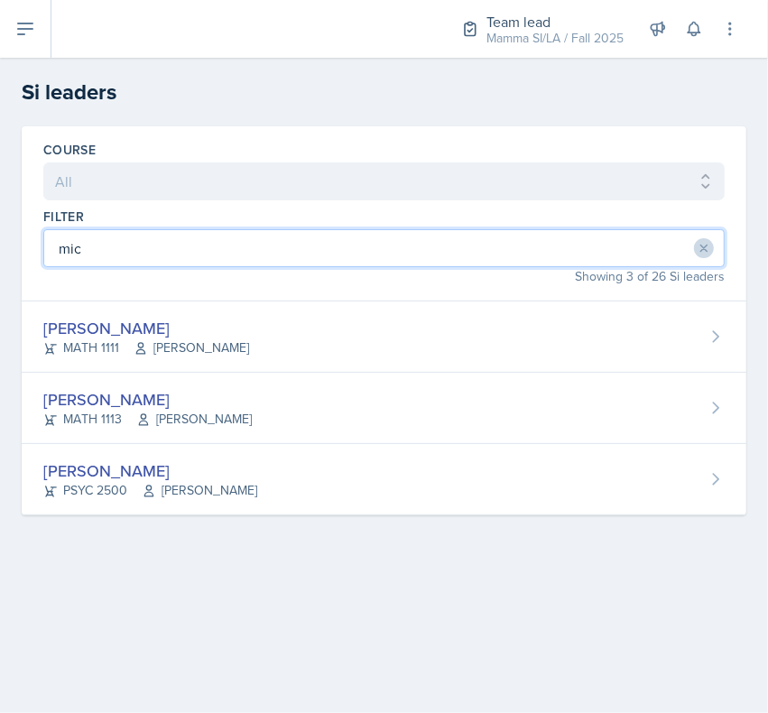
type input "mich"
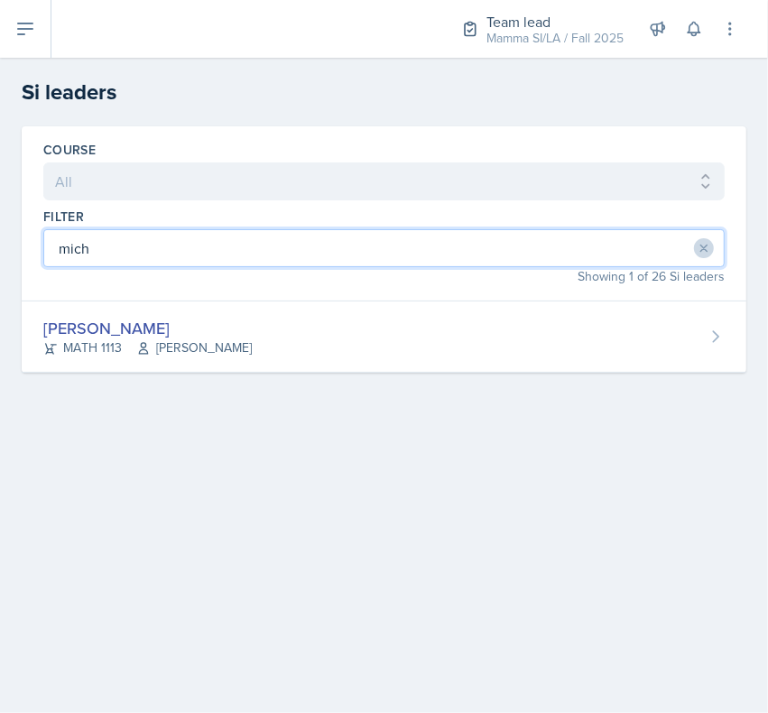
click at [128, 329] on div "[PERSON_NAME]" at bounding box center [147, 328] width 208 height 24
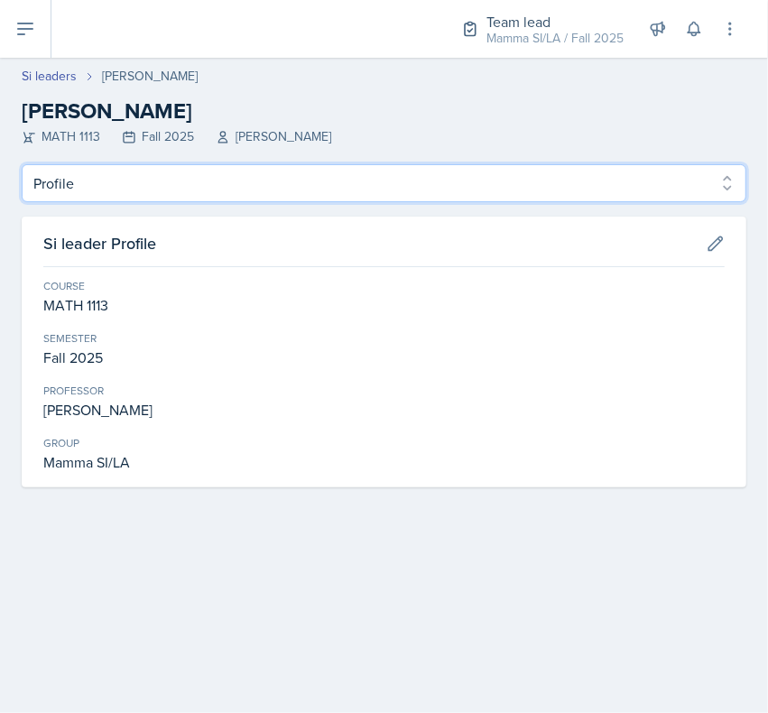
click at [51, 171] on select "Profile Planning Sheets Observation Forms Uploads" at bounding box center [384, 183] width 725 height 38
click at [22, 164] on select "Profile Planning Sheets Observation Forms Uploads" at bounding box center [384, 183] width 725 height 38
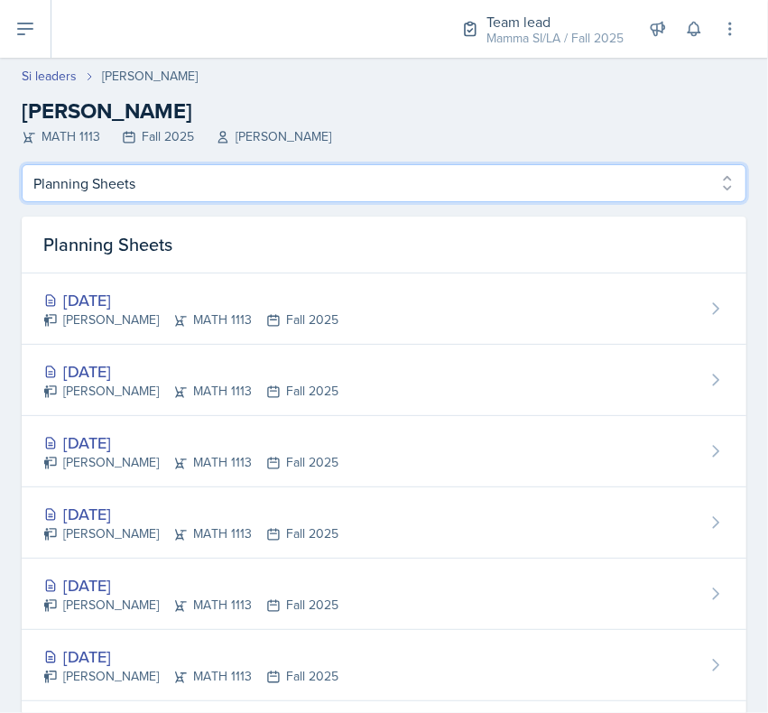
click at [51, 190] on select "Profile Planning Sheets Observation Forms Uploads" at bounding box center [384, 183] width 725 height 38
select select "Observation Forms"
click at [22, 164] on select "Profile Planning Sheets Observation Forms Uploads" at bounding box center [384, 183] width 725 height 38
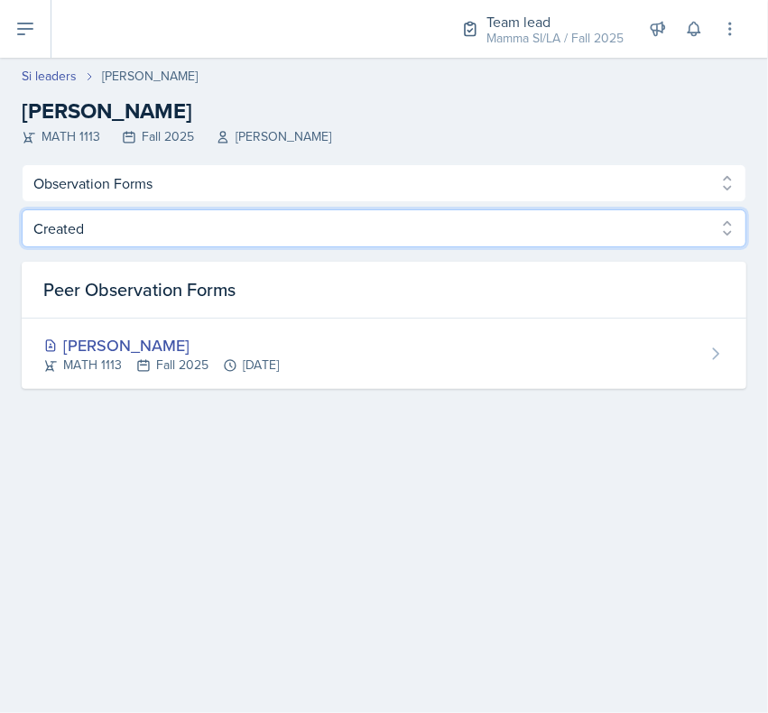
click at [55, 230] on select "Created Observed" at bounding box center [384, 228] width 725 height 38
select select "Observed"
click at [22, 209] on select "Created Observed" at bounding box center [384, 228] width 725 height 38
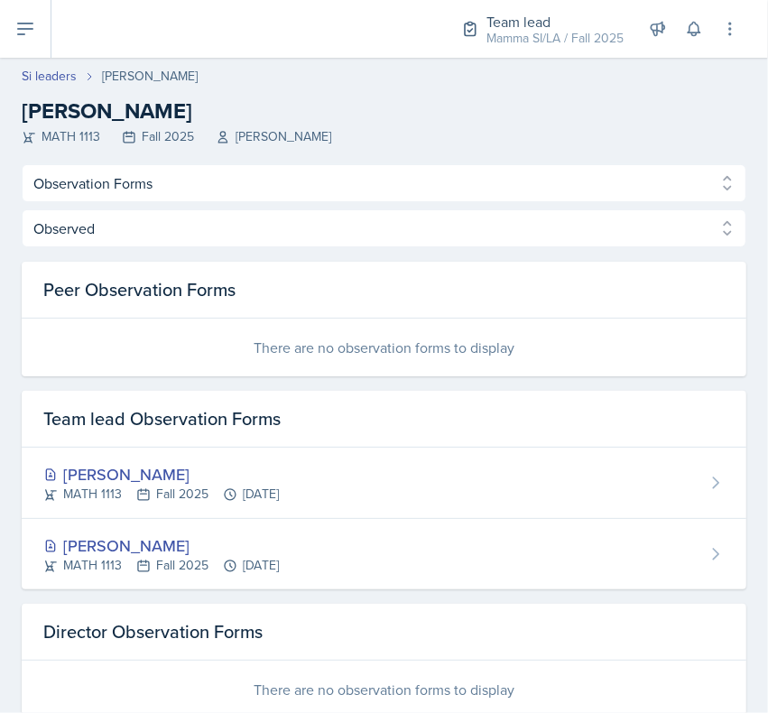
click at [43, 78] on link "Si leaders" at bounding box center [49, 76] width 55 height 19
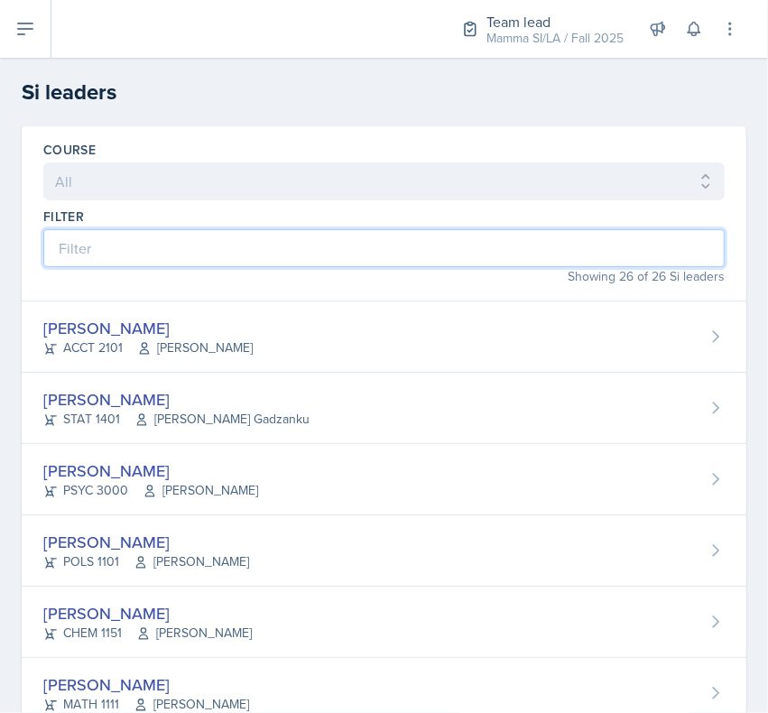
click at [69, 239] on input at bounding box center [383, 248] width 681 height 38
type input "mad"
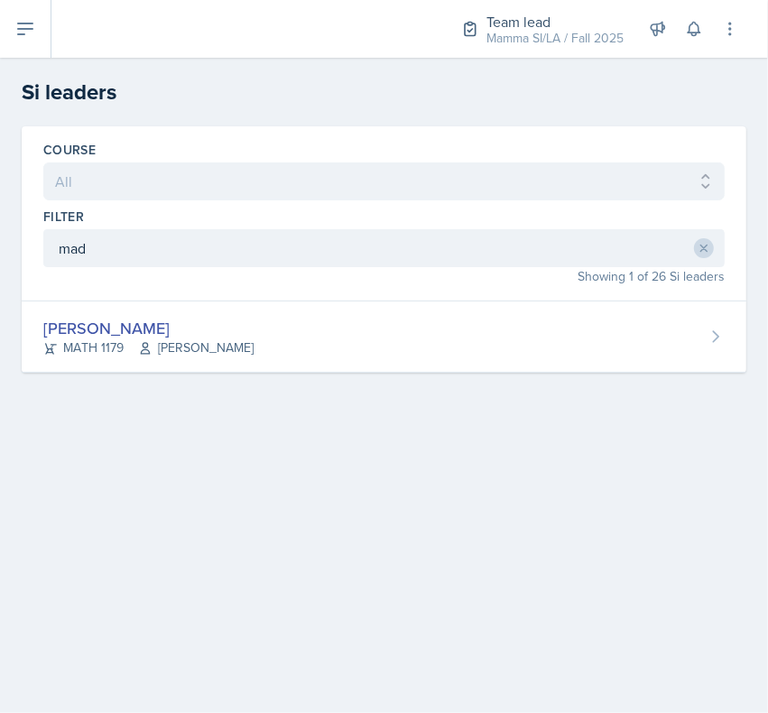
click at [88, 343] on div "MATH 1179 [PERSON_NAME]" at bounding box center [148, 347] width 210 height 19
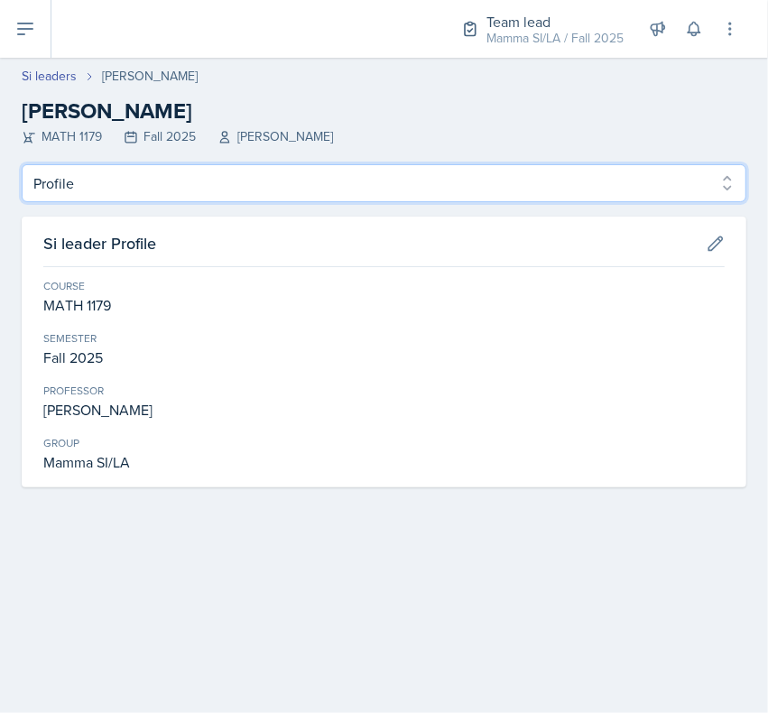
click at [59, 172] on select "Profile Planning Sheets Observation Forms Uploads" at bounding box center [384, 183] width 725 height 38
select select "Observation Forms"
click at [22, 164] on select "Profile Planning Sheets Observation Forms Uploads" at bounding box center [384, 183] width 725 height 38
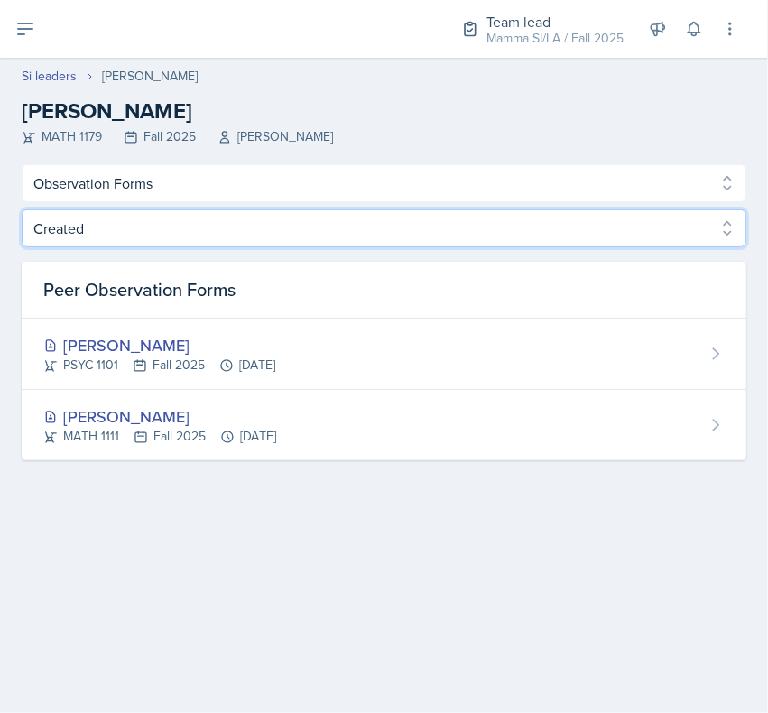
click at [60, 236] on select "Created Observed" at bounding box center [384, 228] width 725 height 38
select select "Observed"
click at [22, 209] on select "Created Observed" at bounding box center [384, 228] width 725 height 38
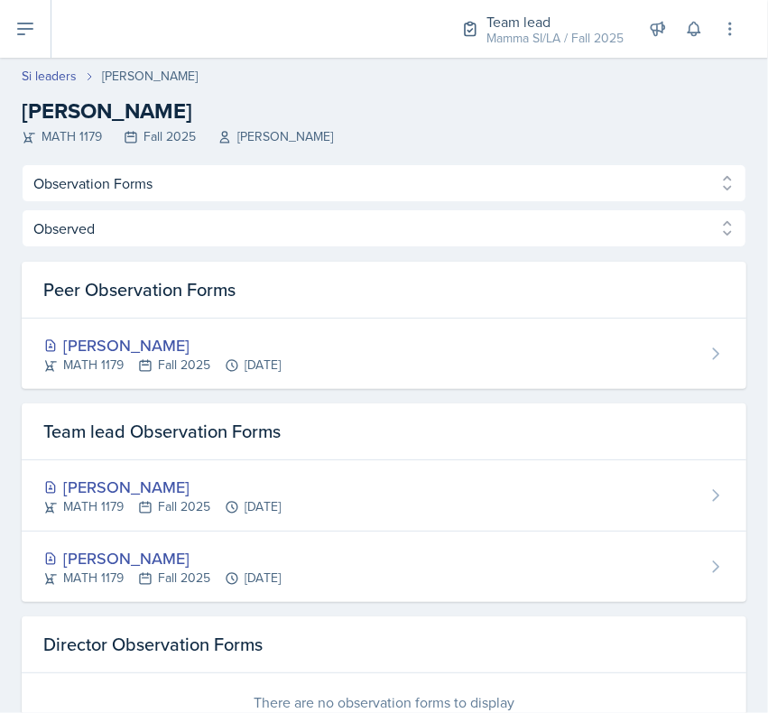
click at [51, 79] on link "Si leaders" at bounding box center [49, 76] width 55 height 19
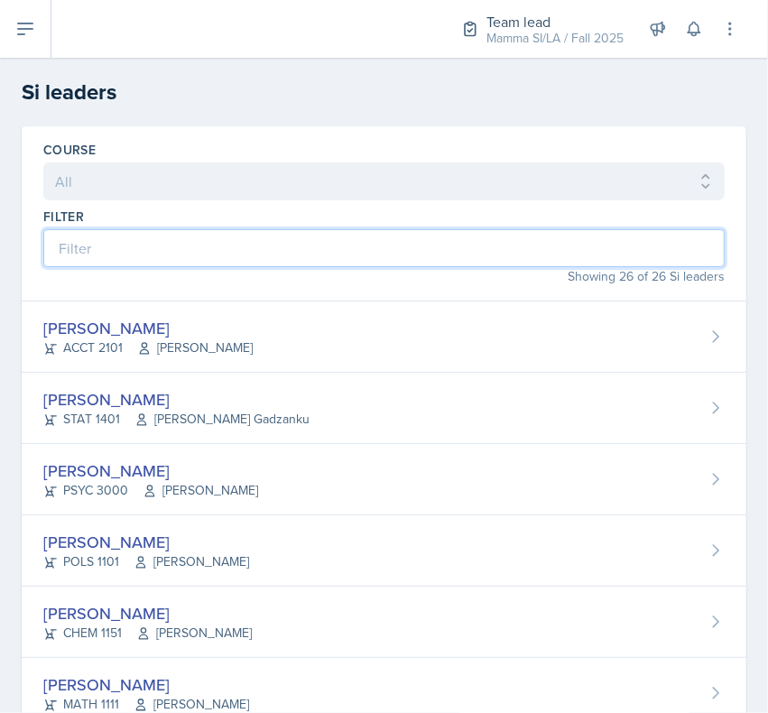
click at [61, 245] on input at bounding box center [383, 248] width 681 height 38
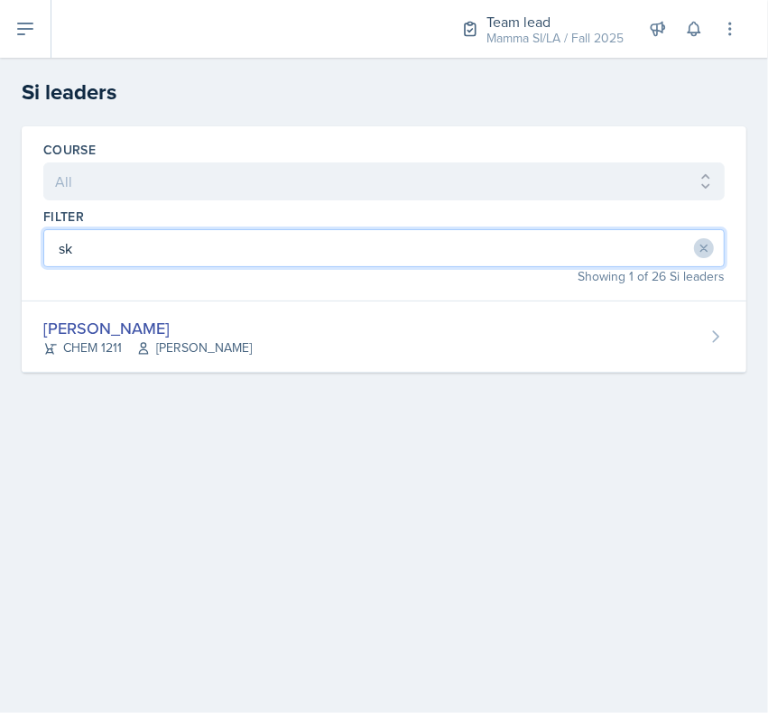
type input "sky"
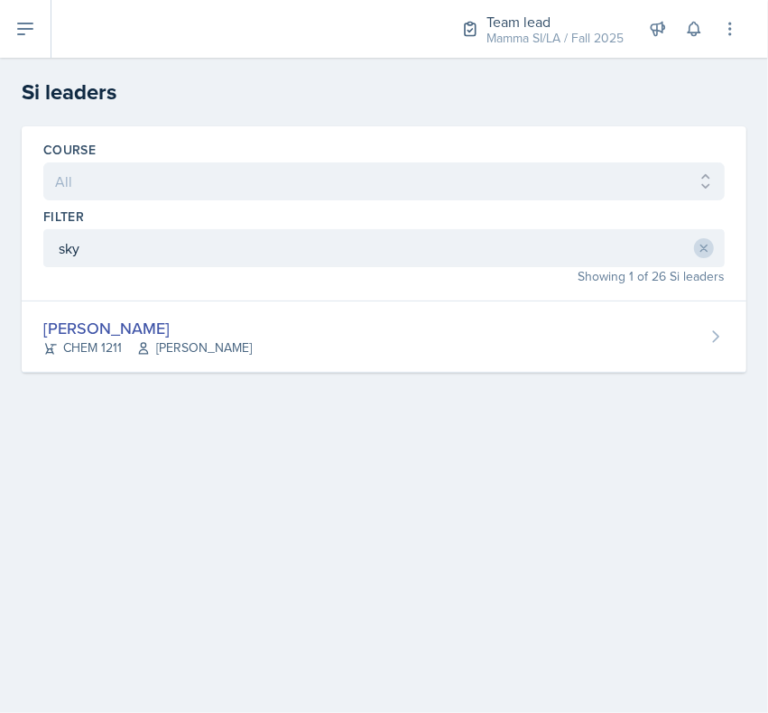
click at [72, 353] on div "CHEM 1211 [PERSON_NAME]" at bounding box center [147, 347] width 208 height 19
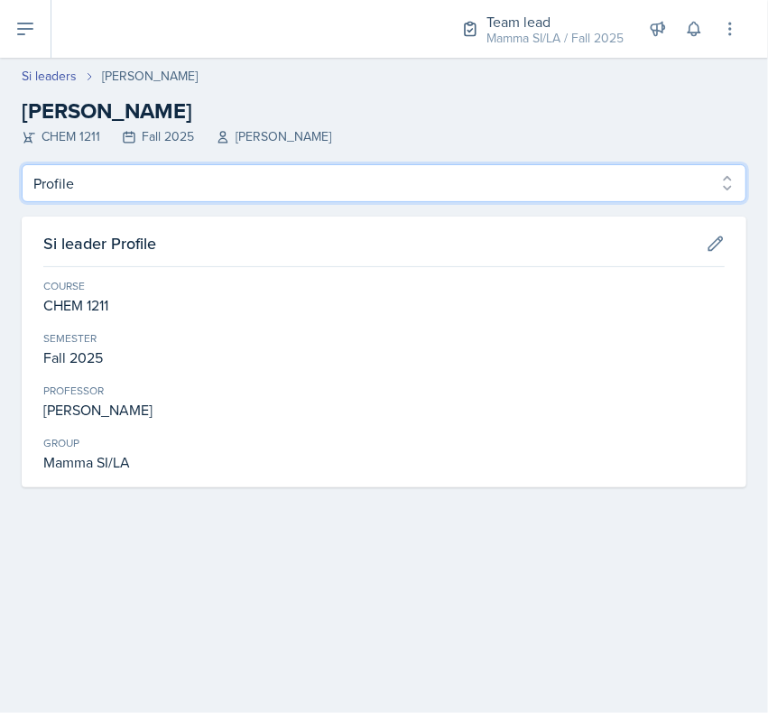
click at [65, 190] on select "Profile Planning Sheets Observation Forms Uploads" at bounding box center [384, 183] width 725 height 38
select select "Observation Forms"
click at [22, 164] on select "Profile Planning Sheets Observation Forms Uploads" at bounding box center [384, 183] width 725 height 38
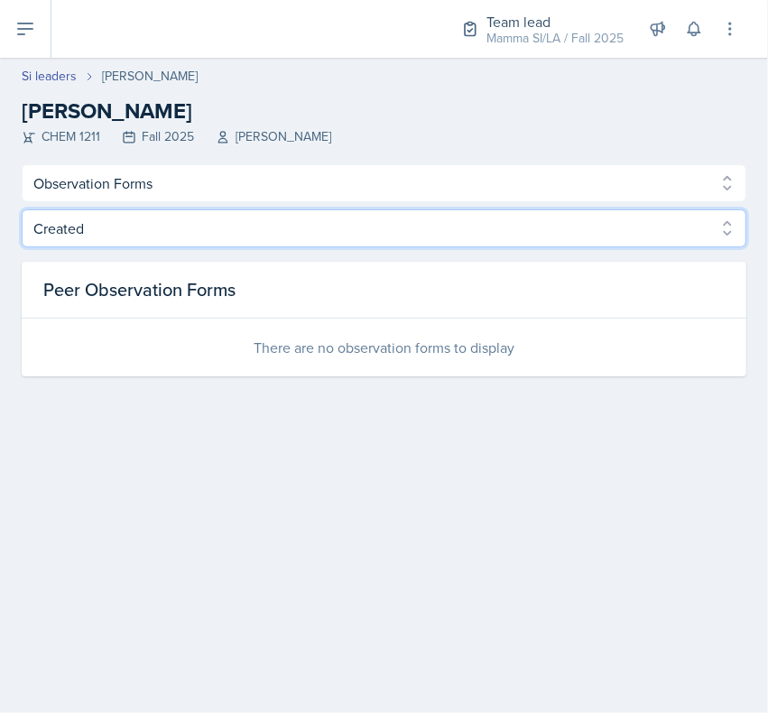
click at [57, 228] on select "Created Observed" at bounding box center [384, 228] width 725 height 38
select select "Observed"
click at [22, 209] on select "Created Observed" at bounding box center [384, 228] width 725 height 38
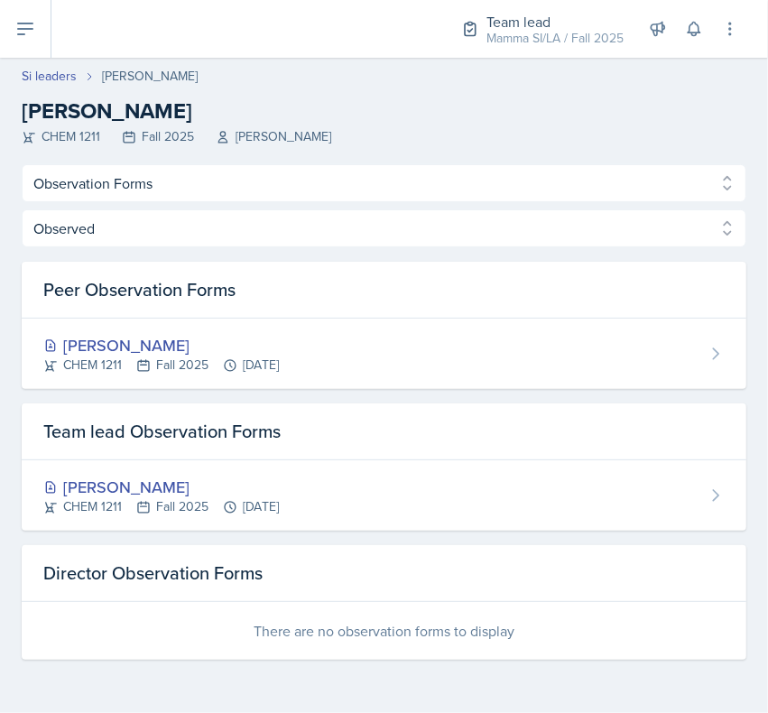
click at [39, 79] on link "Si leaders" at bounding box center [49, 76] width 55 height 19
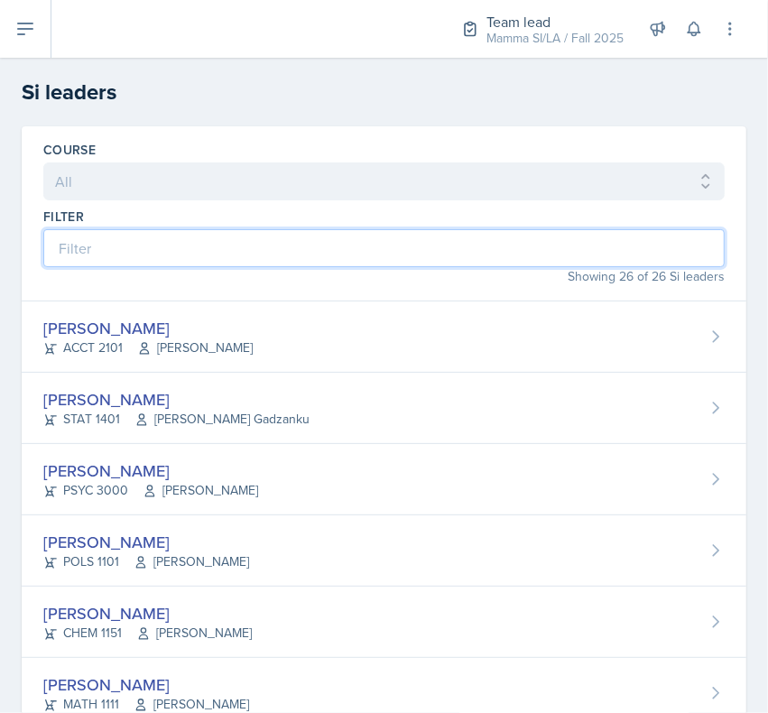
click at [87, 259] on input at bounding box center [383, 248] width 681 height 38
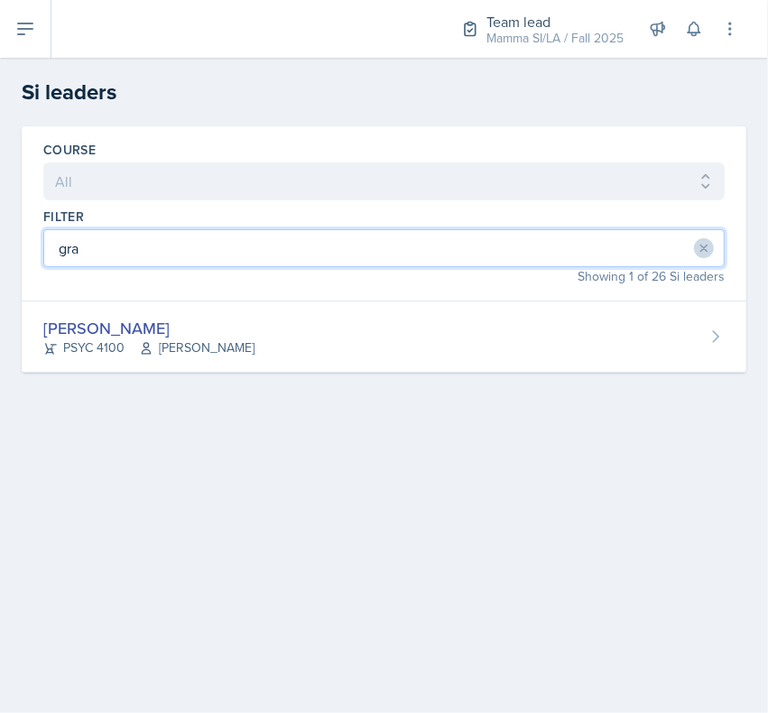
type input "gra"
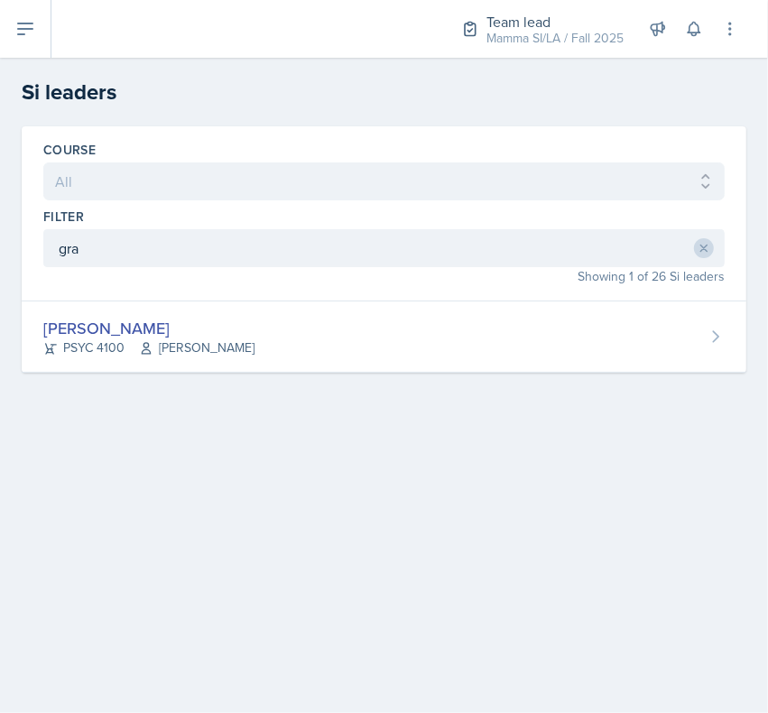
click at [632, 340] on div "[PERSON_NAME] PSYC 4100 [PERSON_NAME] Story" at bounding box center [384, 336] width 725 height 71
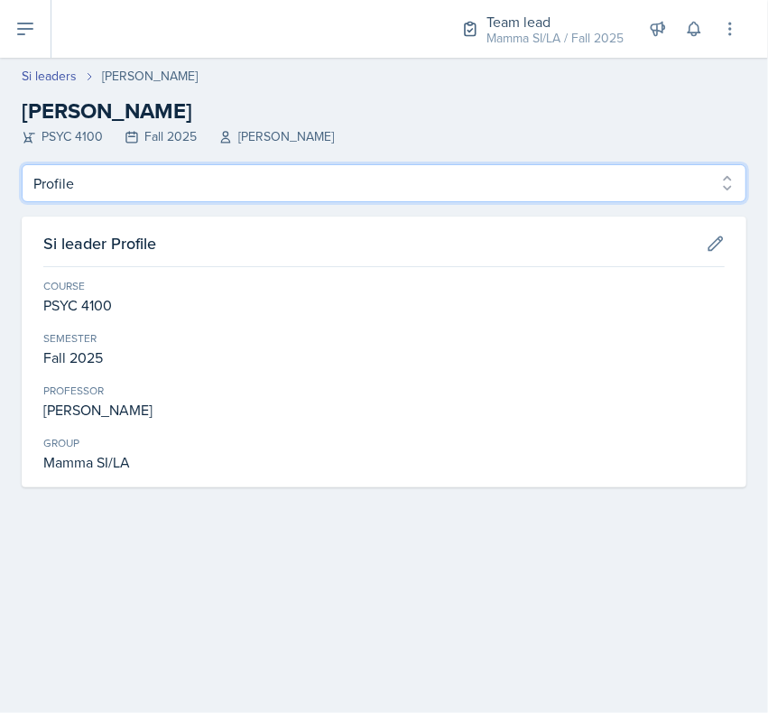
click at [403, 169] on select "Profile Planning Sheets Observation Forms Uploads" at bounding box center [384, 183] width 725 height 38
select select "Observation Forms"
click at [22, 164] on select "Profile Planning Sheets Observation Forms Uploads" at bounding box center [384, 183] width 725 height 38
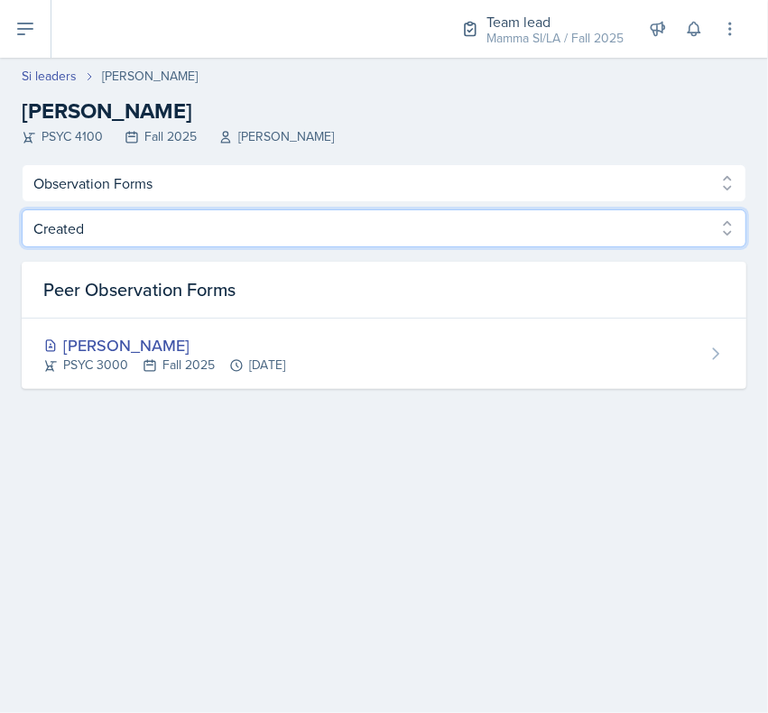
click at [416, 244] on select "Created Observed" at bounding box center [384, 228] width 725 height 38
select select "Observed"
click at [22, 209] on select "Created Observed" at bounding box center [384, 228] width 725 height 38
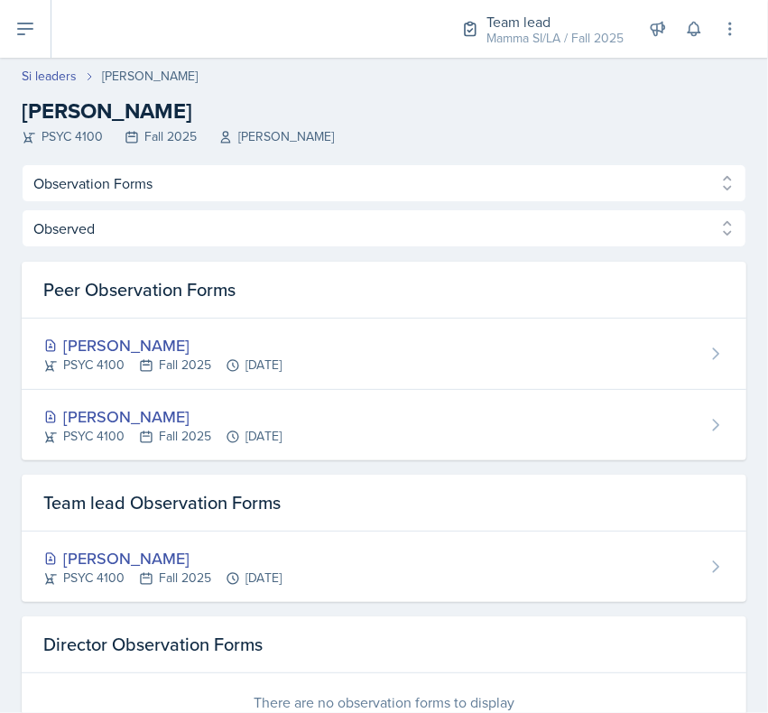
click at [52, 81] on link "Si leaders" at bounding box center [49, 76] width 55 height 19
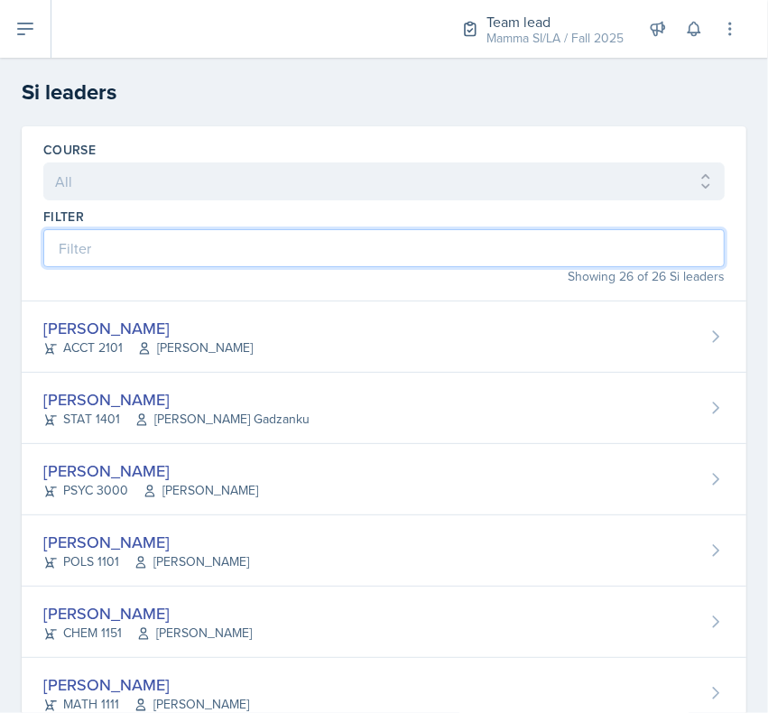
click at [349, 255] on input at bounding box center [383, 248] width 681 height 38
type input "gv"
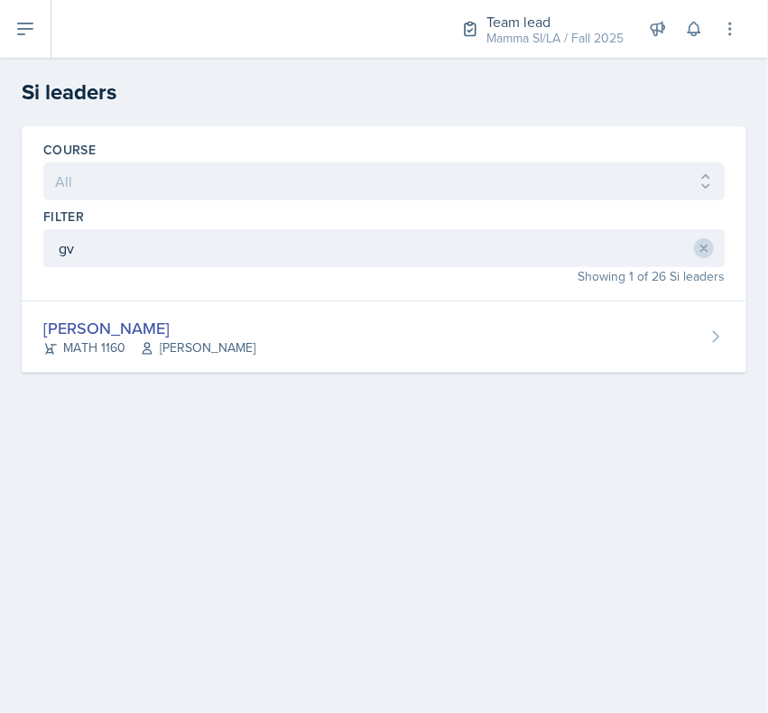
click at [97, 345] on div "MATH 1160 [PERSON_NAME]" at bounding box center [149, 347] width 212 height 19
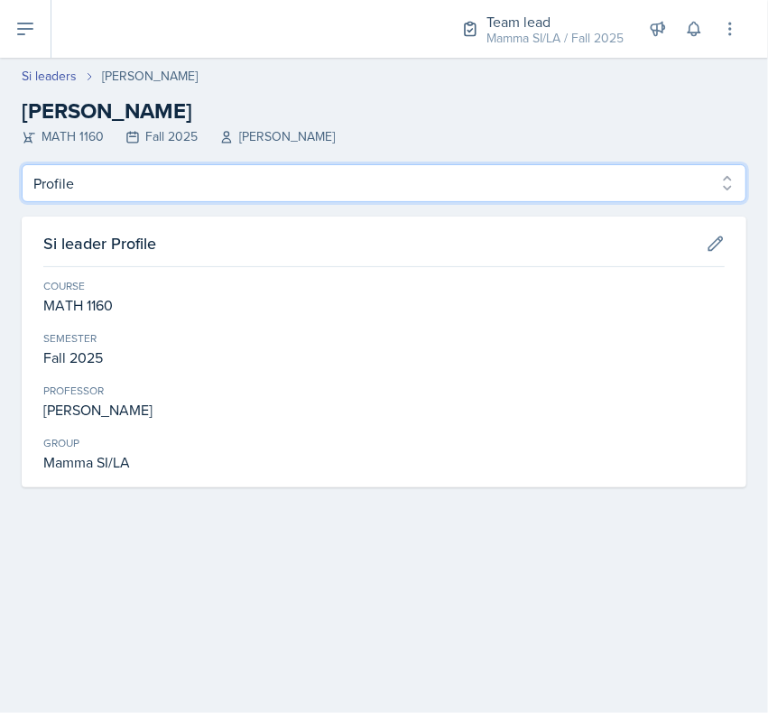
click at [57, 188] on select "Profile Planning Sheets Observation Forms Uploads" at bounding box center [384, 183] width 725 height 38
click at [22, 164] on select "Profile Planning Sheets Observation Forms Uploads" at bounding box center [384, 183] width 725 height 38
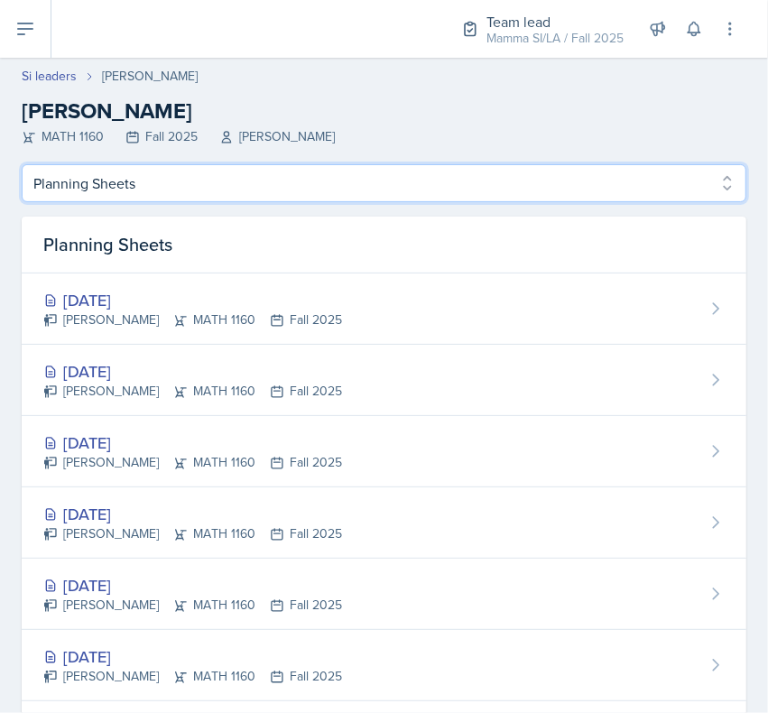
click at [52, 190] on select "Profile Planning Sheets Observation Forms Uploads" at bounding box center [384, 183] width 725 height 38
select select "Observation Forms"
click at [22, 164] on select "Profile Planning Sheets Observation Forms Uploads" at bounding box center [384, 183] width 725 height 38
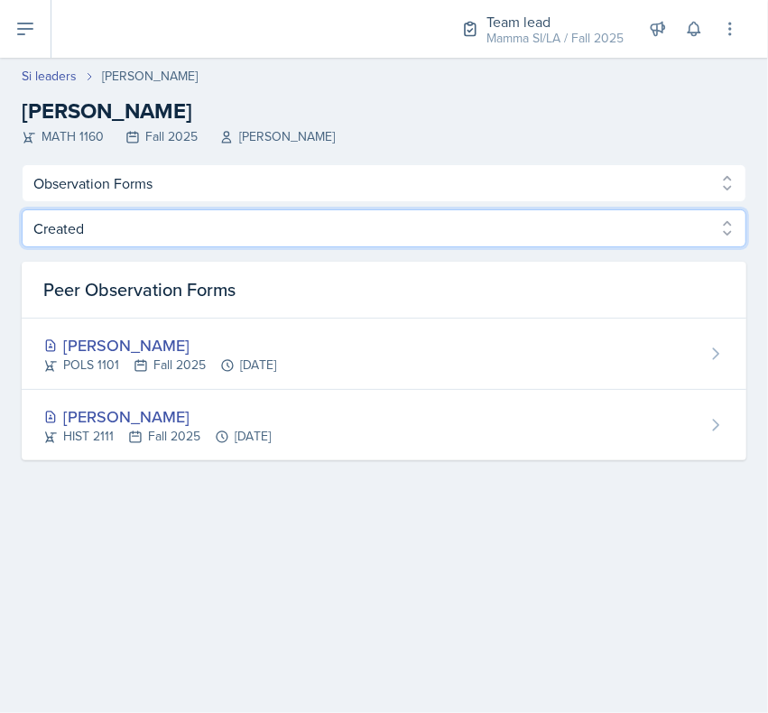
click at [57, 236] on select "Created Observed" at bounding box center [384, 228] width 725 height 38
select select "Observed"
click at [22, 209] on select "Created Observed" at bounding box center [384, 228] width 725 height 38
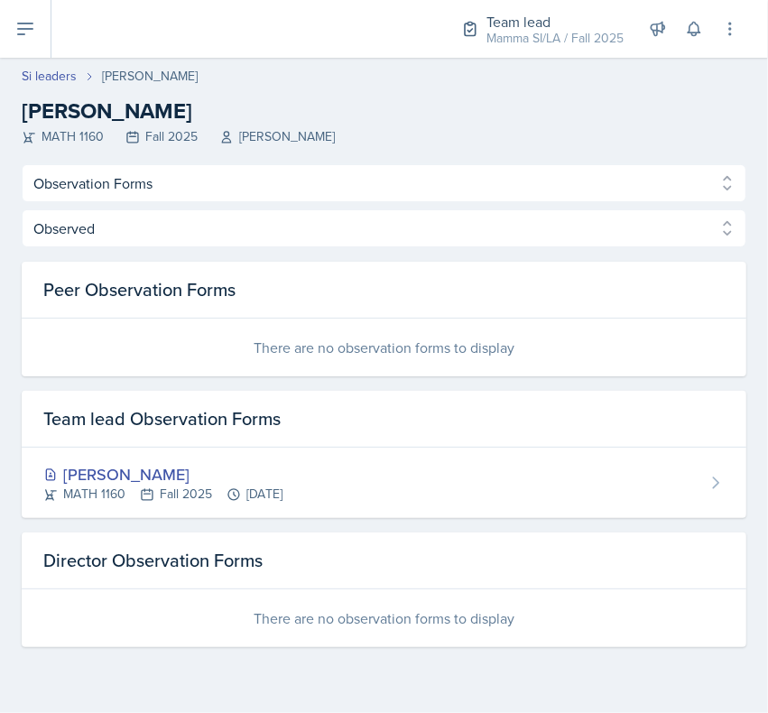
click at [43, 81] on link "Si leaders" at bounding box center [49, 76] width 55 height 19
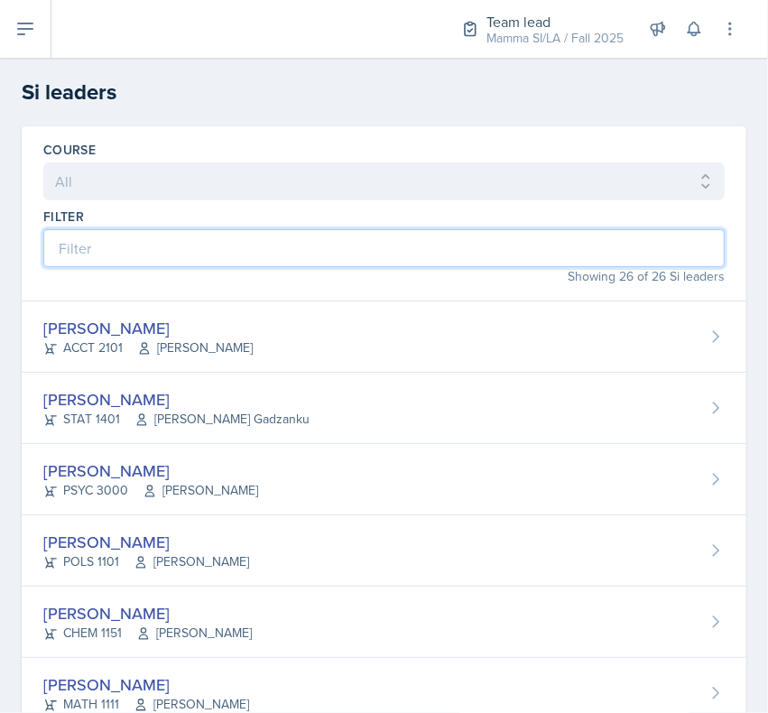
click at [72, 241] on input at bounding box center [383, 248] width 681 height 38
type input "i"
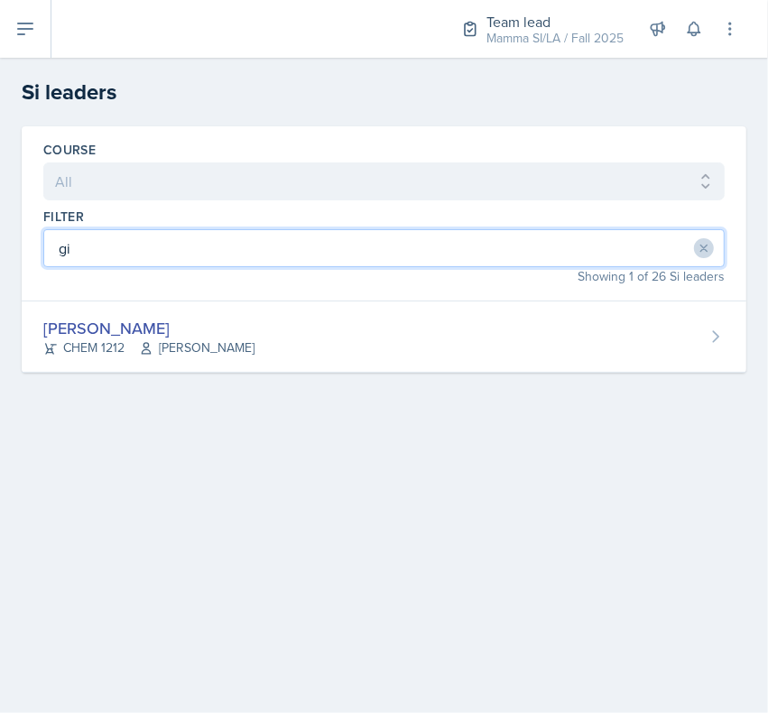
type input "gia"
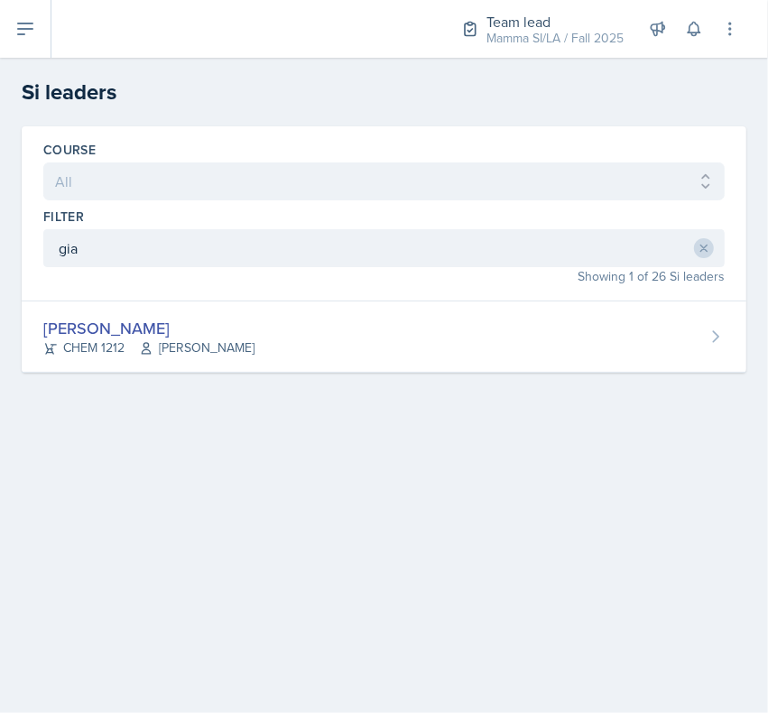
click at [96, 368] on div "[PERSON_NAME] CHEM 1212 [PERSON_NAME]" at bounding box center [384, 336] width 725 height 71
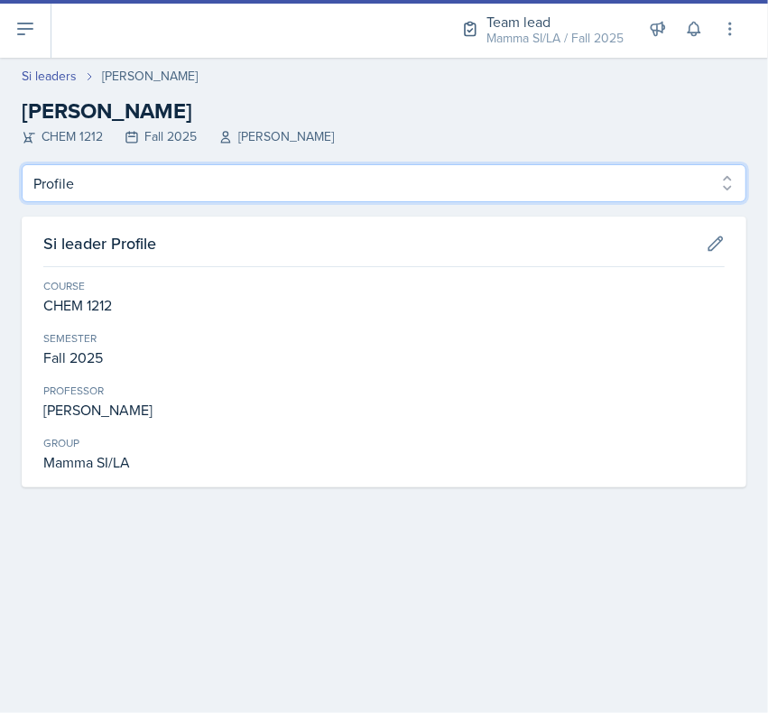
click at [39, 183] on select "Profile Planning Sheets Observation Forms Uploads" at bounding box center [384, 183] width 725 height 38
select select "Observation Forms"
click at [22, 164] on select "Profile Planning Sheets Observation Forms Uploads" at bounding box center [384, 183] width 725 height 38
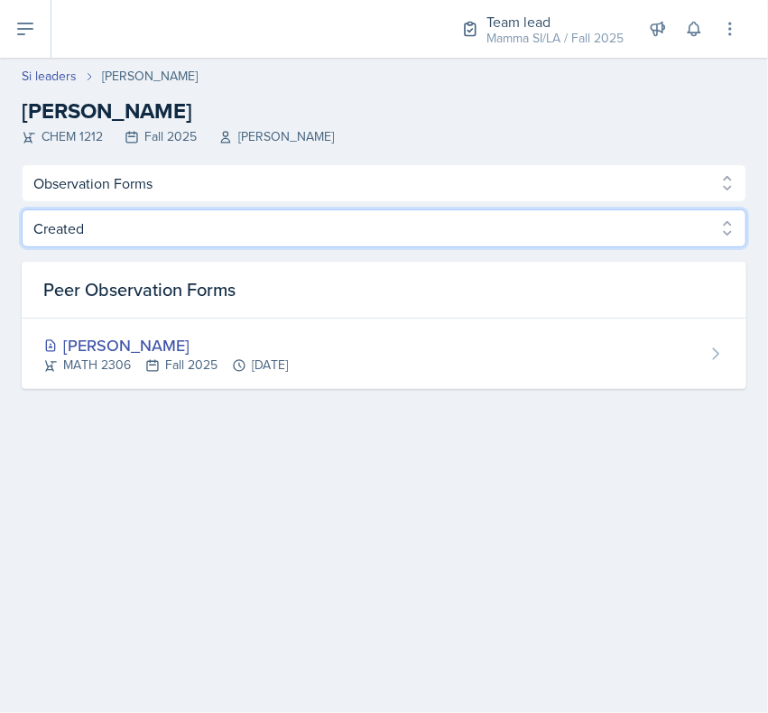
click at [55, 236] on select "Created Observed" at bounding box center [384, 228] width 725 height 38
select select "Observed"
click at [22, 209] on select "Created Observed" at bounding box center [384, 228] width 725 height 38
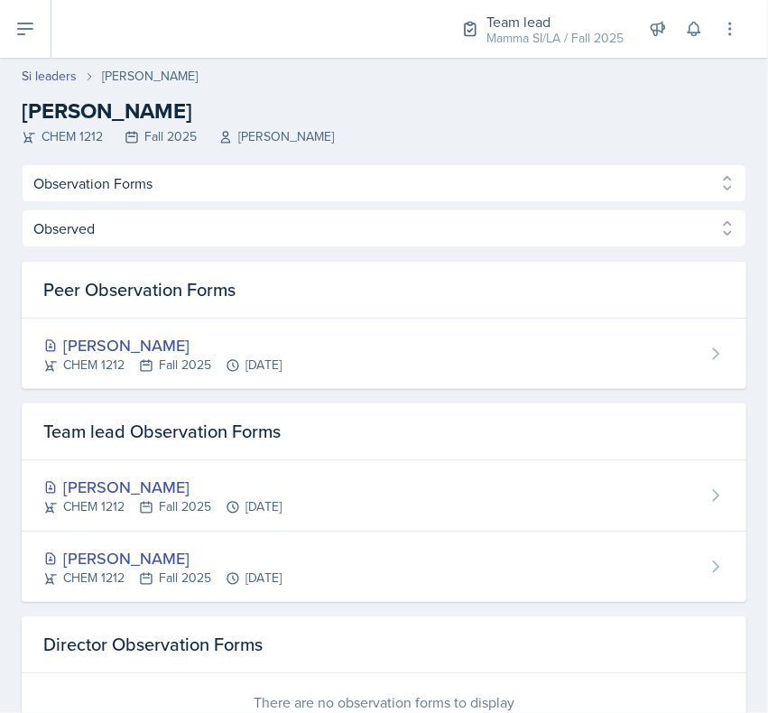
click at [56, 78] on link "Si leaders" at bounding box center [49, 76] width 55 height 19
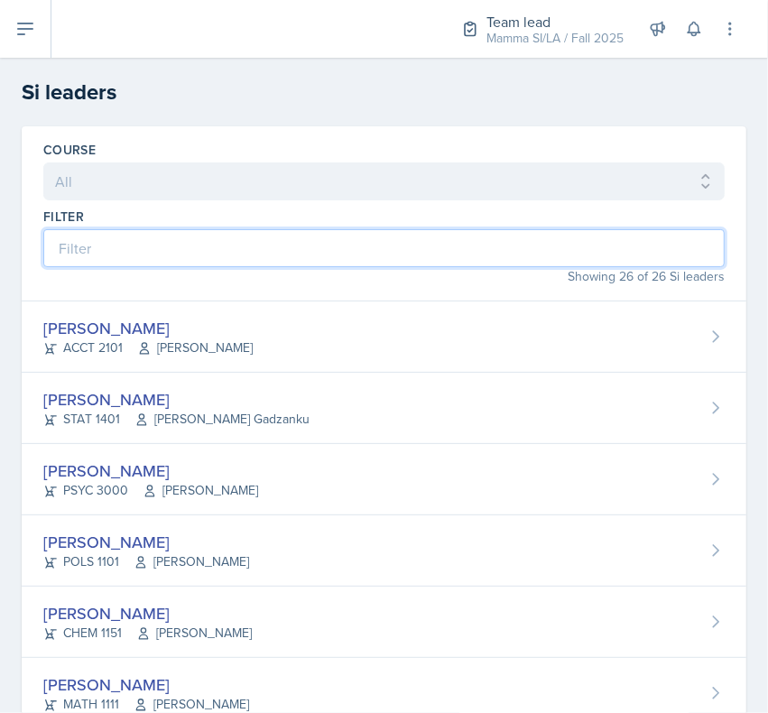
click at [83, 239] on input at bounding box center [383, 248] width 681 height 38
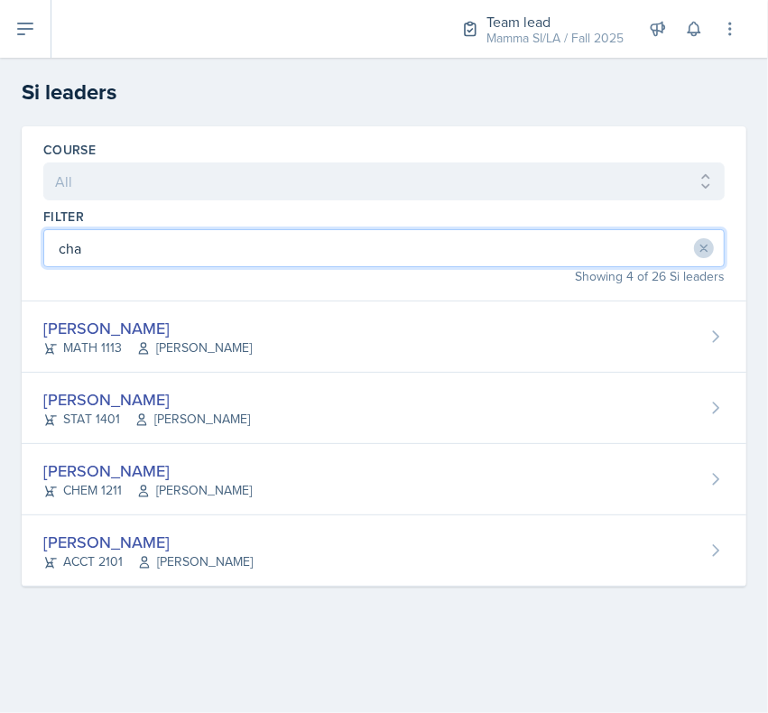
type input "char"
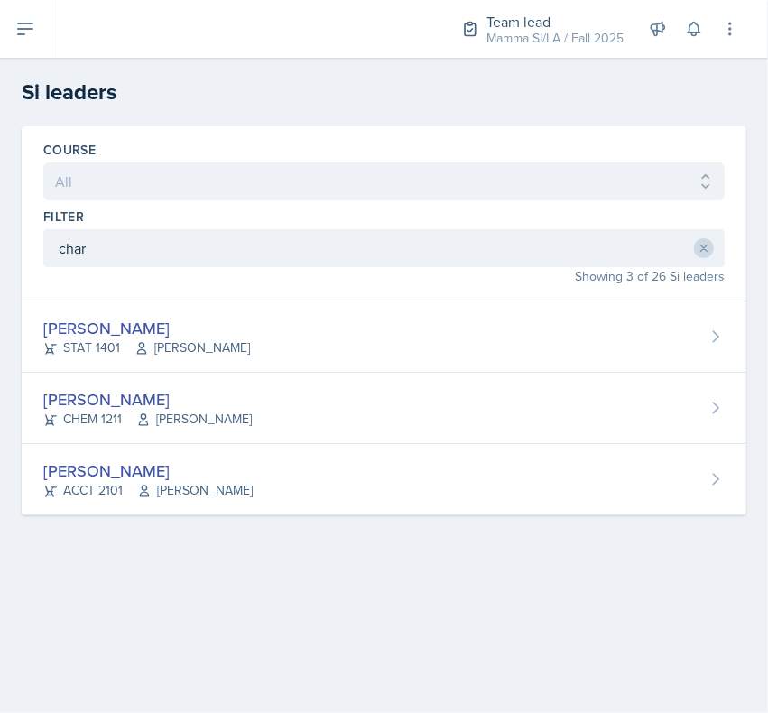
click at [68, 319] on div "[PERSON_NAME]" at bounding box center [146, 328] width 207 height 24
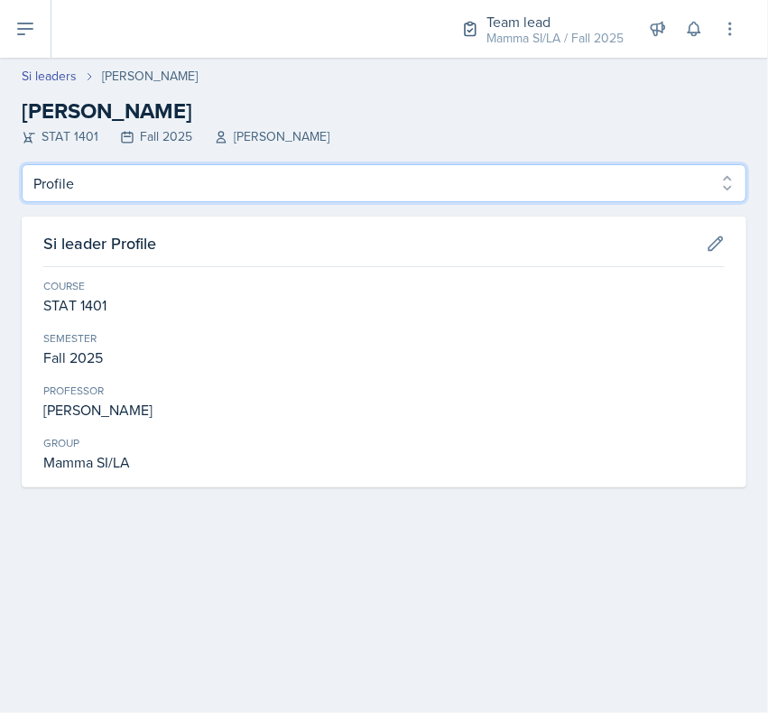
click at [105, 176] on select "Profile Planning Sheets Observation Forms Uploads" at bounding box center [384, 183] width 725 height 38
select select "Observation Forms"
click at [22, 164] on select "Profile Planning Sheets Observation Forms Uploads" at bounding box center [384, 183] width 725 height 38
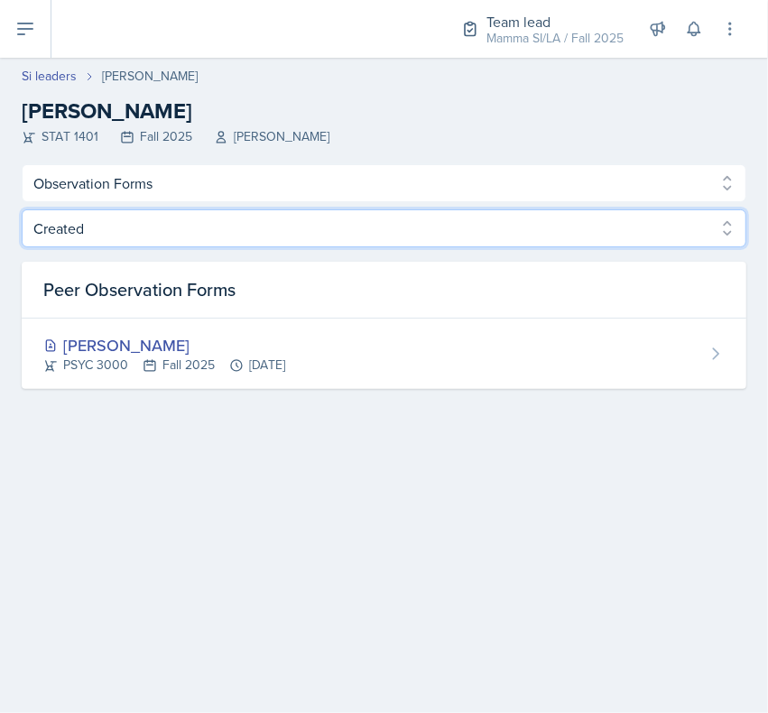
click at [46, 240] on select "Created Observed" at bounding box center [384, 228] width 725 height 38
select select "Observed"
click at [22, 209] on select "Created Observed" at bounding box center [384, 228] width 725 height 38
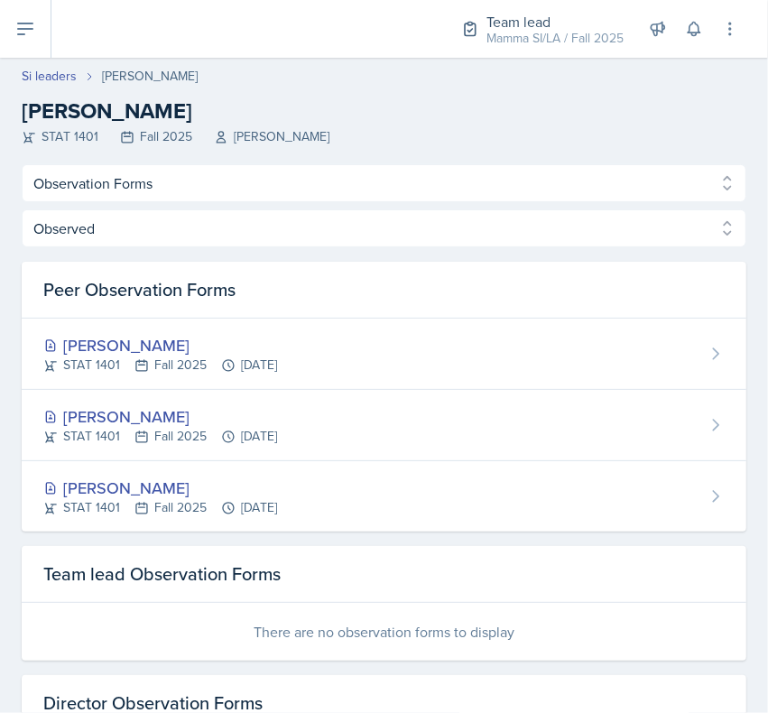
click at [41, 73] on link "Si leaders" at bounding box center [49, 76] width 55 height 19
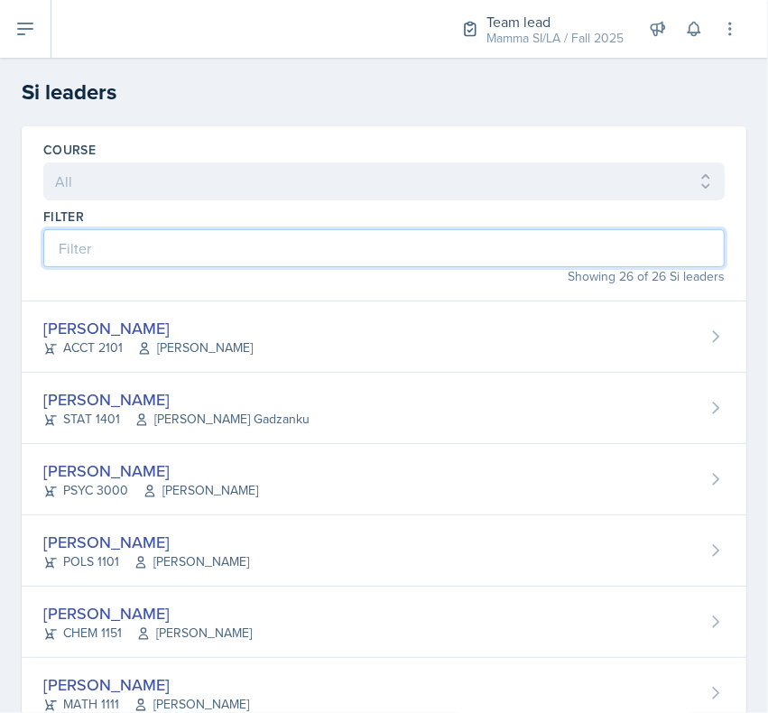
click at [83, 239] on input at bounding box center [383, 248] width 681 height 38
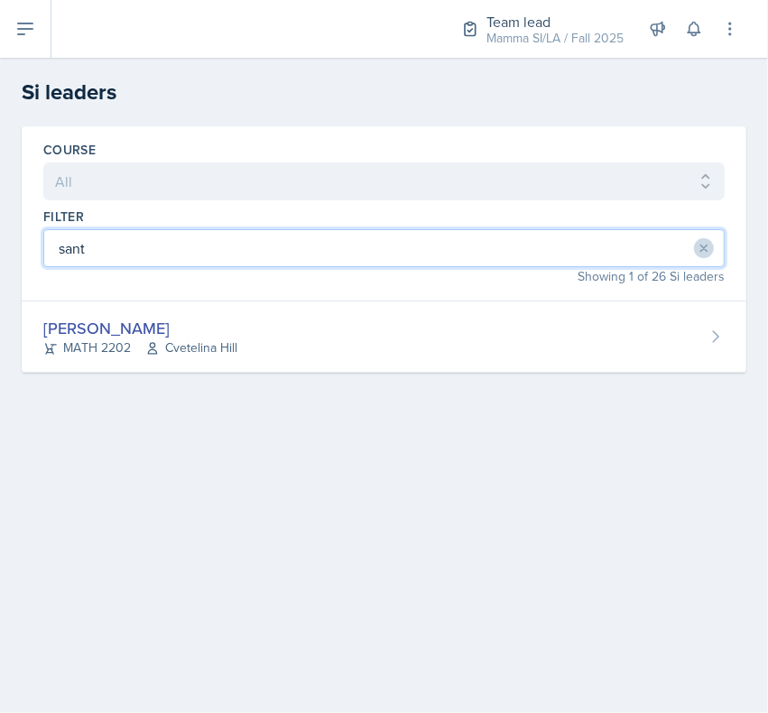
type input "sant"
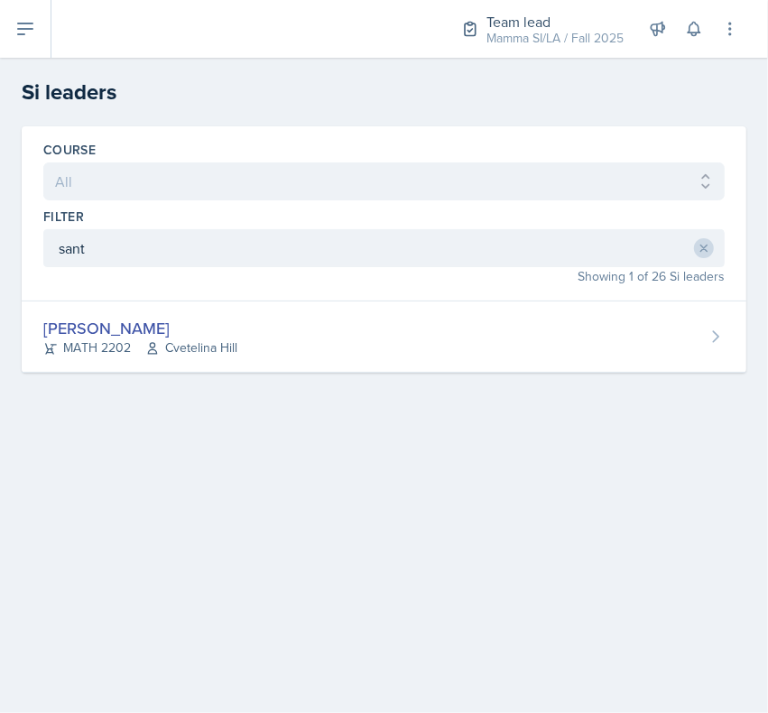
click at [99, 303] on div "[PERSON_NAME] MATH 2202 [GEOGRAPHIC_DATA]" at bounding box center [384, 336] width 725 height 71
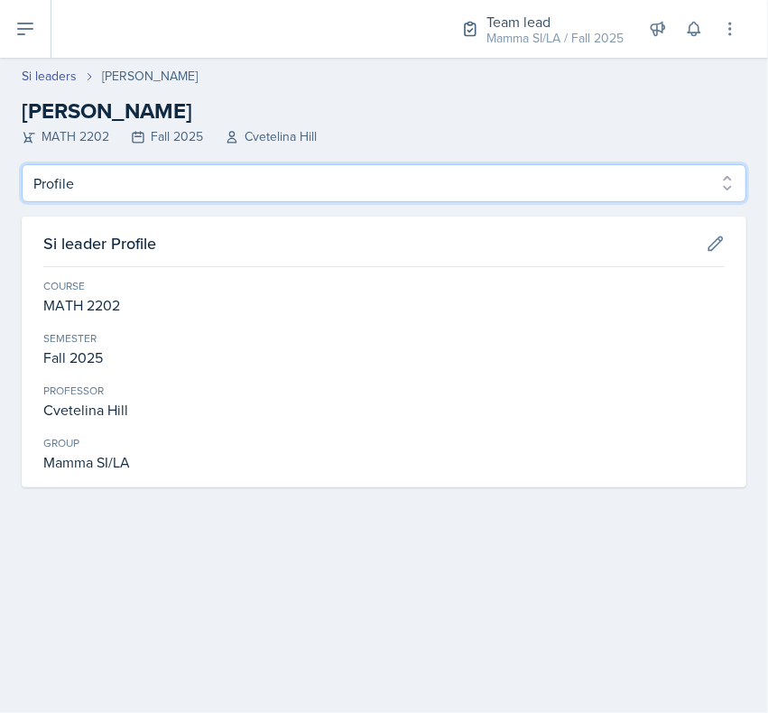
click at [56, 191] on select "Profile Planning Sheets Observation Forms Uploads" at bounding box center [384, 183] width 725 height 38
select select "Observation Forms"
click at [22, 164] on select "Profile Planning Sheets Observation Forms Uploads" at bounding box center [384, 183] width 725 height 38
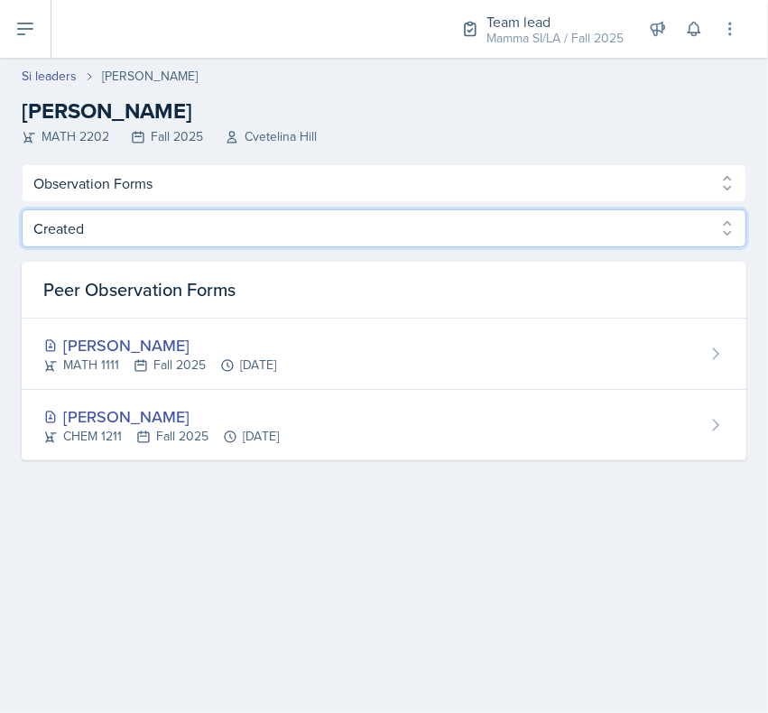
click at [79, 236] on select "Created Observed" at bounding box center [384, 228] width 725 height 38
select select "Observed"
click at [22, 209] on select "Created Observed" at bounding box center [384, 228] width 725 height 38
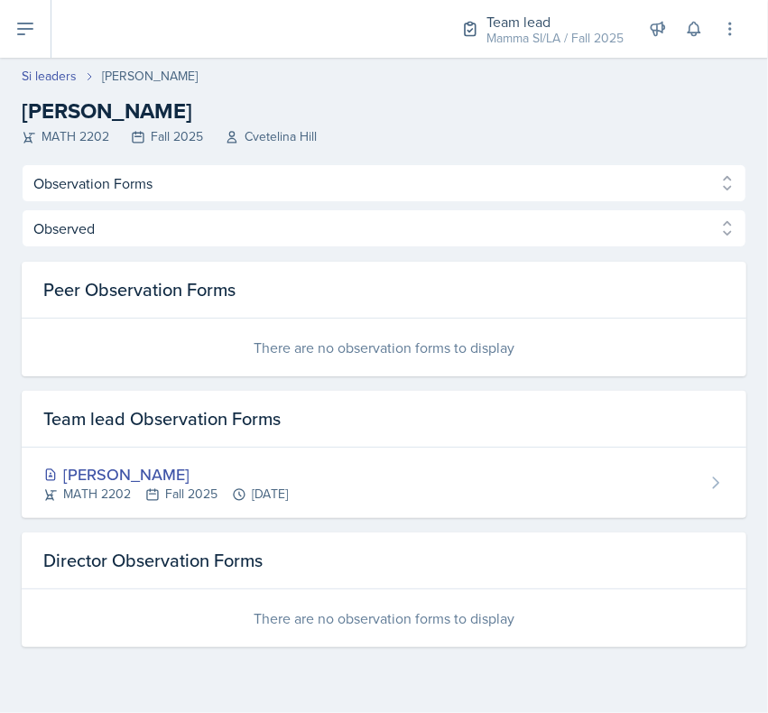
click at [39, 79] on link "Si leaders" at bounding box center [49, 76] width 55 height 19
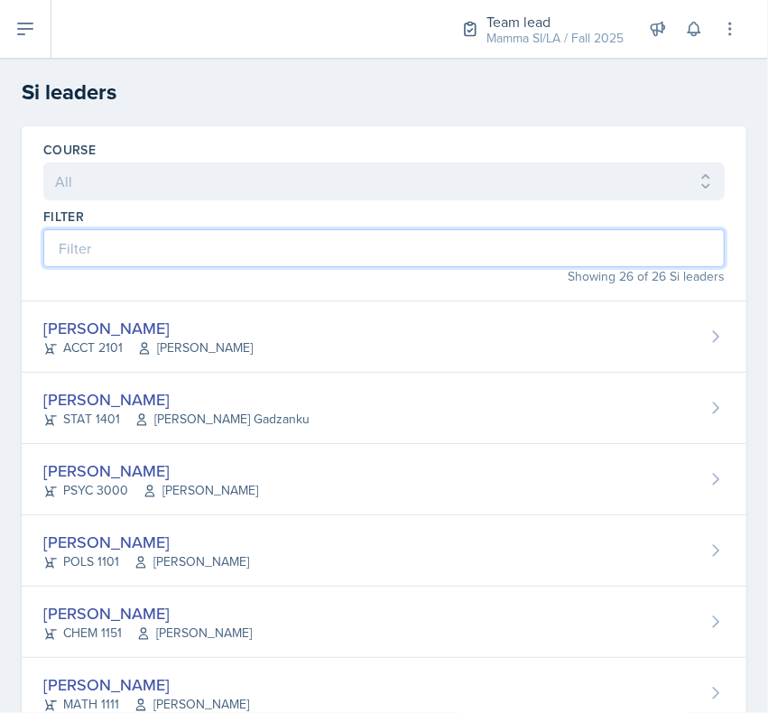
click at [79, 255] on input at bounding box center [383, 248] width 681 height 38
type input "mark"
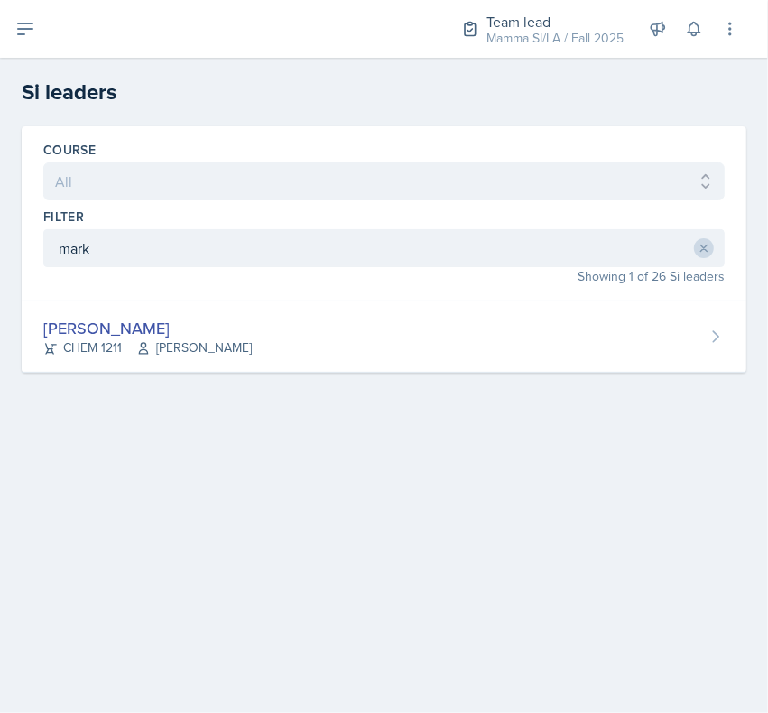
click at [65, 363] on div "[PERSON_NAME] CHEM 1211 [PERSON_NAME]" at bounding box center [384, 336] width 725 height 71
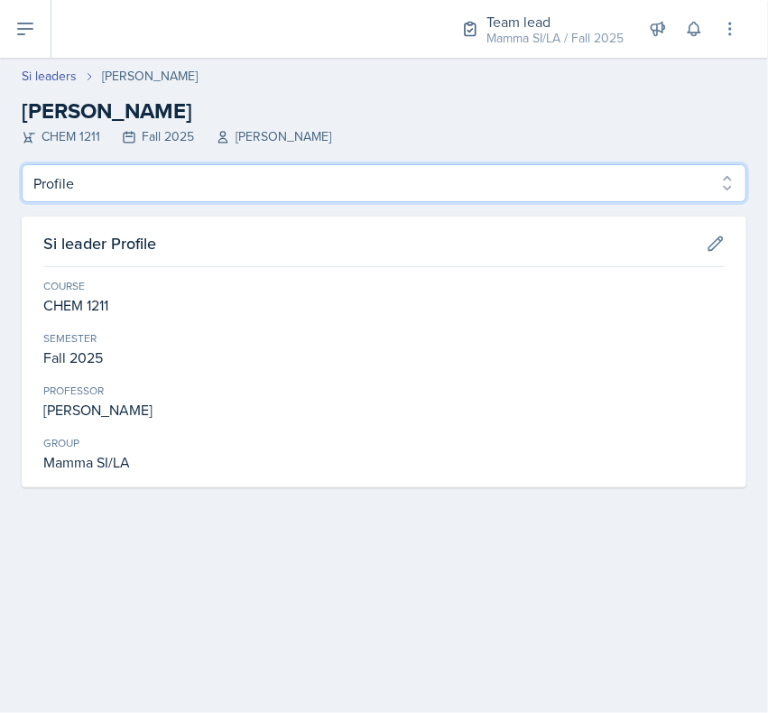
click at [74, 197] on select "Profile Planning Sheets Observation Forms Uploads" at bounding box center [384, 183] width 725 height 38
select select "Observation Forms"
click at [22, 164] on select "Profile Planning Sheets Observation Forms Uploads" at bounding box center [384, 183] width 725 height 38
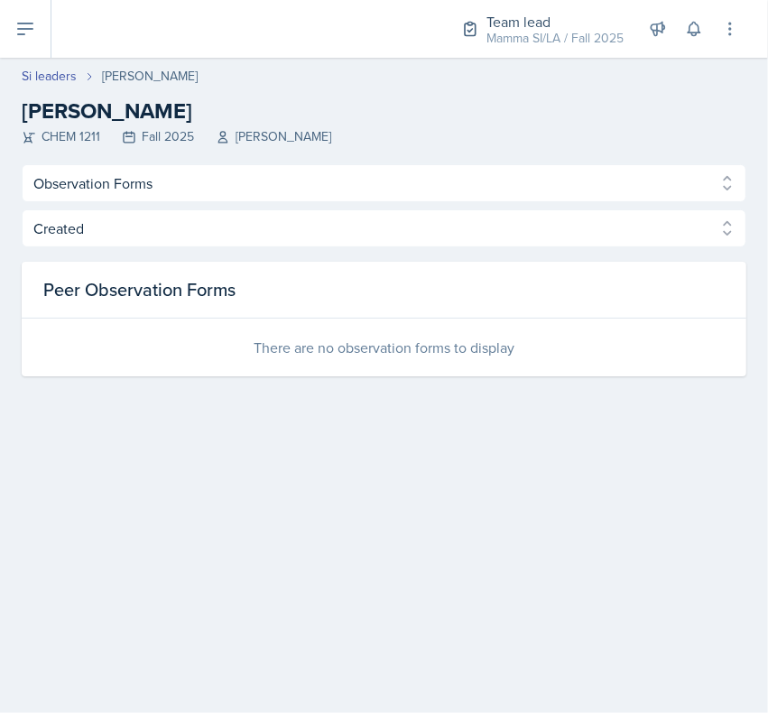
click at [50, 78] on link "Si leaders" at bounding box center [49, 76] width 55 height 19
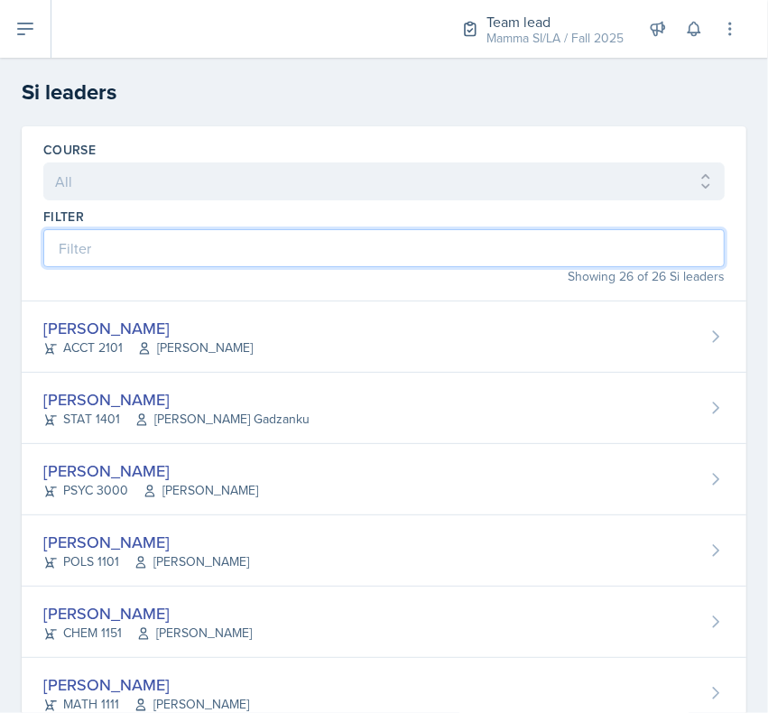
click at [79, 250] on input at bounding box center [383, 248] width 681 height 38
type input "tam"
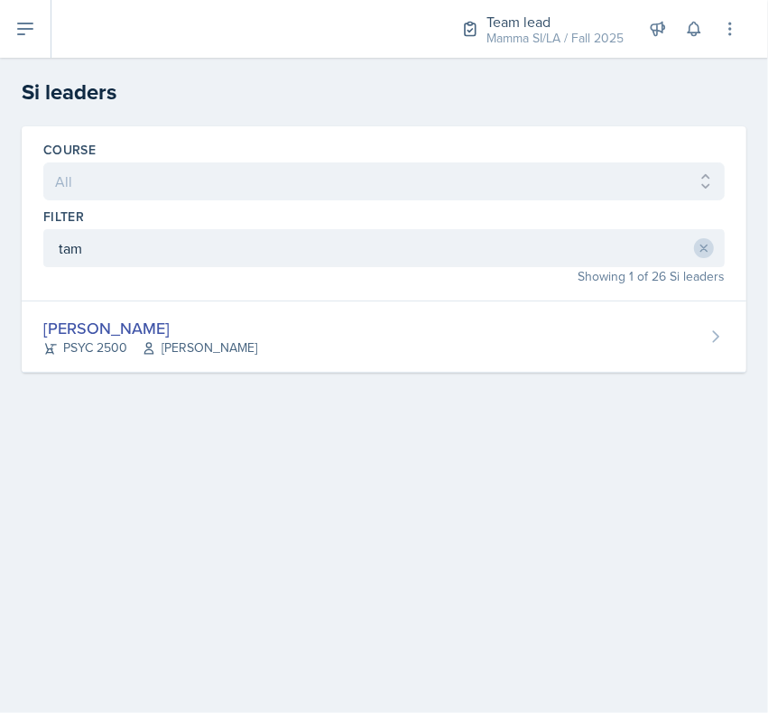
click at [117, 321] on div "[PERSON_NAME]" at bounding box center [150, 328] width 214 height 24
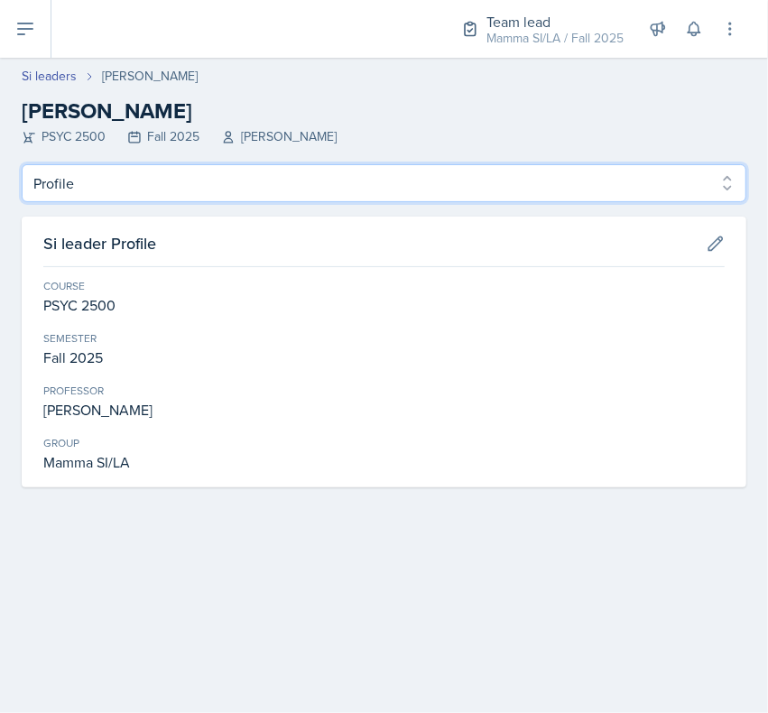
click at [73, 190] on select "Profile Planning Sheets Observation Forms Uploads" at bounding box center [384, 183] width 725 height 38
select select "Observation Forms"
click at [22, 164] on select "Profile Planning Sheets Observation Forms Uploads" at bounding box center [384, 183] width 725 height 38
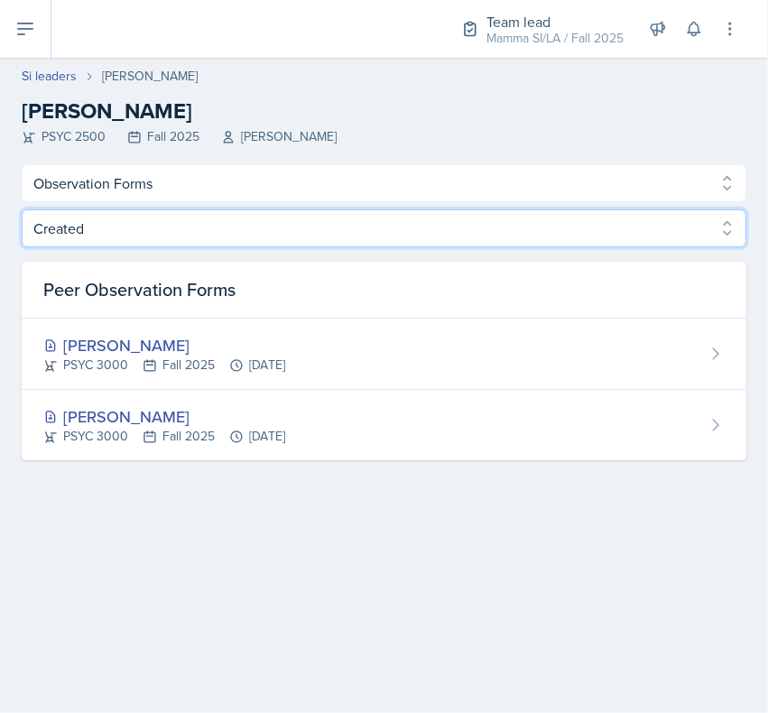
click at [56, 235] on select "Created Observed" at bounding box center [384, 228] width 725 height 38
click at [68, 245] on select "Created Observed" at bounding box center [384, 228] width 725 height 38
select select "Observed"
click at [22, 209] on select "Created Observed" at bounding box center [384, 228] width 725 height 38
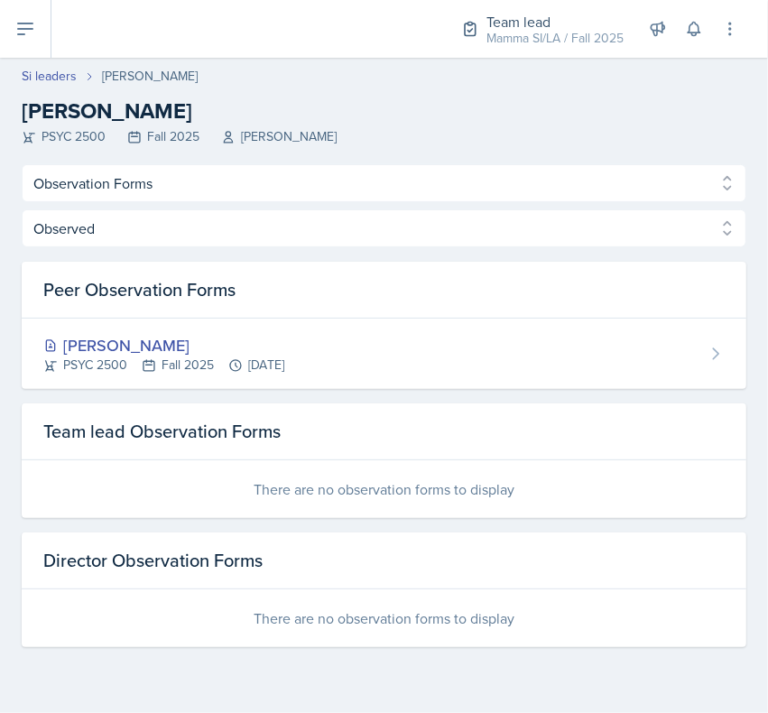
click at [42, 79] on link "Si leaders" at bounding box center [49, 76] width 55 height 19
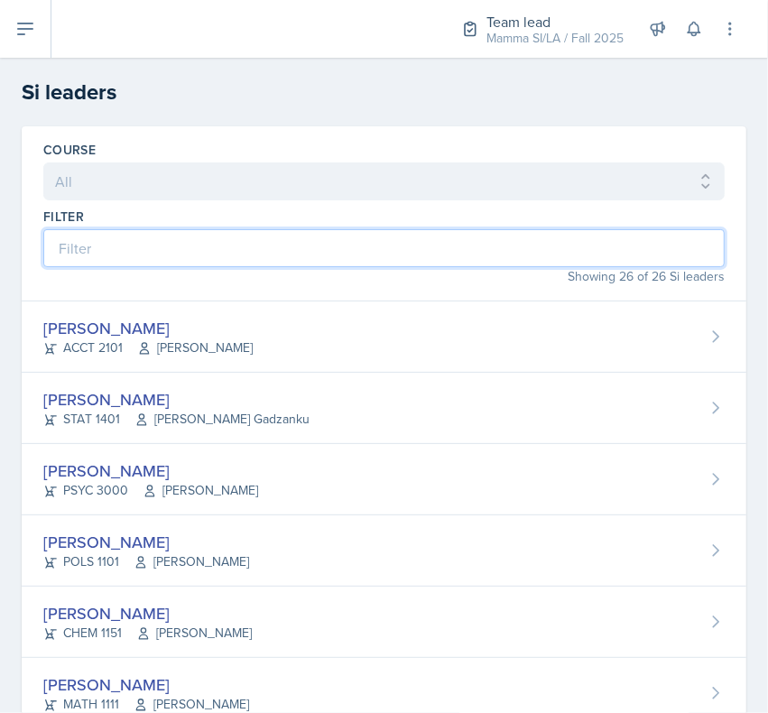
click at [108, 241] on input at bounding box center [383, 248] width 681 height 38
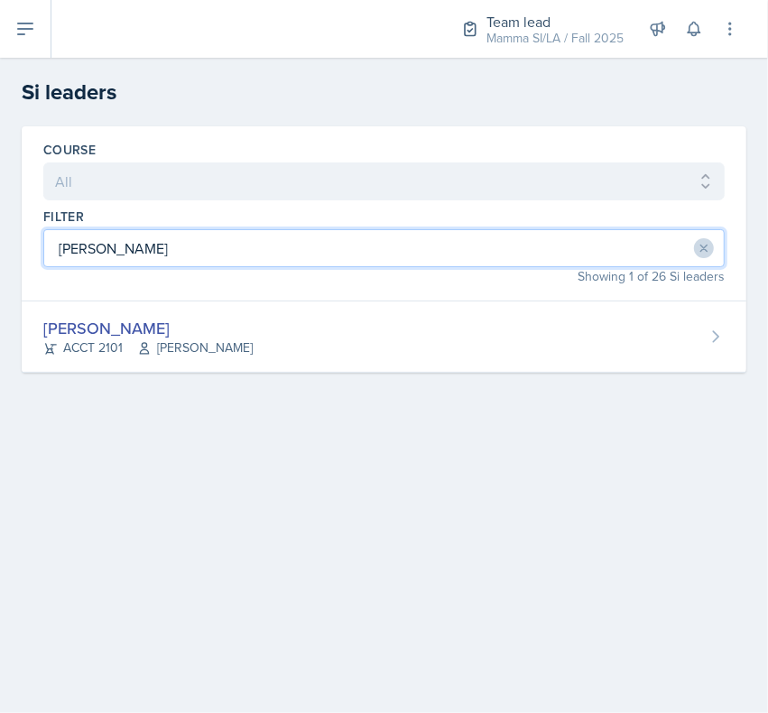
type input "[PERSON_NAME]"
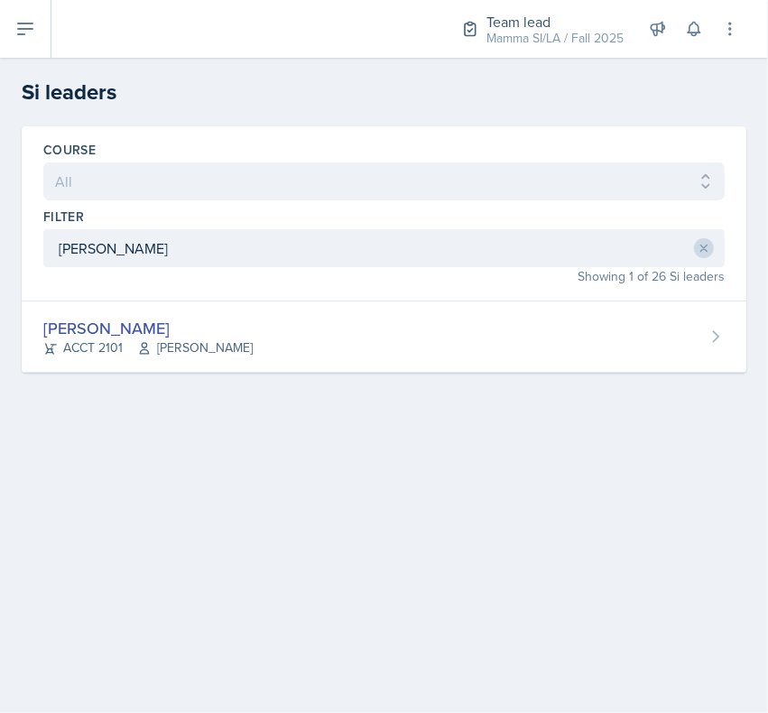
click at [102, 366] on div "[PERSON_NAME] ACCT 2101 [PERSON_NAME]" at bounding box center [384, 336] width 725 height 71
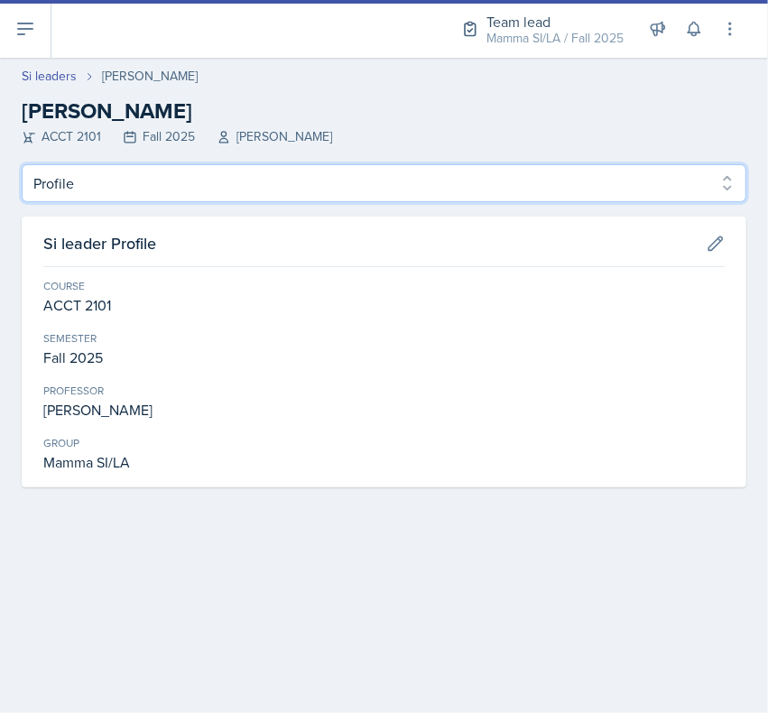
click at [81, 192] on select "Profile Planning Sheets Observation Forms Uploads" at bounding box center [384, 183] width 725 height 38
select select "Observation Forms"
click at [22, 164] on select "Profile Planning Sheets Observation Forms Uploads" at bounding box center [384, 183] width 725 height 38
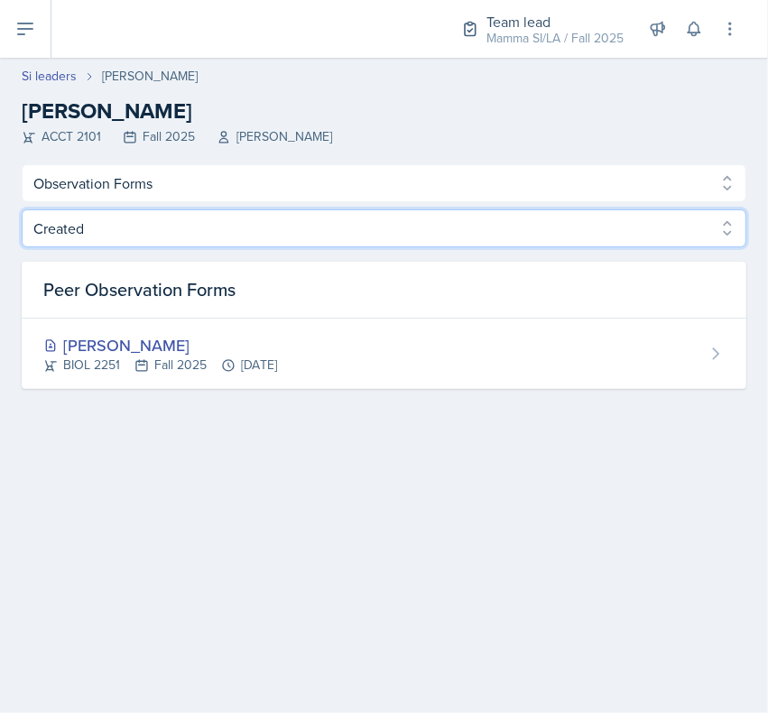
click at [56, 236] on select "Created Observed" at bounding box center [384, 228] width 725 height 38
select select "Observed"
click at [22, 209] on select "Created Observed" at bounding box center [384, 228] width 725 height 38
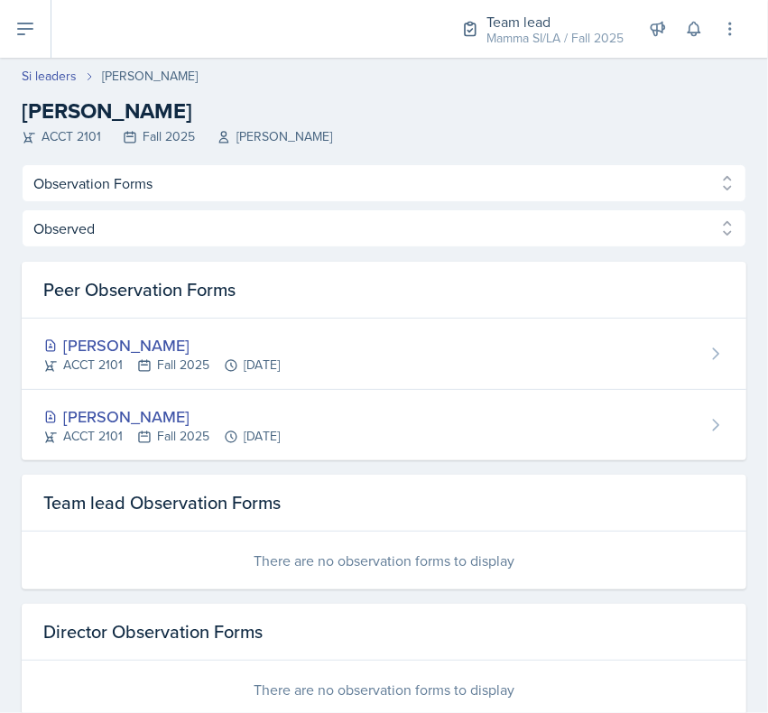
click at [42, 79] on link "Si leaders" at bounding box center [49, 76] width 55 height 19
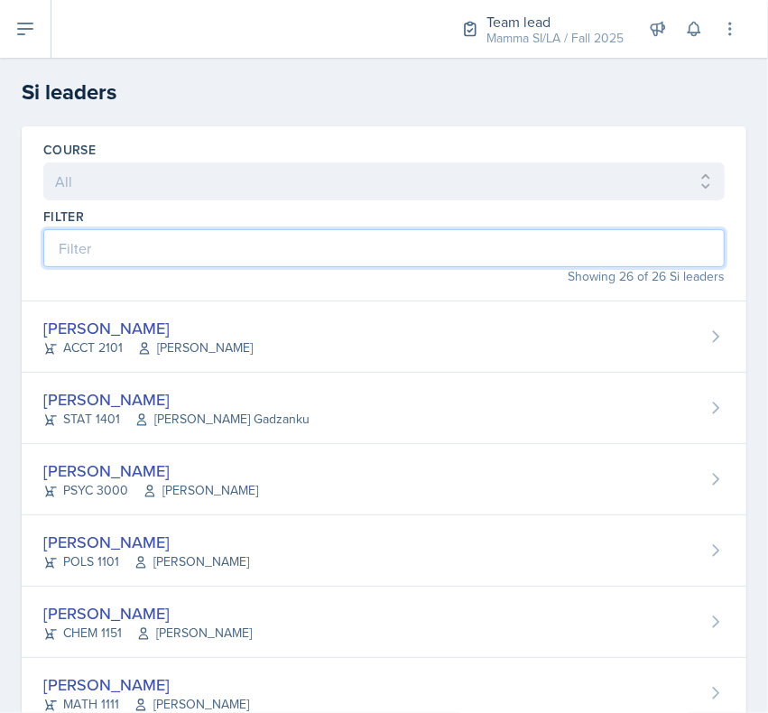
click at [68, 251] on input at bounding box center [383, 248] width 681 height 38
click at [68, 257] on input at bounding box center [383, 248] width 681 height 38
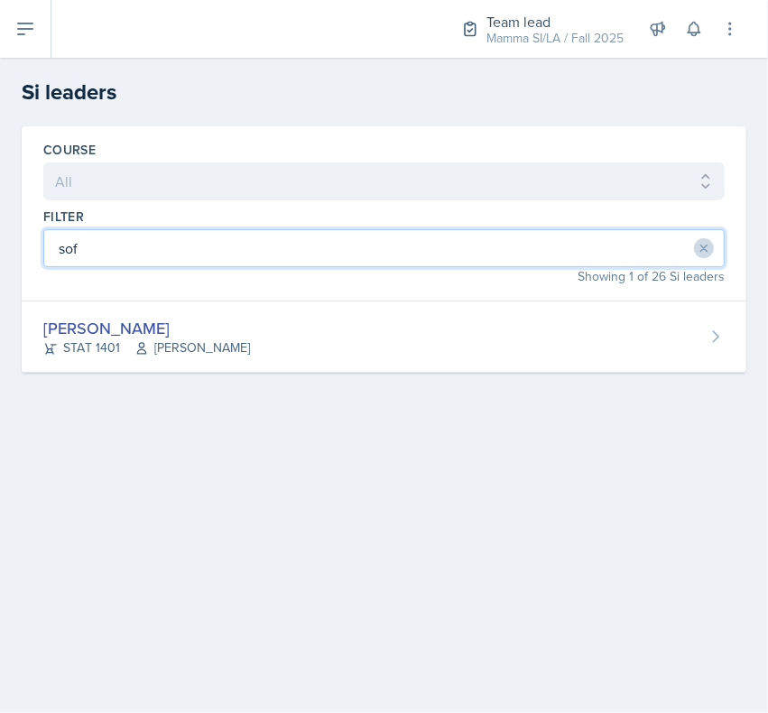
type input "sofi"
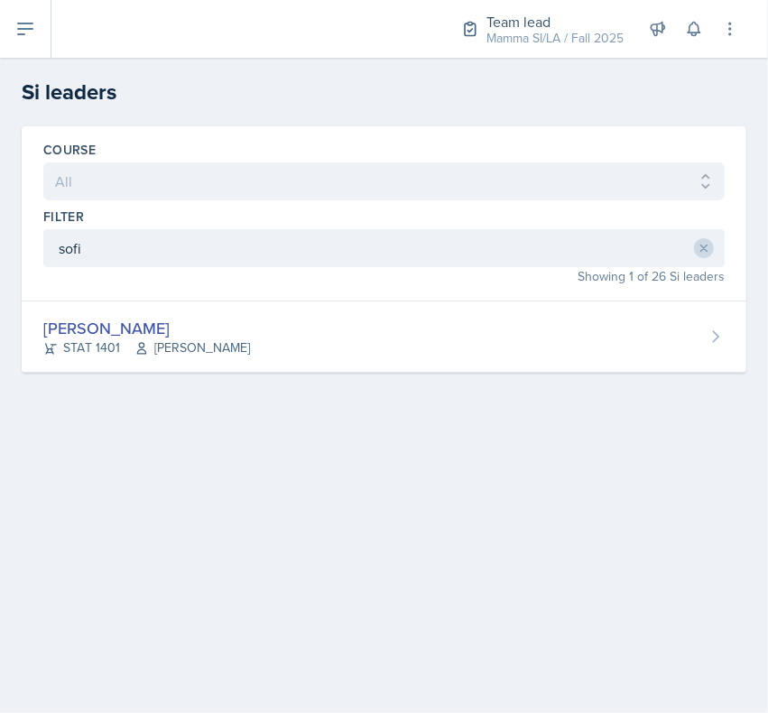
click at [97, 323] on div "[PERSON_NAME]" at bounding box center [146, 328] width 207 height 24
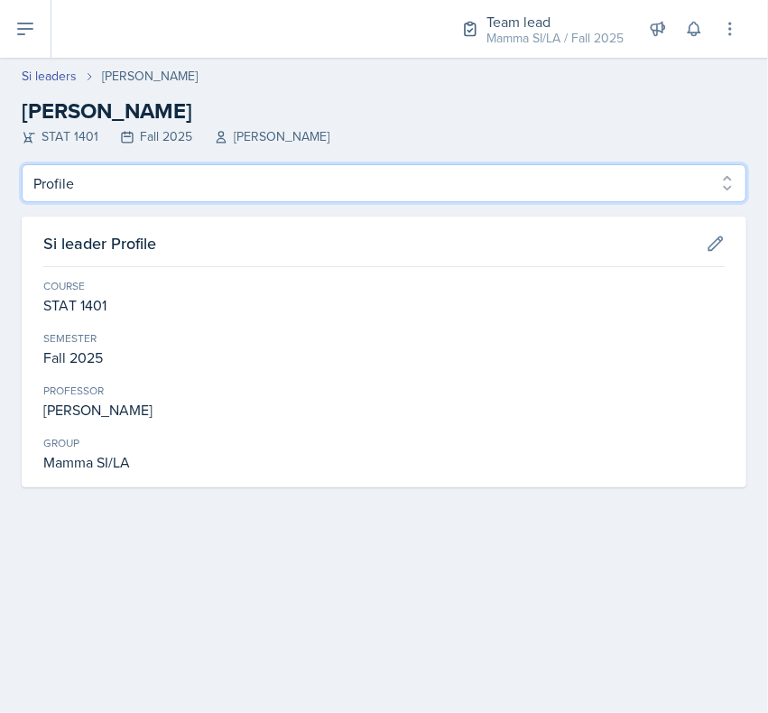
click at [56, 179] on select "Profile Planning Sheets Observation Forms Uploads" at bounding box center [384, 183] width 725 height 38
select select "Observation Forms"
click at [22, 164] on select "Profile Planning Sheets Observation Forms Uploads" at bounding box center [384, 183] width 725 height 38
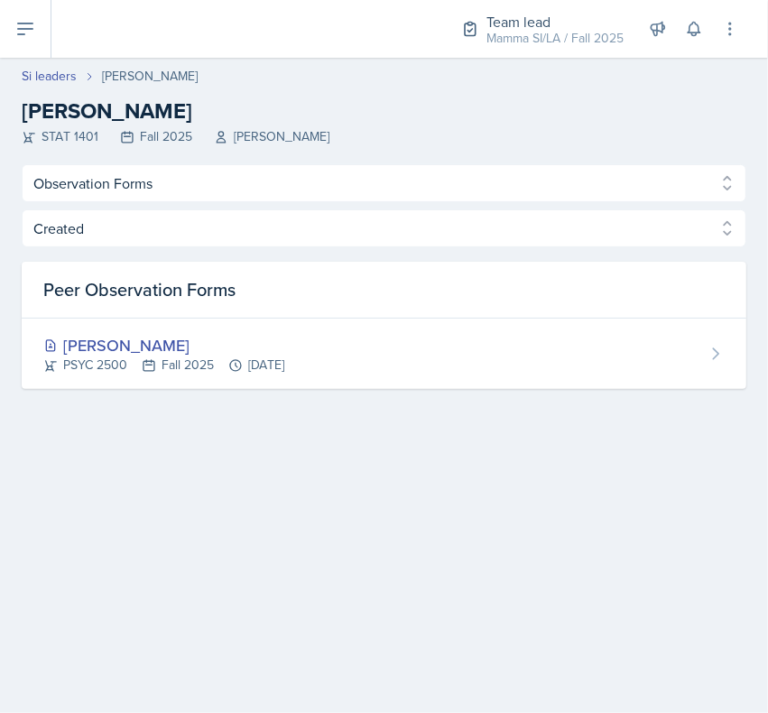
click at [25, 82] on link "Si leaders" at bounding box center [49, 76] width 55 height 19
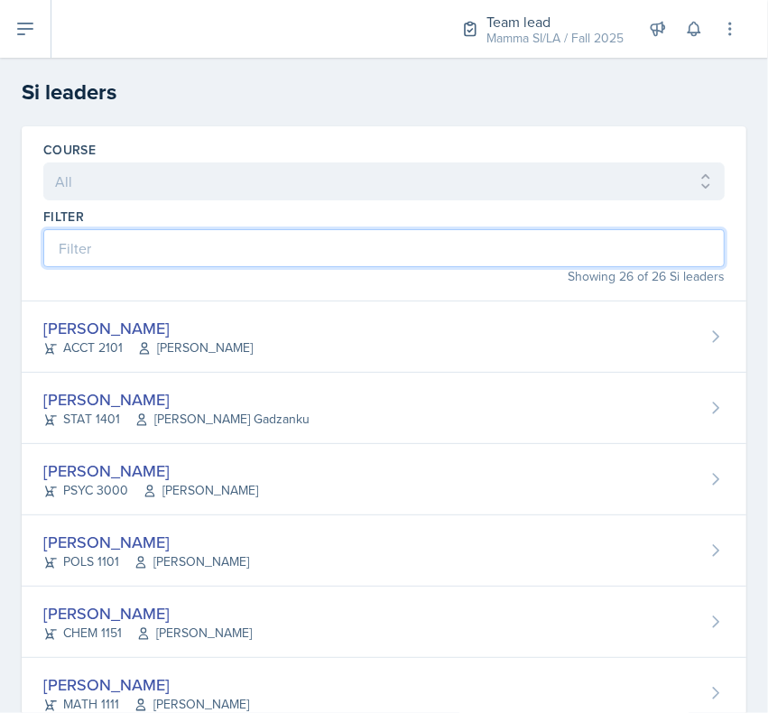
click at [69, 236] on input at bounding box center [383, 248] width 681 height 38
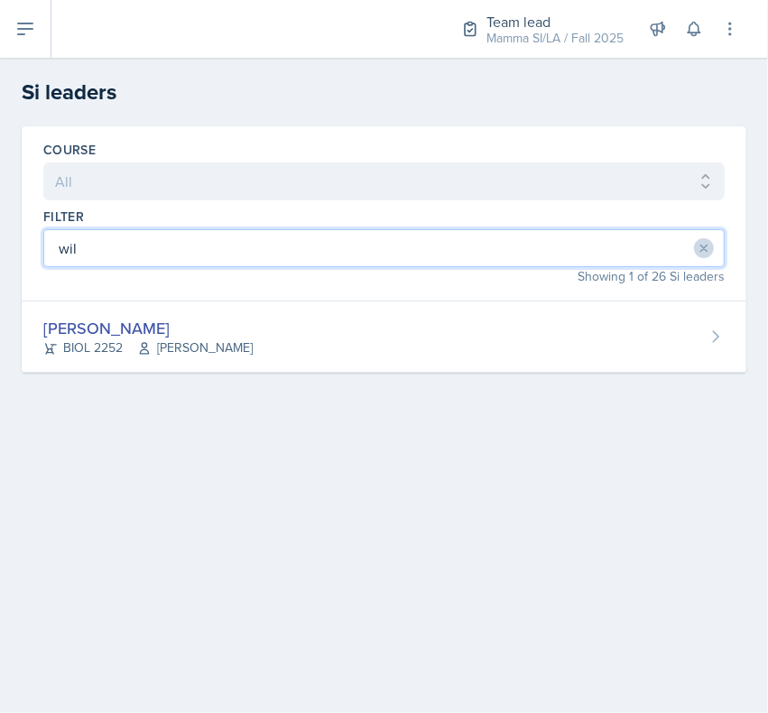
type input "will"
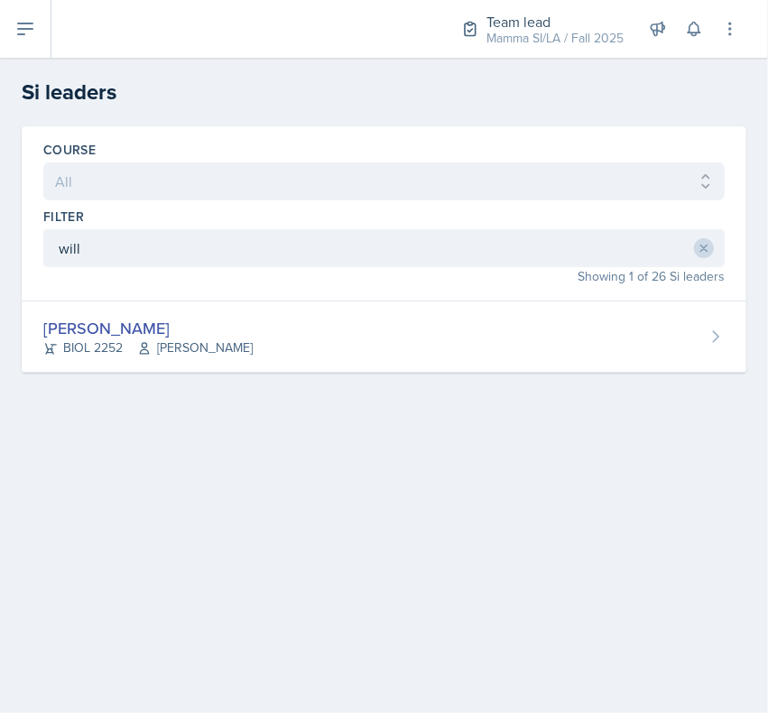
click at [48, 364] on div "[PERSON_NAME] BIOL 2252 [PERSON_NAME]" at bounding box center [384, 336] width 725 height 71
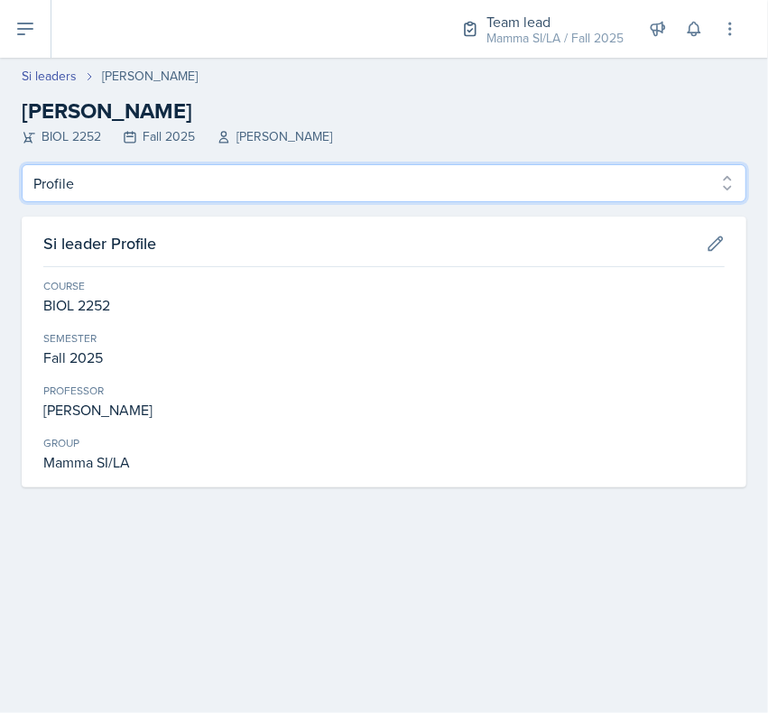
click at [52, 190] on select "Profile Planning Sheets Observation Forms Uploads" at bounding box center [384, 183] width 725 height 38
select select "Observation Forms"
click at [22, 164] on select "Profile Planning Sheets Observation Forms Uploads" at bounding box center [384, 183] width 725 height 38
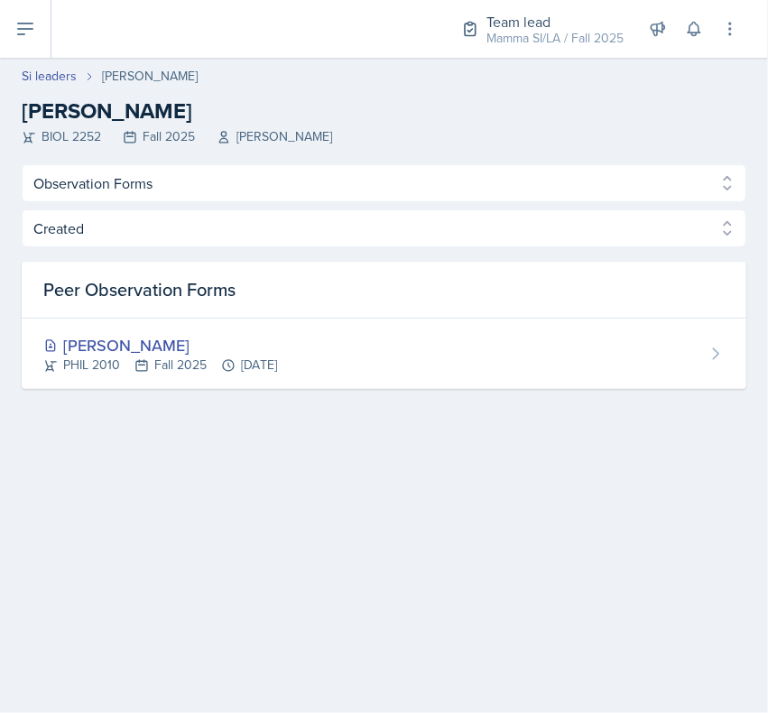
click at [32, 73] on link "Si leaders" at bounding box center [49, 76] width 55 height 19
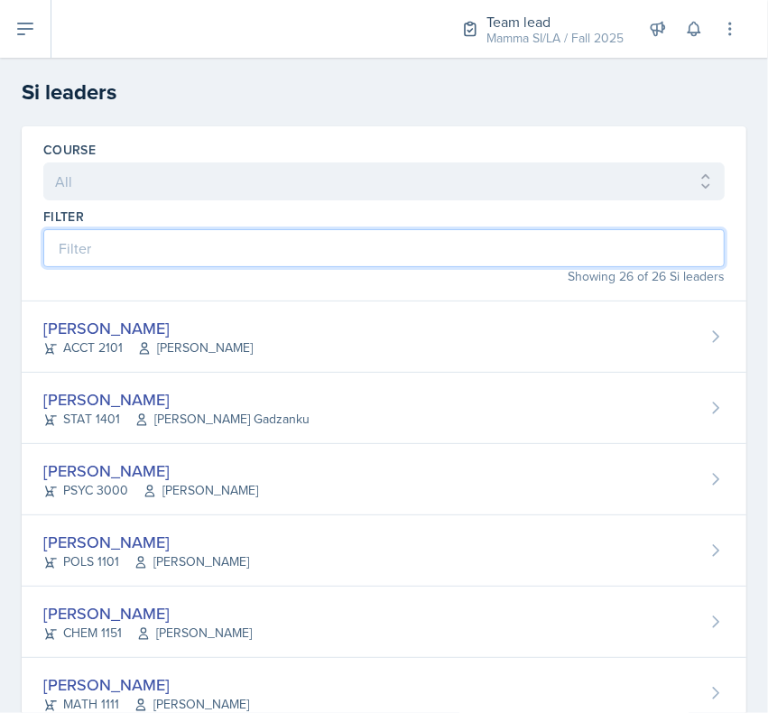
click at [602, 240] on input at bounding box center [383, 248] width 681 height 38
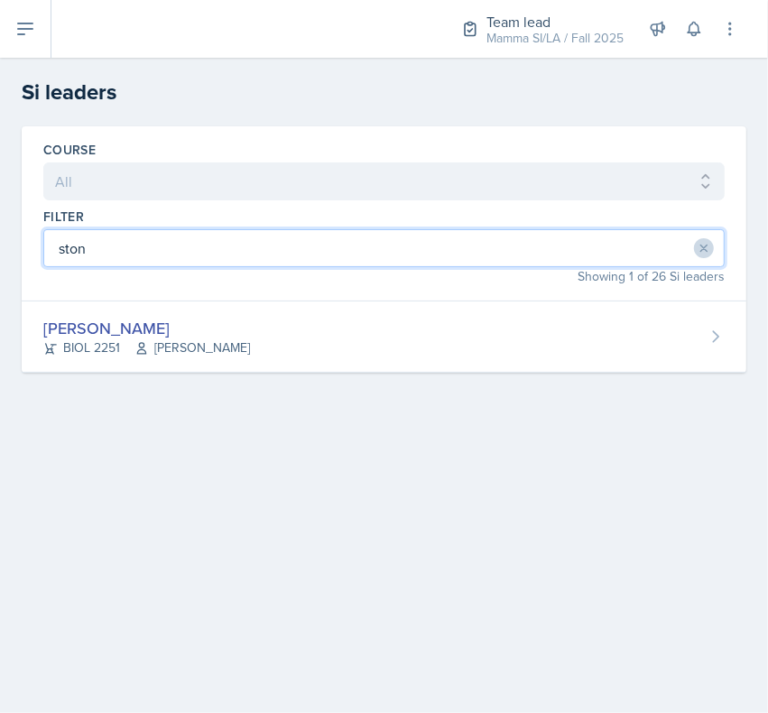
type input "stone"
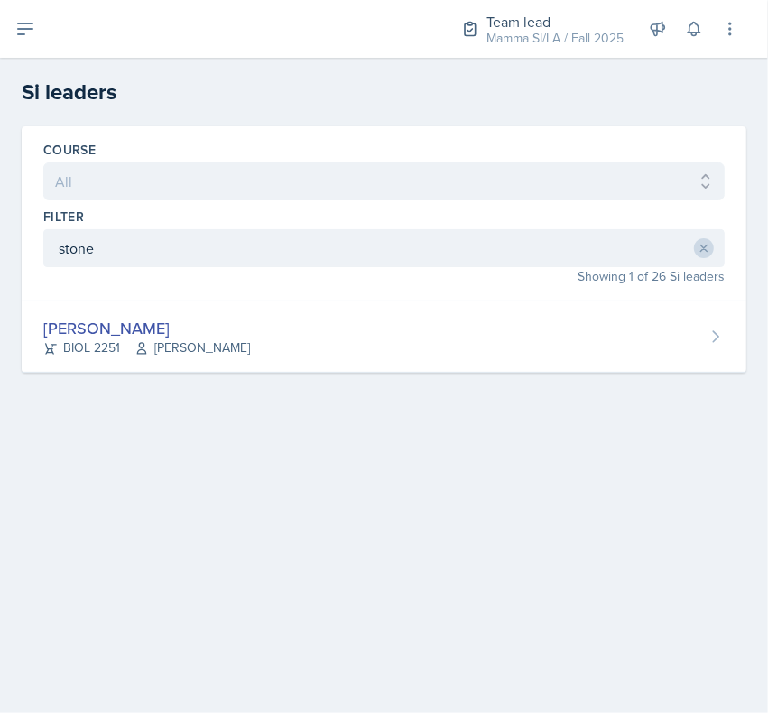
click at [140, 362] on div "[PERSON_NAME] BIOL 2251 [PERSON_NAME]" at bounding box center [384, 336] width 725 height 71
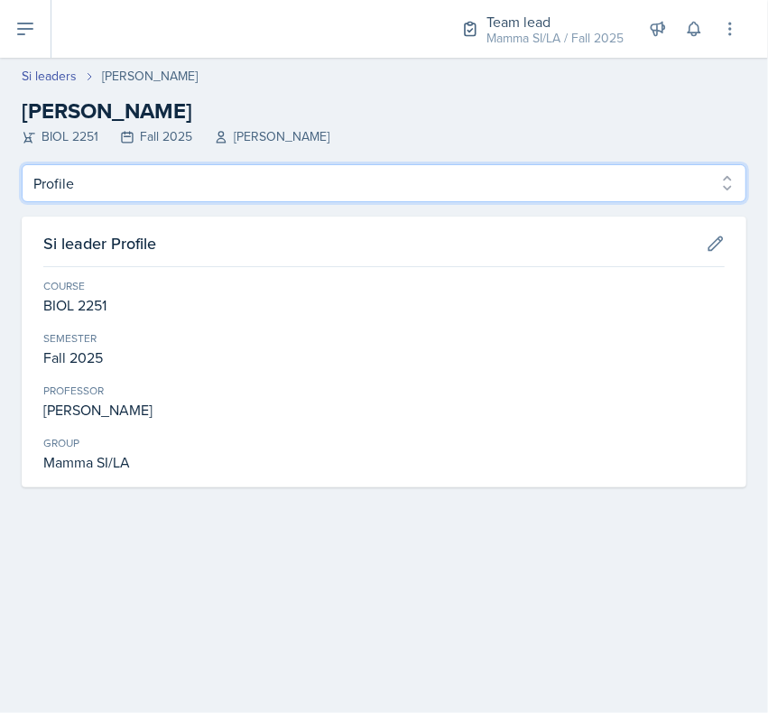
click at [87, 182] on select "Profile Planning Sheets Observation Forms Uploads" at bounding box center [384, 183] width 725 height 38
select select "Observation Forms"
click at [22, 164] on select "Profile Planning Sheets Observation Forms Uploads" at bounding box center [384, 183] width 725 height 38
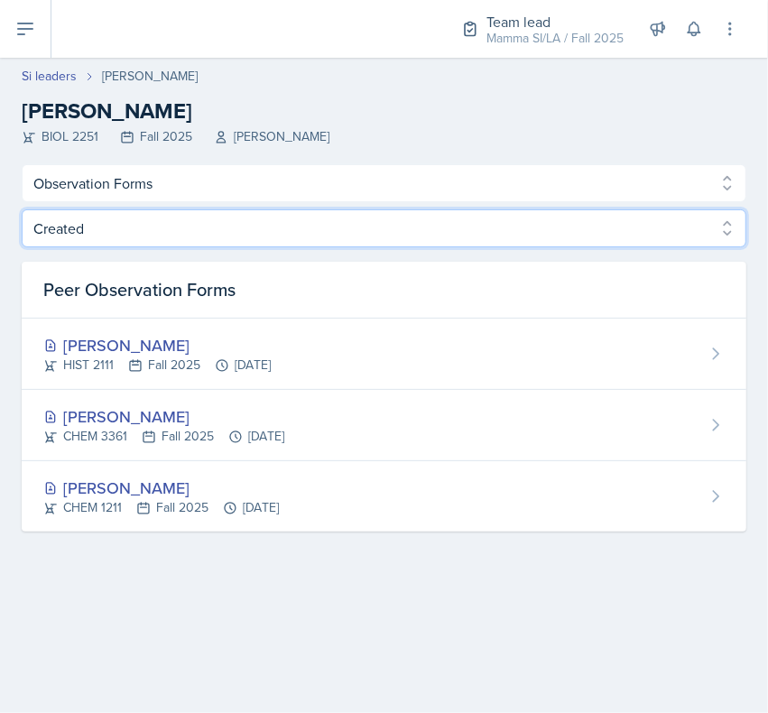
click at [70, 245] on select "Created Observed" at bounding box center [384, 228] width 725 height 38
select select "Observed"
click at [22, 209] on select "Created Observed" at bounding box center [384, 228] width 725 height 38
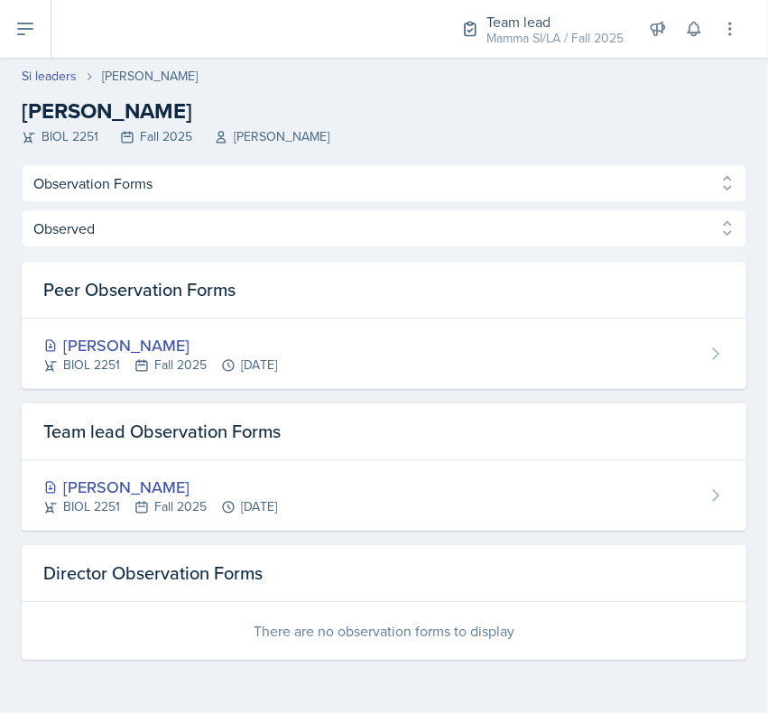
click at [42, 84] on link "Si leaders" at bounding box center [49, 76] width 55 height 19
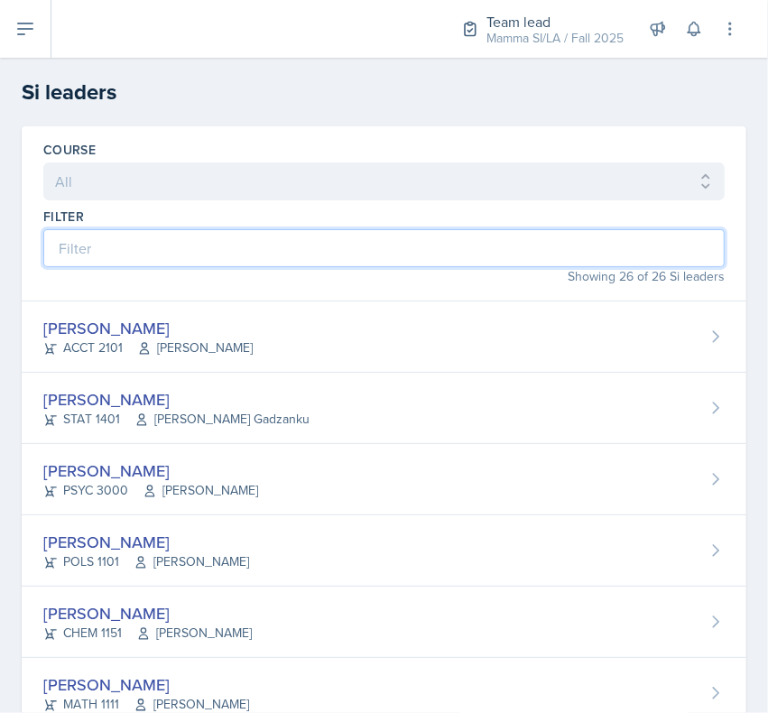
click at [325, 229] on input at bounding box center [383, 248] width 681 height 38
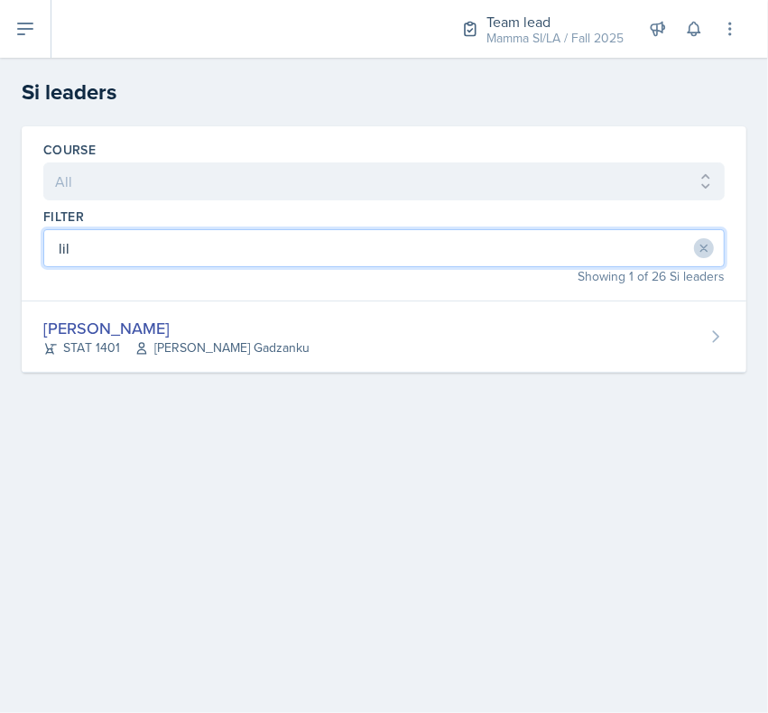
type input "lill"
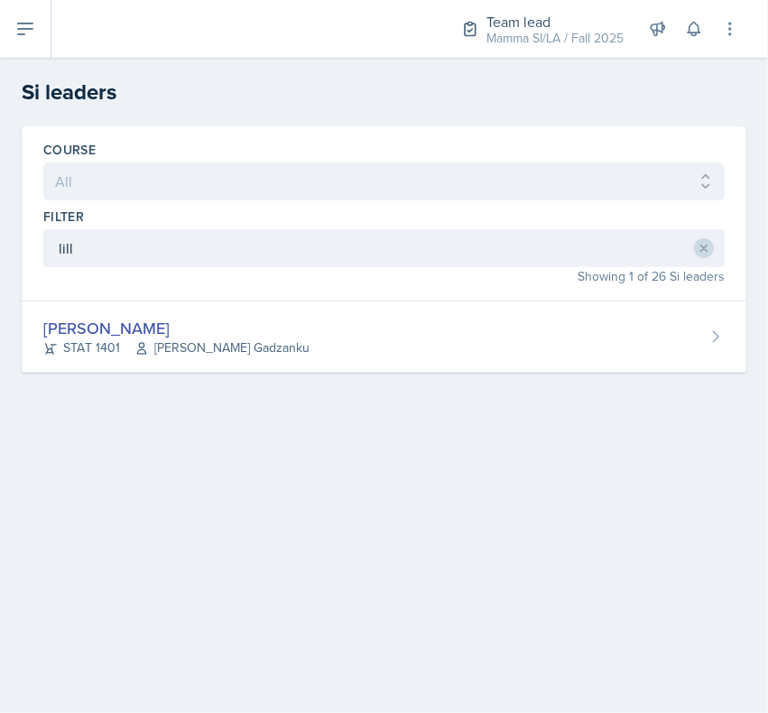
click at [106, 336] on div "[PERSON_NAME]" at bounding box center [176, 328] width 266 height 24
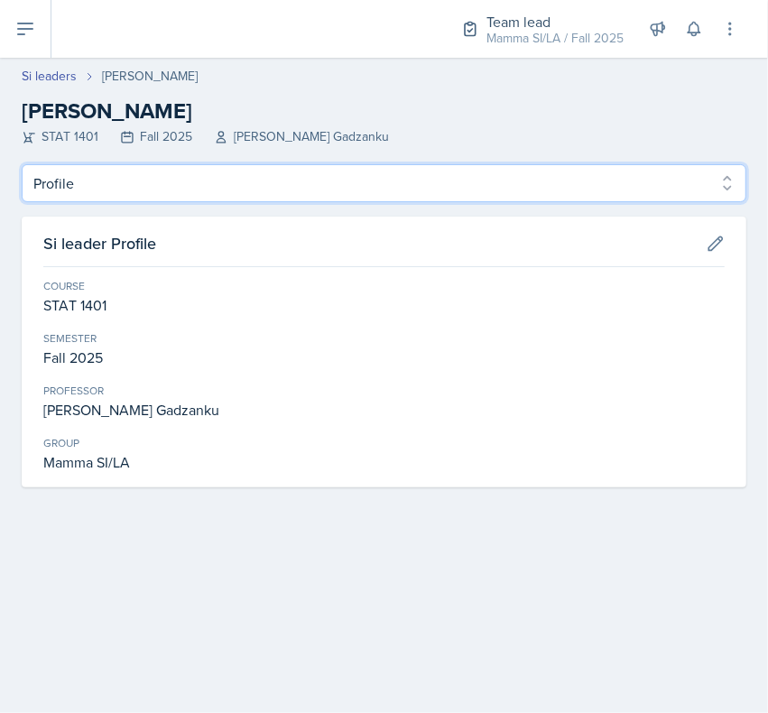
click at [54, 192] on select "Profile Planning Sheets Observation Forms Uploads" at bounding box center [384, 183] width 725 height 38
select select "Observation Forms"
click at [22, 164] on select "Profile Planning Sheets Observation Forms Uploads" at bounding box center [384, 183] width 725 height 38
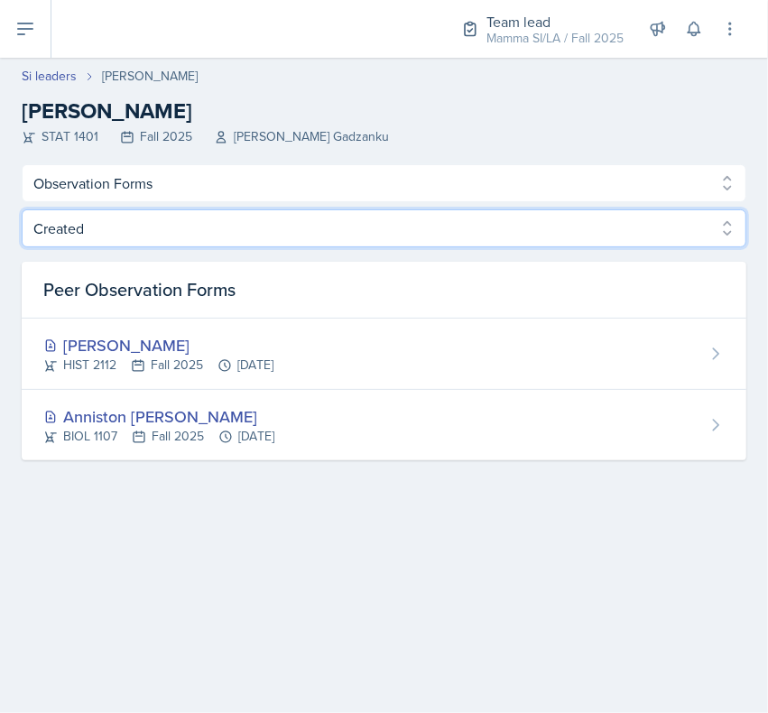
click at [60, 244] on select "Created Observed" at bounding box center [384, 228] width 725 height 38
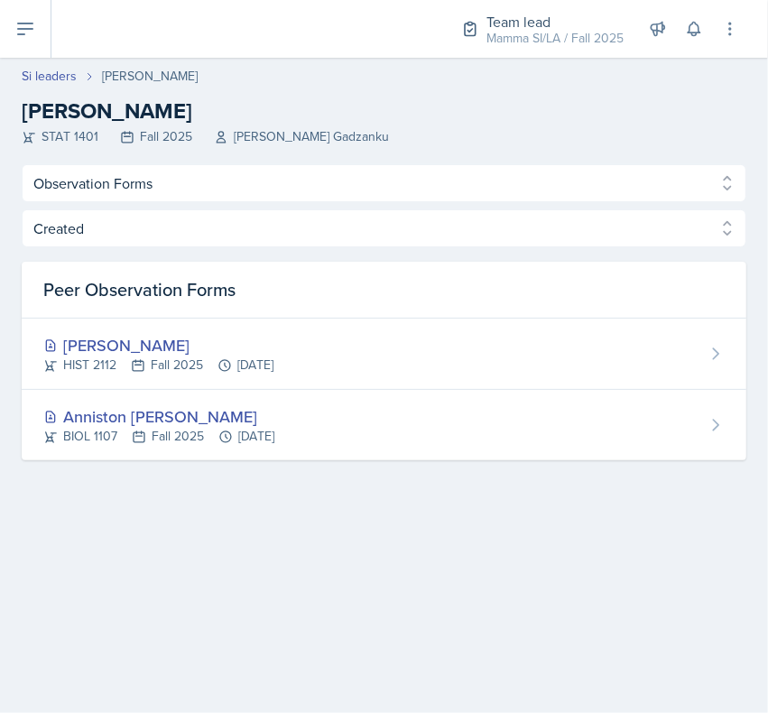
click at [47, 81] on link "Si leaders" at bounding box center [49, 76] width 55 height 19
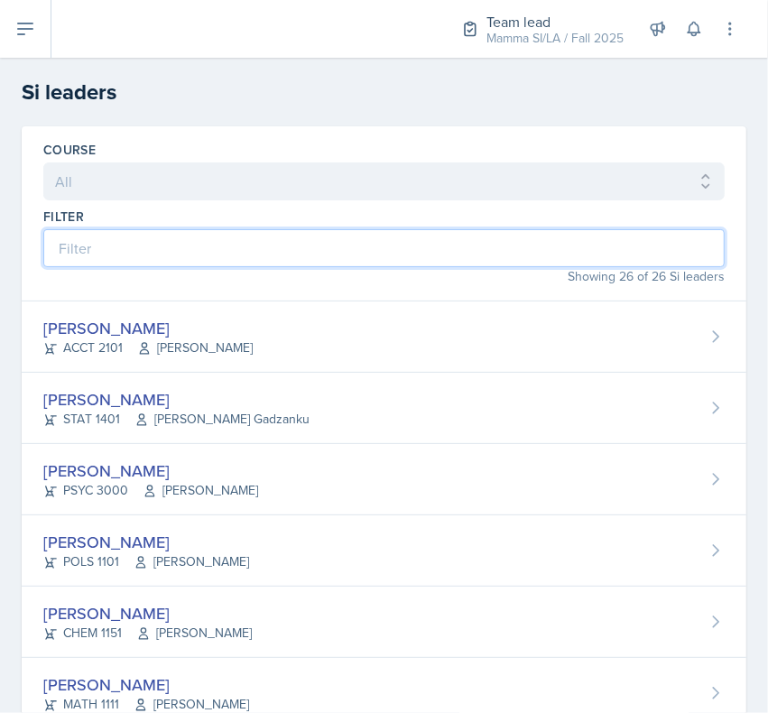
click at [88, 248] on input at bounding box center [383, 248] width 681 height 38
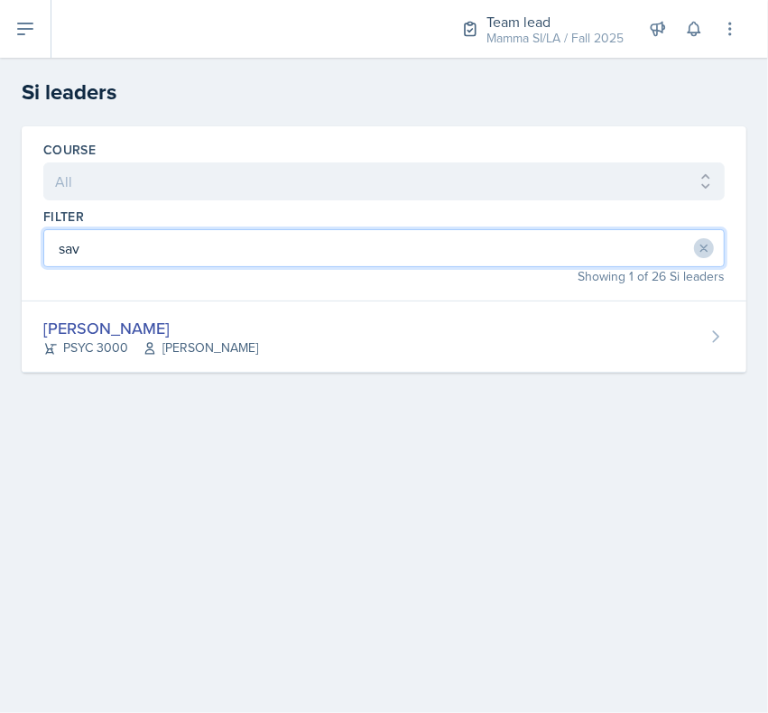
type input "sav"
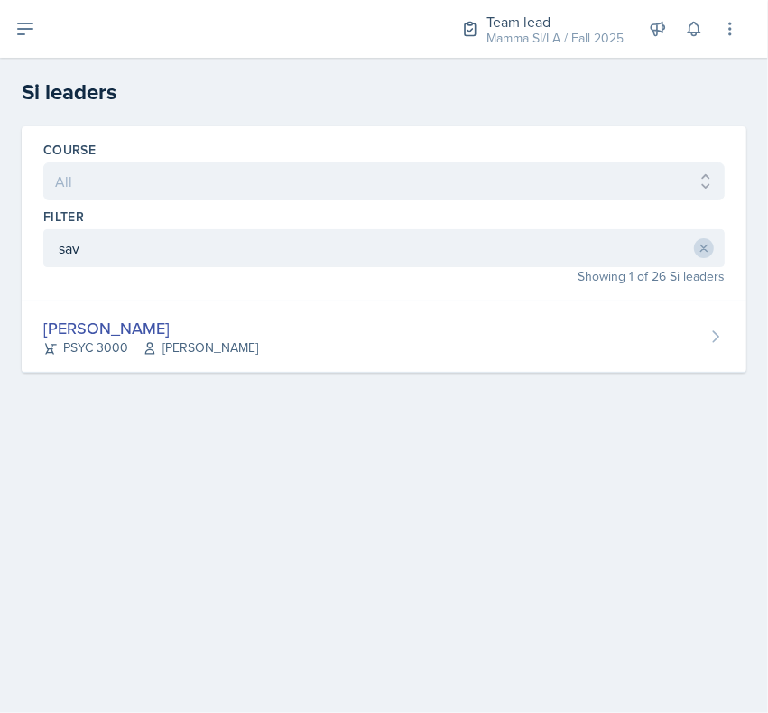
click at [63, 334] on div "[PERSON_NAME]" at bounding box center [150, 328] width 215 height 24
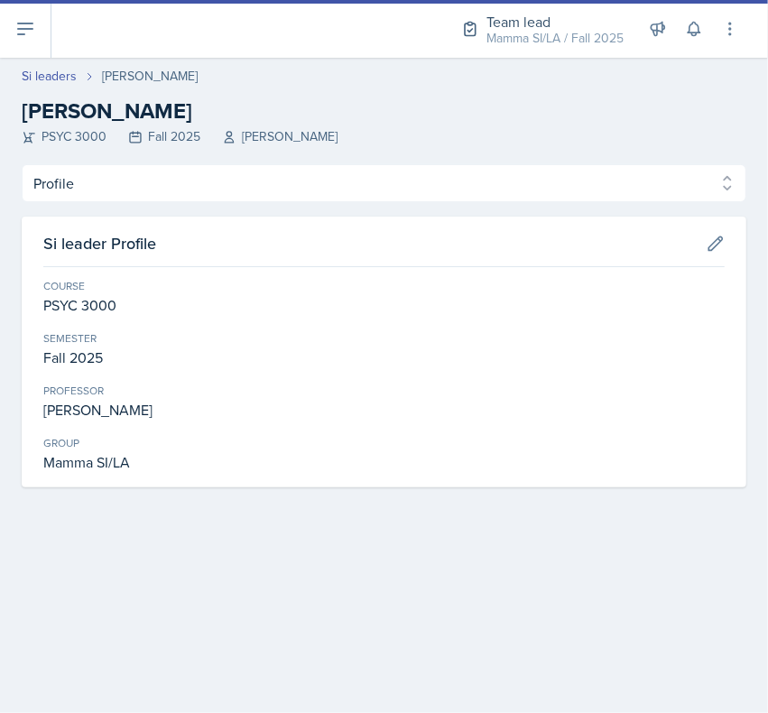
click at [78, 214] on div "Profile Planning Sheets Observation Forms Uploads Profile Planning Sheets Obser…" at bounding box center [384, 325] width 725 height 323
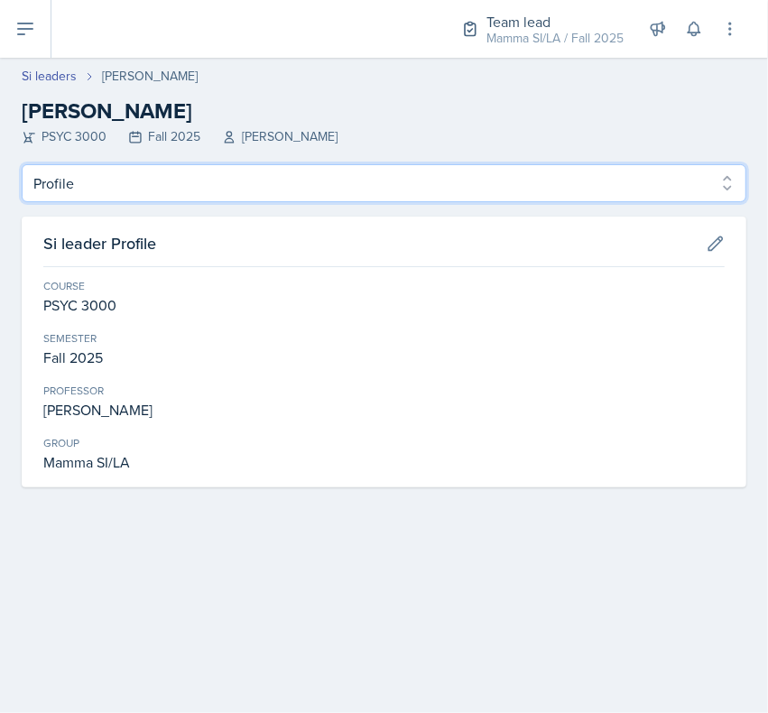
click at [72, 191] on select "Profile Planning Sheets Observation Forms Uploads" at bounding box center [384, 183] width 725 height 38
select select "Observation Forms"
click at [22, 164] on select "Profile Planning Sheets Observation Forms Uploads" at bounding box center [384, 183] width 725 height 38
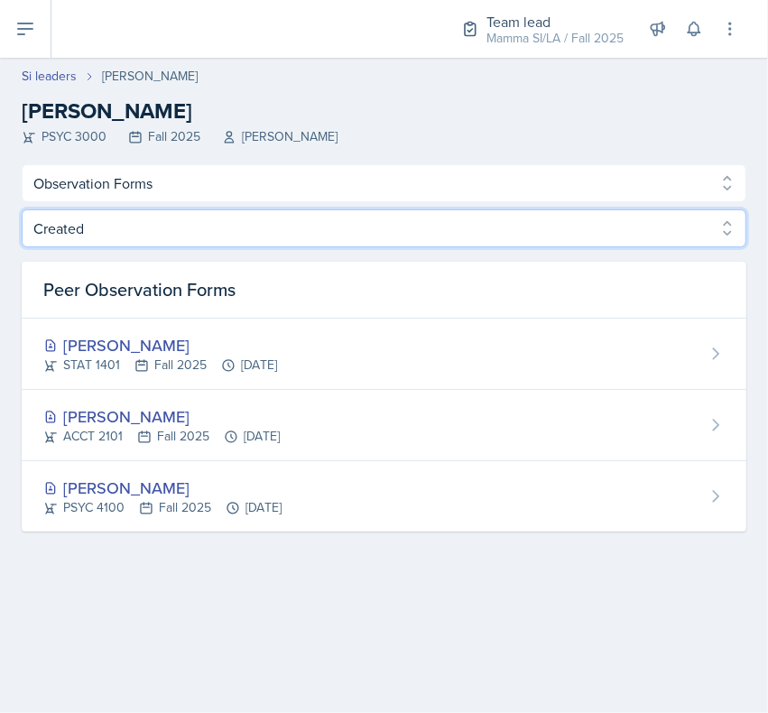
click at [54, 244] on select "Created Observed" at bounding box center [384, 228] width 725 height 38
select select "Observed"
click at [22, 209] on select "Created Observed" at bounding box center [384, 228] width 725 height 38
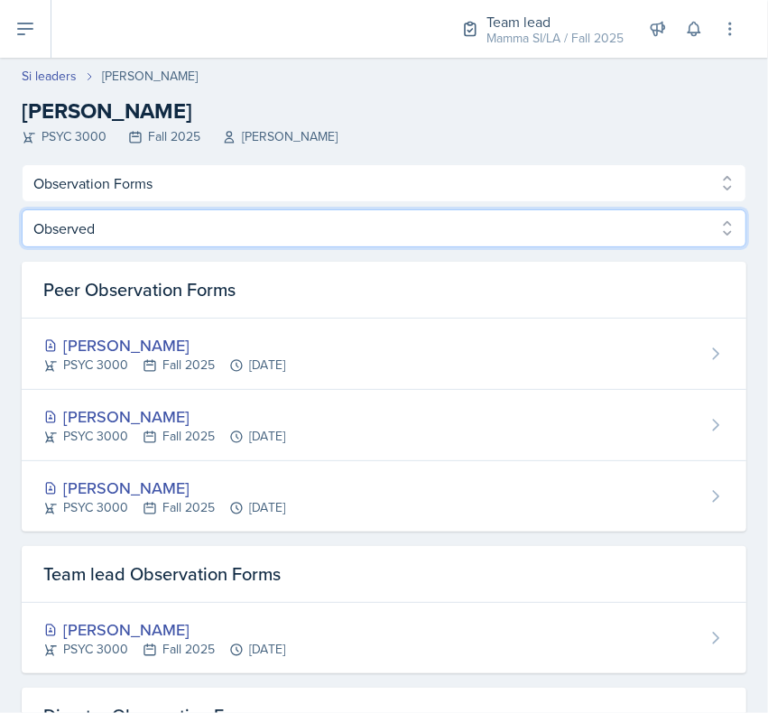
scroll to position [50, 0]
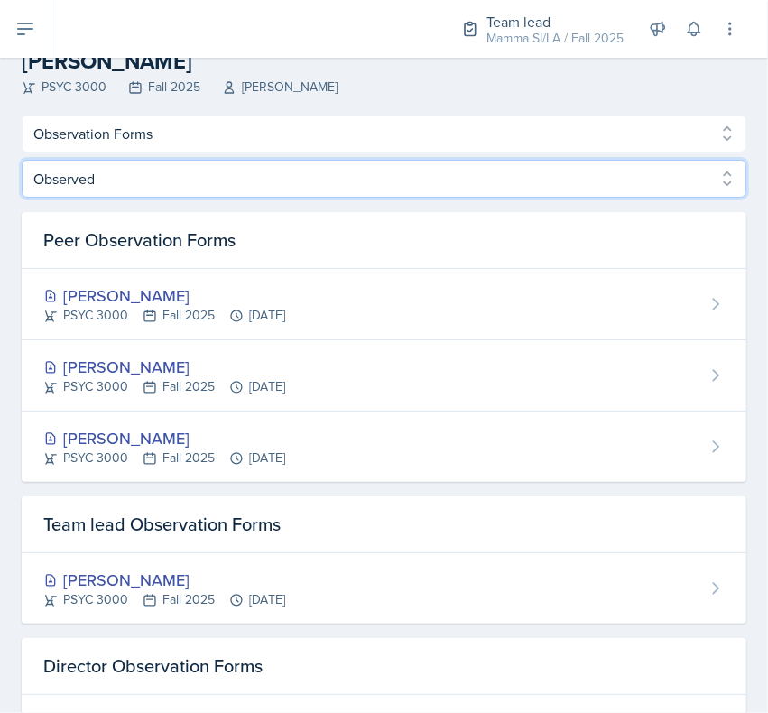
click at [56, 190] on select "Created Observed" at bounding box center [384, 179] width 725 height 38
click at [52, 187] on select "Created Observed" at bounding box center [384, 179] width 725 height 38
click at [51, 186] on select "Created Observed" at bounding box center [384, 179] width 725 height 38
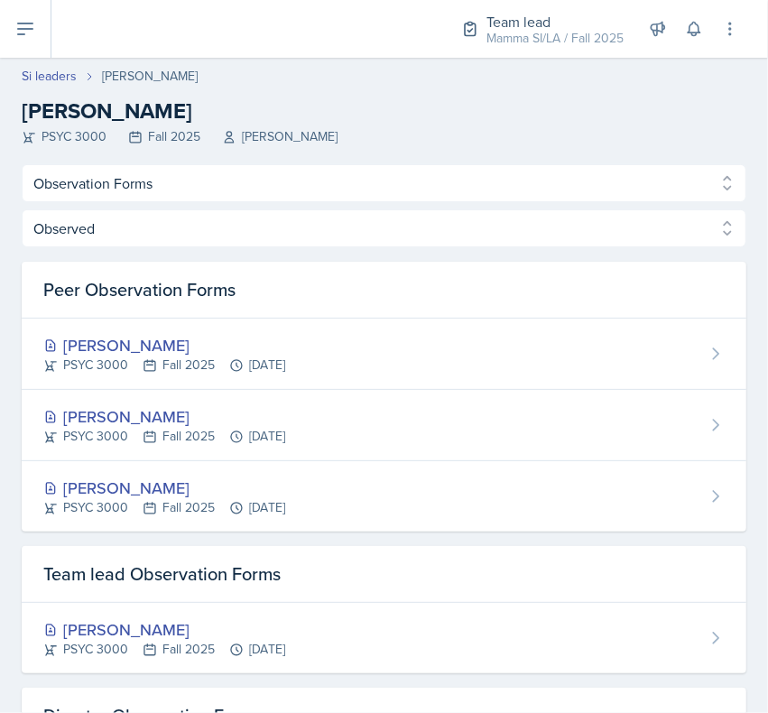
click at [46, 82] on link "Si leaders" at bounding box center [49, 76] width 55 height 19
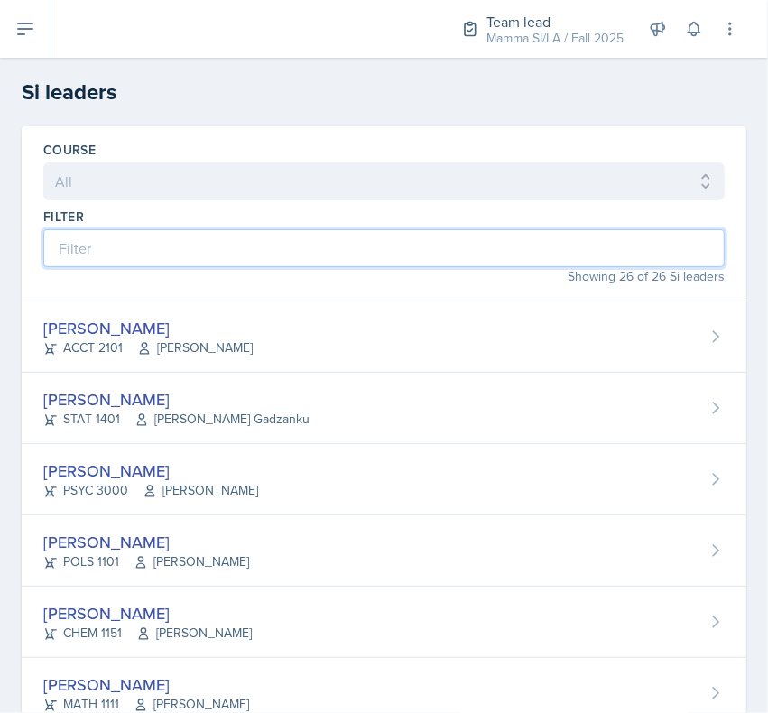
click at [88, 241] on input at bounding box center [383, 248] width 681 height 38
type input "h"
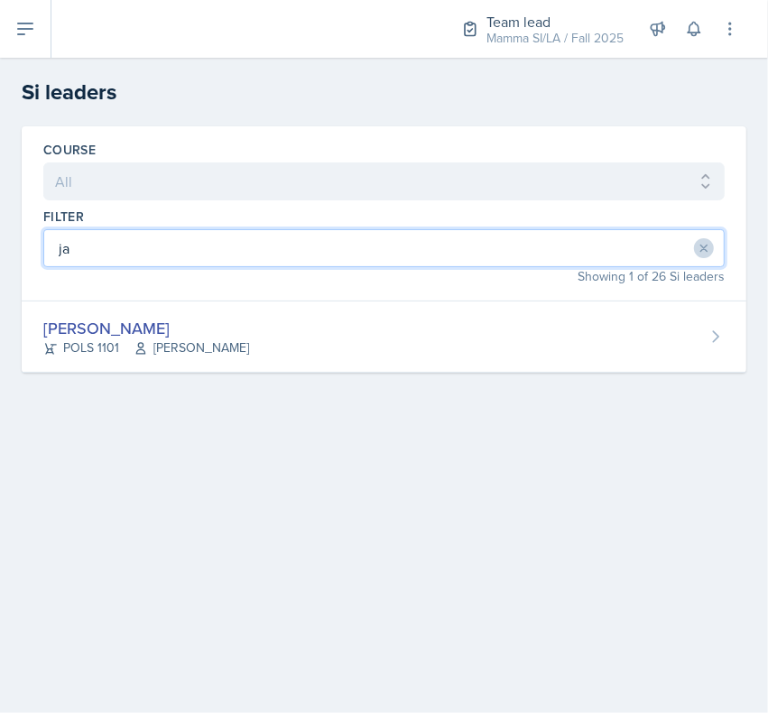
type input "jad"
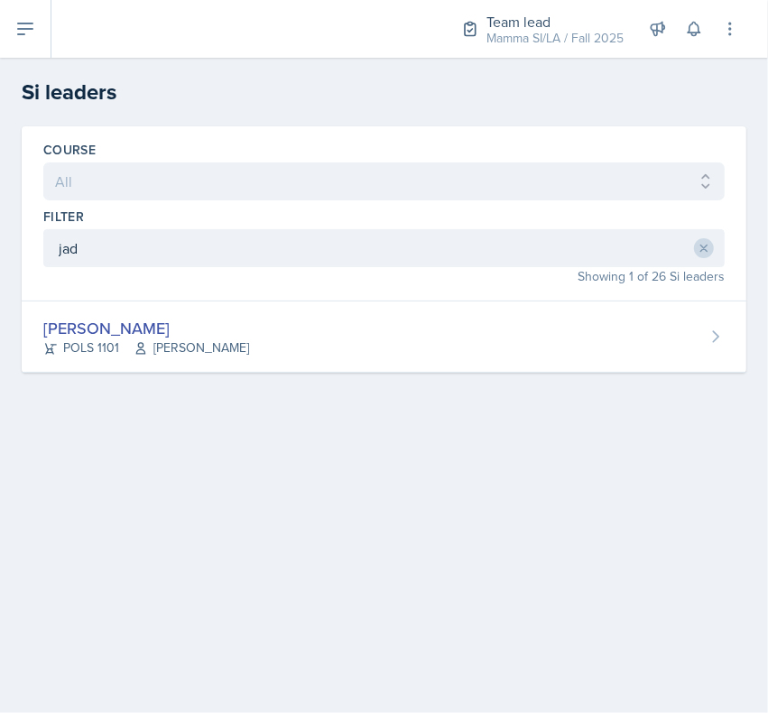
click at [122, 373] on div "[PERSON_NAME] POLS 1101 Semline [PERSON_NAME]" at bounding box center [384, 336] width 725 height 71
